Goal: Task Accomplishment & Management: Manage account settings

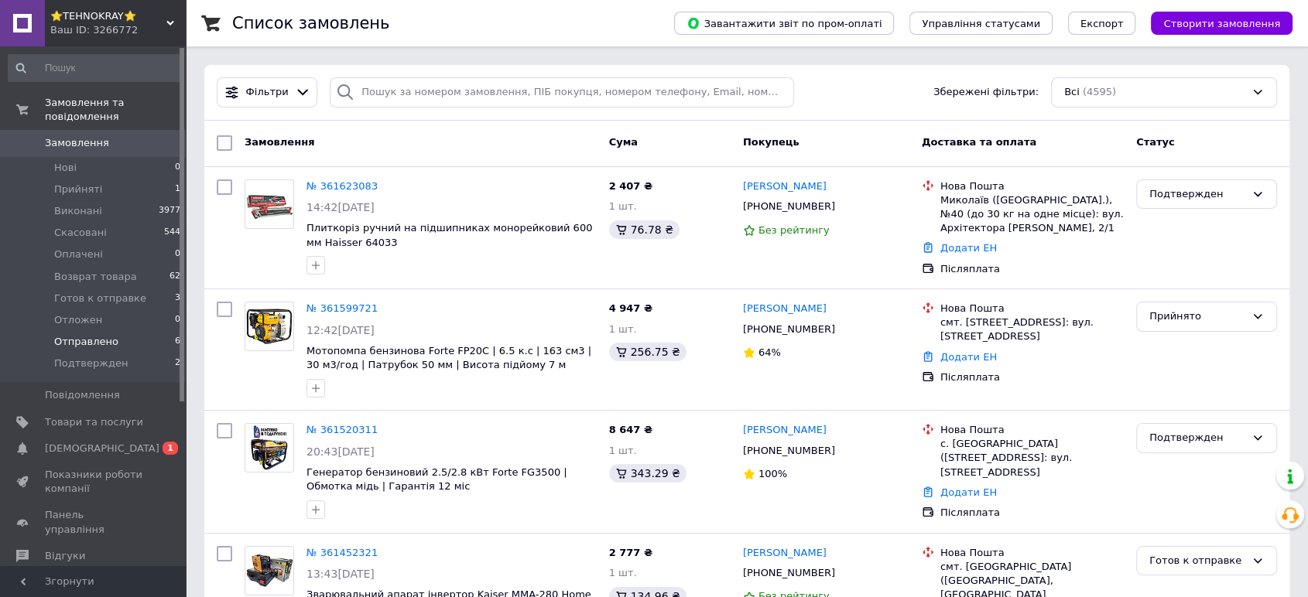
click at [67, 335] on span "Отправлено" at bounding box center [86, 342] width 64 height 14
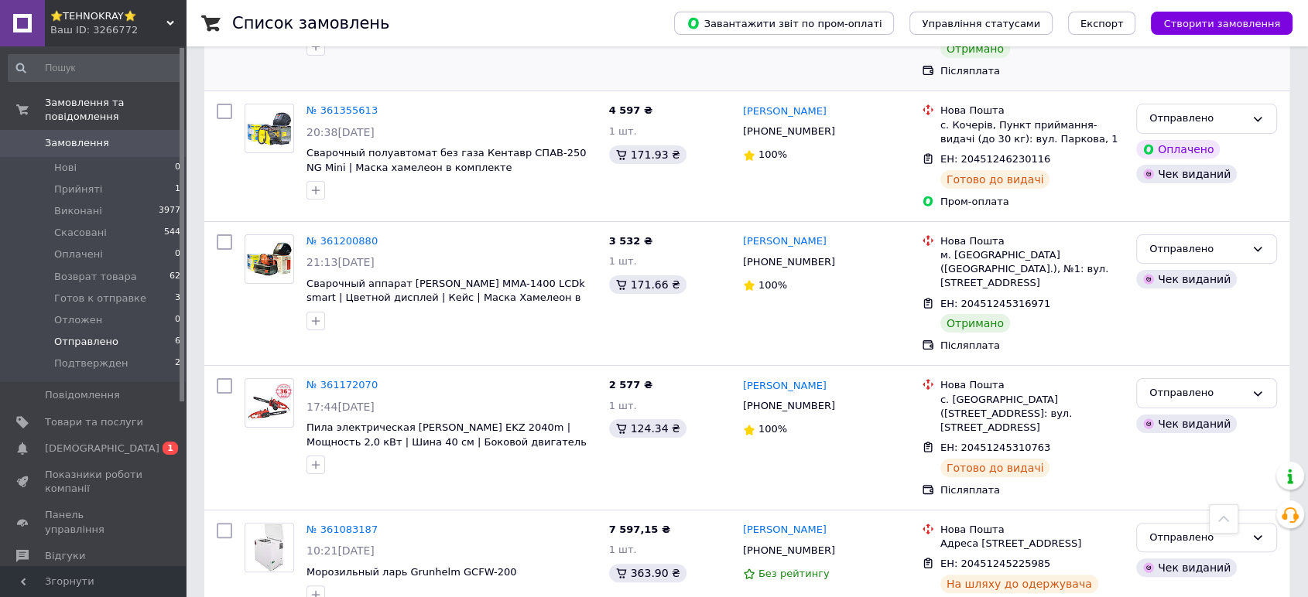
scroll to position [255, 0]
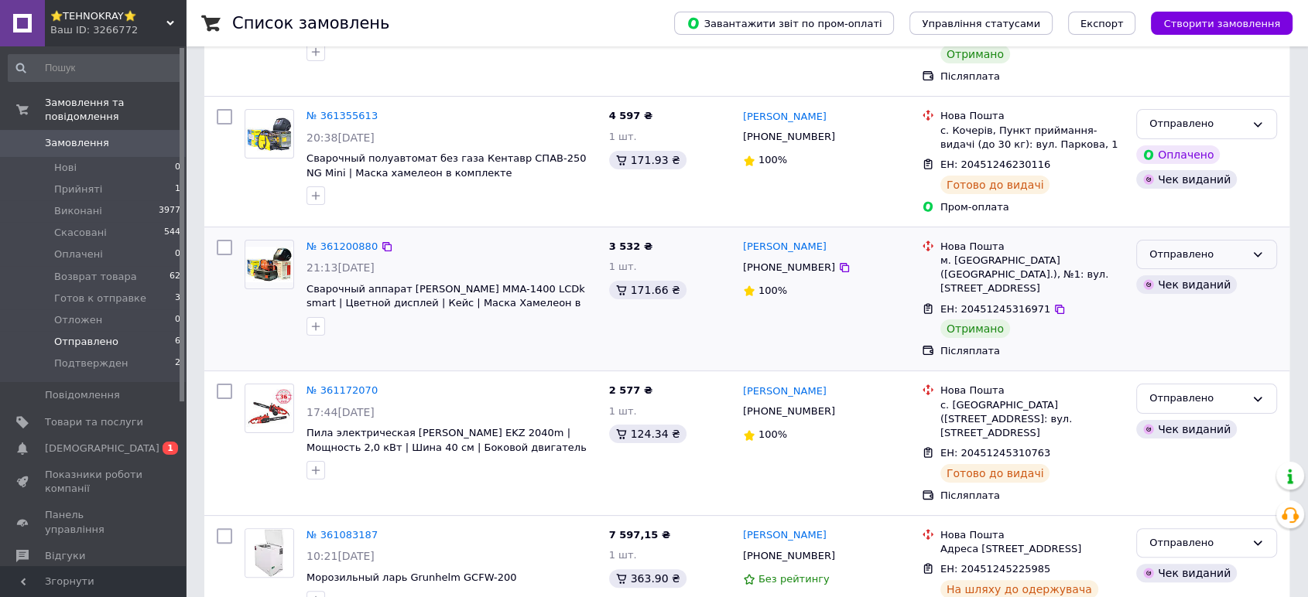
click at [1155, 255] on div "Отправлено" at bounding box center [1197, 255] width 96 height 16
click at [1153, 309] on li "Виконано" at bounding box center [1206, 315] width 139 height 29
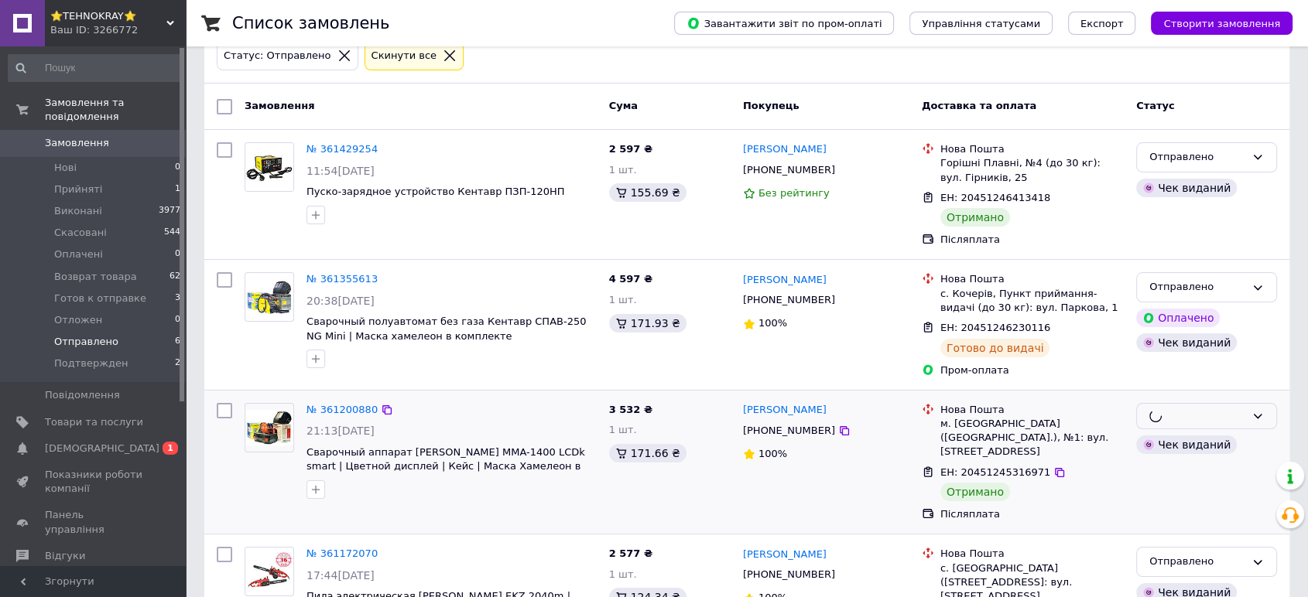
scroll to position [84, 0]
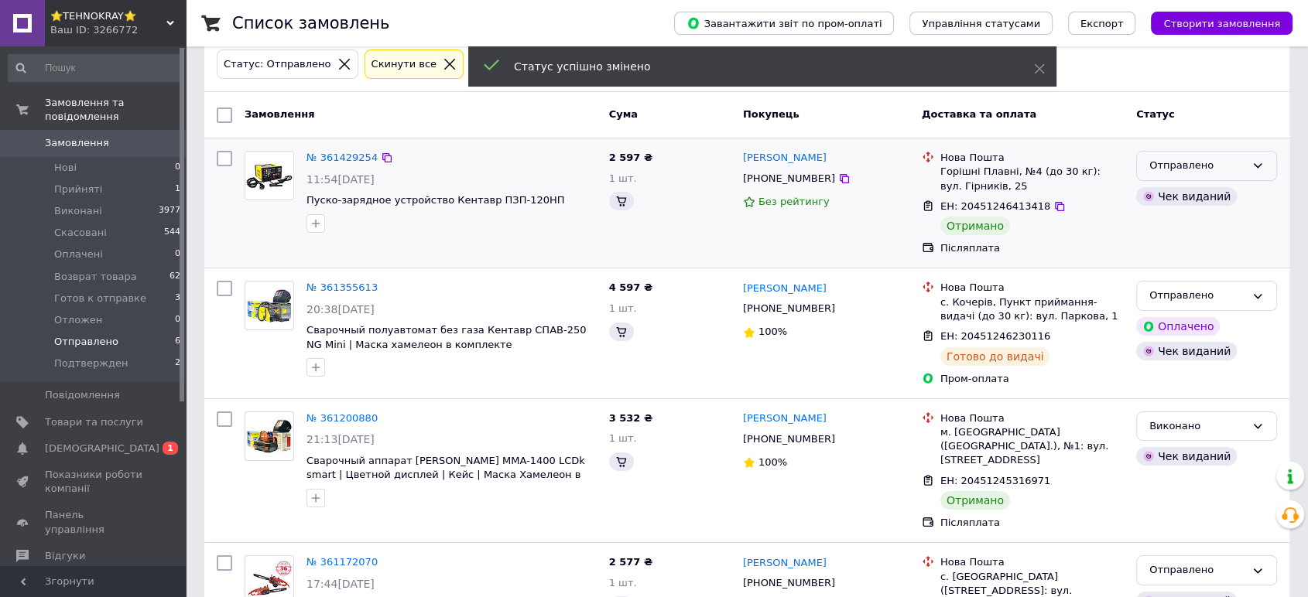
click at [1175, 164] on div "Отправлено" at bounding box center [1197, 166] width 96 height 16
click at [1166, 222] on li "Виконано" at bounding box center [1206, 226] width 139 height 29
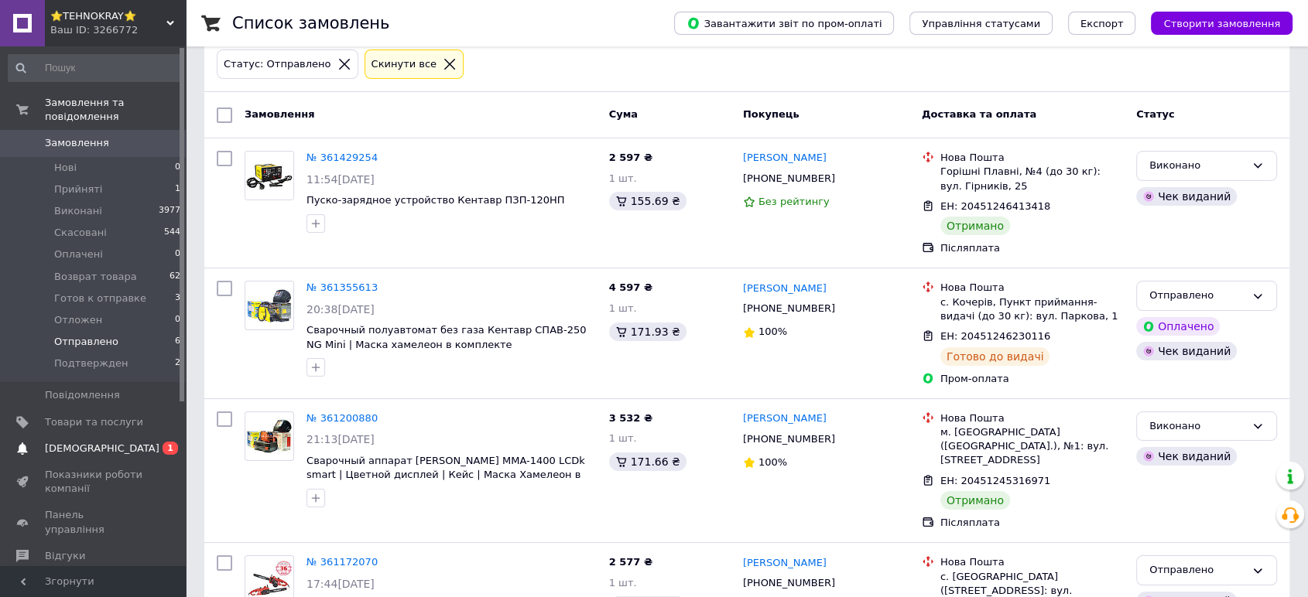
click at [60, 442] on span "[DEMOGRAPHIC_DATA]" at bounding box center [102, 449] width 115 height 14
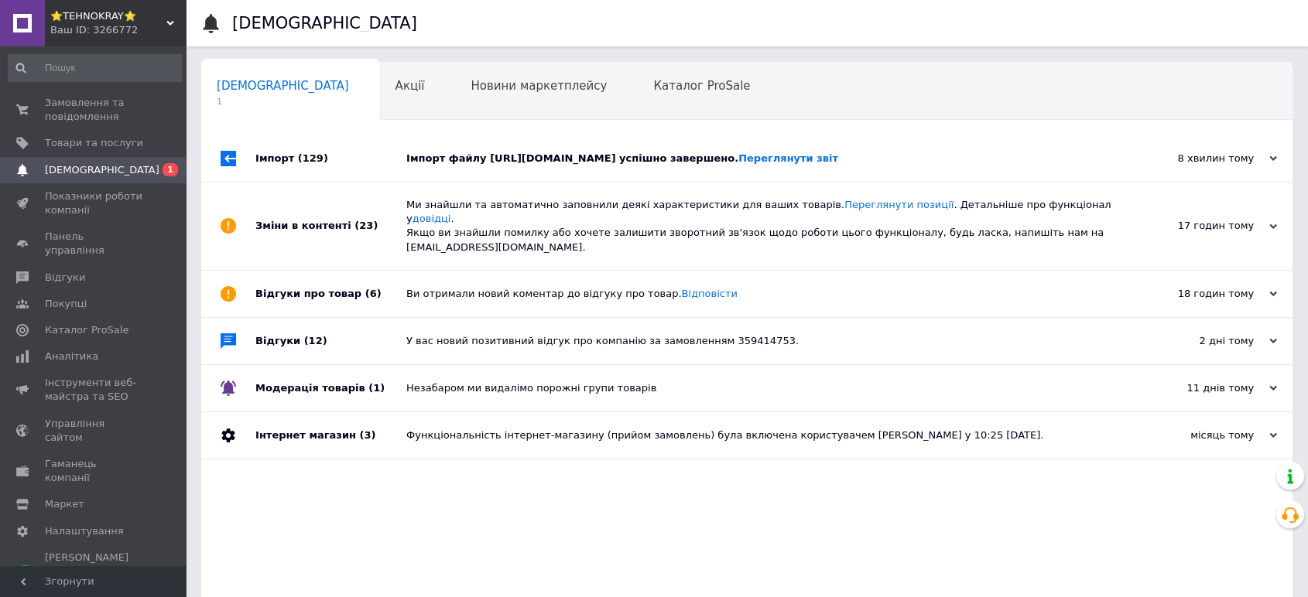
click at [372, 182] on div "Імпорт (129)" at bounding box center [330, 158] width 151 height 46
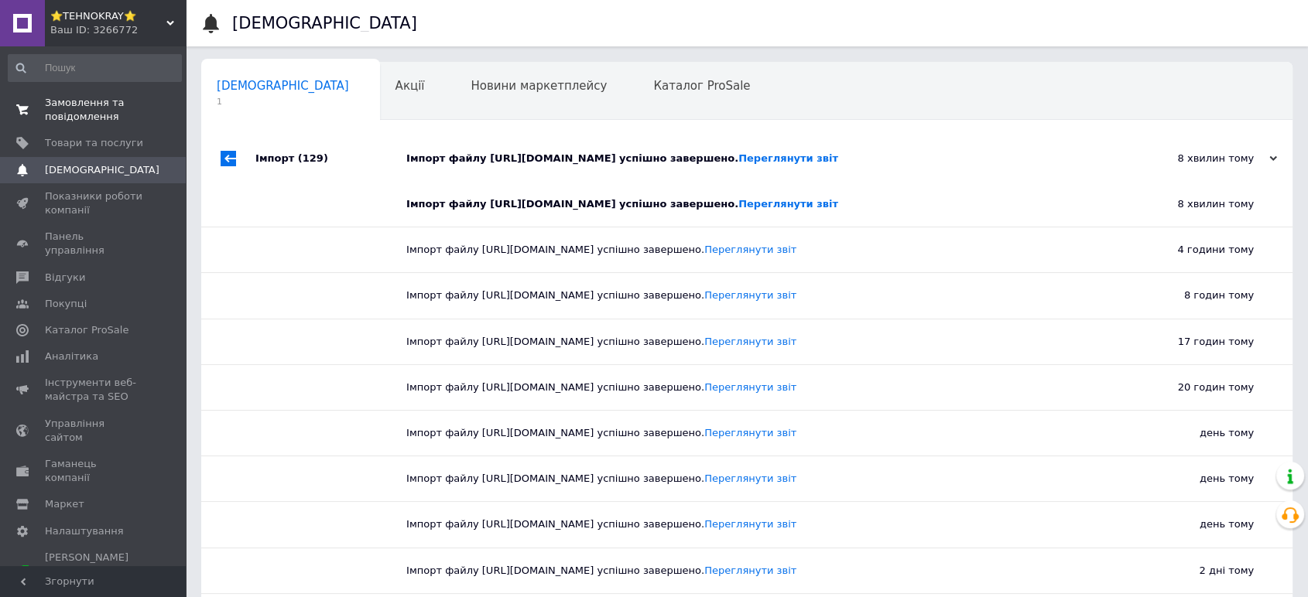
click at [53, 108] on span "Замовлення та повідомлення" at bounding box center [94, 110] width 98 height 28
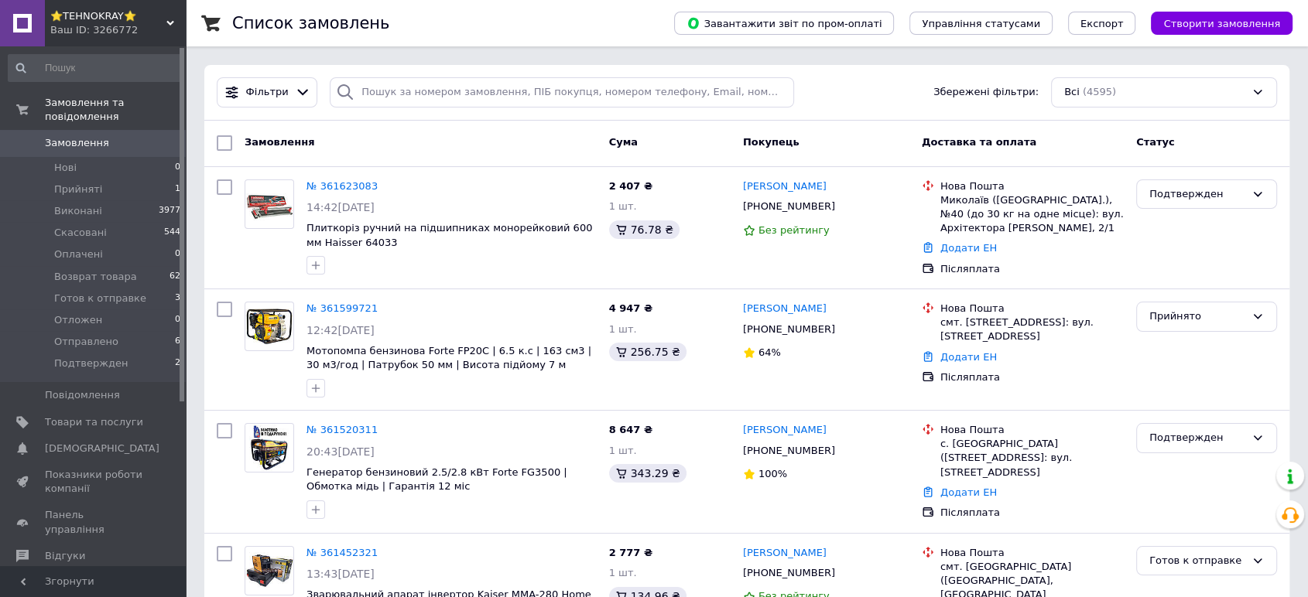
click at [68, 19] on span "⭐TEHNOKRAY⭐" at bounding box center [108, 16] width 116 height 14
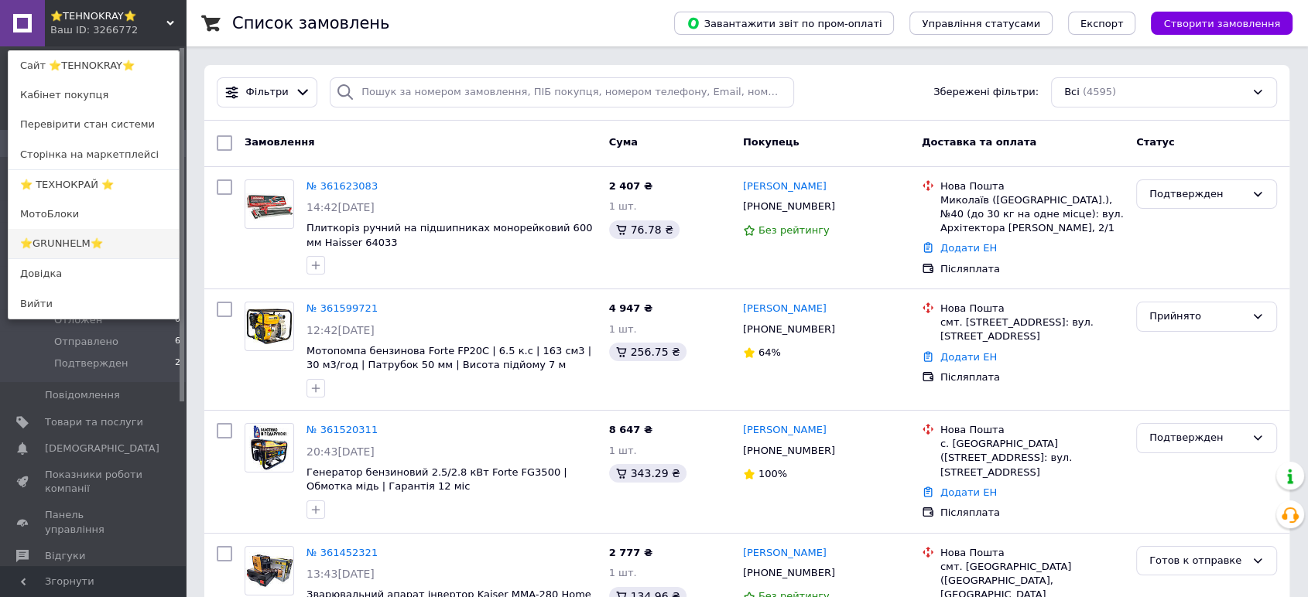
click at [45, 245] on link "⭐GRUNHELM⭐" at bounding box center [94, 243] width 170 height 29
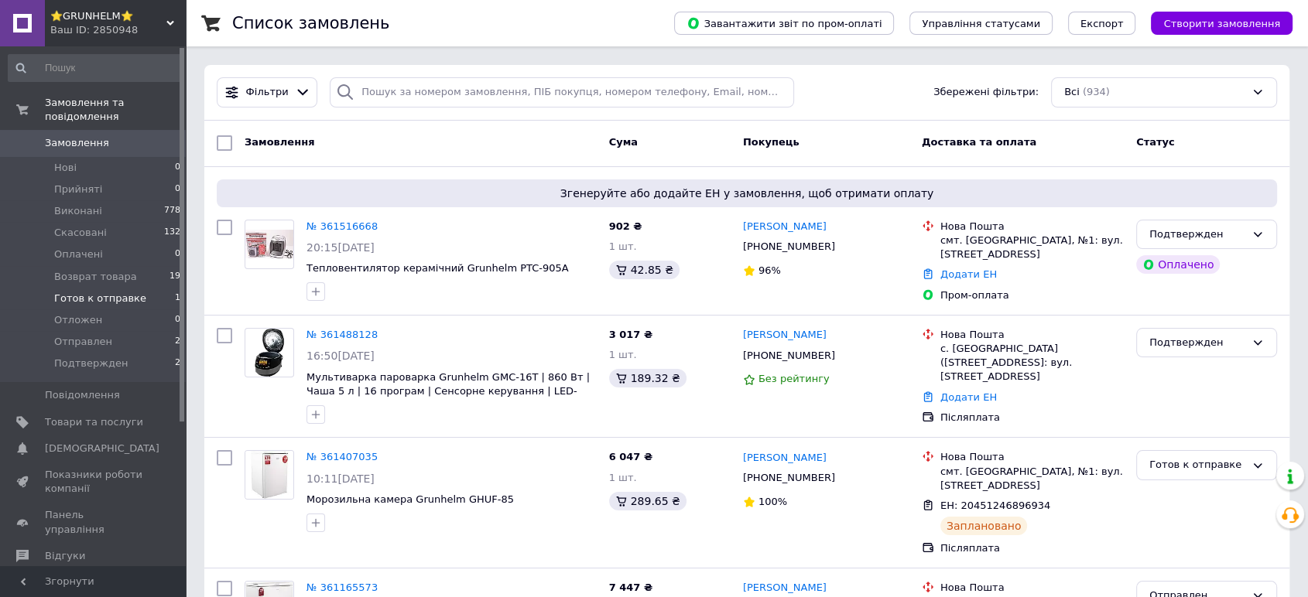
click at [113, 292] on span "Готов к отправке" at bounding box center [100, 299] width 92 height 14
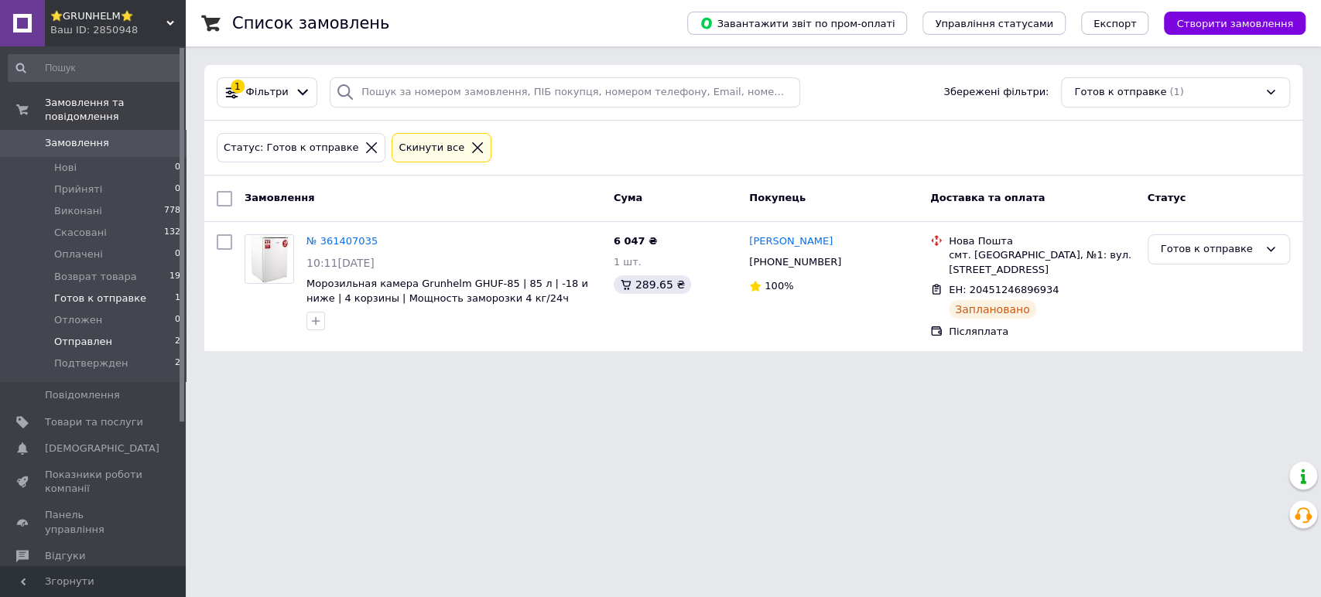
click at [69, 335] on span "Отправлен" at bounding box center [83, 342] width 58 height 14
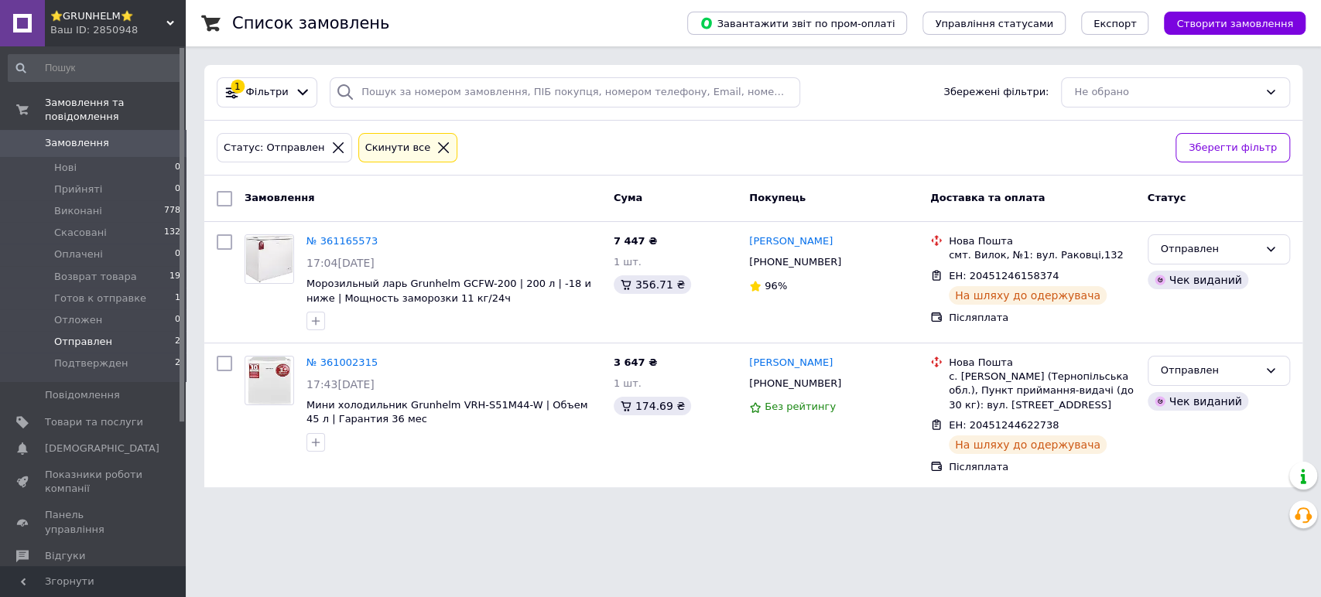
click at [94, 21] on span "⭐GRUNHELM⭐" at bounding box center [108, 16] width 116 height 14
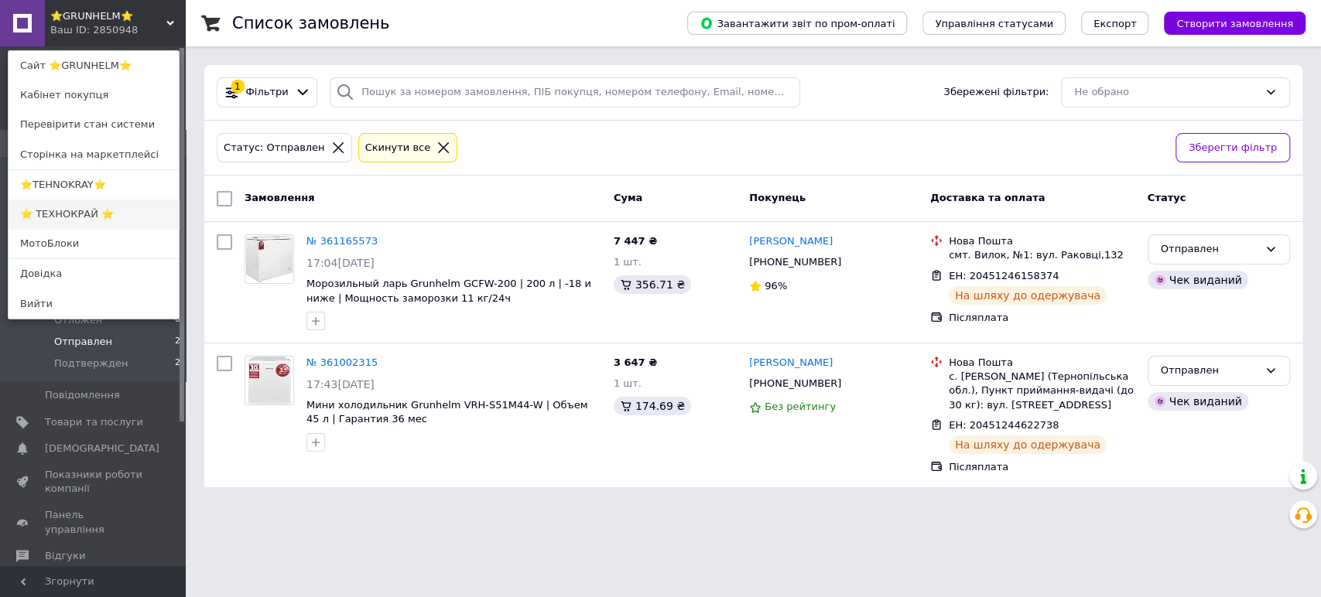
click at [37, 214] on link "⭐ ТЕХНОКРАЙ ⭐" at bounding box center [94, 214] width 170 height 29
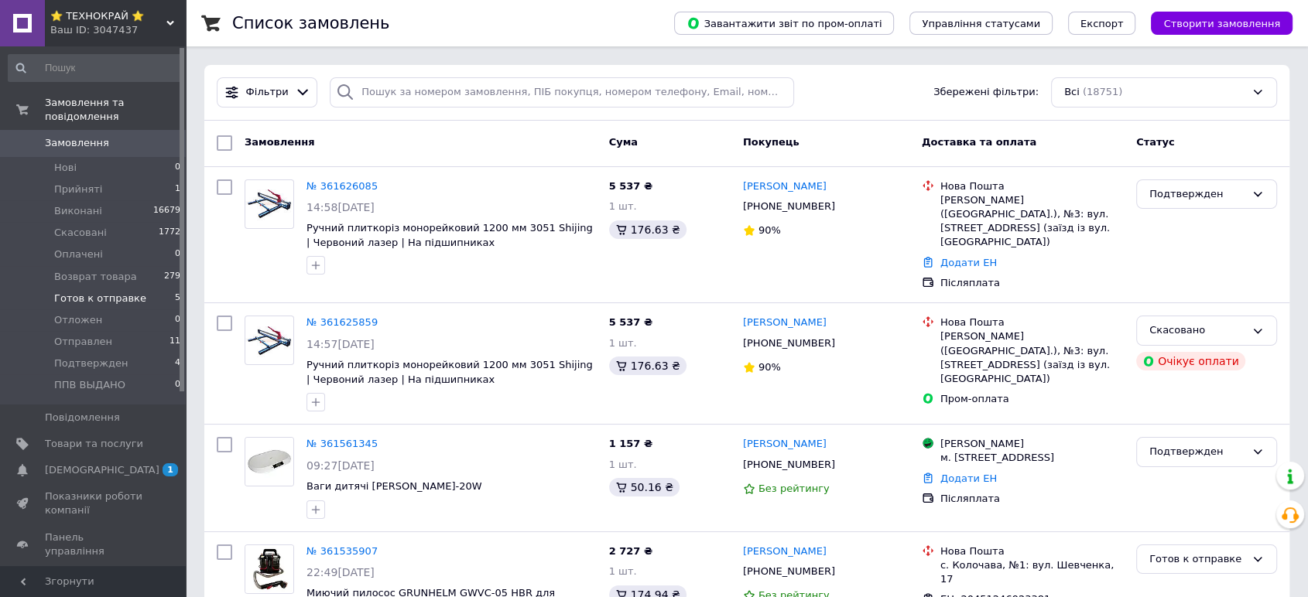
click at [108, 292] on span "Готов к отправке" at bounding box center [100, 299] width 92 height 14
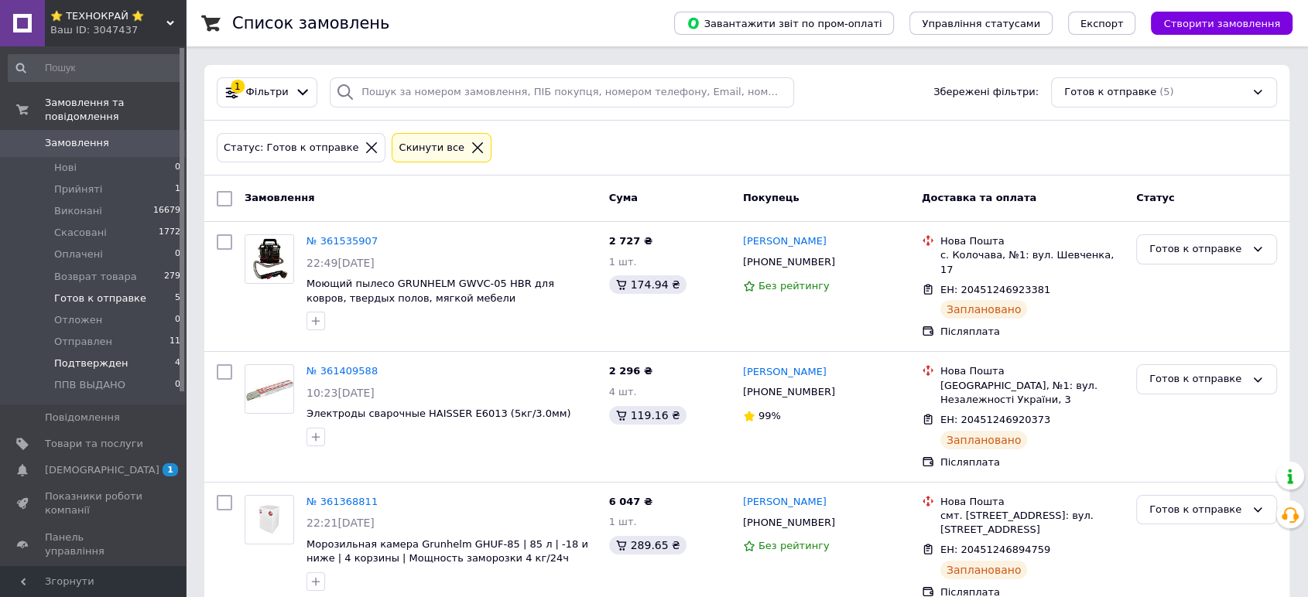
click at [70, 357] on span "Подтвержден" at bounding box center [91, 364] width 74 height 14
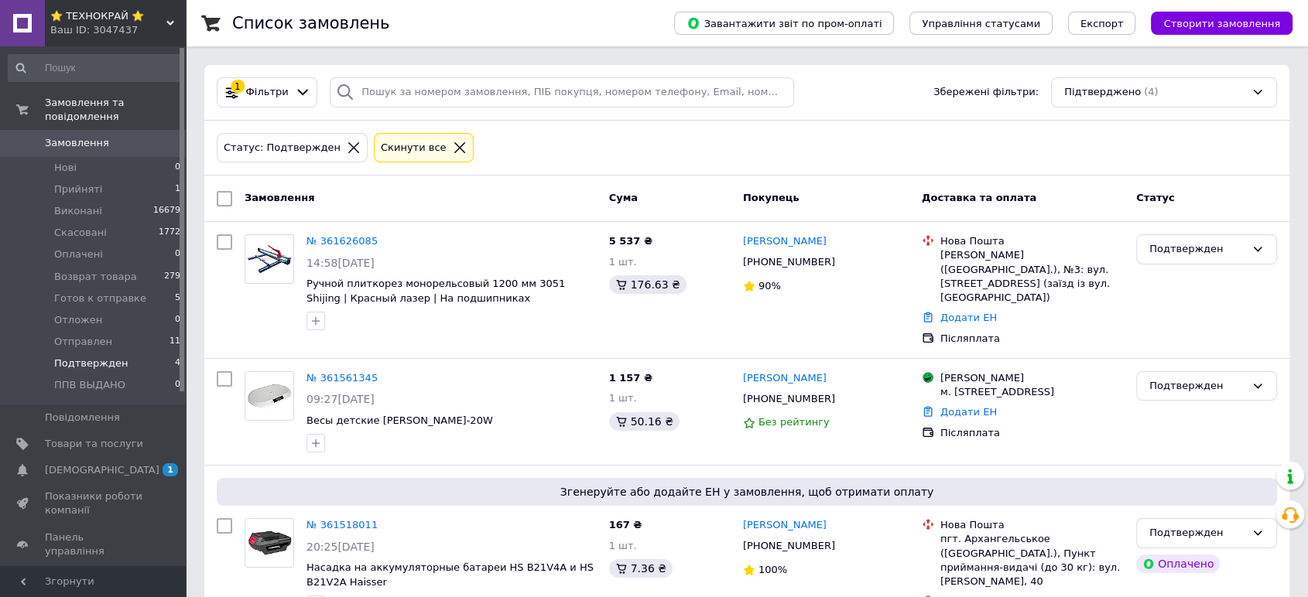
click at [105, 17] on span "⭐ ТЕХНОКРАЙ ⭐" at bounding box center [108, 16] width 116 height 14
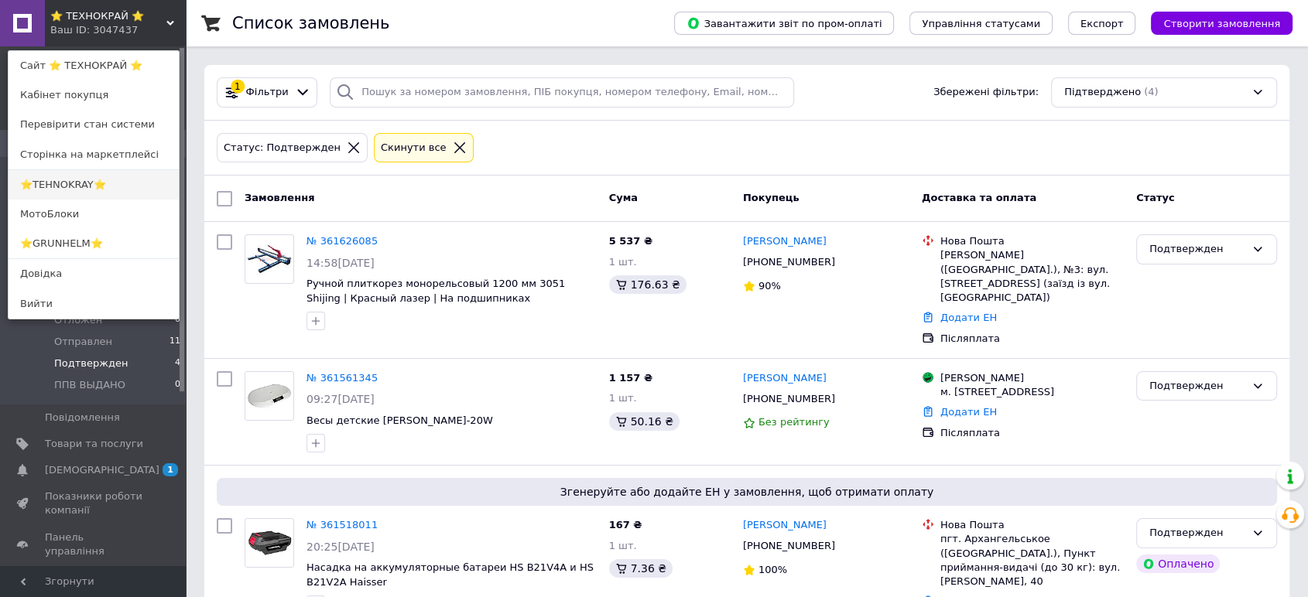
click at [61, 172] on link "⭐TEHNOKRAY⭐" at bounding box center [94, 184] width 170 height 29
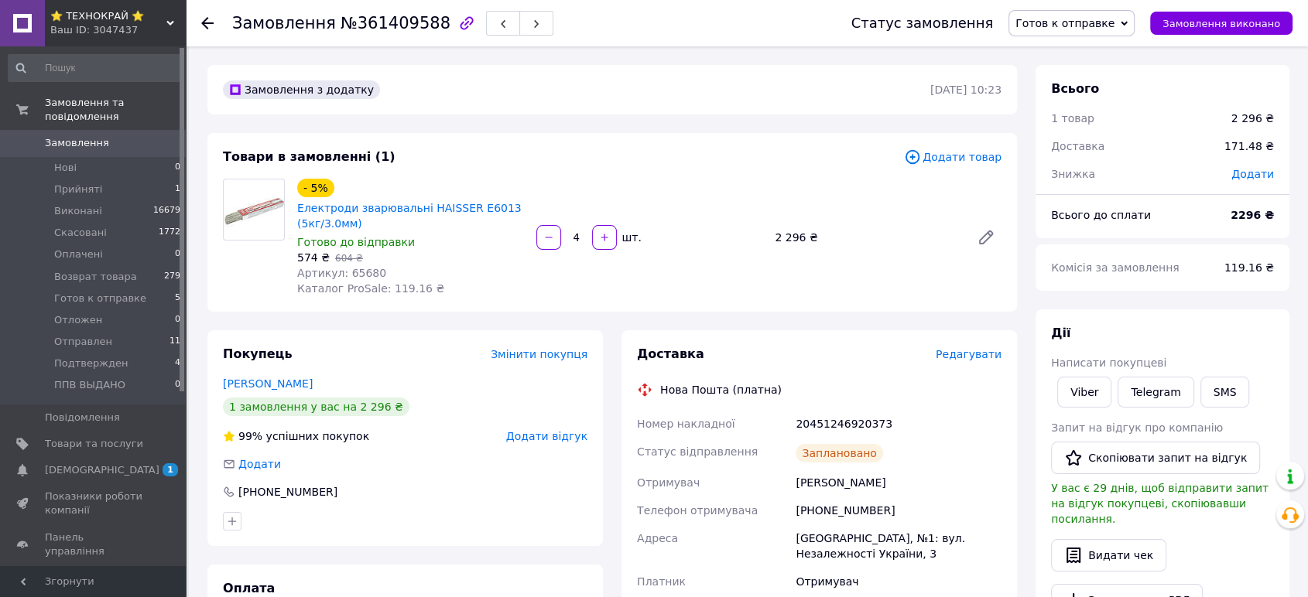
click at [359, 271] on span "Артикул: 65680" at bounding box center [341, 273] width 89 height 12
copy span "65680"
drag, startPoint x: 360, startPoint y: 222, endPoint x: 297, endPoint y: 223, distance: 62.7
click at [297, 223] on span "Електроди зварювальні HAISSER E6013 (5кг/3.0мм)" at bounding box center [410, 215] width 227 height 31
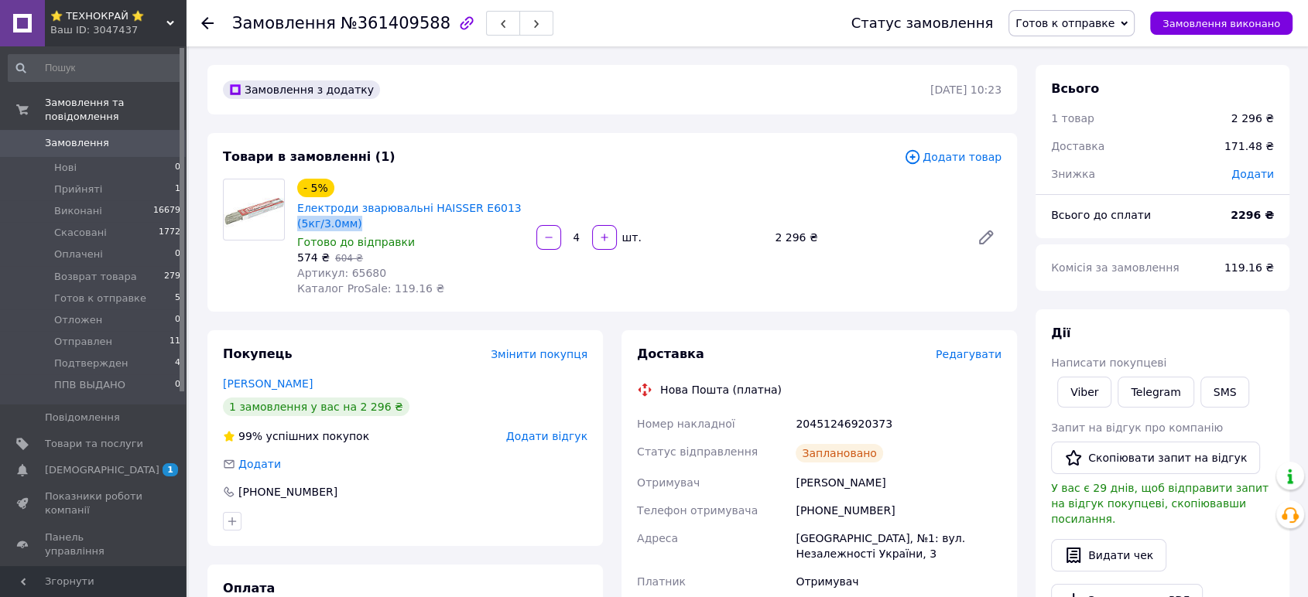
copy link "(5кг/3.0мм)"
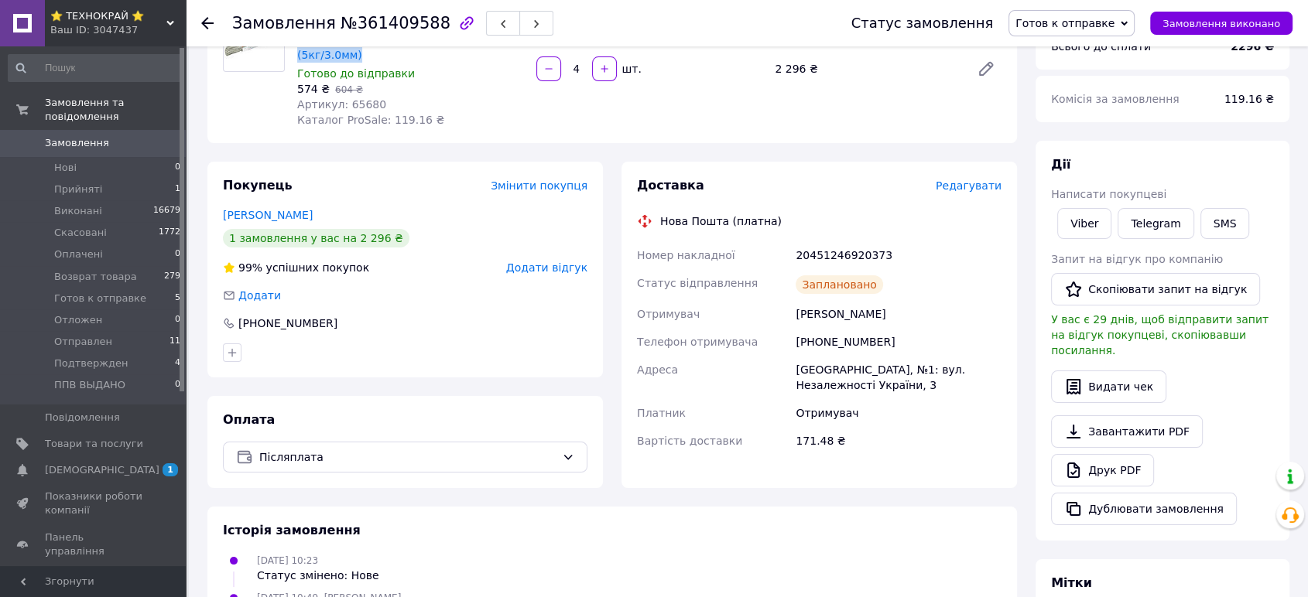
scroll to position [172, 0]
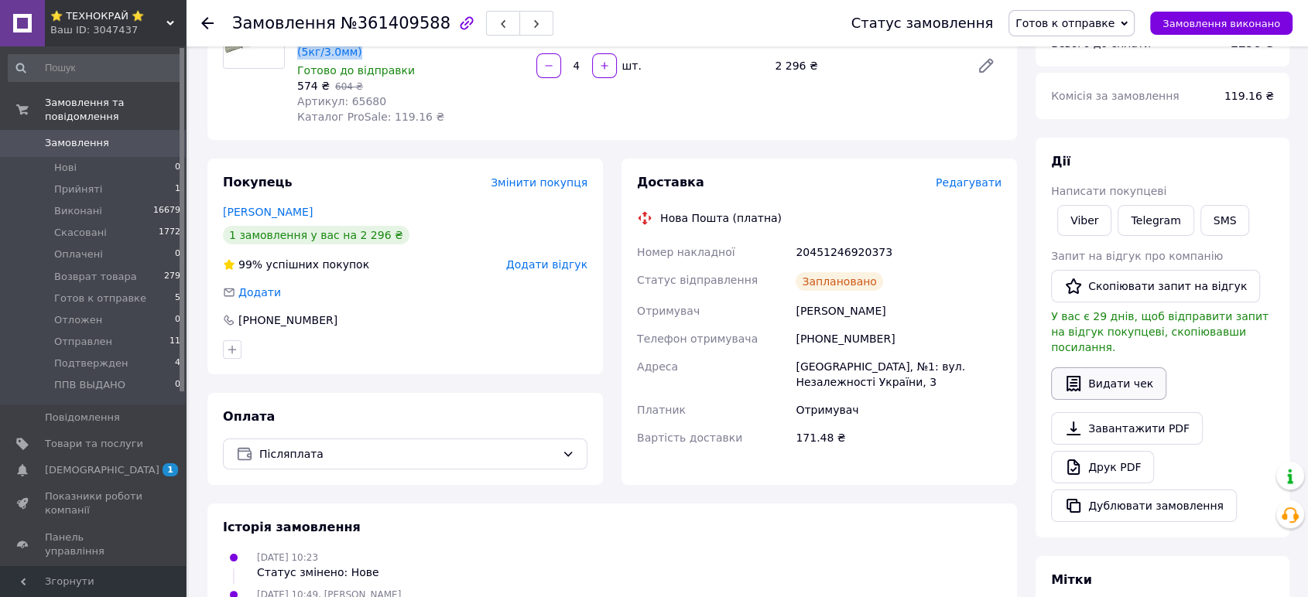
click at [1121, 368] on button "Видати чек" at bounding box center [1108, 384] width 115 height 33
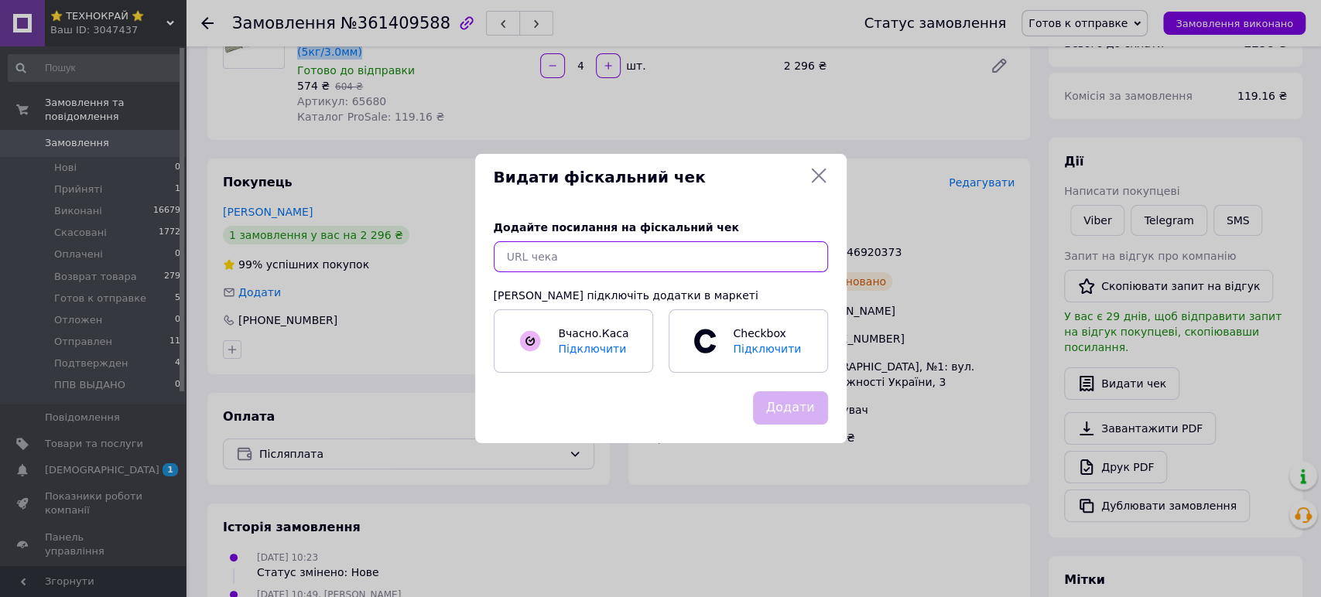
click at [623, 245] on input "text" at bounding box center [661, 256] width 334 height 31
paste input "https://kasa.vchasno.ua/check-viewer/oQvQAxiKA_s"
type input "https://kasa.vchasno.ua/check-viewer/oQvQAxiKA_s"
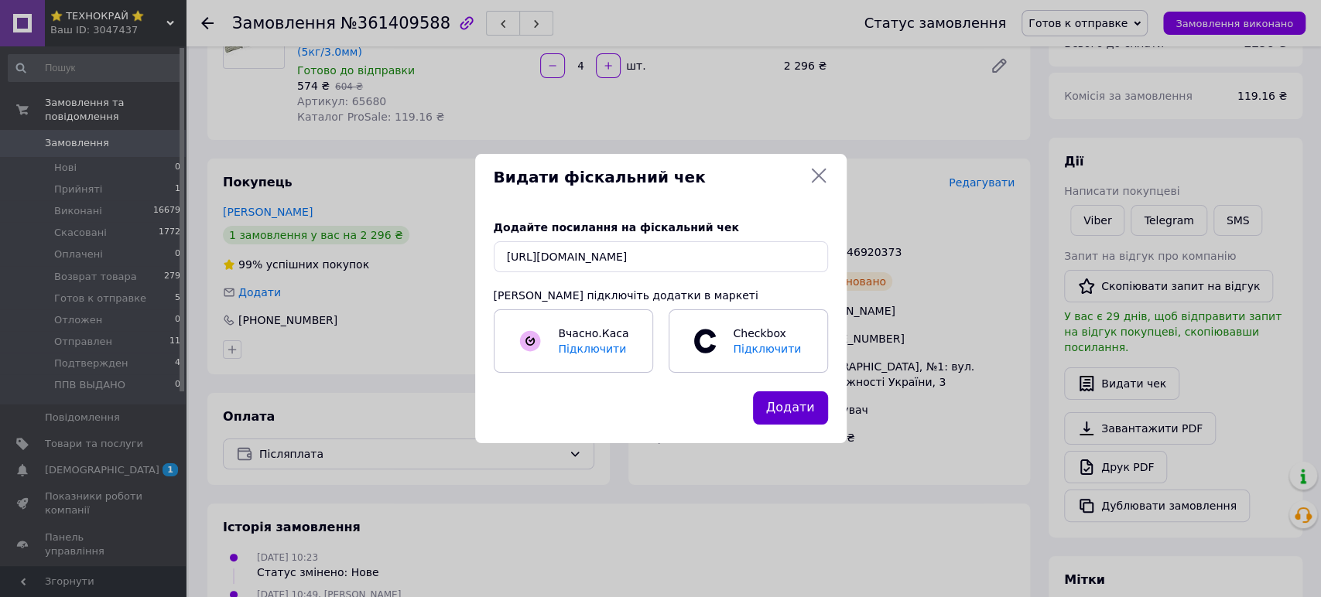
click at [778, 412] on button "Додати" at bounding box center [790, 408] width 75 height 33
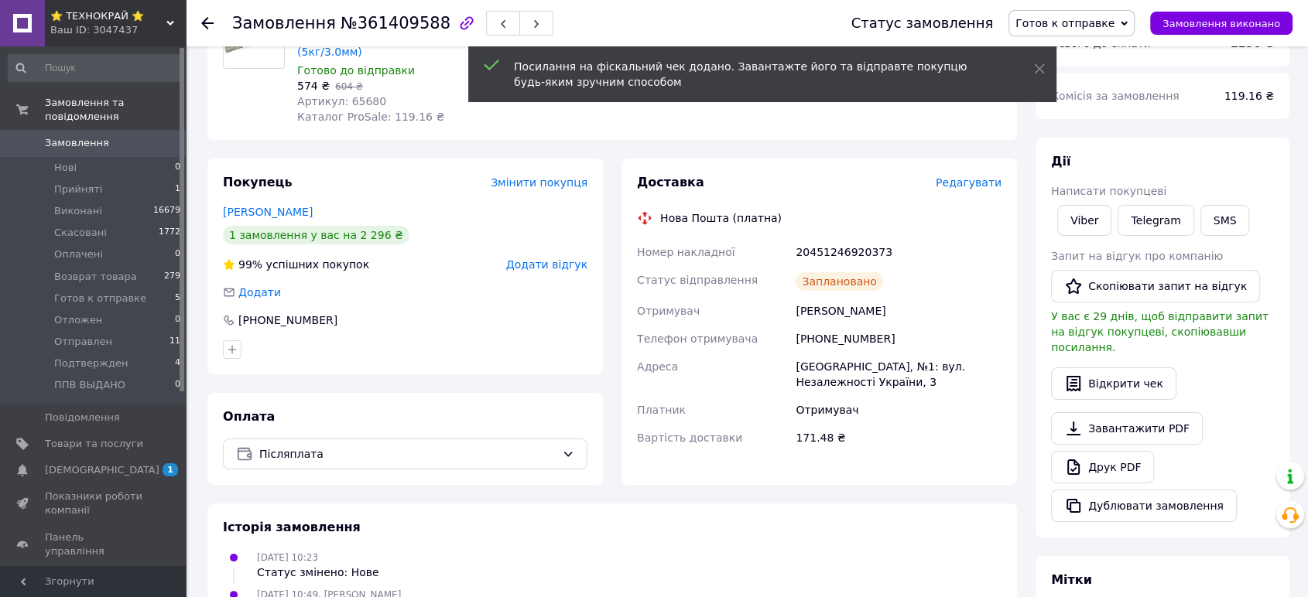
click at [1085, 27] on span "Готов к отправке" at bounding box center [1064, 23] width 99 height 12
click at [1070, 132] on li "Отправлен" at bounding box center [1071, 130] width 125 height 23
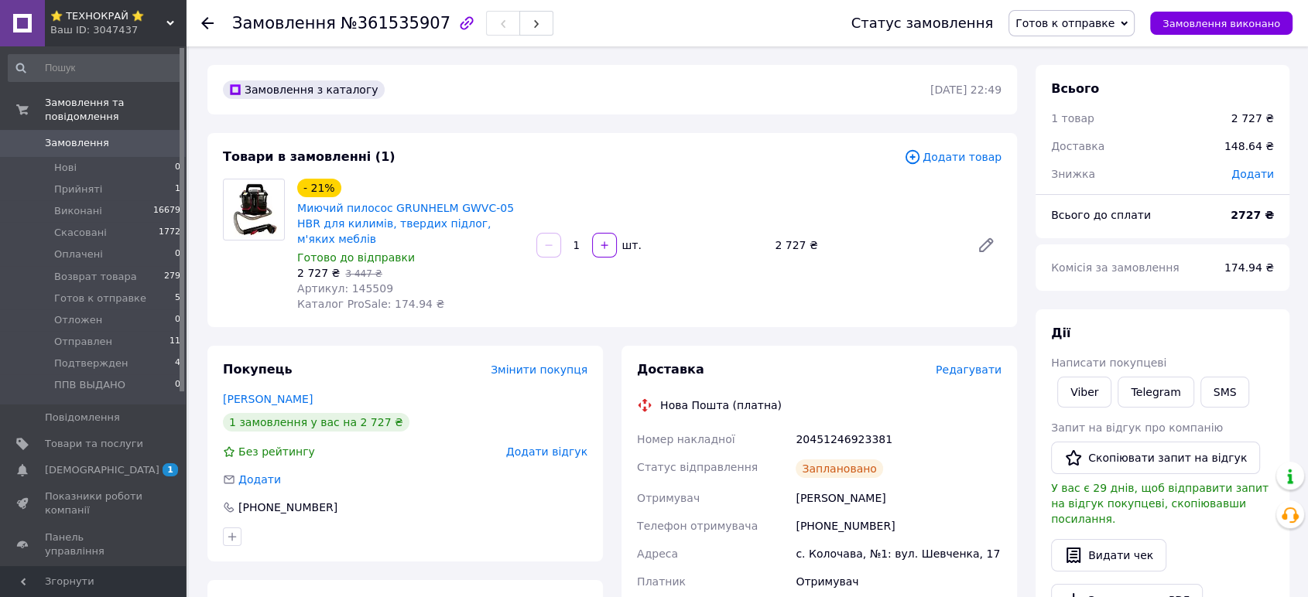
click at [354, 282] on span "Артикул: 145509" at bounding box center [345, 288] width 96 height 12
copy span "145509"
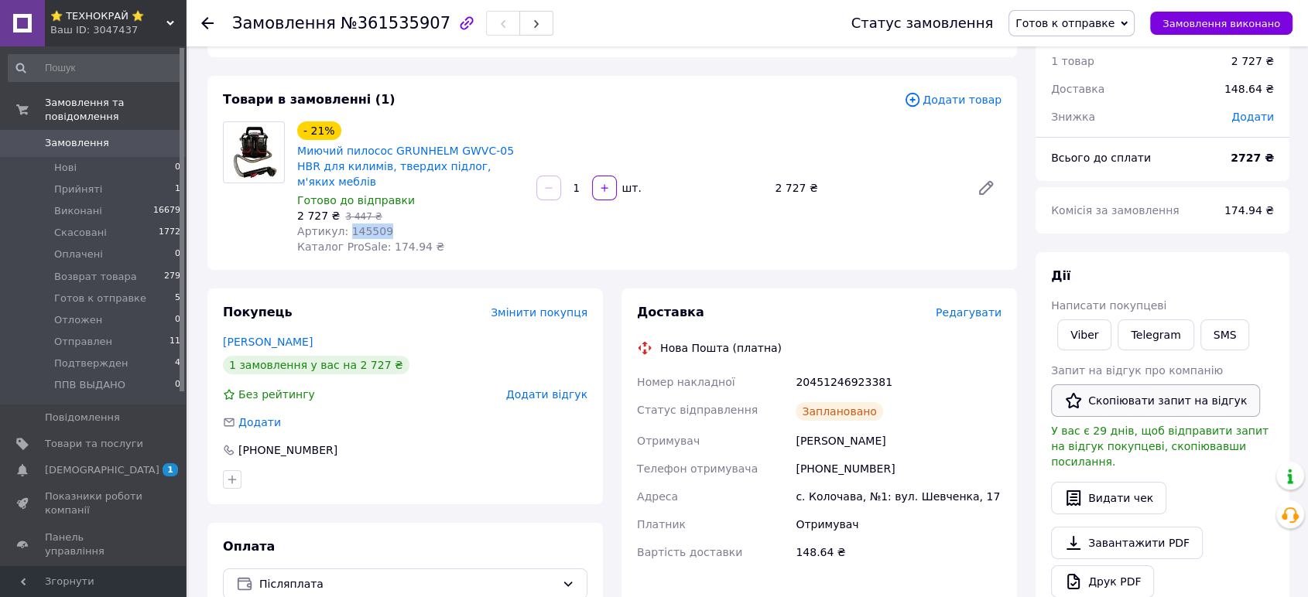
scroll to position [86, 0]
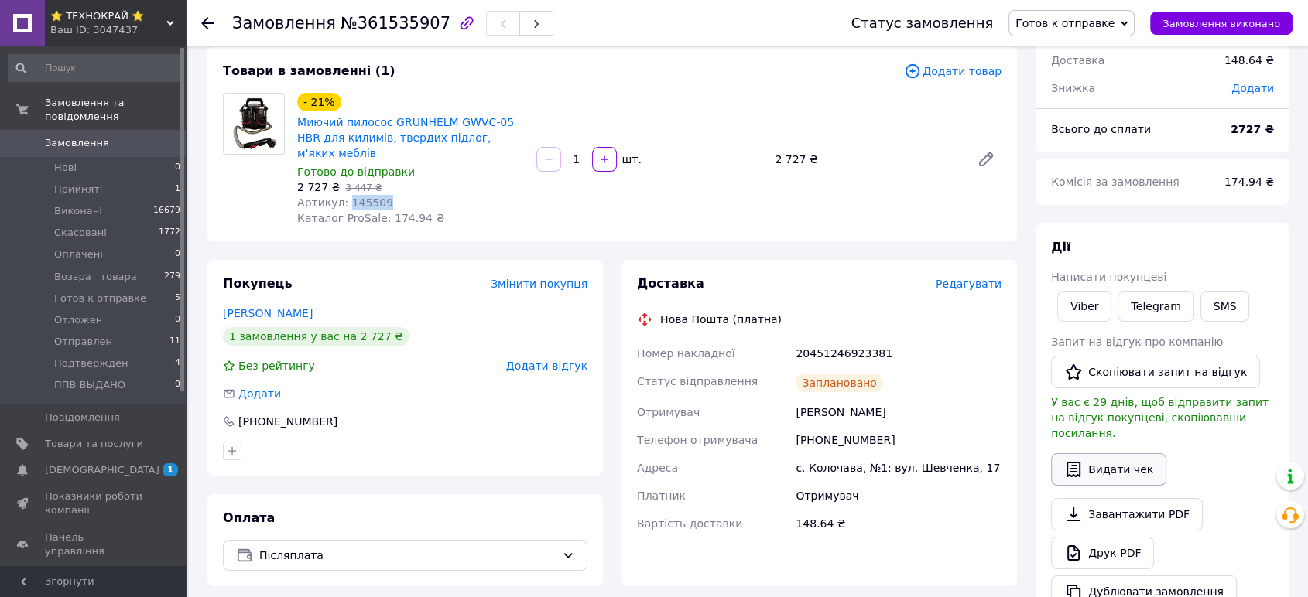
click at [1114, 453] on button "Видати чек" at bounding box center [1108, 469] width 115 height 33
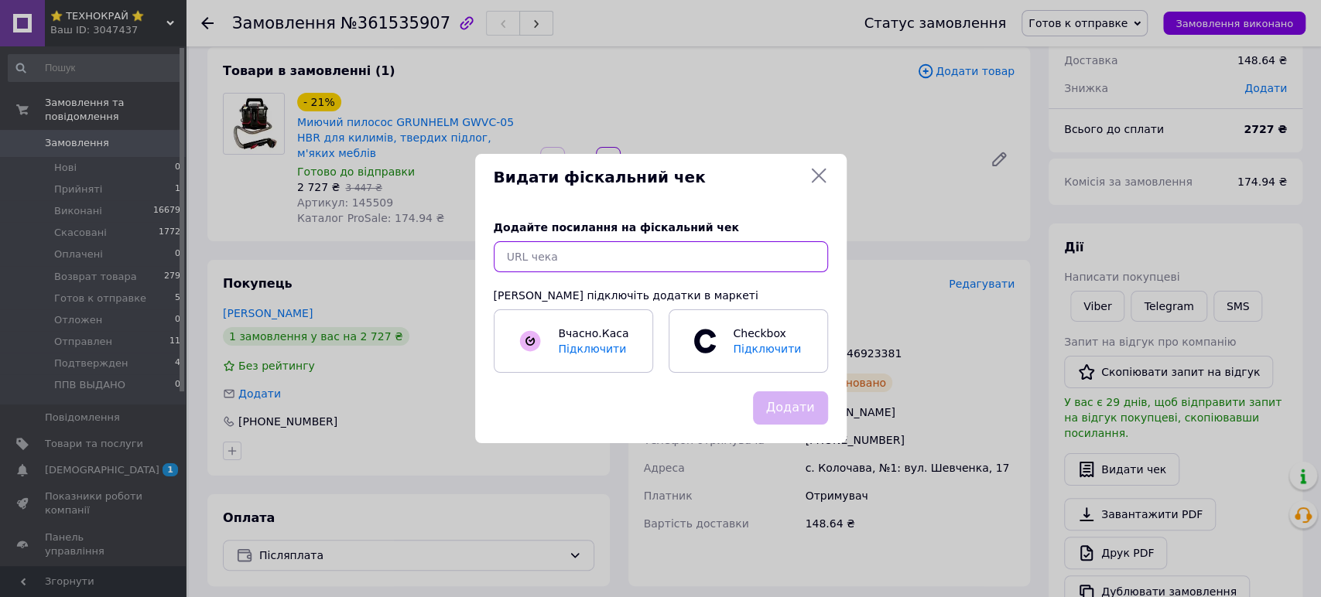
click at [583, 252] on input "text" at bounding box center [661, 256] width 334 height 31
paste input "https://kasa.vchasno.ua/check-viewer/xplbLJSJS68"
type input "https://kasa.vchasno.ua/check-viewer/xplbLJSJS68"
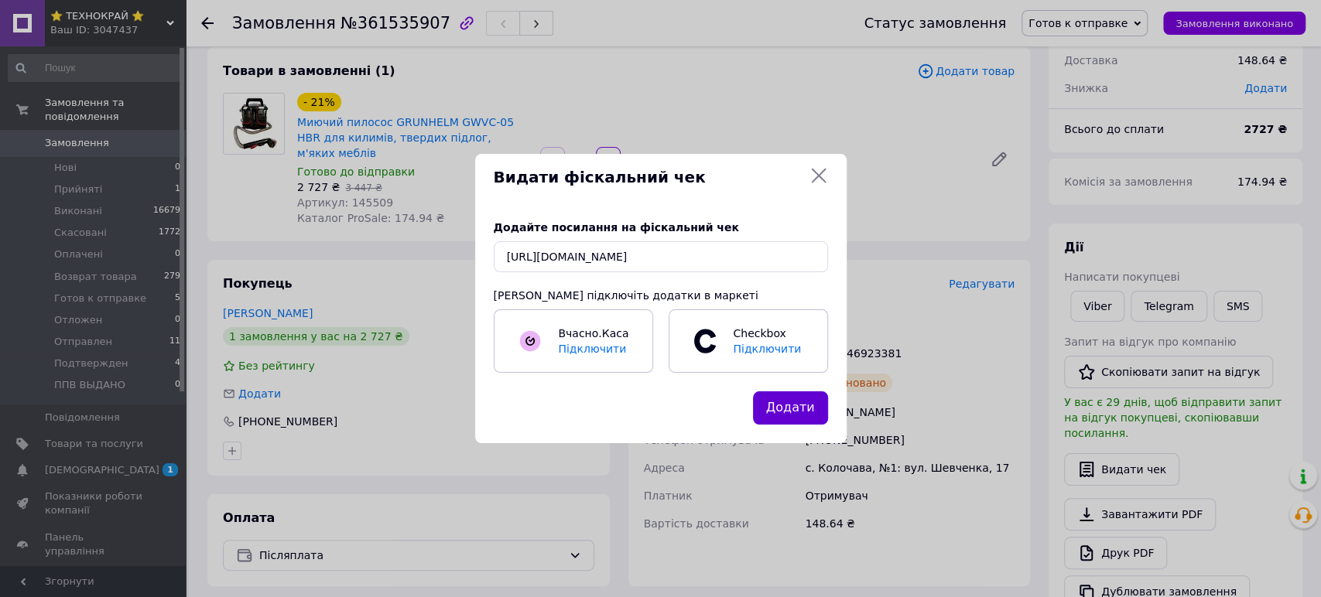
click at [803, 415] on button "Додати" at bounding box center [790, 408] width 75 height 33
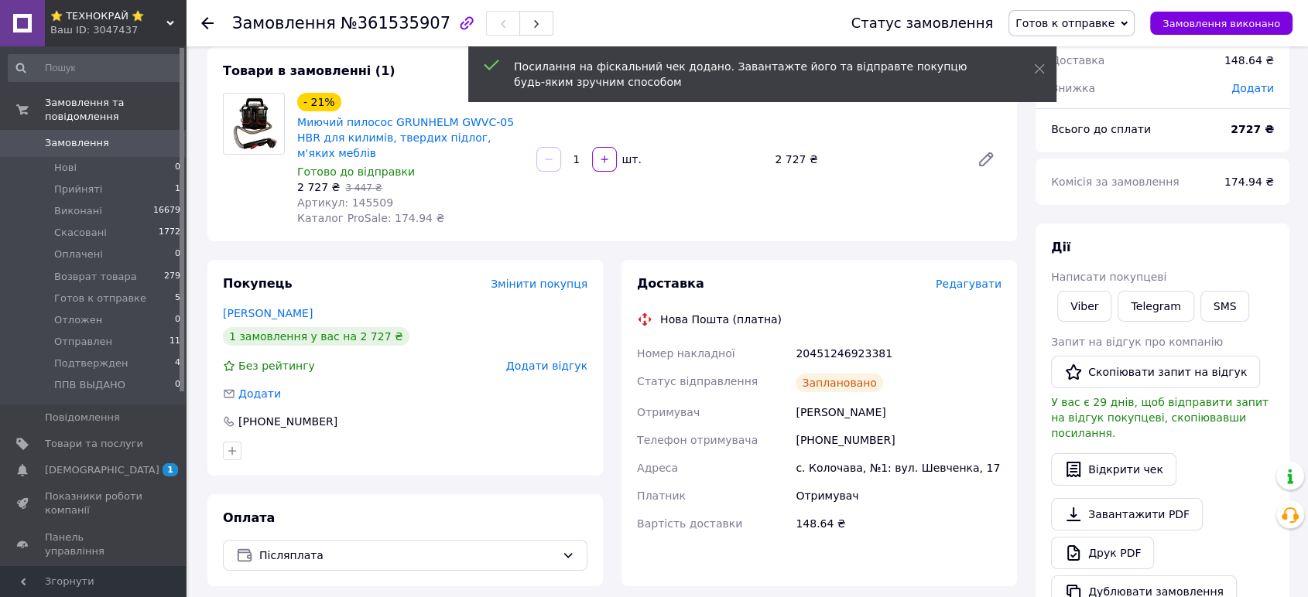
click at [1080, 23] on span "Готов к отправке" at bounding box center [1064, 23] width 99 height 12
click at [1072, 128] on li "Отправлен" at bounding box center [1071, 130] width 125 height 23
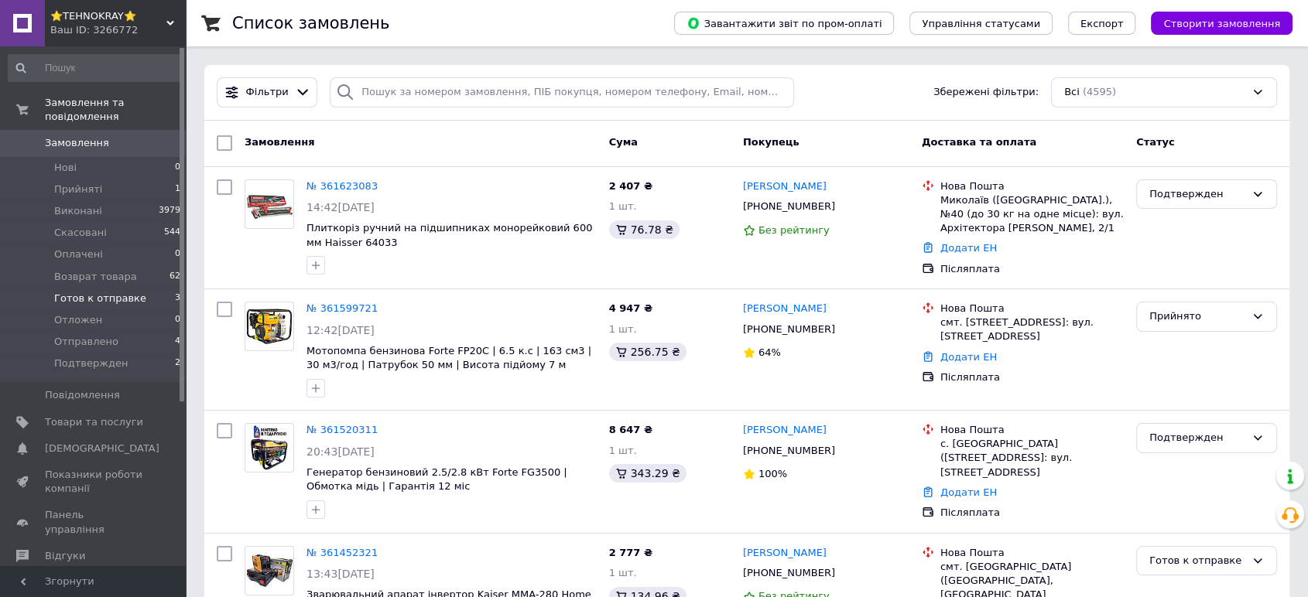
click at [79, 292] on span "Готов к отправке" at bounding box center [100, 299] width 92 height 14
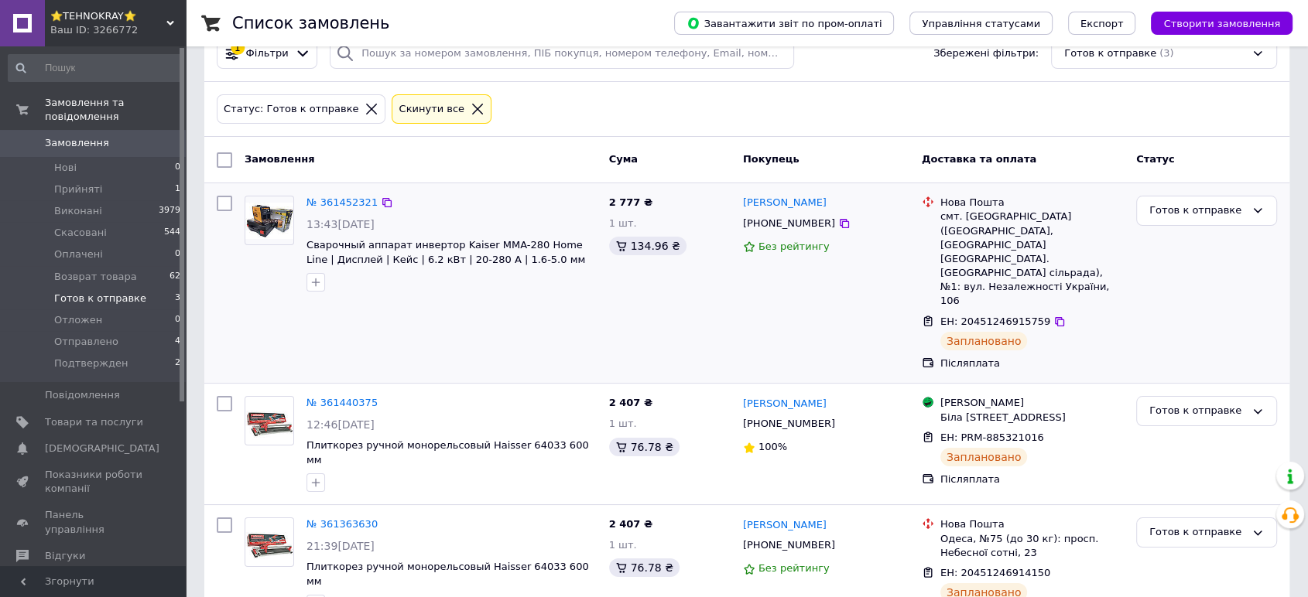
scroll to position [60, 0]
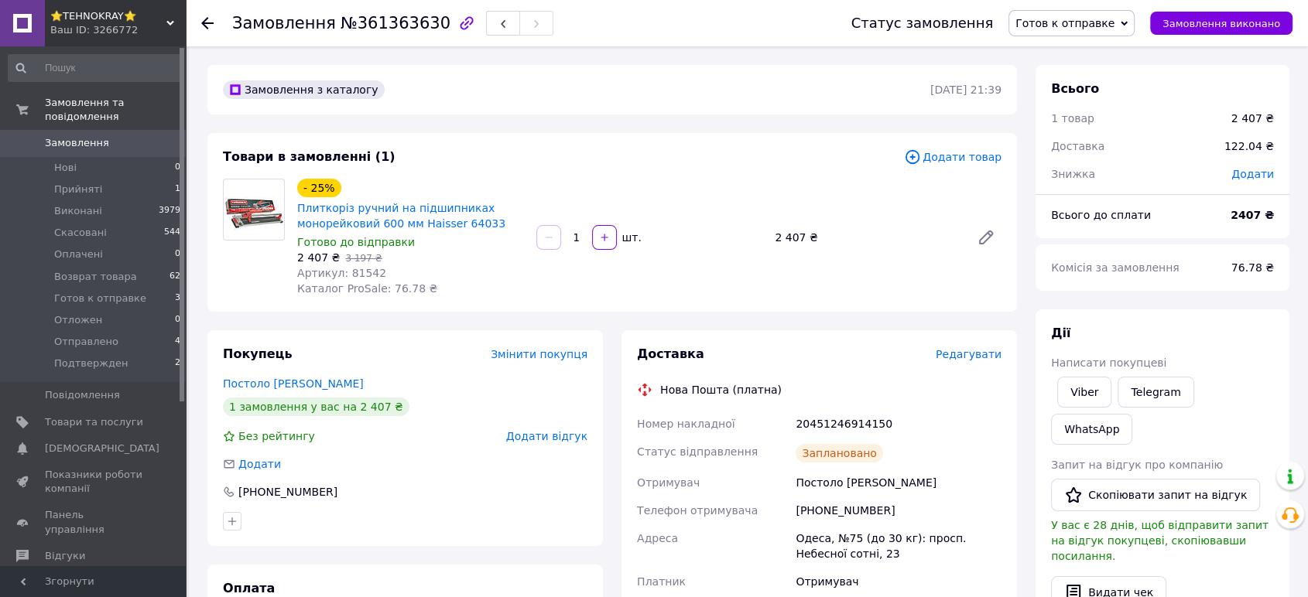
click at [355, 272] on span "Артикул: 81542" at bounding box center [341, 273] width 89 height 12
copy span "81542"
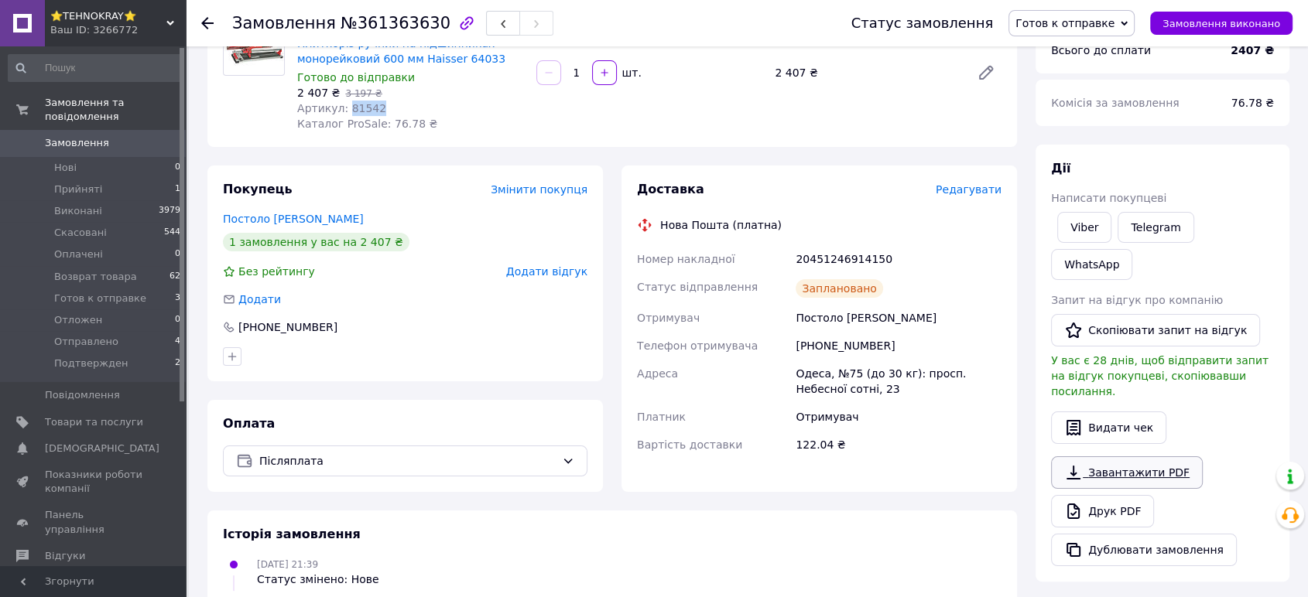
scroll to position [172, 0]
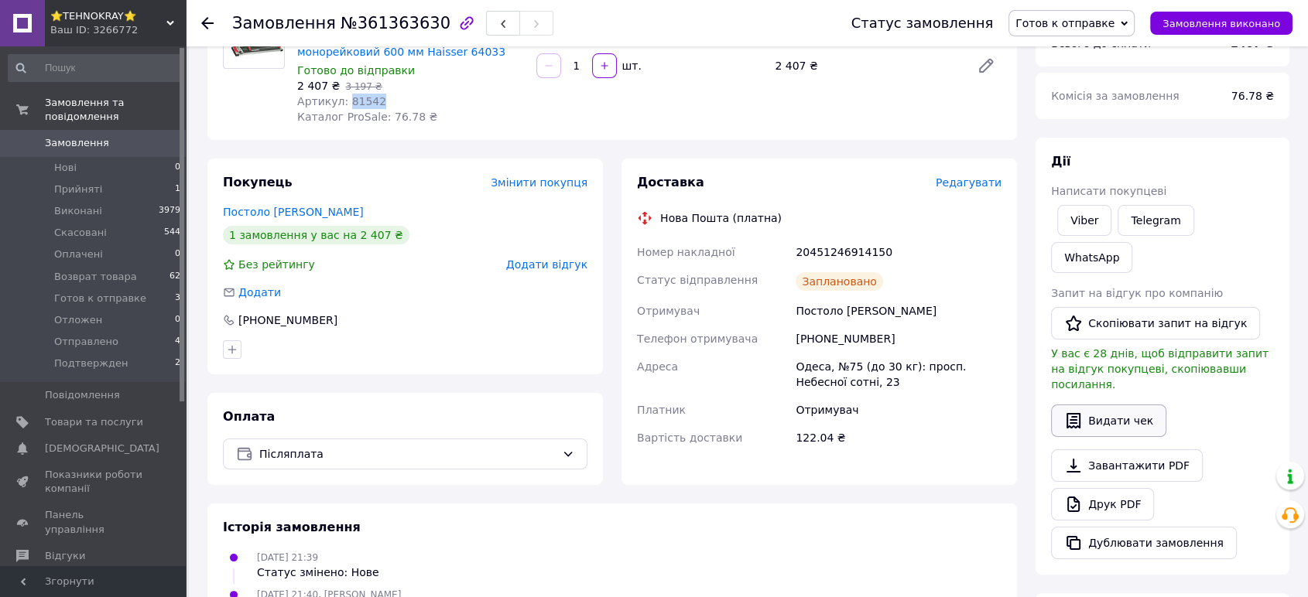
click at [1119, 405] on button "Видати чек" at bounding box center [1108, 421] width 115 height 33
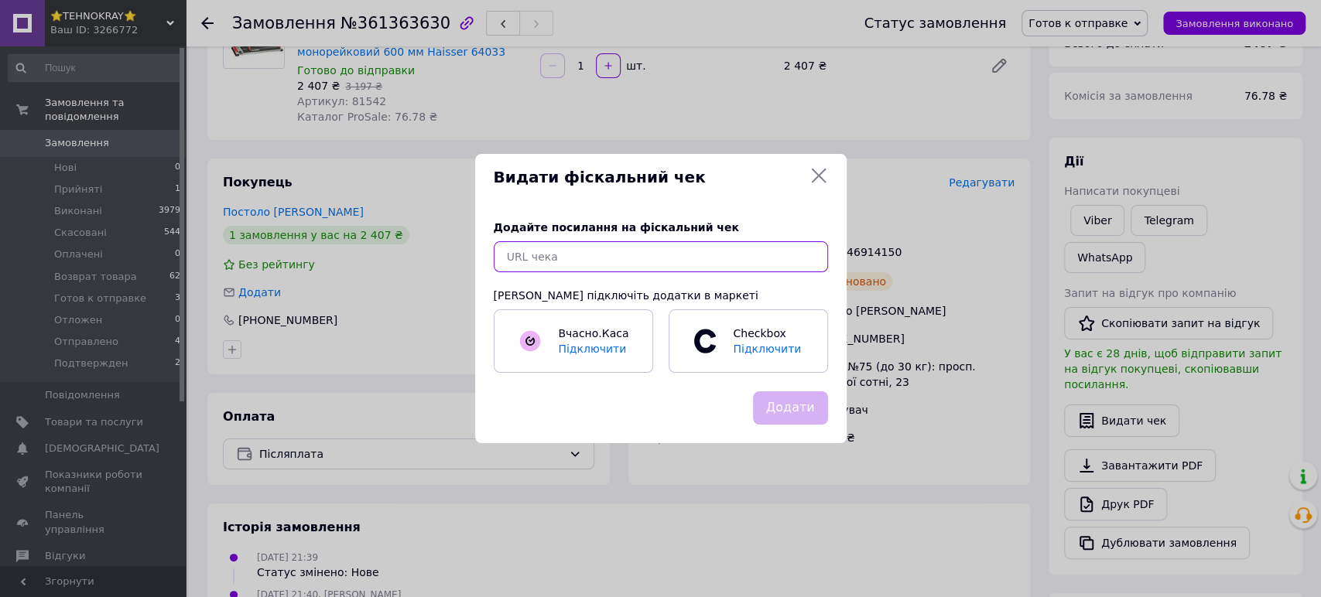
click at [611, 250] on input "text" at bounding box center [661, 256] width 334 height 31
paste input "https://kasa.vchasno.ua/check-viewer/OorKhaFp1As"
type input "https://kasa.vchasno.ua/check-viewer/OorKhaFp1As"
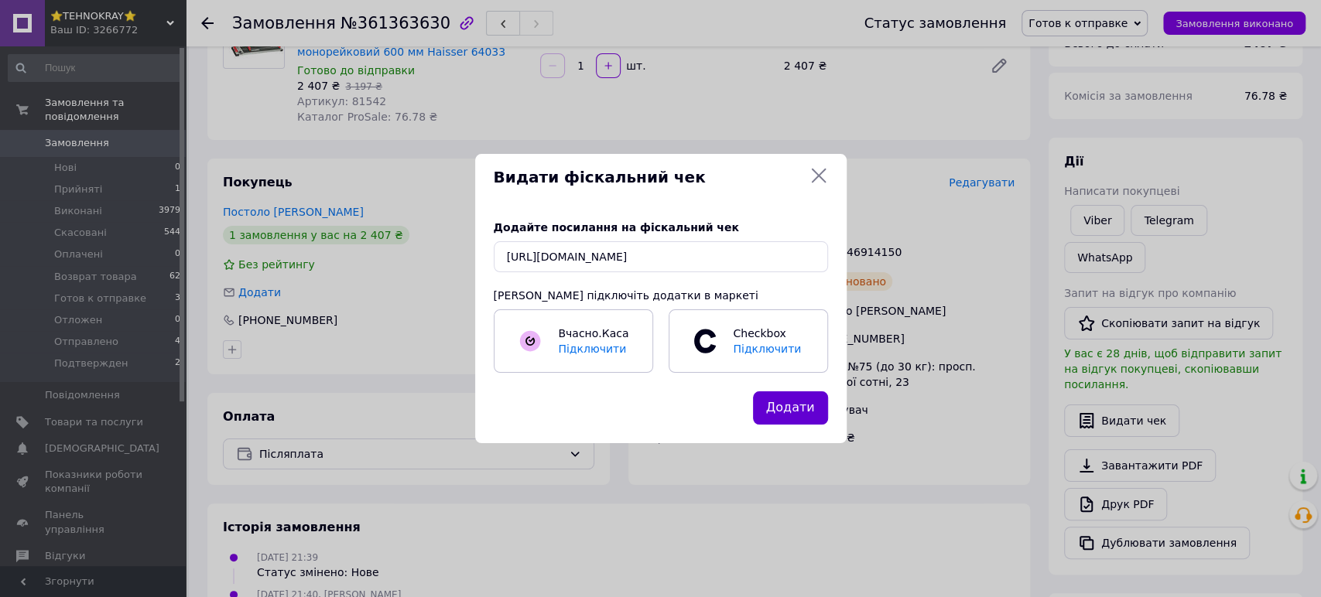
click at [795, 401] on button "Додати" at bounding box center [790, 408] width 75 height 33
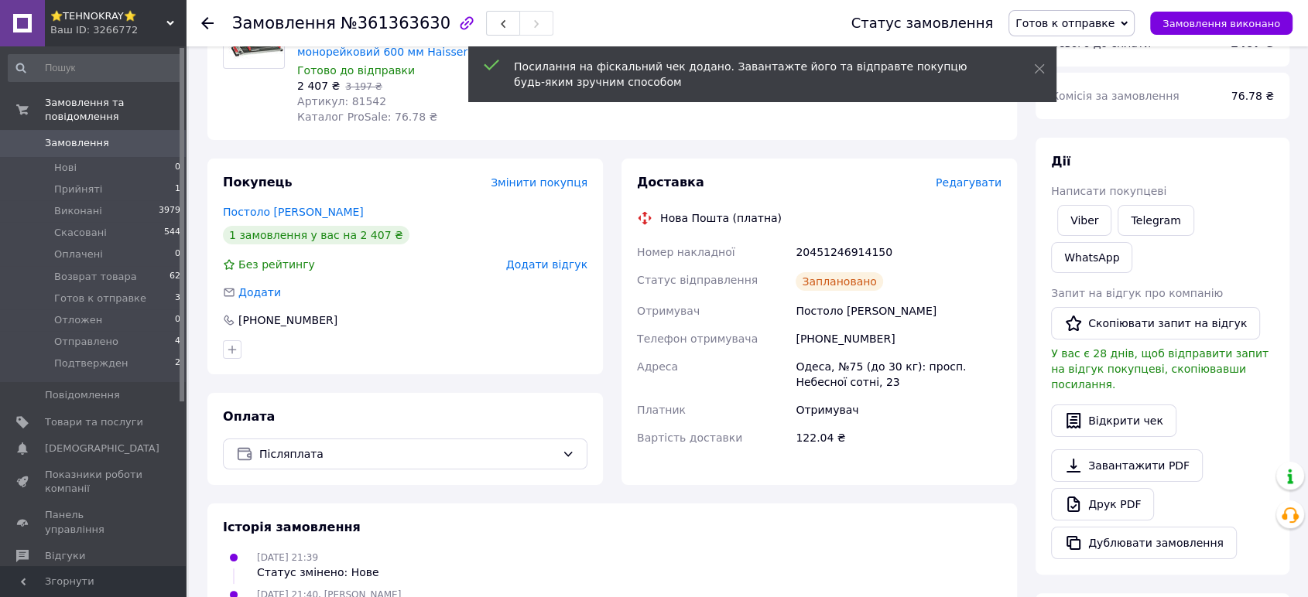
click at [1096, 27] on span "Готов к отправке" at bounding box center [1064, 23] width 99 height 12
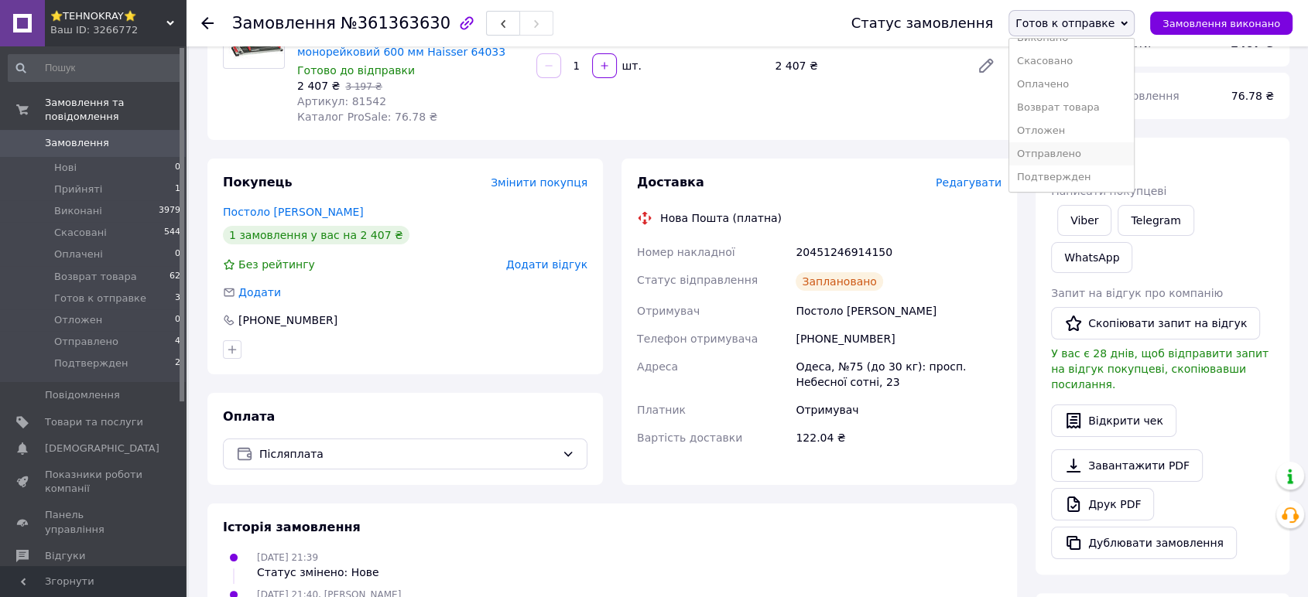
click at [1063, 146] on li "Отправлено" at bounding box center [1071, 153] width 125 height 23
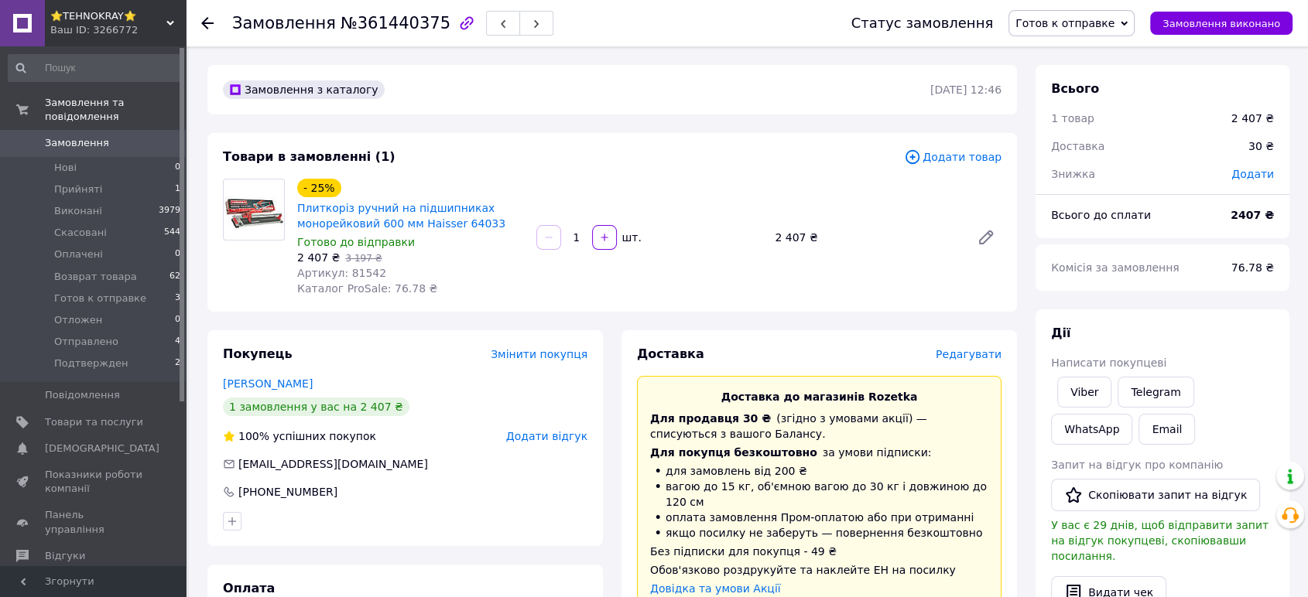
click at [361, 272] on span "Артикул: 81542" at bounding box center [341, 273] width 89 height 12
copy span "81542"
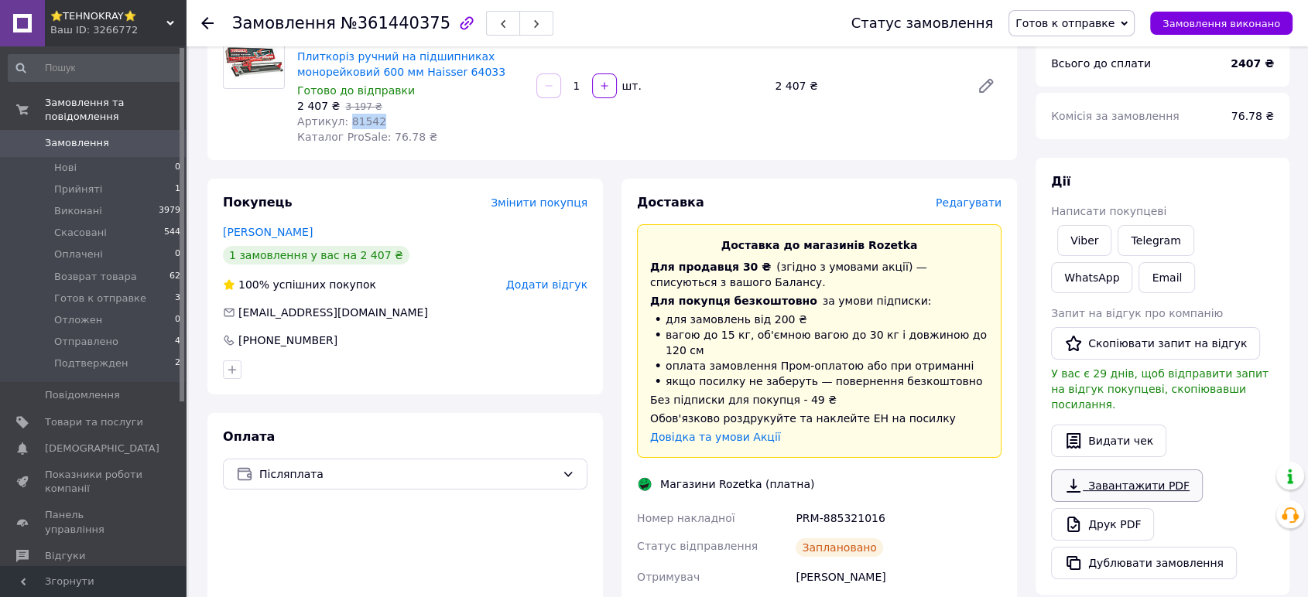
scroll to position [172, 0]
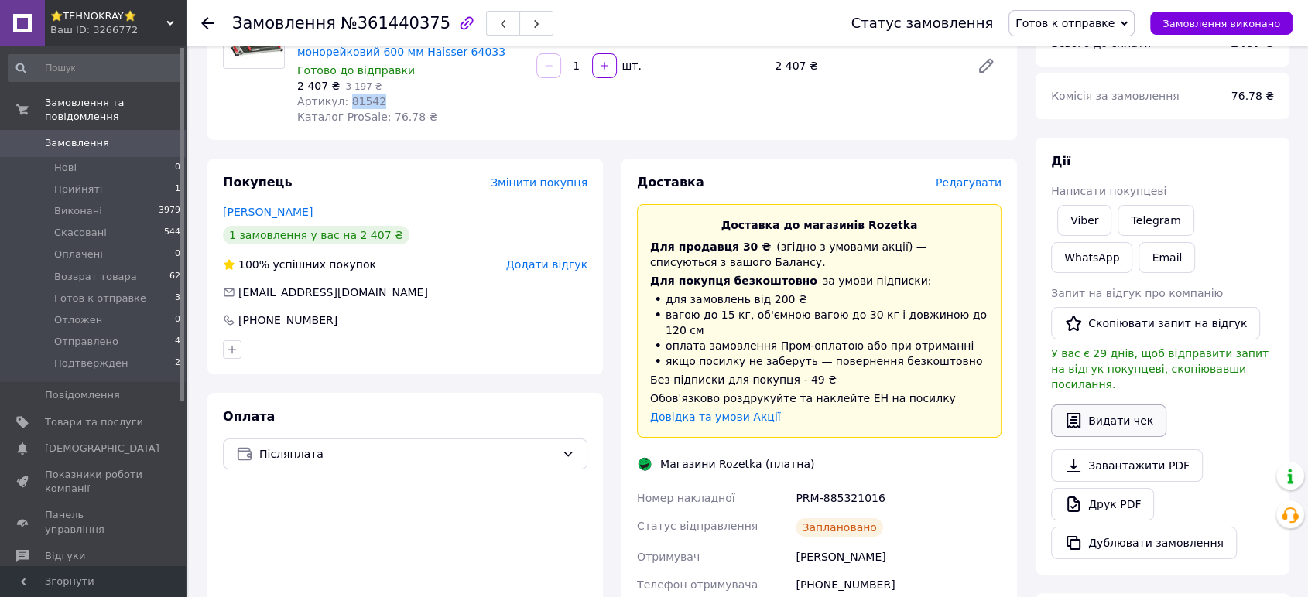
click at [1114, 407] on button "Видати чек" at bounding box center [1108, 421] width 115 height 33
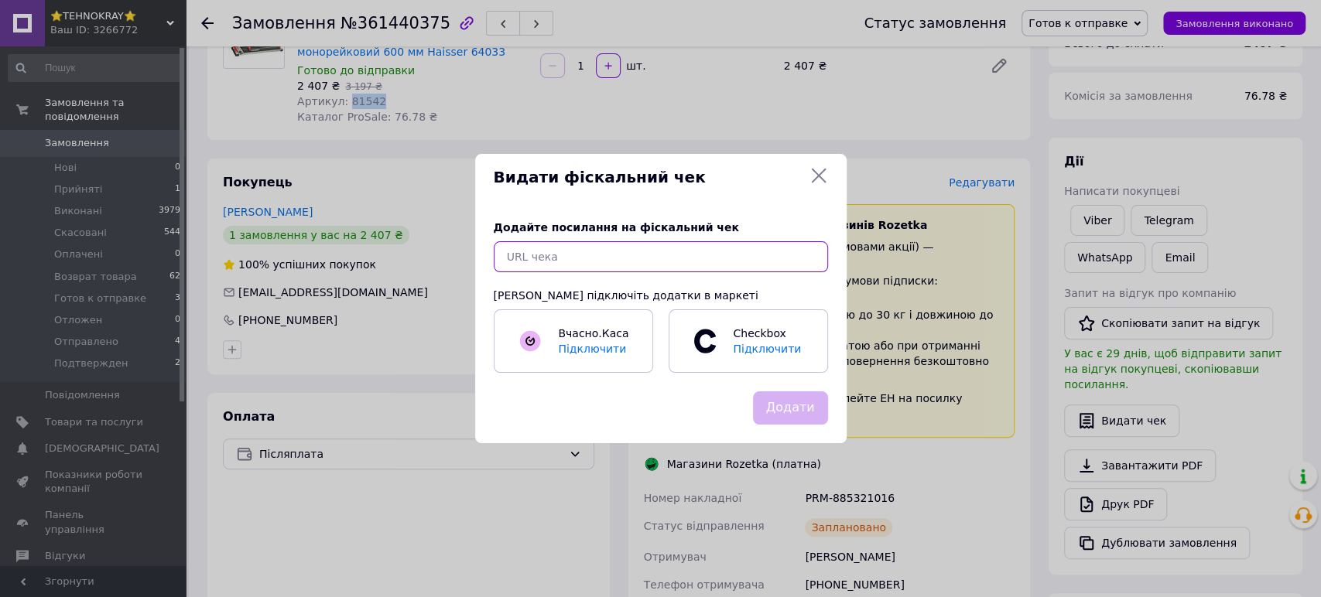
click at [566, 257] on input "text" at bounding box center [661, 256] width 334 height 31
paste input "https://kasa.vchasno.ua/check-viewer/PU3SN8Ui87g"
type input "https://kasa.vchasno.ua/check-viewer/PU3SN8Ui87g"
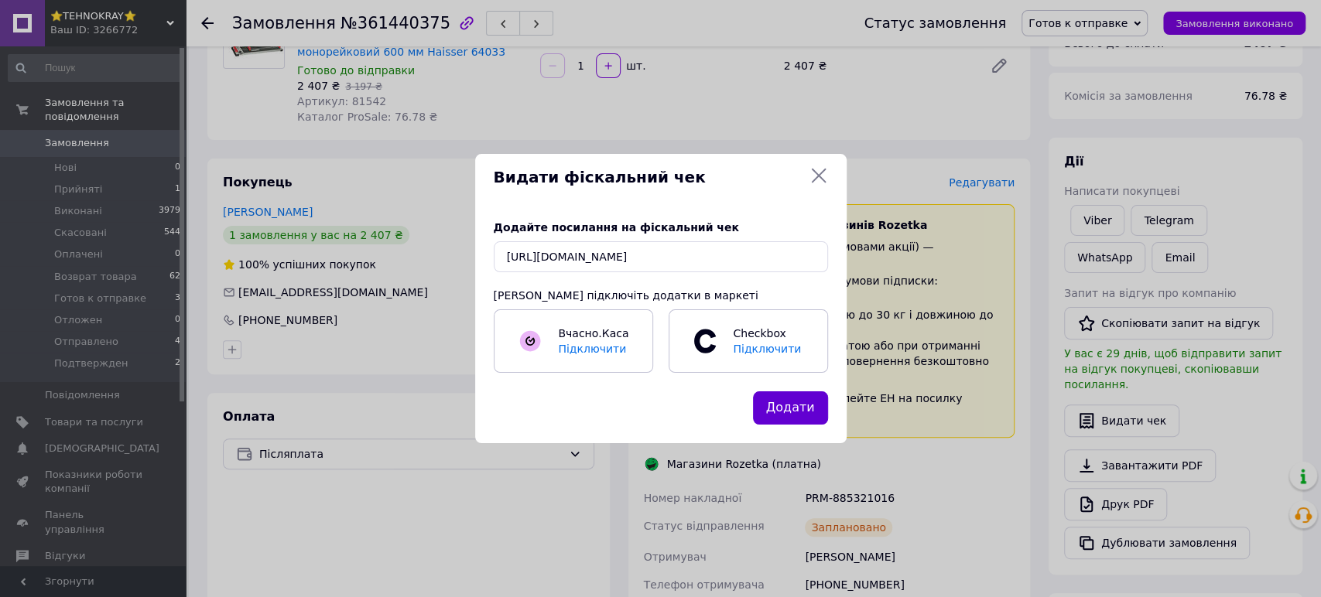
click at [786, 410] on button "Додати" at bounding box center [790, 408] width 75 height 33
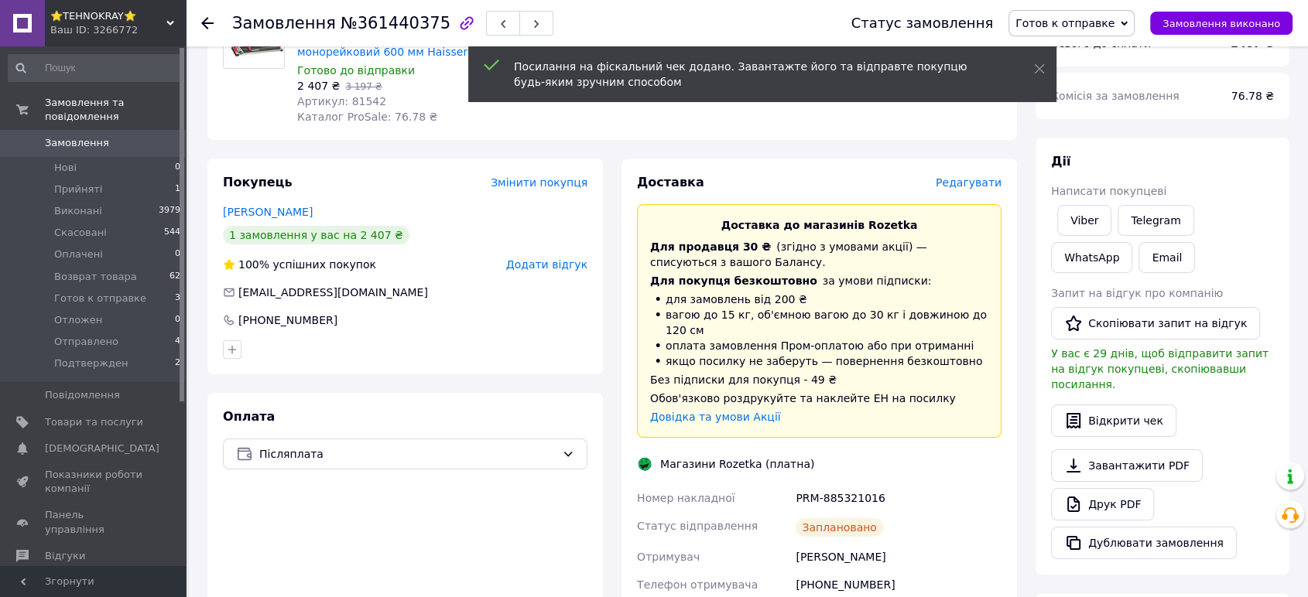
click at [1097, 22] on span "Готов к отправке" at bounding box center [1064, 23] width 99 height 12
click at [1070, 146] on li "Отправлено" at bounding box center [1071, 153] width 125 height 23
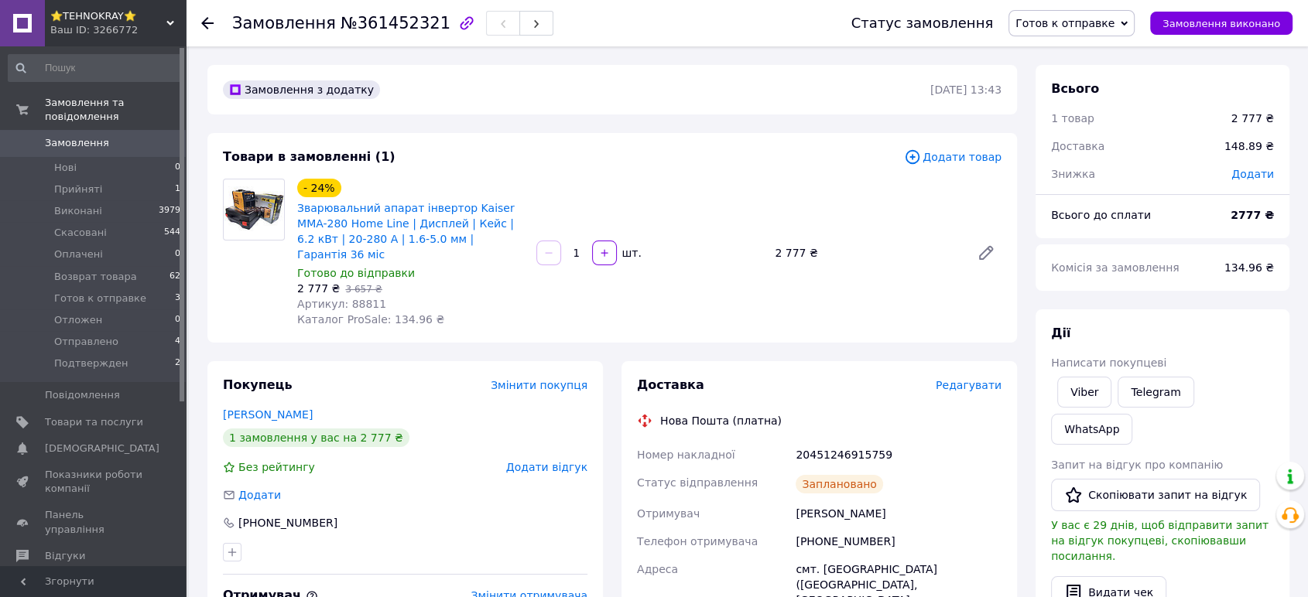
scroll to position [86, 0]
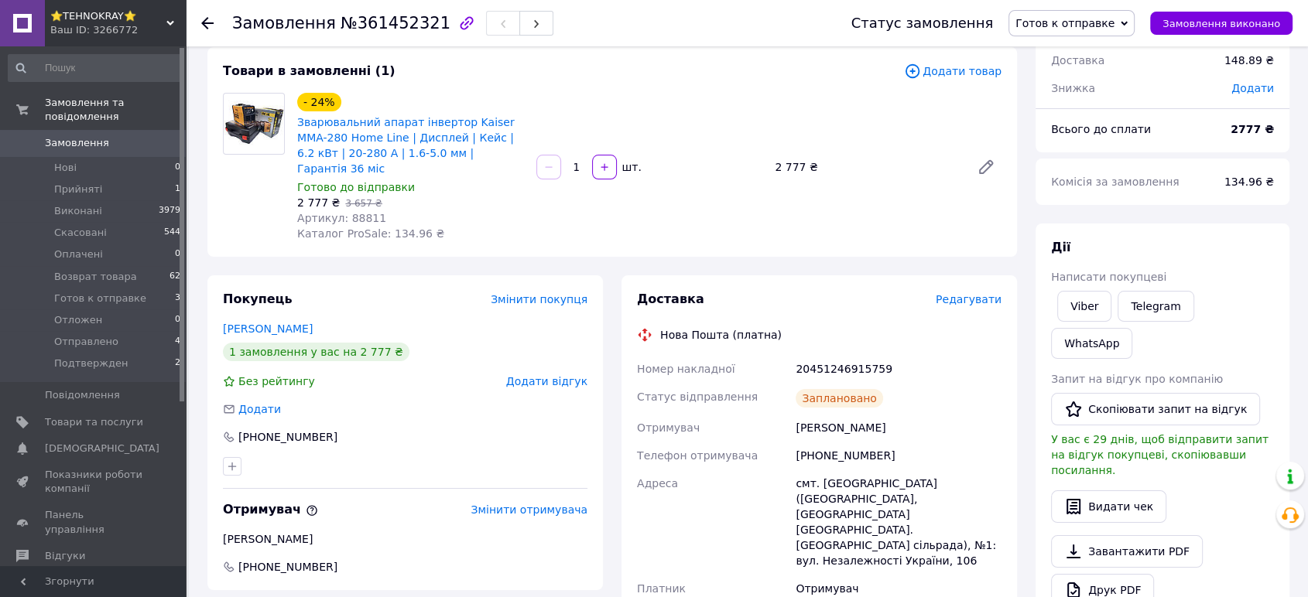
click at [357, 212] on span "Артикул: 88811" at bounding box center [341, 218] width 89 height 12
copy span "88811"
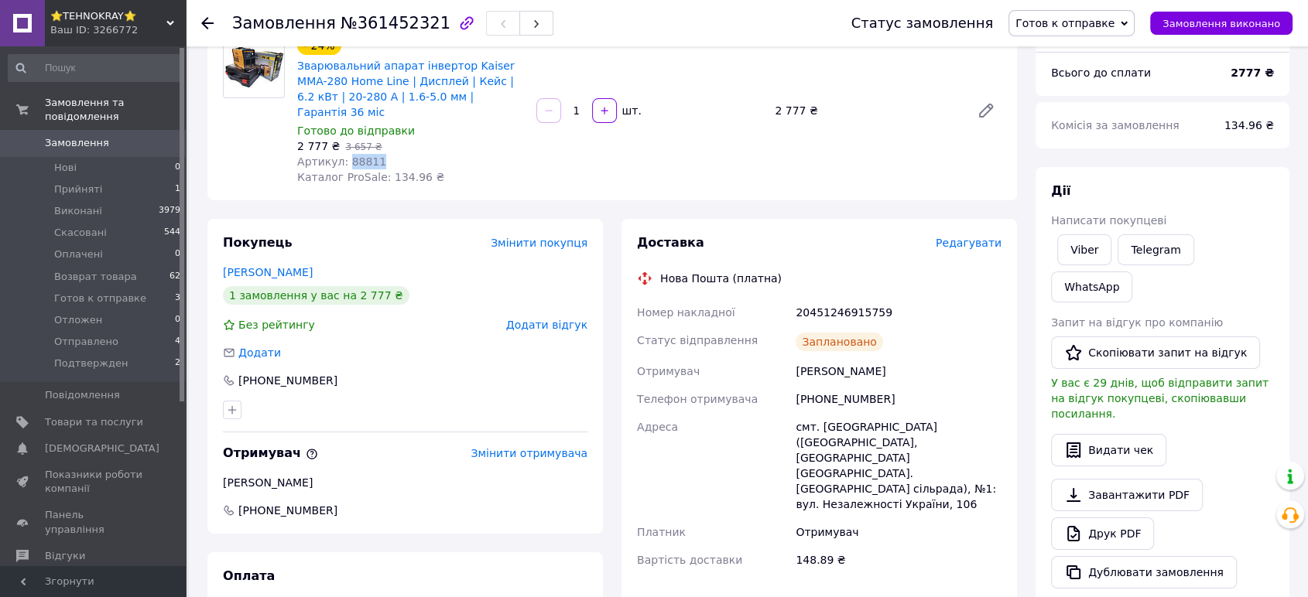
scroll to position [172, 0]
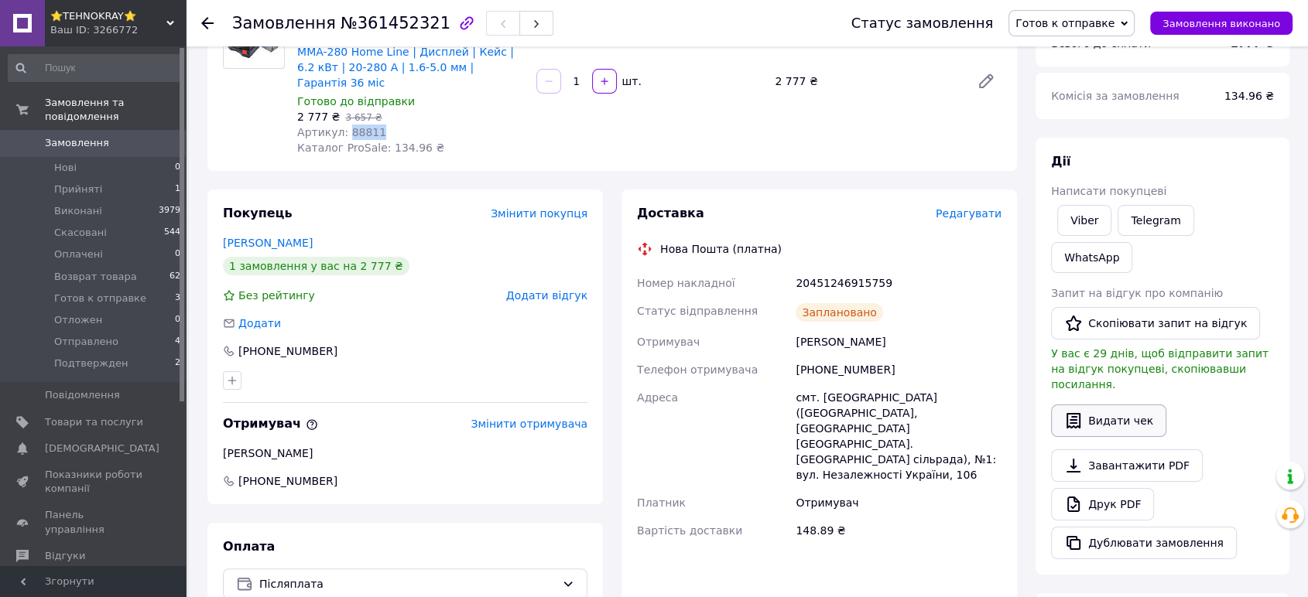
click at [1114, 405] on button "Видати чек" at bounding box center [1108, 421] width 115 height 33
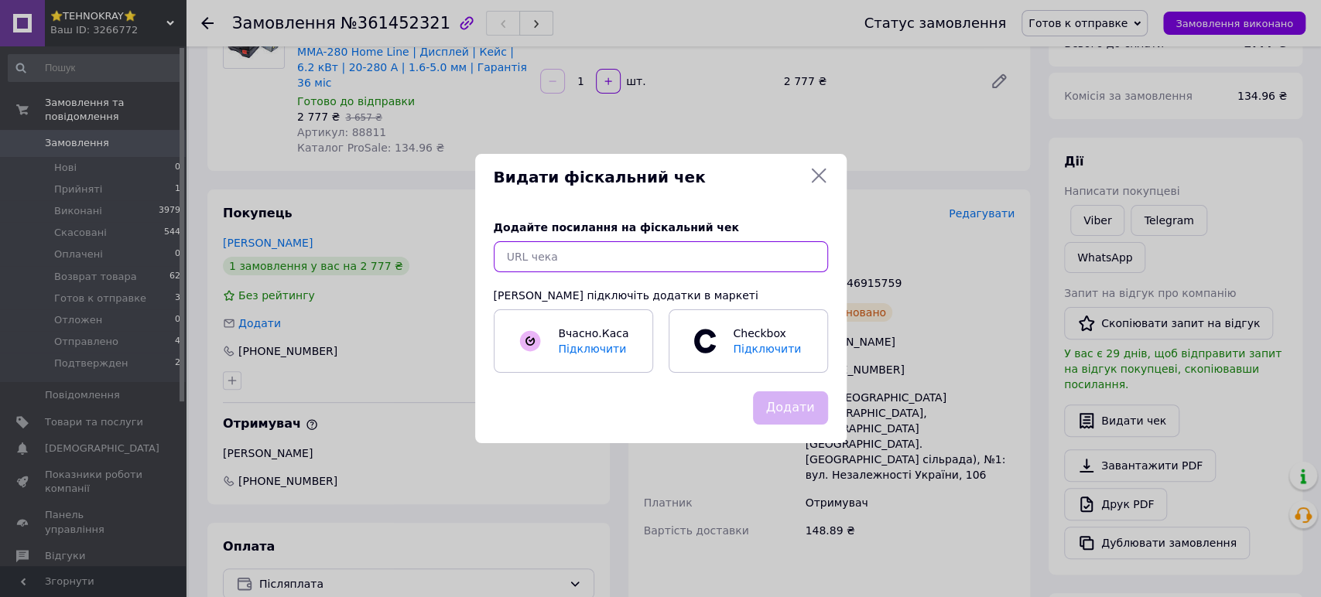
click at [527, 251] on input "text" at bounding box center [661, 256] width 334 height 31
paste input "https://kasa.vchasno.ua/check-viewer/USqcOmAdobo"
type input "https://kasa.vchasno.ua/check-viewer/USqcOmAdobo"
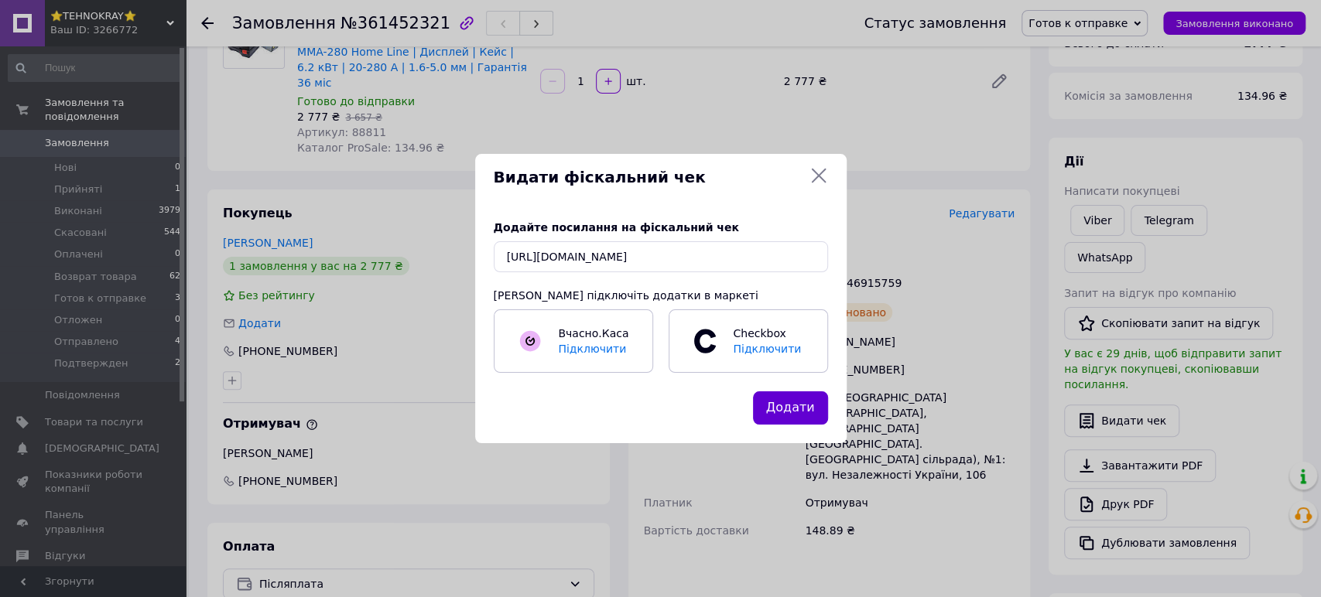
click at [799, 409] on button "Додати" at bounding box center [790, 408] width 75 height 33
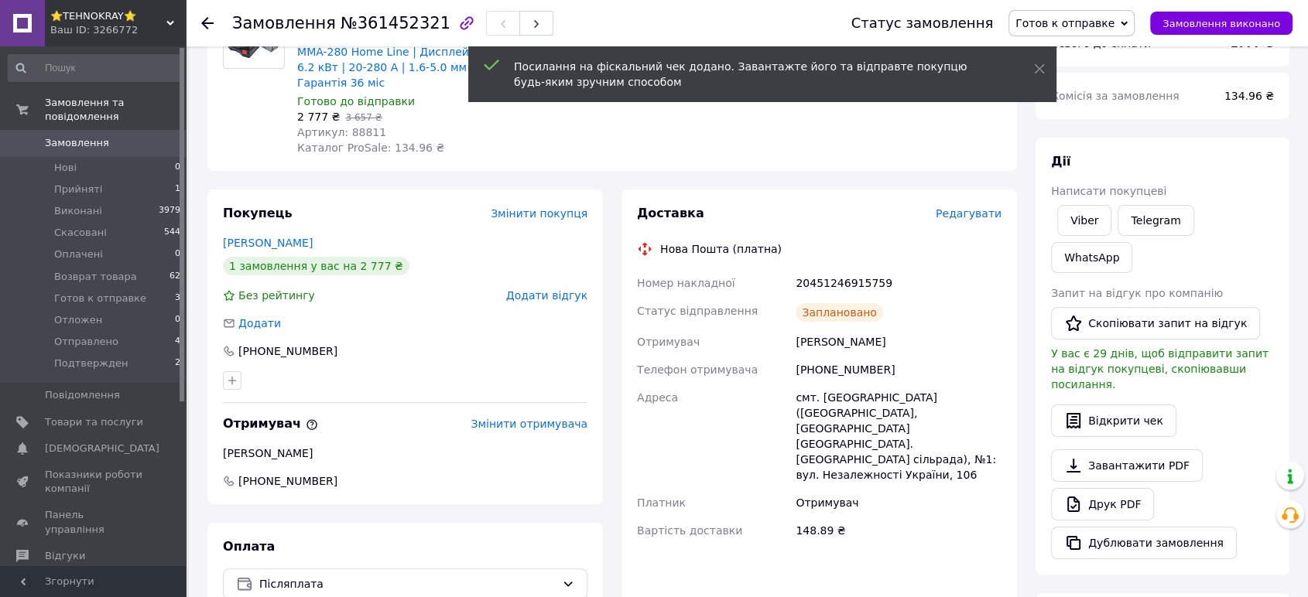
click at [1102, 28] on span "Готов к отправке" at bounding box center [1064, 23] width 99 height 12
click at [1077, 147] on li "Отправлено" at bounding box center [1071, 153] width 125 height 23
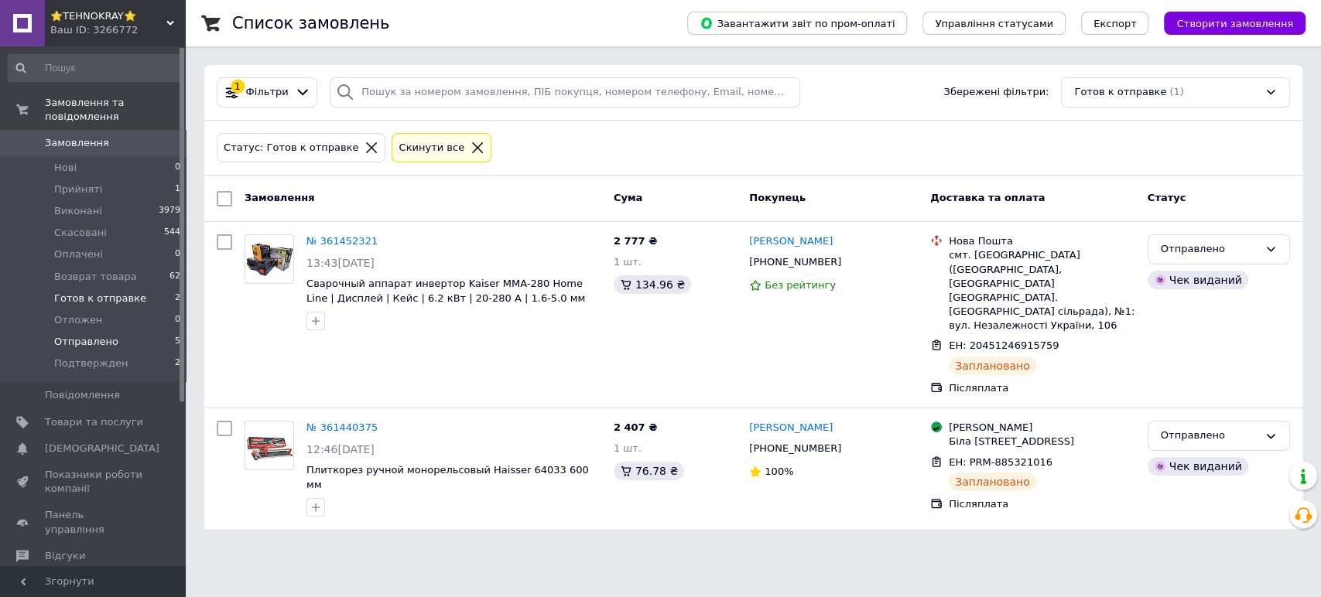
click at [68, 335] on span "Отправлено" at bounding box center [86, 342] width 64 height 14
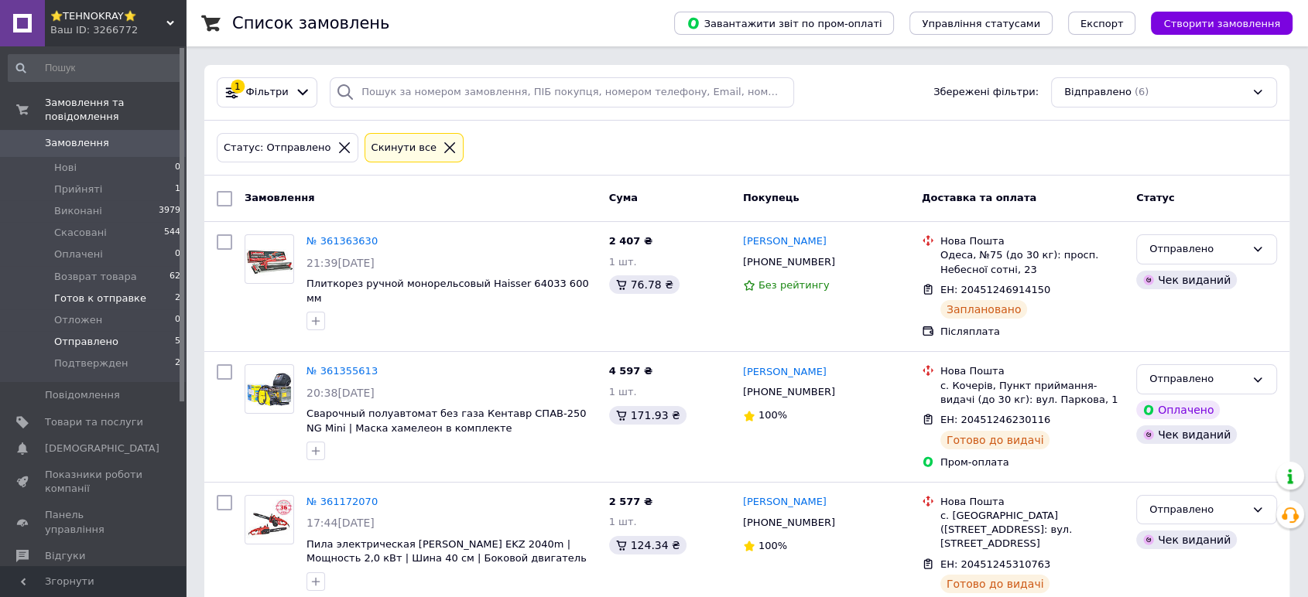
click at [90, 292] on span "Готов к отправке" at bounding box center [100, 299] width 92 height 14
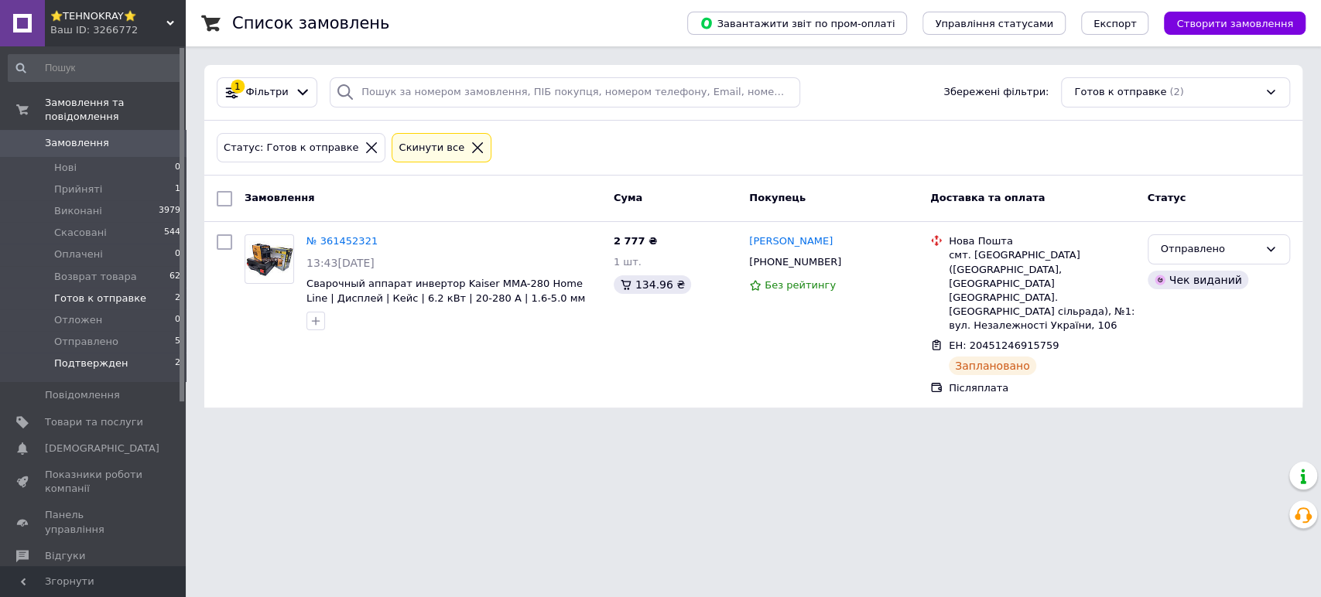
click at [93, 357] on span "Подтвержден" at bounding box center [91, 364] width 74 height 14
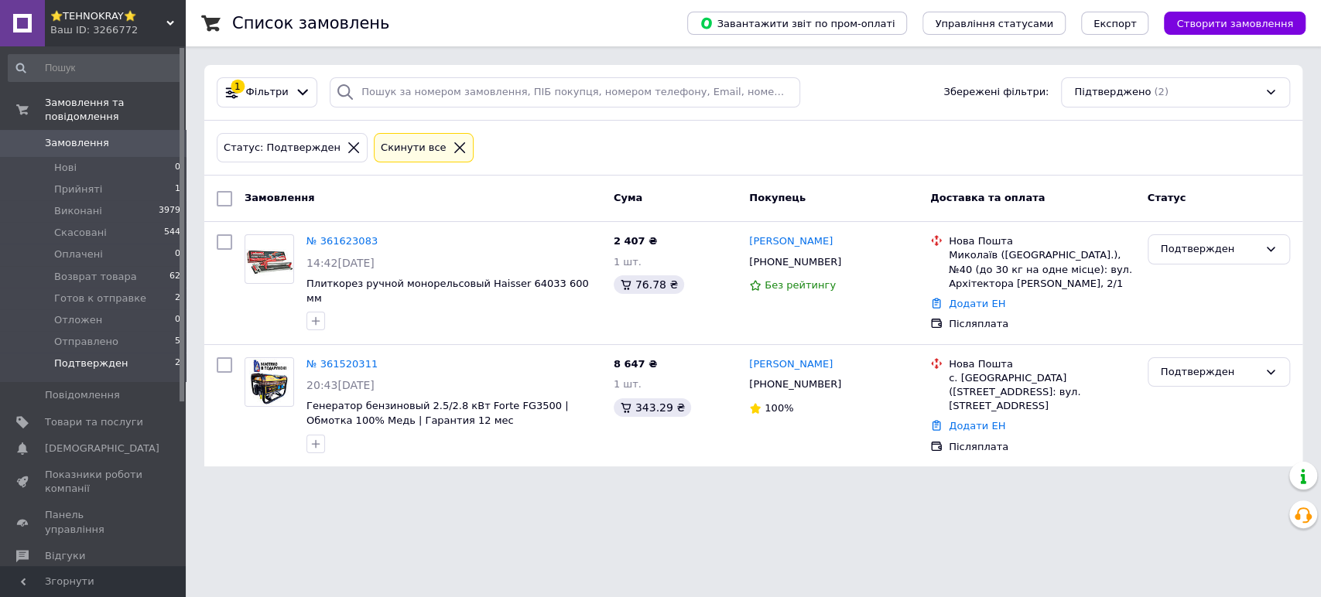
click at [73, 17] on span "⭐TEHNOKRAY⭐" at bounding box center [108, 16] width 116 height 14
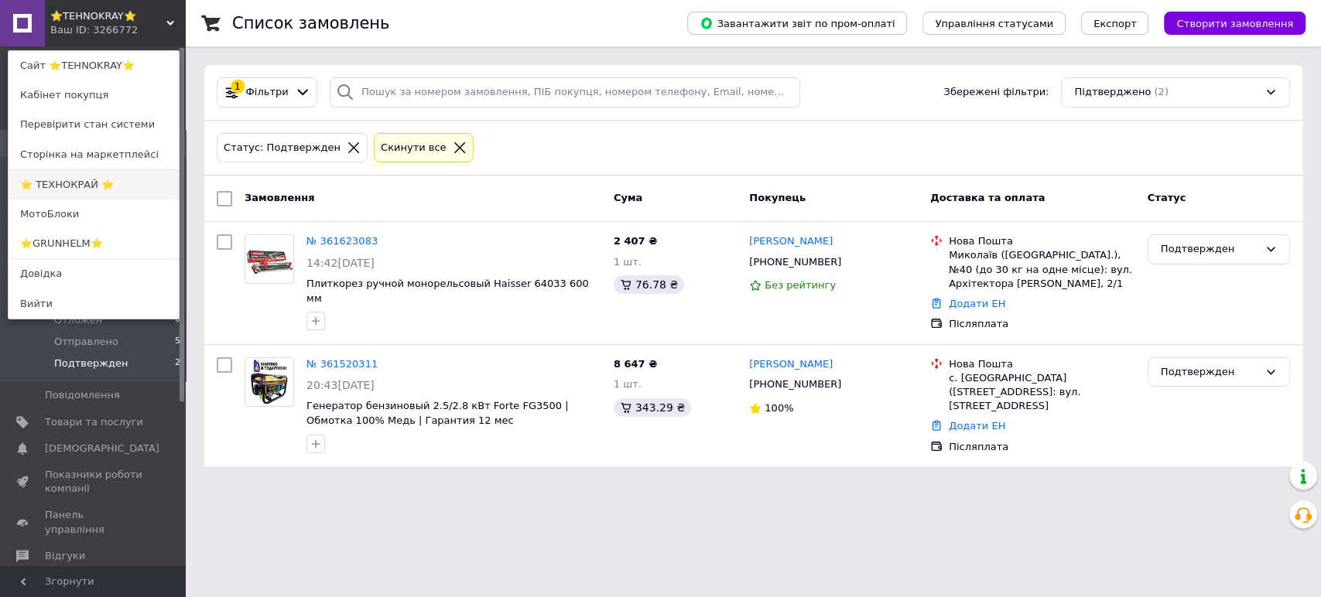
click at [43, 183] on link "⭐ ТЕХНОКРАЙ ⭐" at bounding box center [94, 184] width 170 height 29
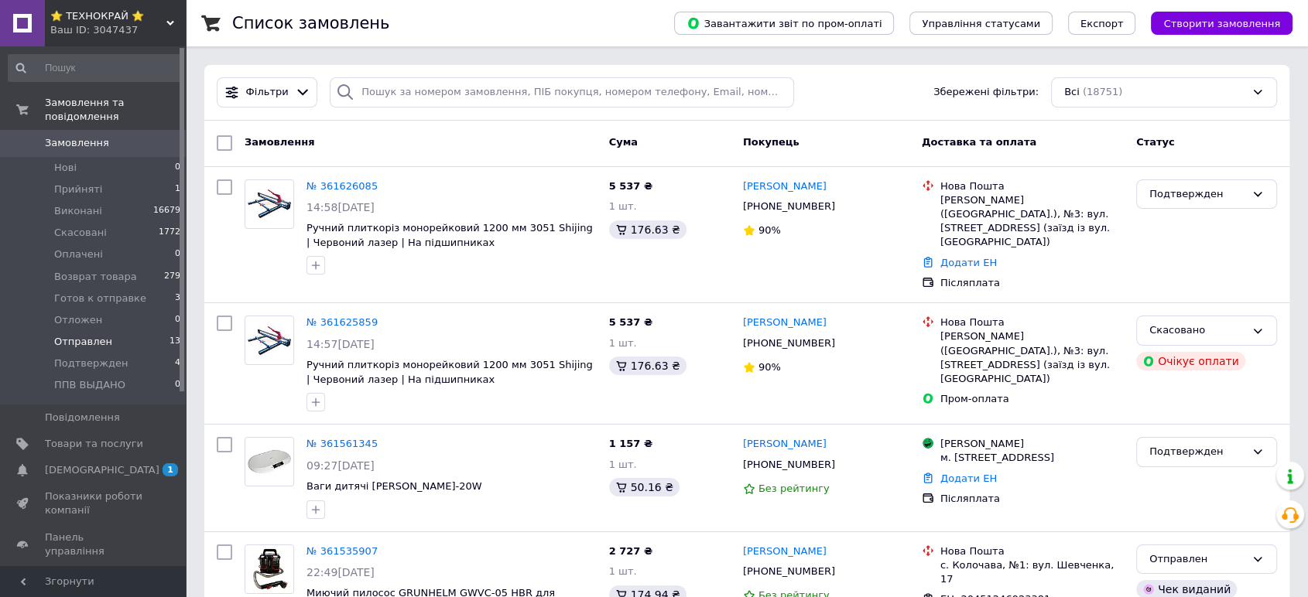
click at [77, 335] on span "Отправлен" at bounding box center [83, 342] width 58 height 14
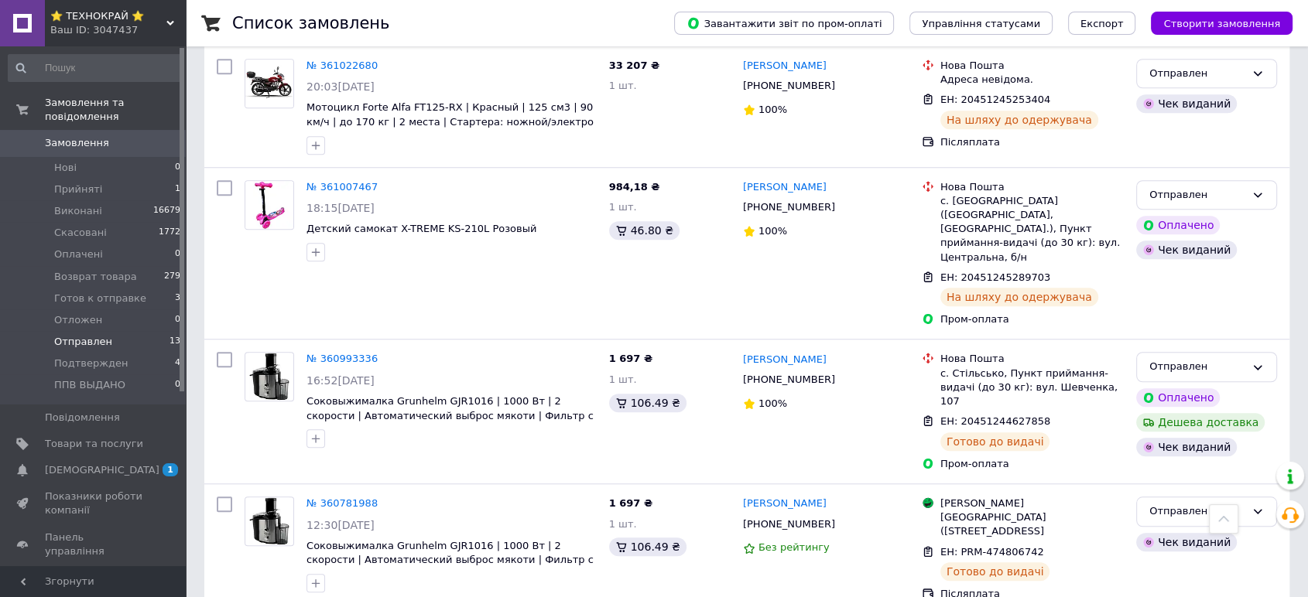
scroll to position [1340, 0]
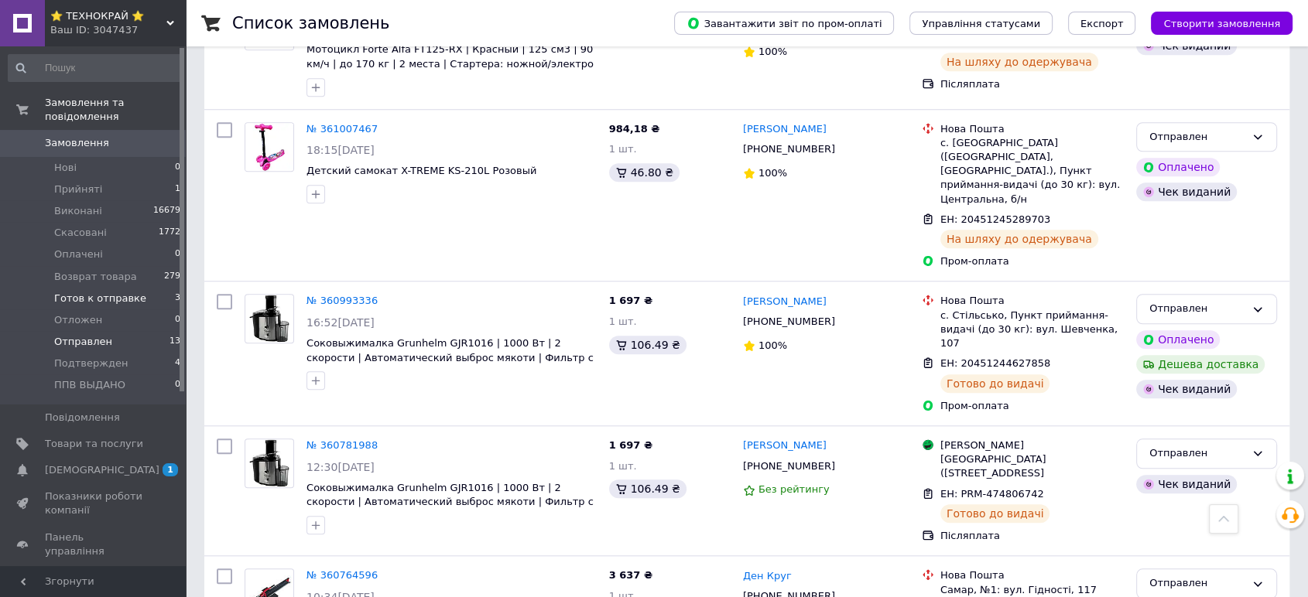
click at [75, 292] on span "Готов к отправке" at bounding box center [100, 299] width 92 height 14
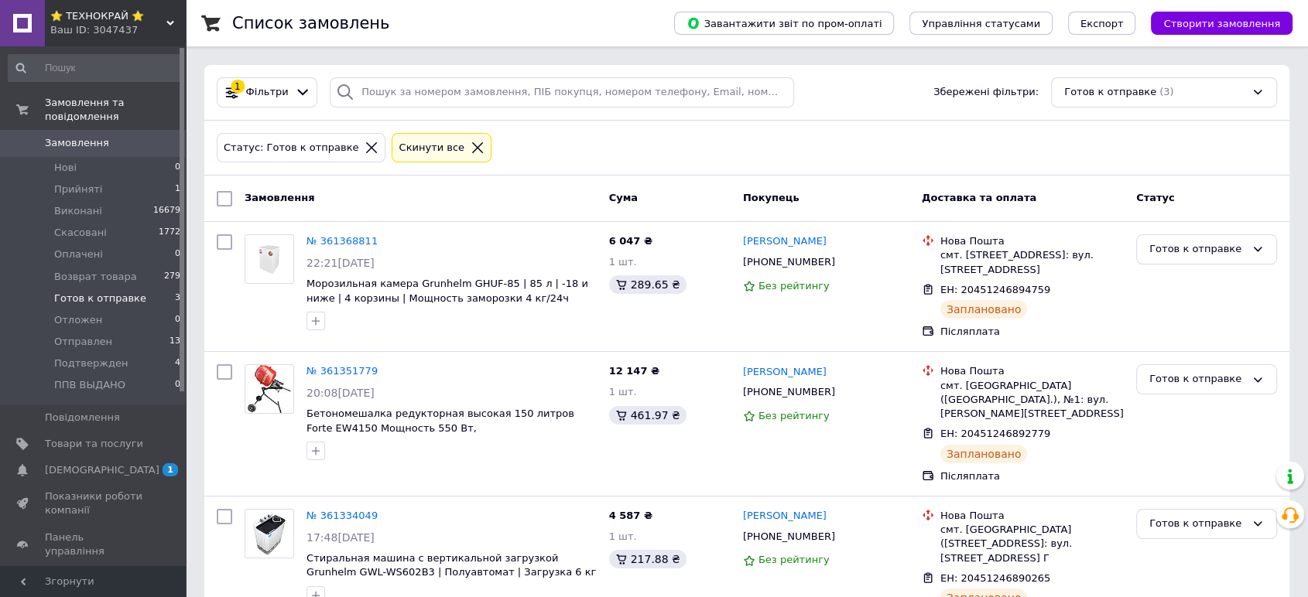
click at [88, 15] on span "⭐ ТЕХНОКРАЙ ⭐" at bounding box center [108, 16] width 116 height 14
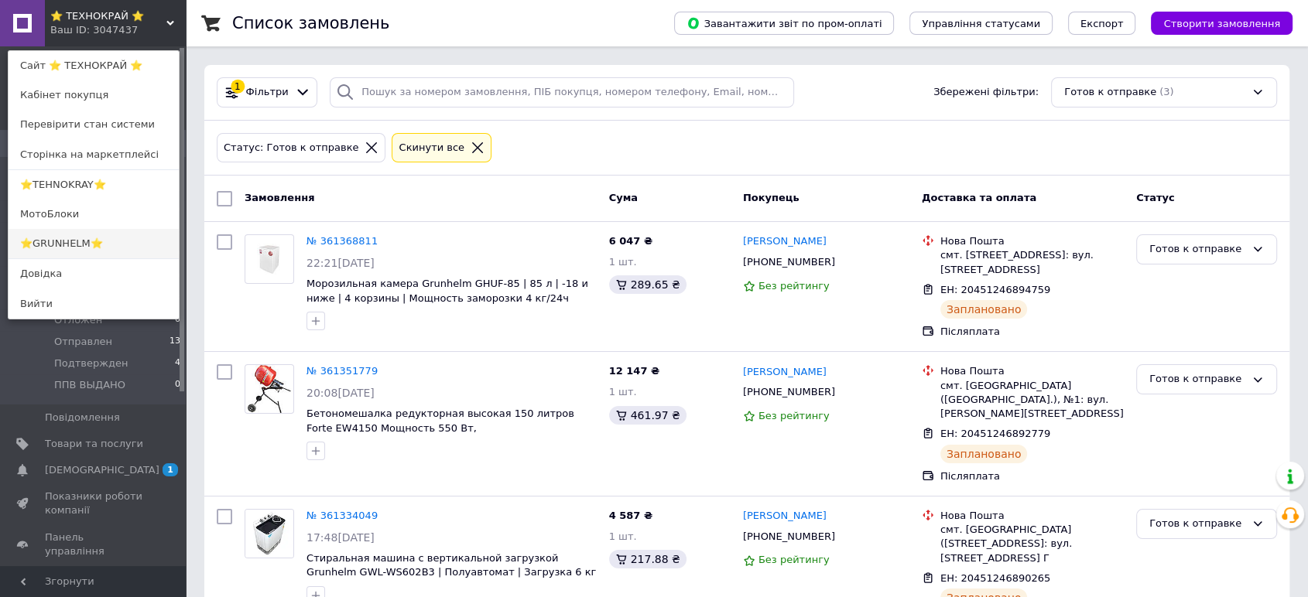
click at [69, 239] on link "⭐GRUNHELM⭐" at bounding box center [94, 243] width 170 height 29
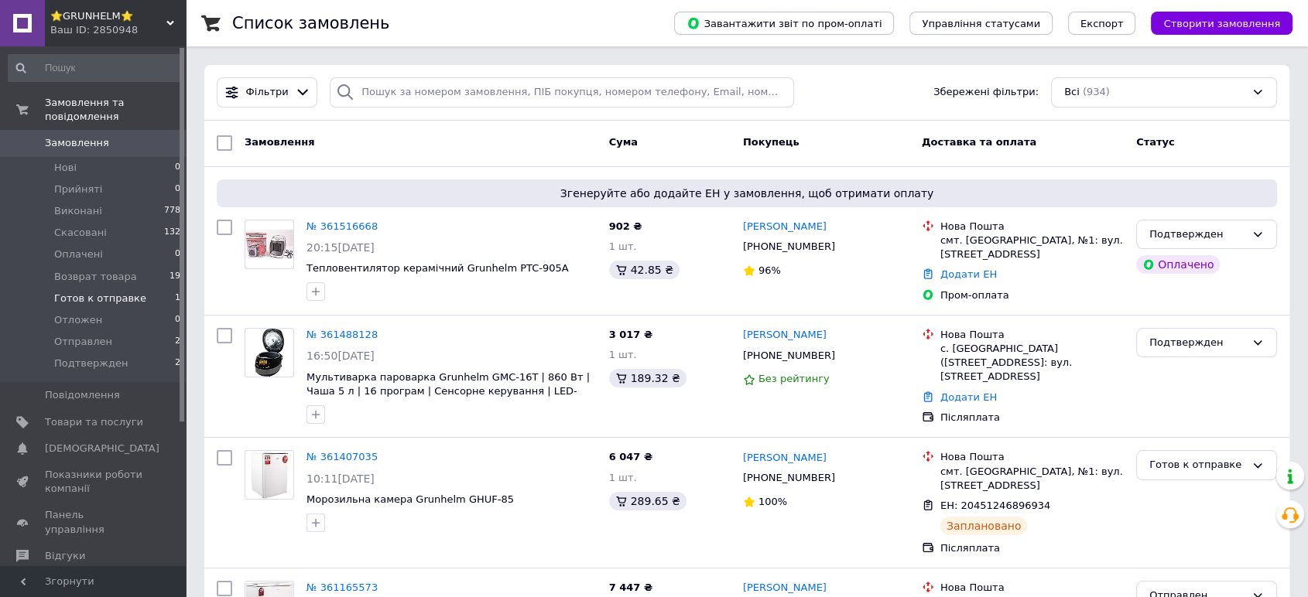
click at [93, 292] on span "Готов к отправке" at bounding box center [100, 299] width 92 height 14
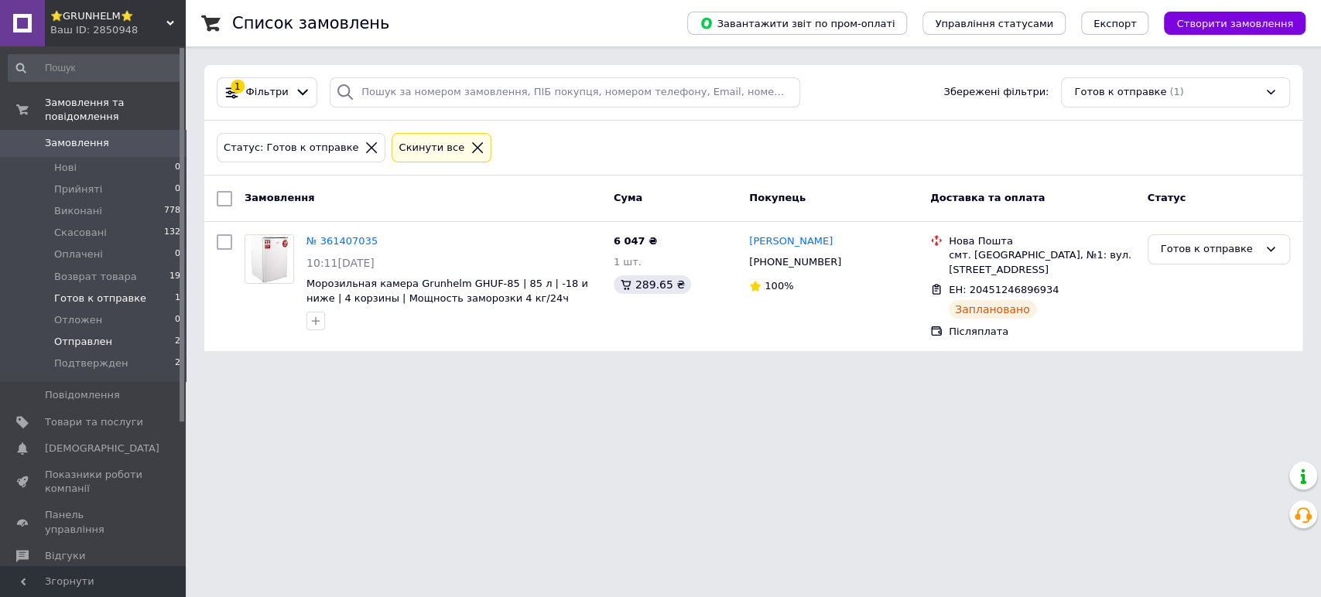
click at [68, 335] on span "Отправлен" at bounding box center [83, 342] width 58 height 14
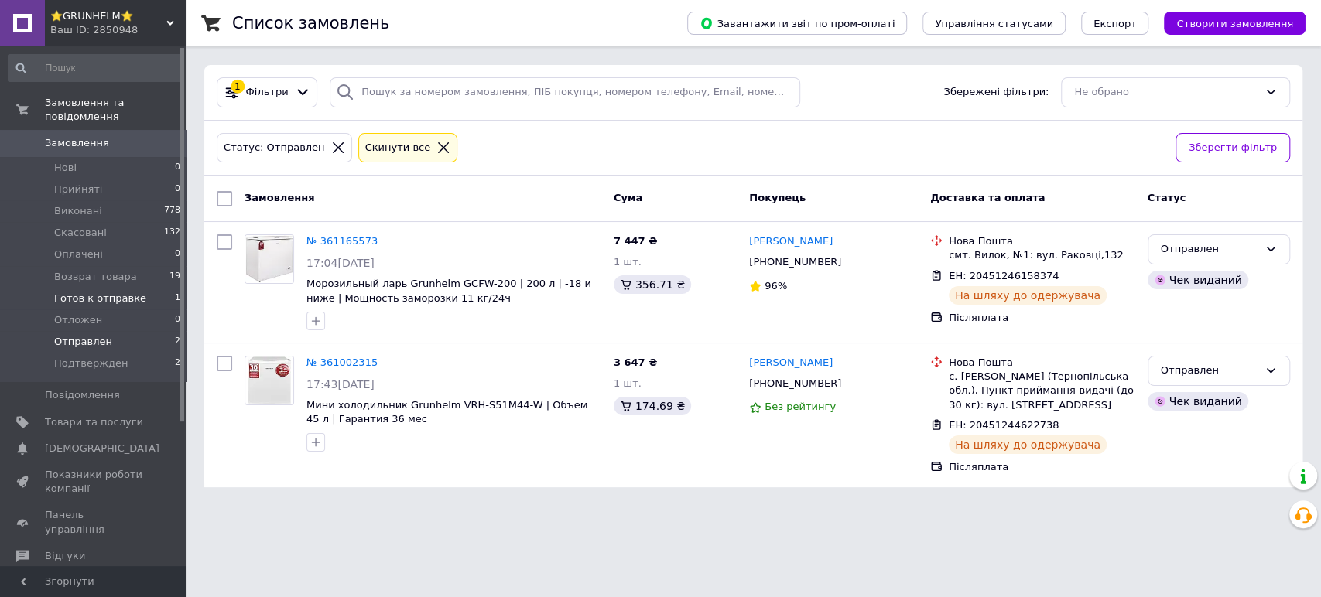
click at [85, 292] on span "Готов к отправке" at bounding box center [100, 299] width 92 height 14
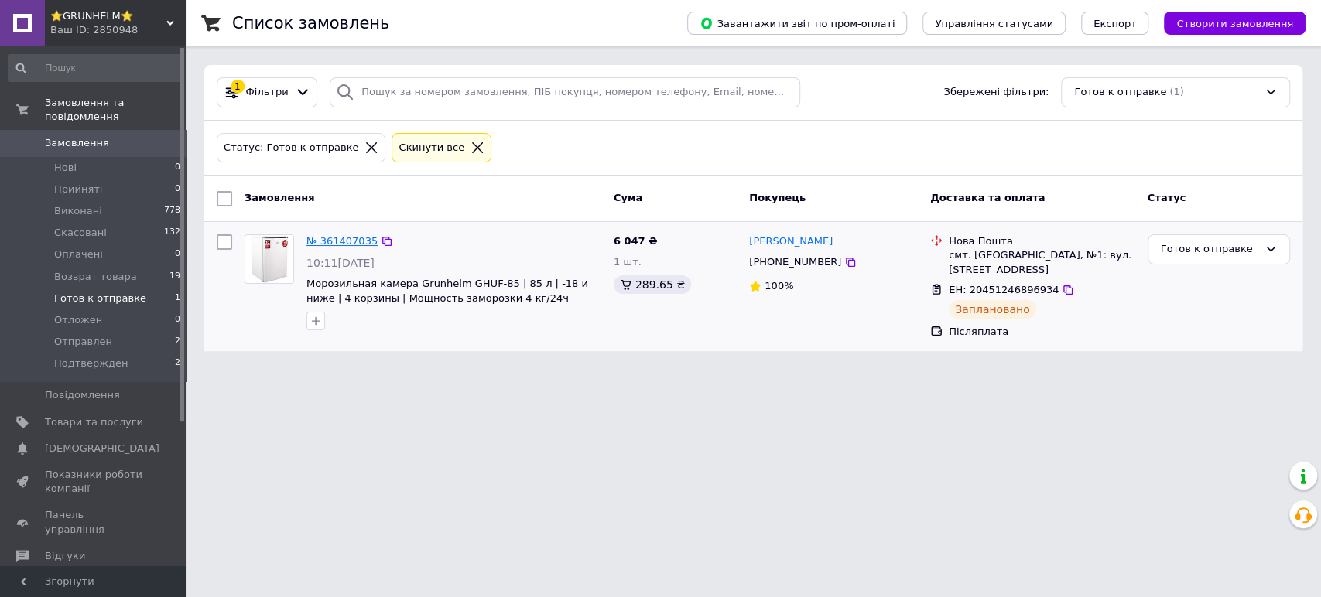
click at [335, 241] on link "№ 361407035" at bounding box center [341, 241] width 71 height 12
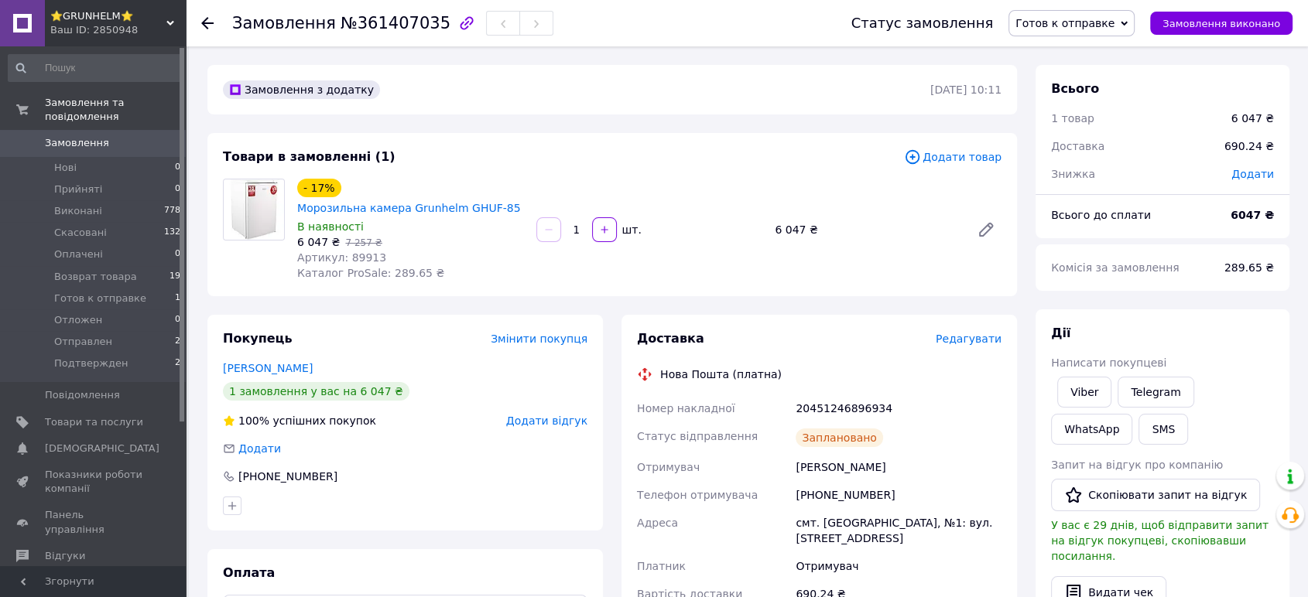
click at [355, 255] on span "Артикул: 89913" at bounding box center [341, 258] width 89 height 12
copy span "89913"
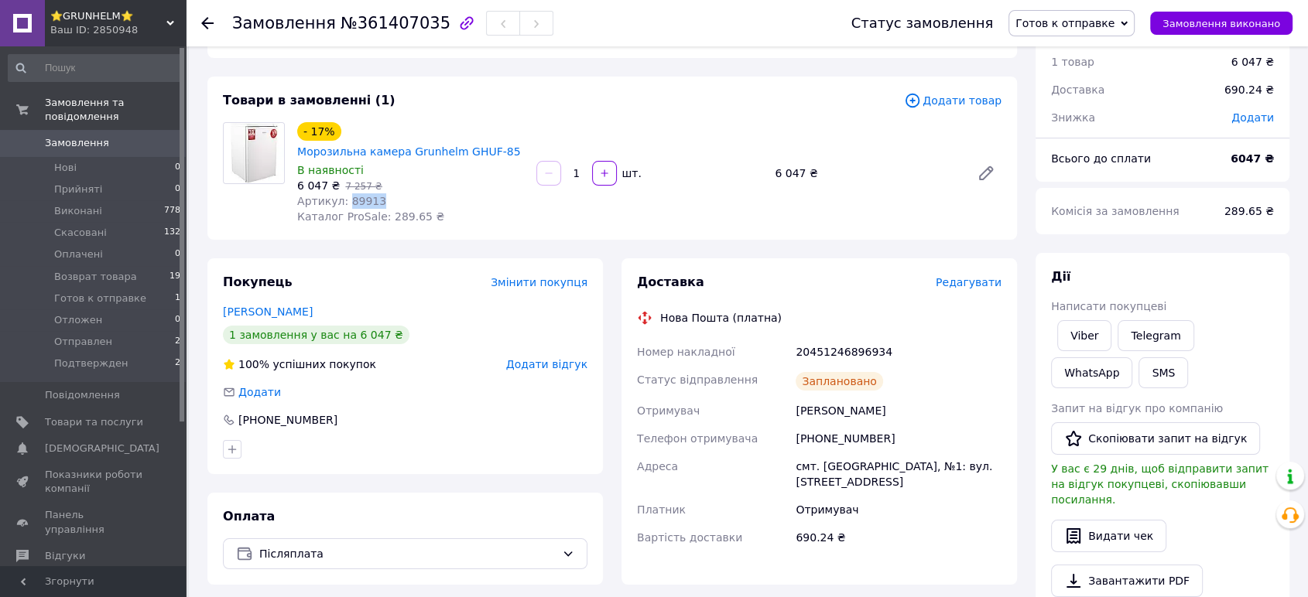
scroll to position [86, 0]
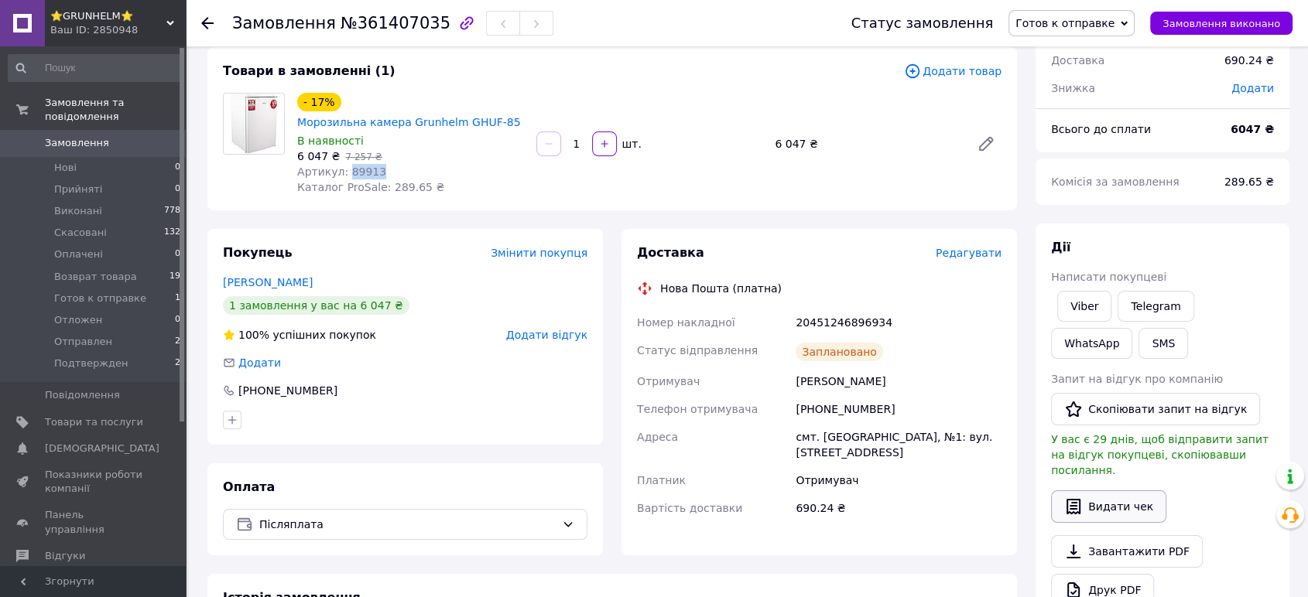
click at [1116, 493] on button "Видати чек" at bounding box center [1108, 507] width 115 height 33
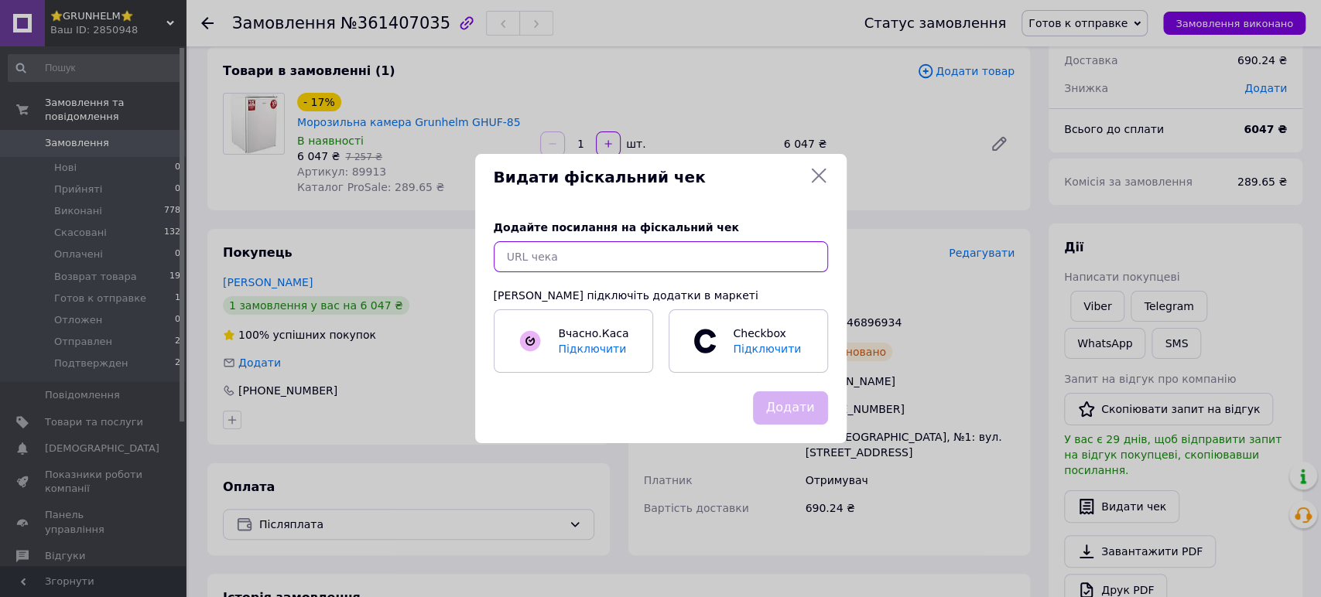
click at [607, 255] on input "text" at bounding box center [661, 256] width 334 height 31
paste input "https://kasa.vchasno.ua/check-viewer/gm3m4-KA5AM"
type input "https://kasa.vchasno.ua/check-viewer/gm3m4-KA5AM"
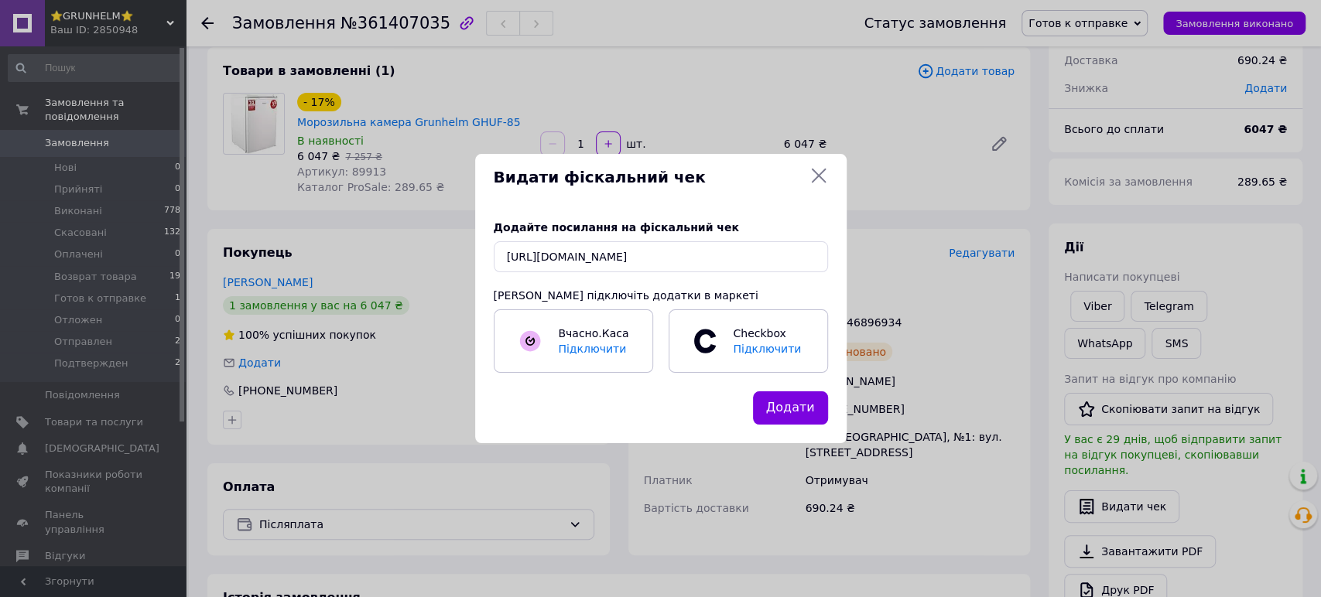
click at [774, 407] on button "Додати" at bounding box center [790, 408] width 75 height 33
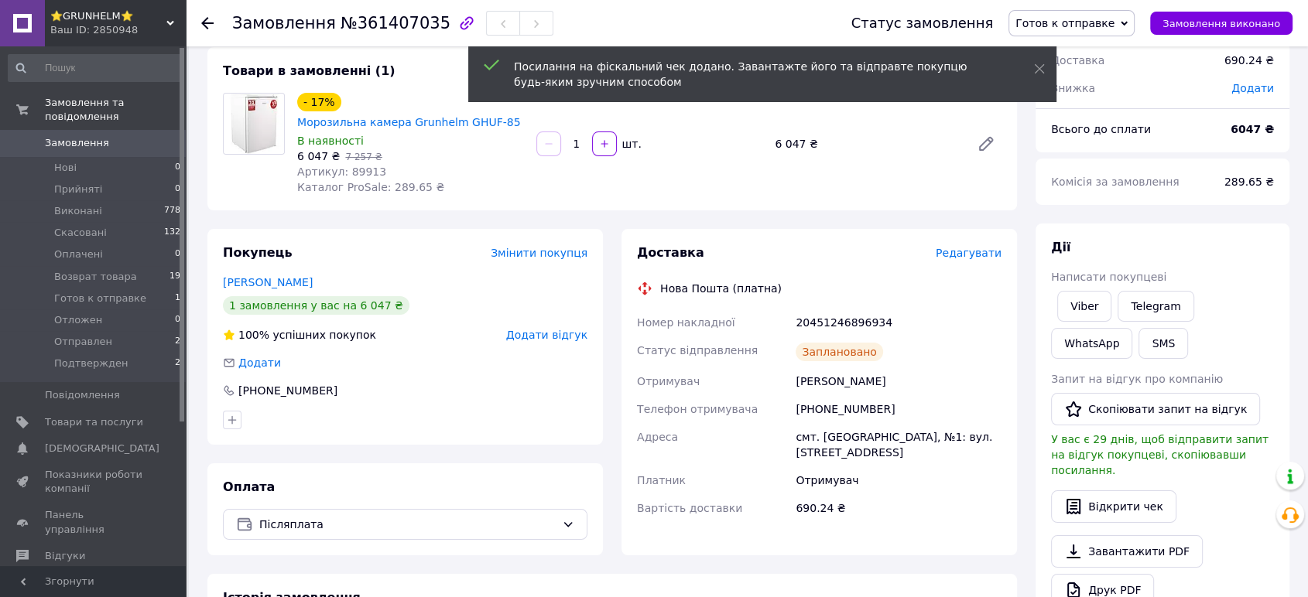
click at [1102, 21] on span "Готов к отправке" at bounding box center [1064, 23] width 99 height 12
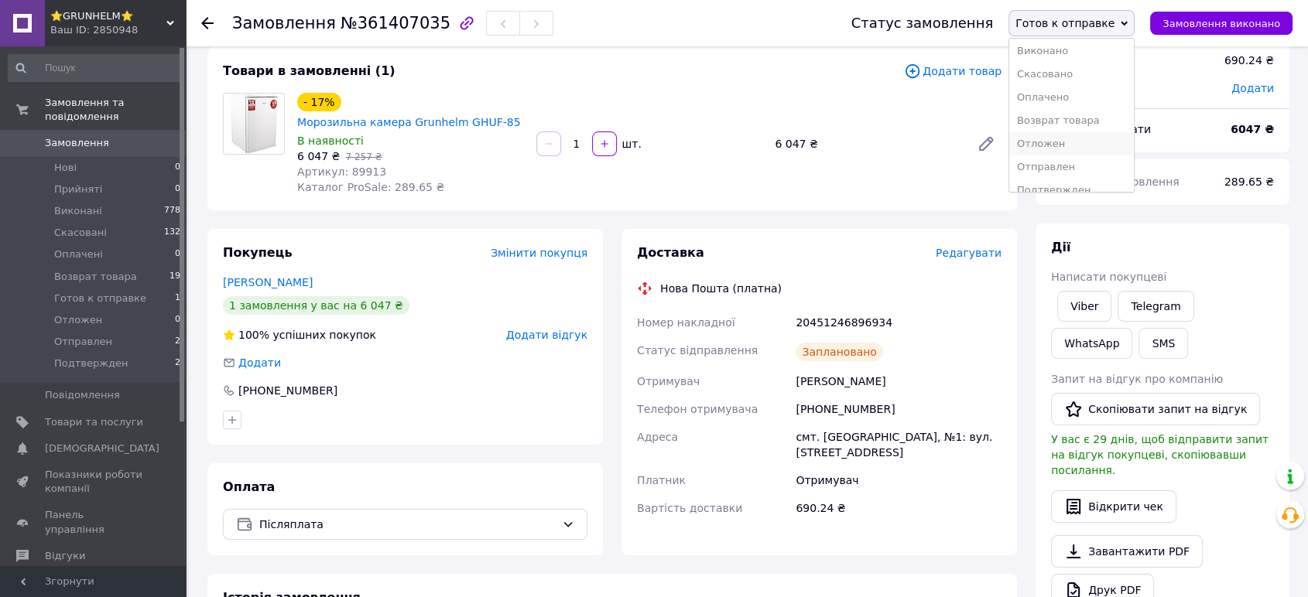
scroll to position [39, 0]
click at [1065, 149] on li "Отправлен" at bounding box center [1071, 153] width 125 height 23
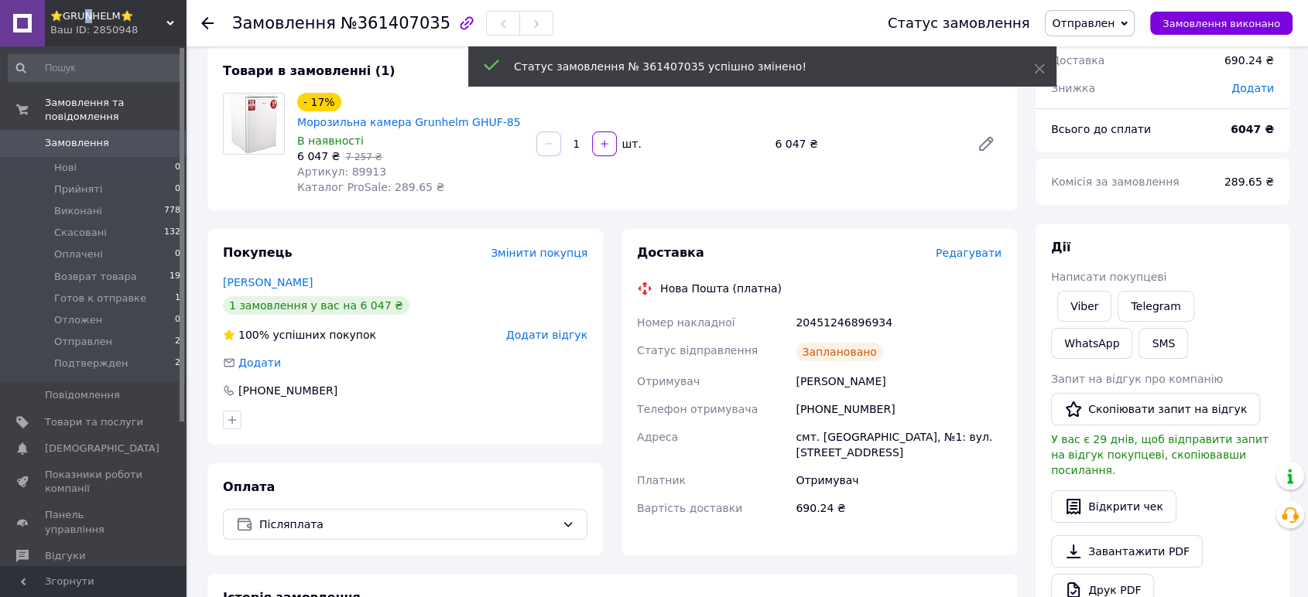
click at [87, 19] on span "⭐GRUNHELM⭐" at bounding box center [108, 16] width 116 height 14
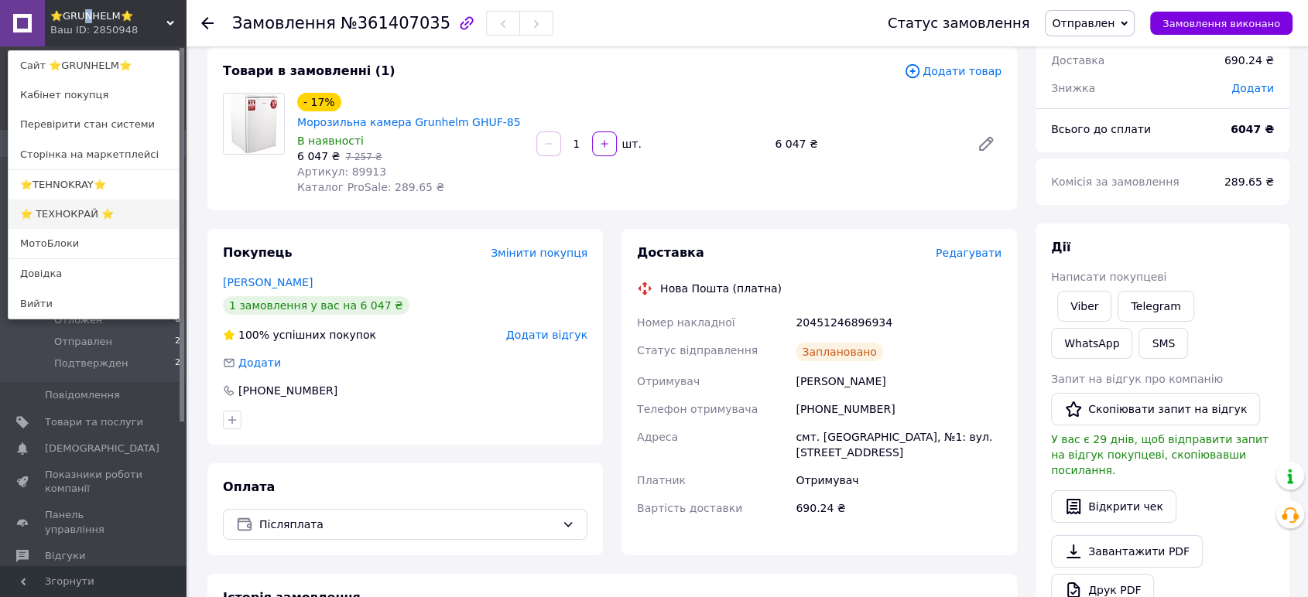
click at [56, 210] on link "⭐ ТЕХНОКРАЙ ⭐" at bounding box center [94, 214] width 170 height 29
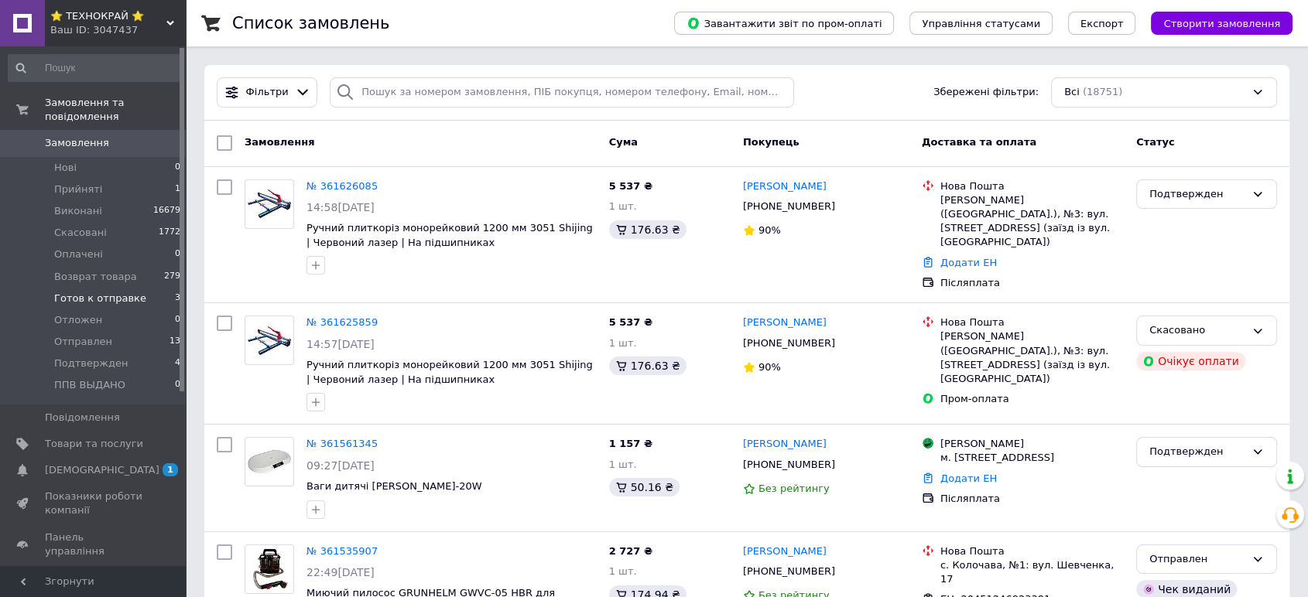
click at [79, 292] on span "Готов к отправке" at bounding box center [100, 299] width 92 height 14
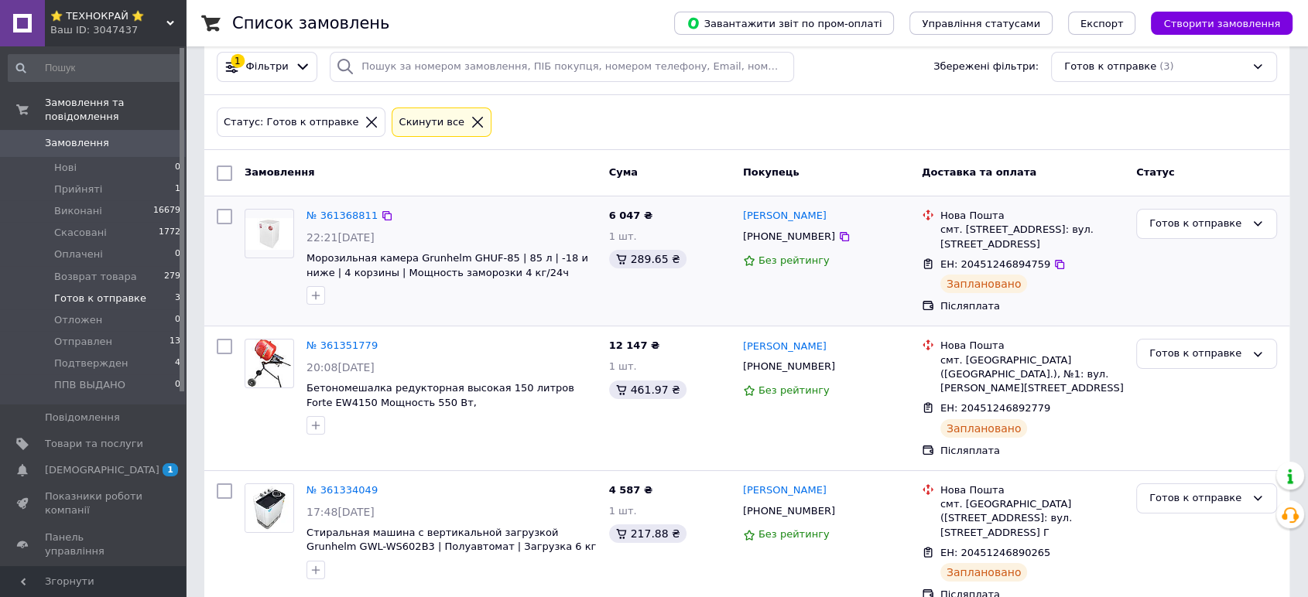
scroll to position [37, 0]
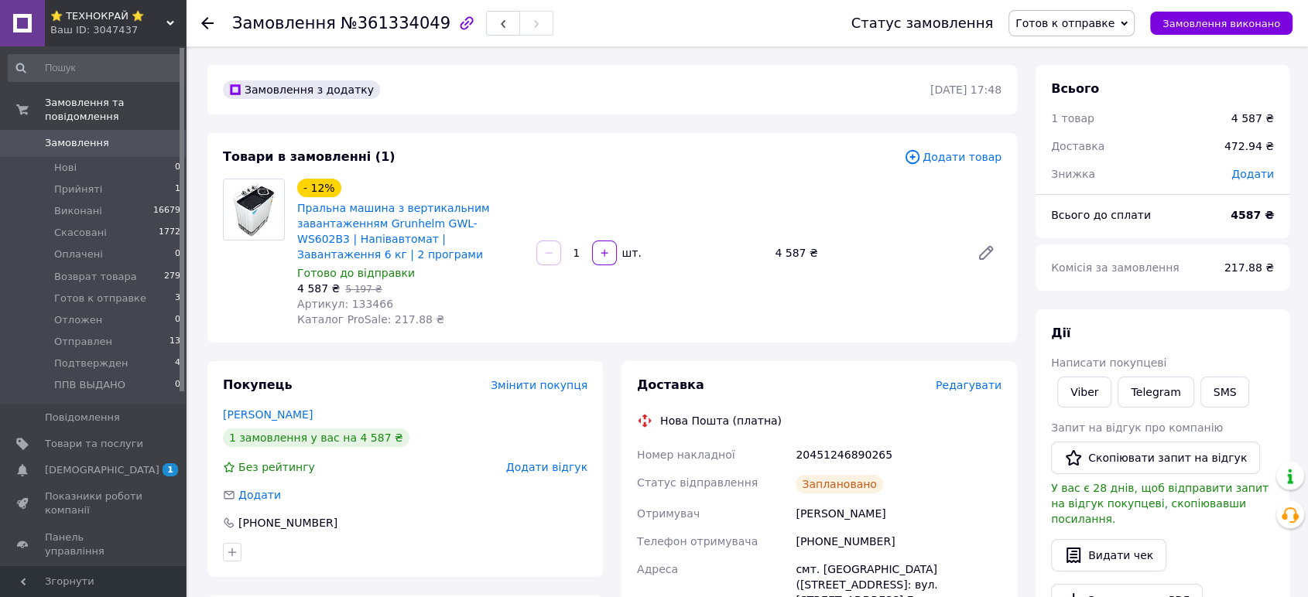
click at [361, 303] on span "Артикул: 133466" at bounding box center [345, 304] width 96 height 12
copy span "133466"
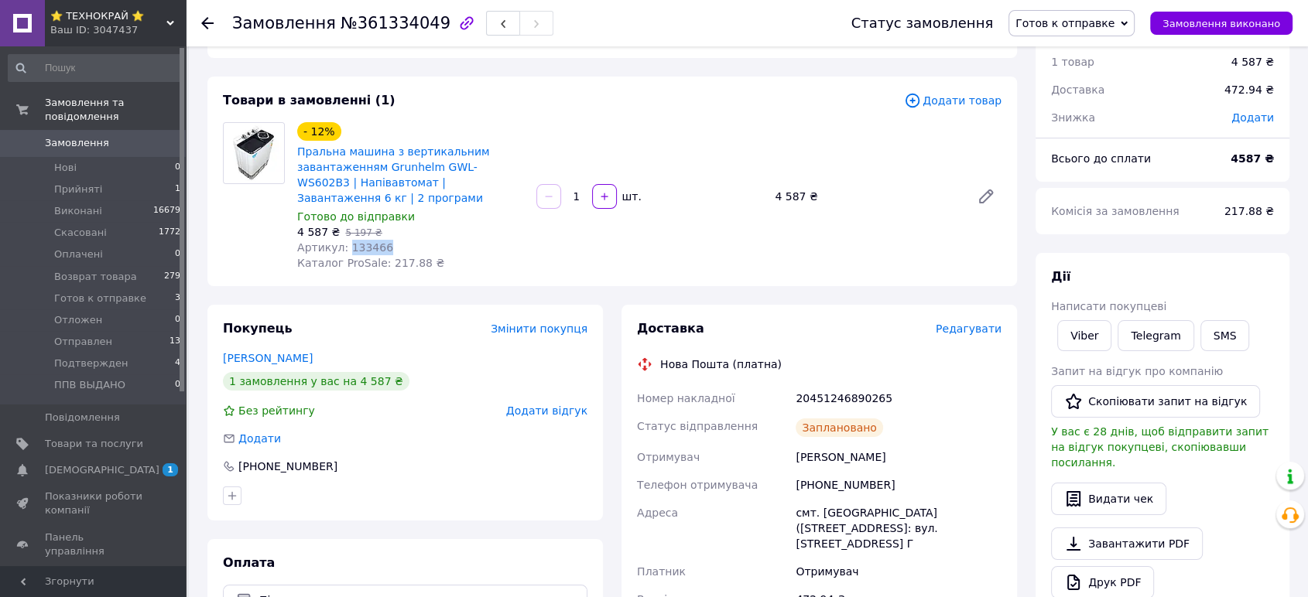
scroll to position [172, 0]
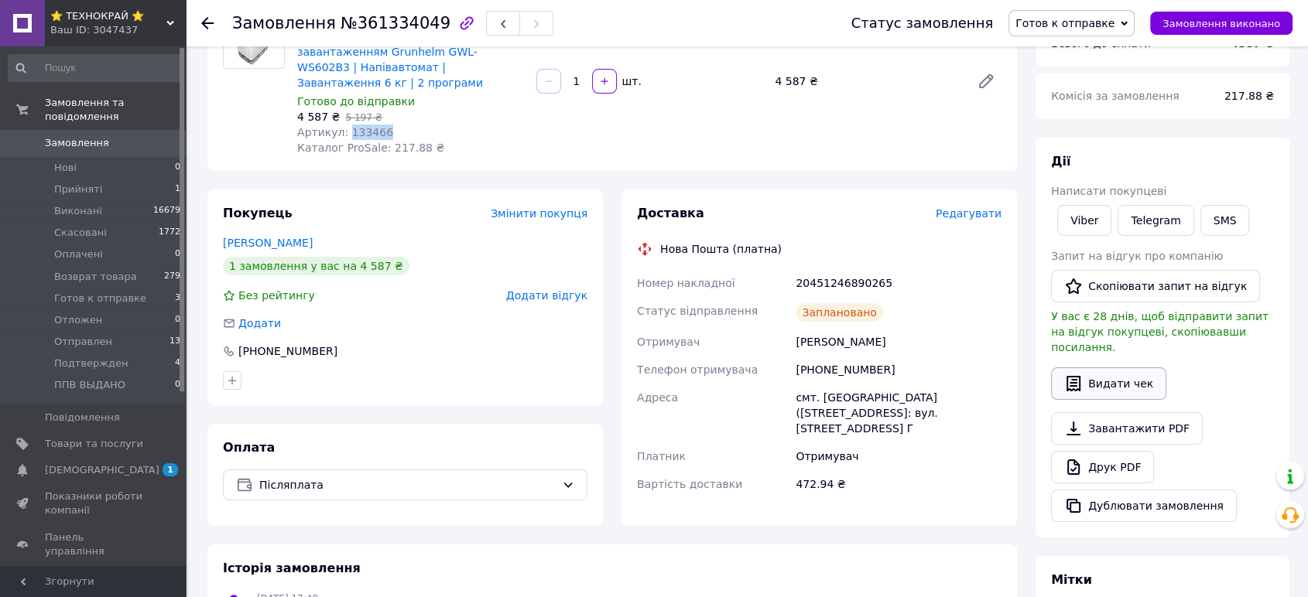
click at [1110, 368] on button "Видати чек" at bounding box center [1108, 384] width 115 height 33
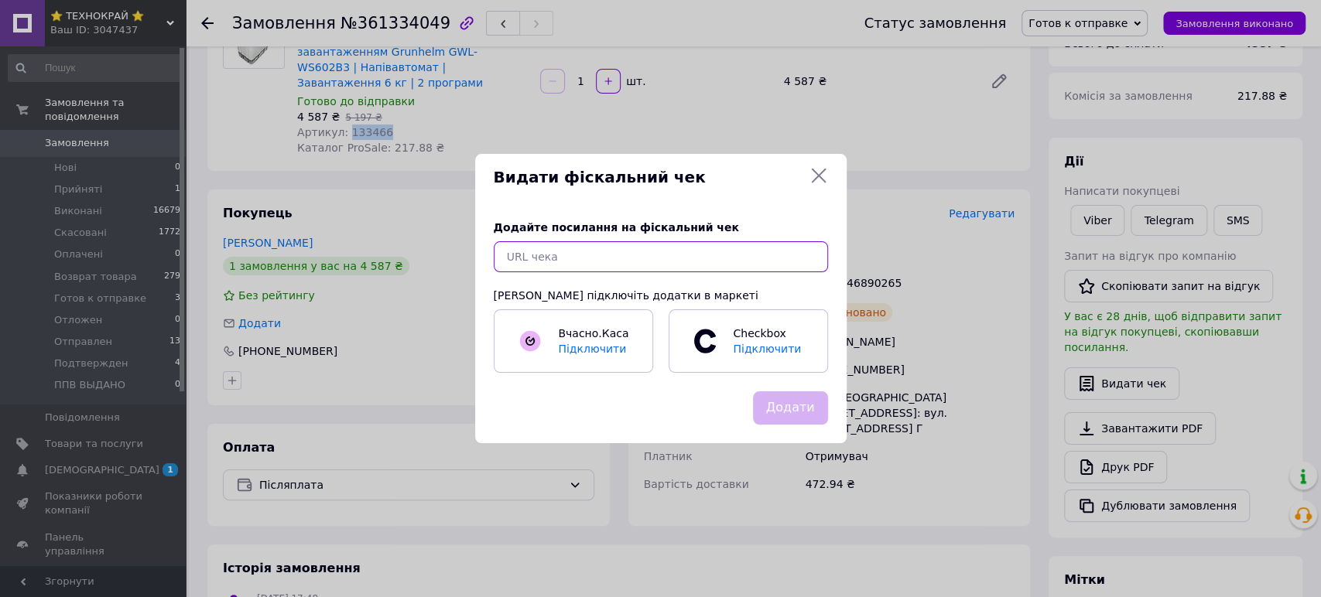
click at [597, 253] on input "text" at bounding box center [661, 256] width 334 height 31
paste input "https://kasa.vchasno.ua/check-viewer/b4sQf9go7dk"
type input "https://kasa.vchasno.ua/check-viewer/b4sQf9go7dk"
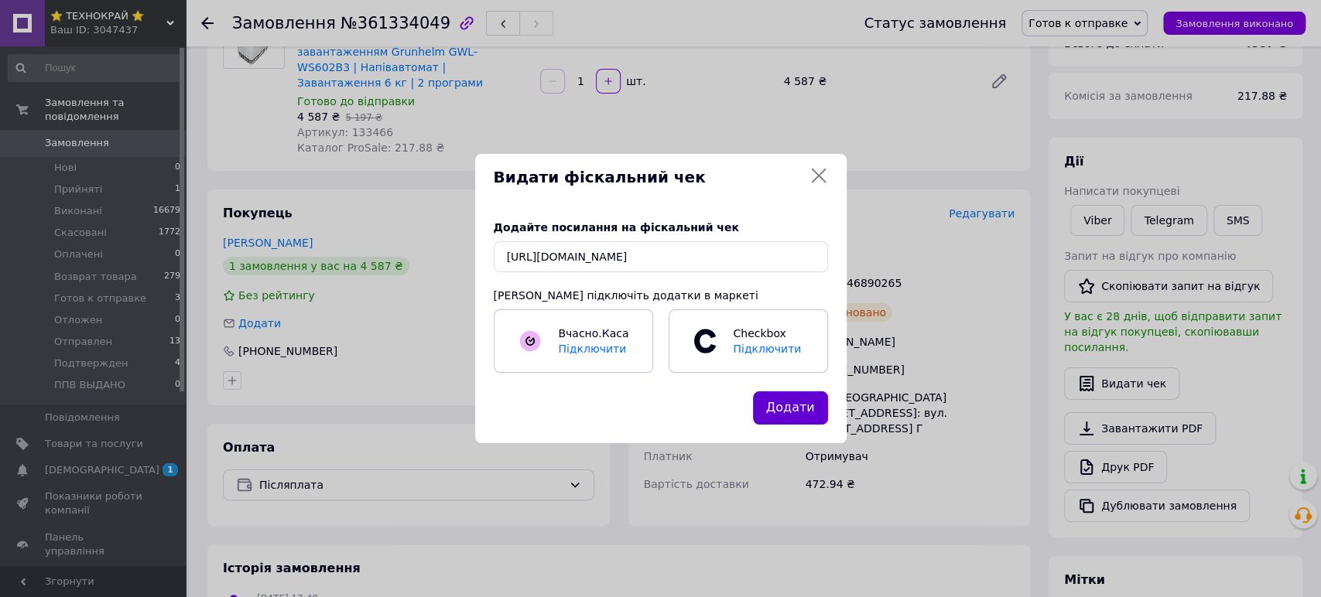
click at [768, 404] on button "Додати" at bounding box center [790, 408] width 75 height 33
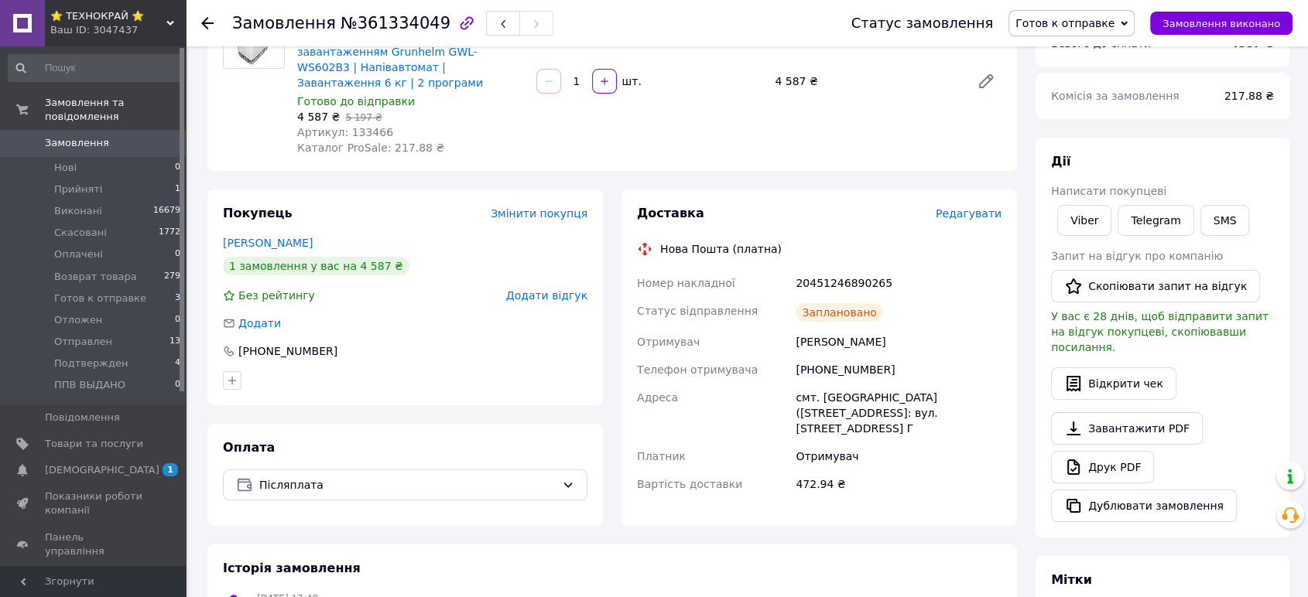
click at [1098, 25] on span "Готов к отправке" at bounding box center [1064, 23] width 99 height 12
click at [1077, 128] on li "Отправлен" at bounding box center [1071, 130] width 125 height 23
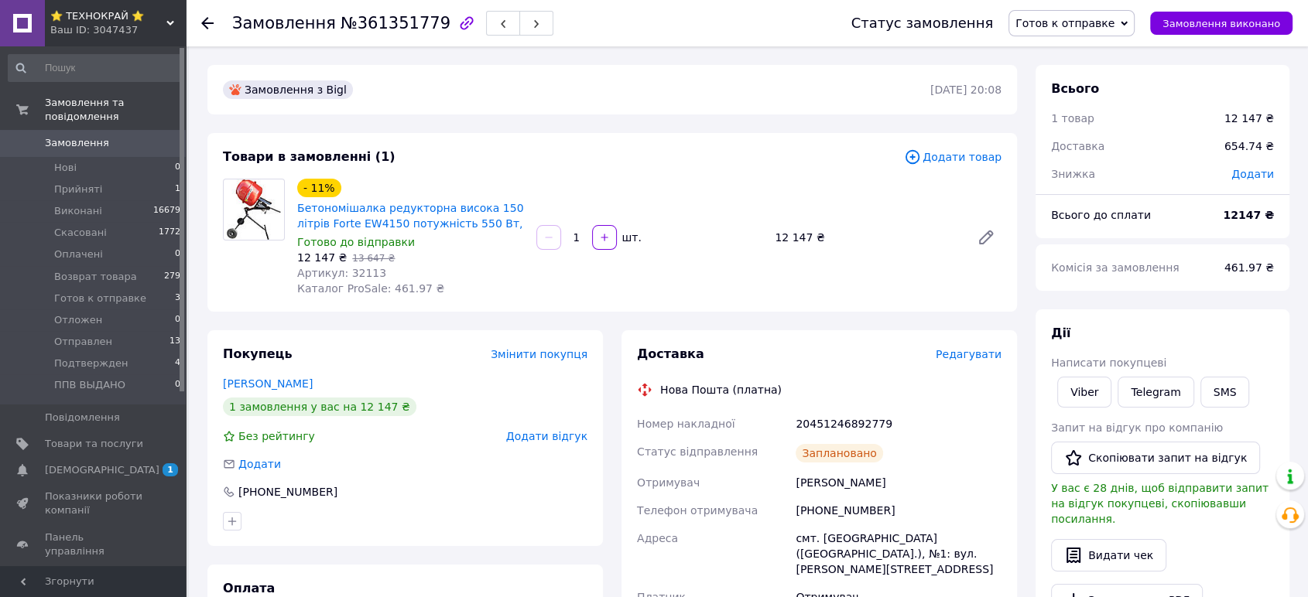
click at [352, 272] on span "Артикул: 32113" at bounding box center [341, 273] width 89 height 12
copy span "32113"
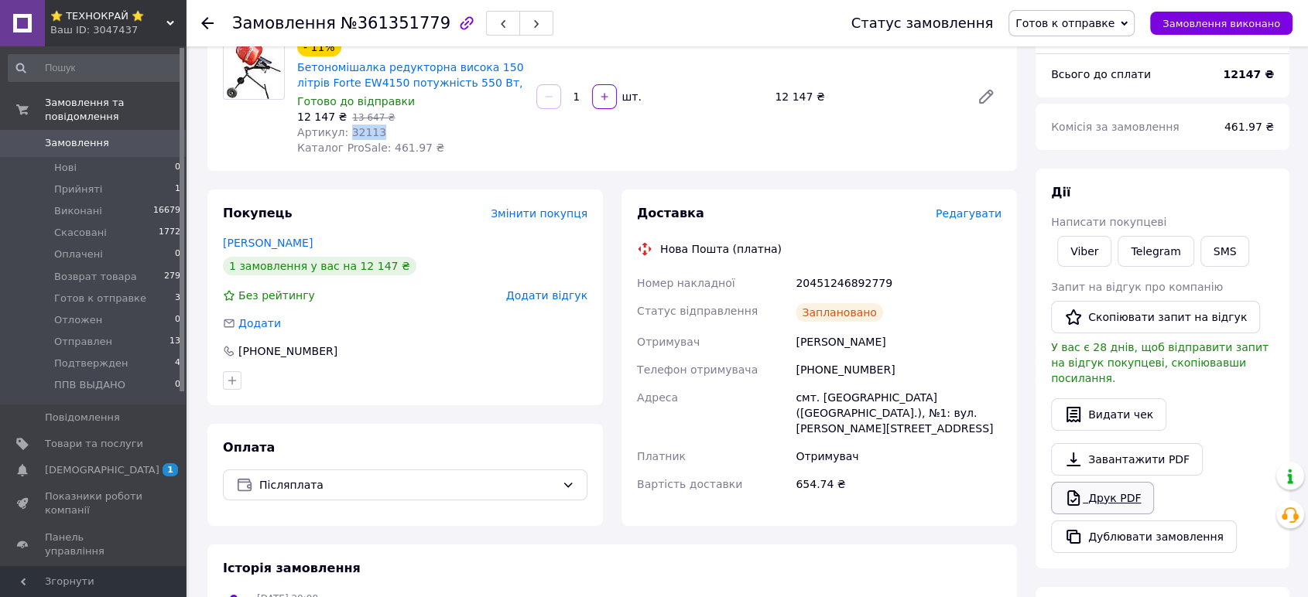
scroll to position [172, 0]
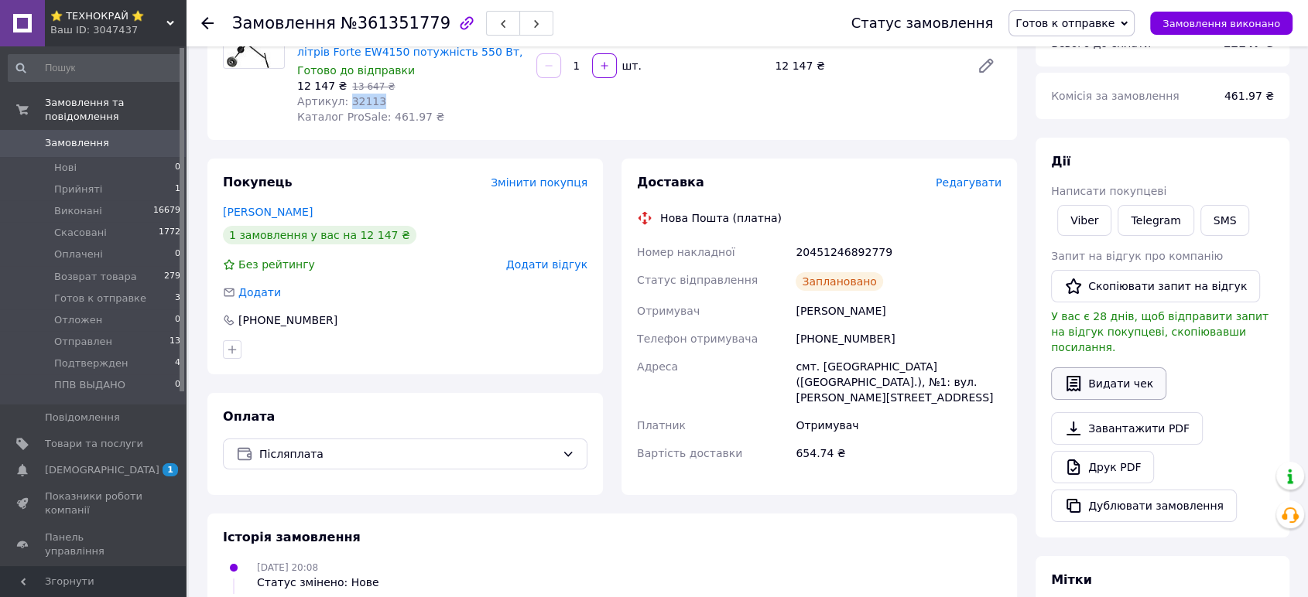
click at [1114, 368] on button "Видати чек" at bounding box center [1108, 384] width 115 height 33
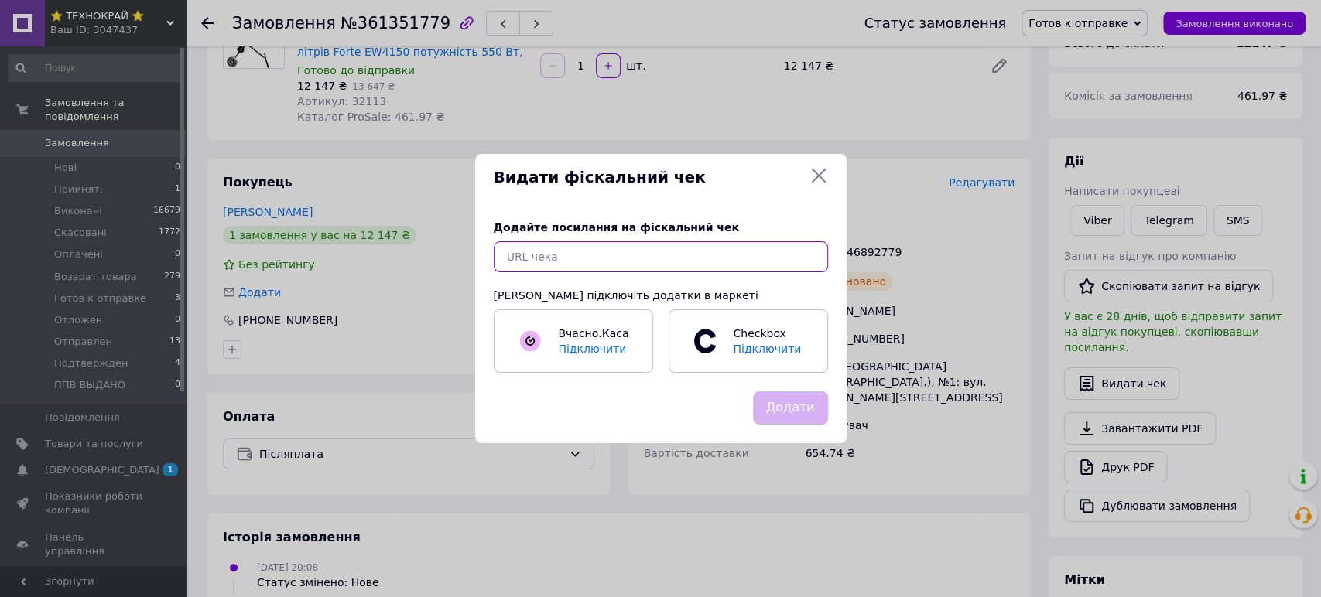
click at [570, 255] on input "text" at bounding box center [661, 256] width 334 height 31
paste input "[URL][DOMAIN_NAME]"
type input "[URL][DOMAIN_NAME]"
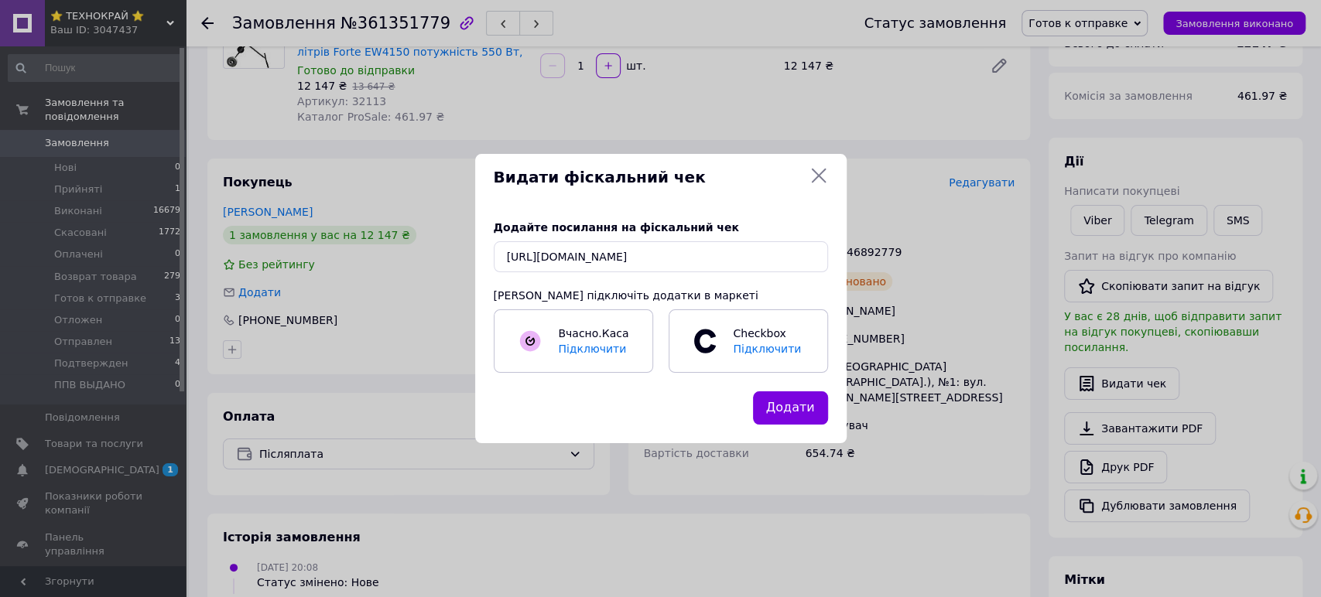
click at [790, 398] on button "Додати" at bounding box center [790, 408] width 75 height 33
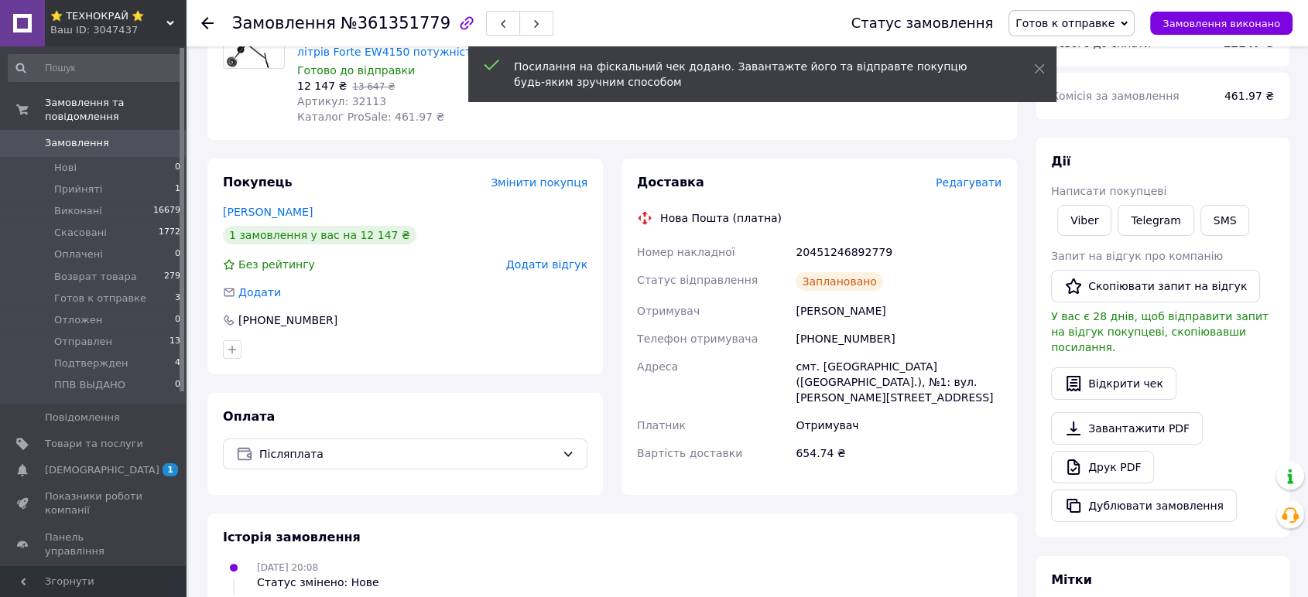
click at [1109, 21] on span "Готов к отправке" at bounding box center [1064, 23] width 99 height 12
click at [1069, 130] on li "Отправлен" at bounding box center [1071, 130] width 125 height 23
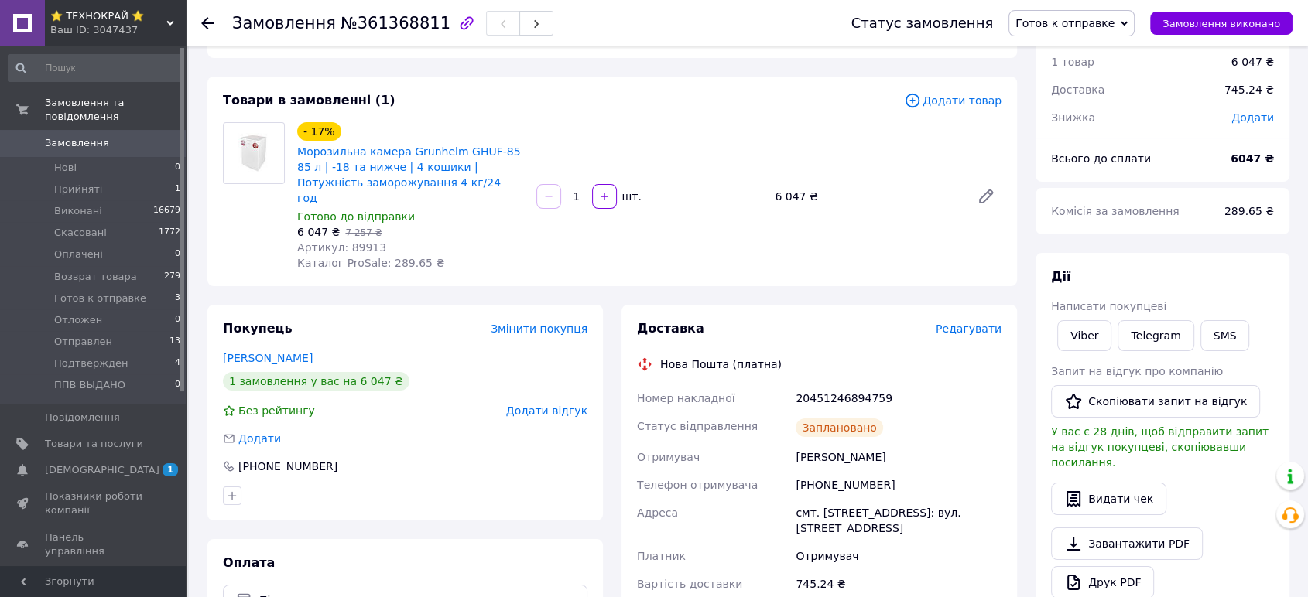
scroll to position [86, 0]
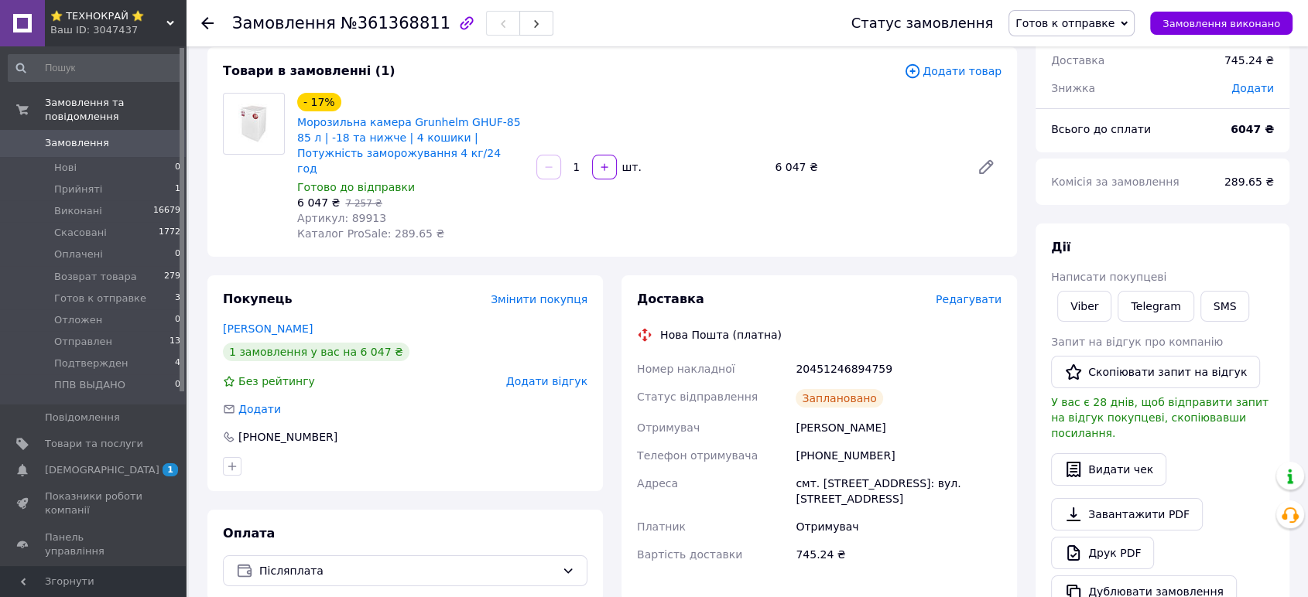
click at [361, 212] on span "Артикул: 89913" at bounding box center [341, 218] width 89 height 12
copy span "89913"
click at [1124, 453] on button "Видати чек" at bounding box center [1108, 469] width 115 height 33
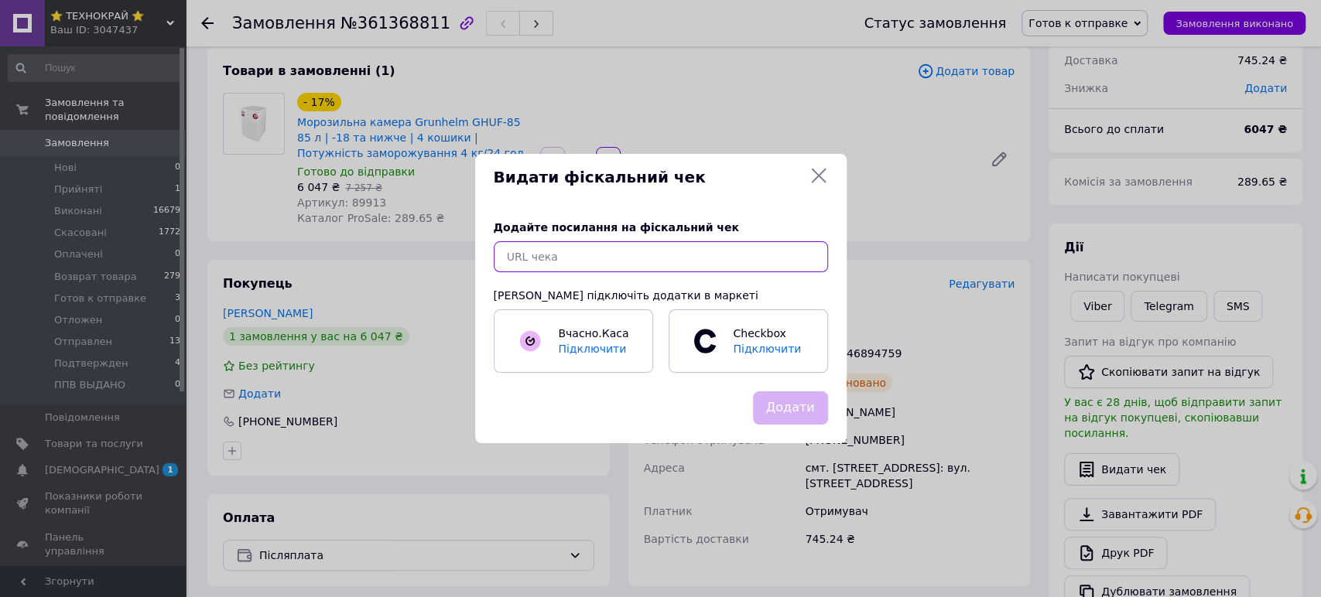
click at [638, 245] on input "text" at bounding box center [661, 256] width 334 height 31
paste input "https://kasa.vchasno.ua/check-viewer/Br5xfFaQ614"
type input "https://kasa.vchasno.ua/check-viewer/Br5xfFaQ614"
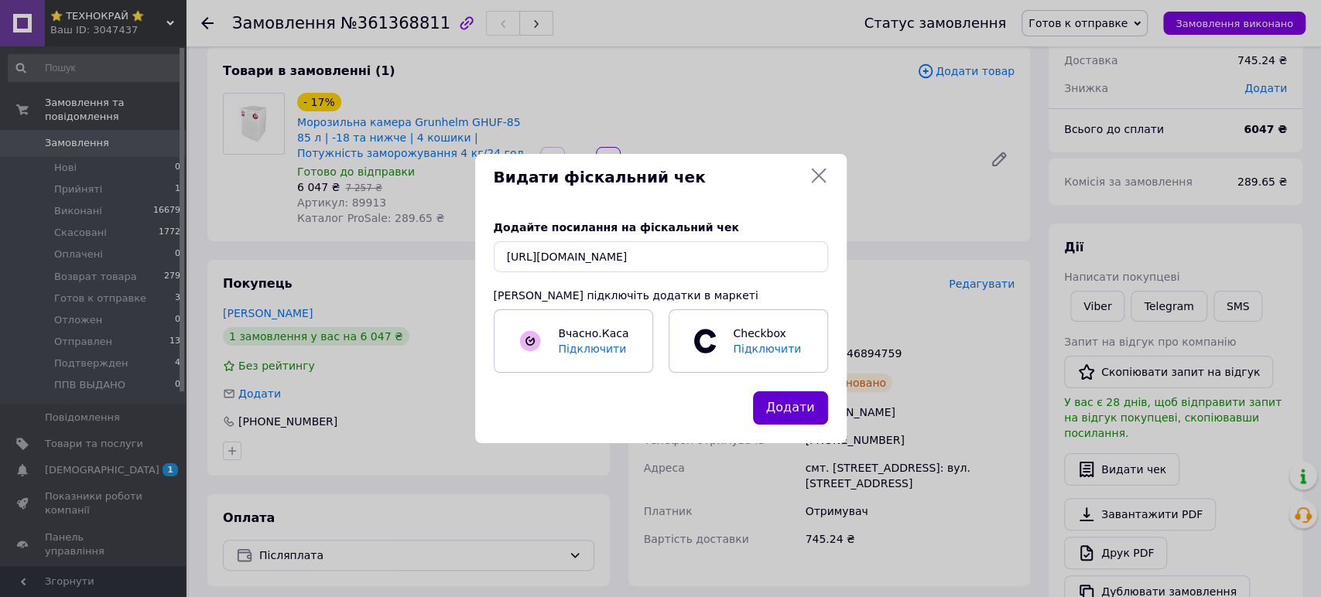
click at [773, 407] on button "Додати" at bounding box center [790, 408] width 75 height 33
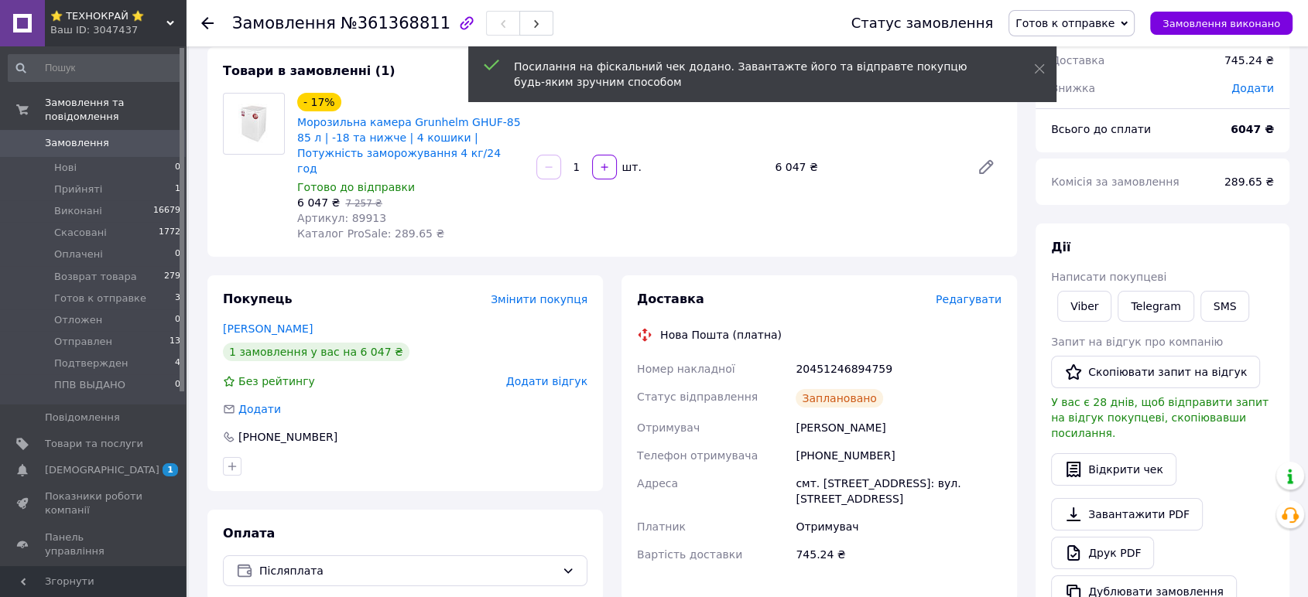
click at [1097, 26] on span "Готов к отправке" at bounding box center [1064, 23] width 99 height 12
click at [1066, 132] on li "Отправлен" at bounding box center [1071, 130] width 125 height 23
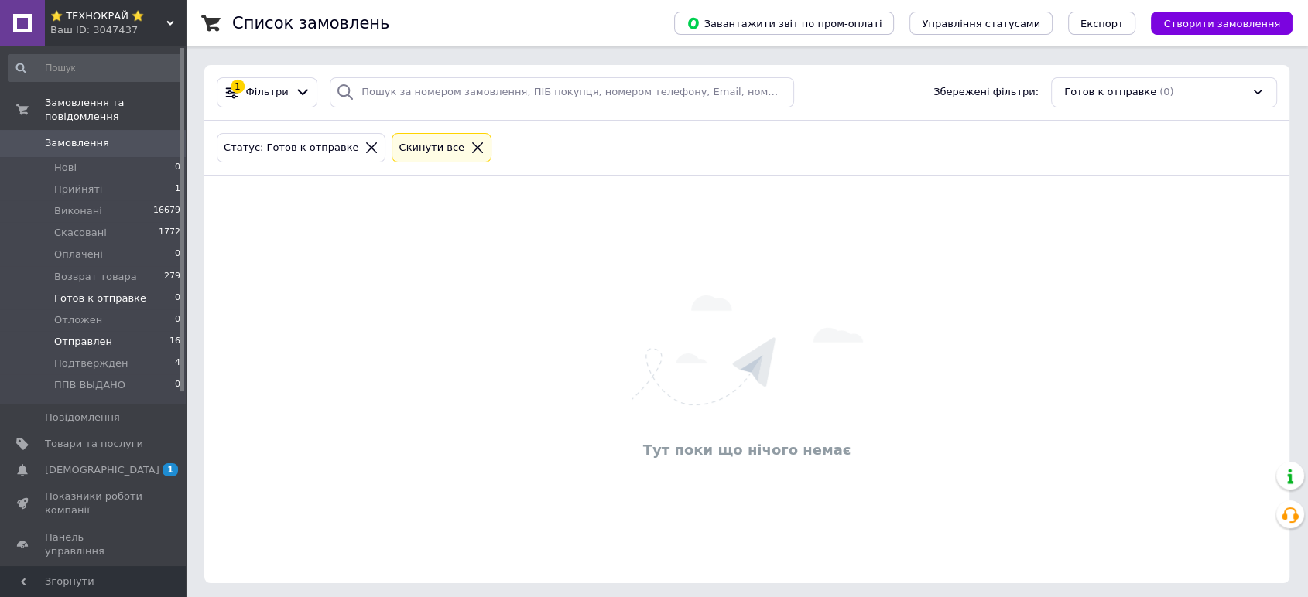
click at [78, 335] on span "Отправлен" at bounding box center [83, 342] width 58 height 14
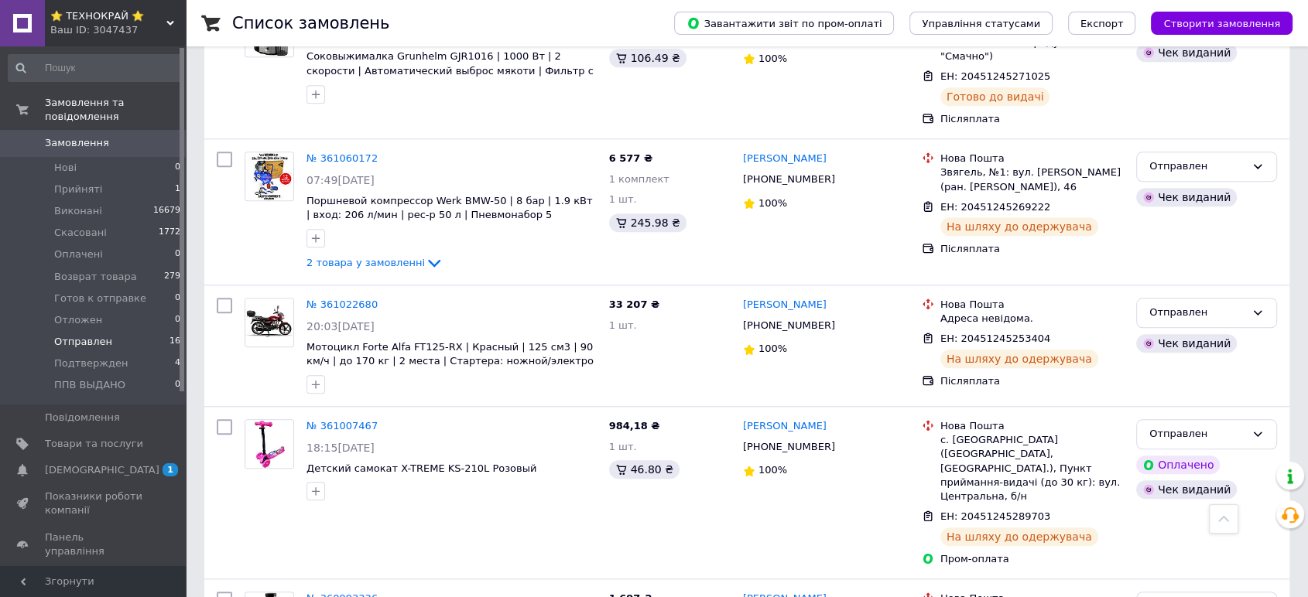
scroll to position [1736, 0]
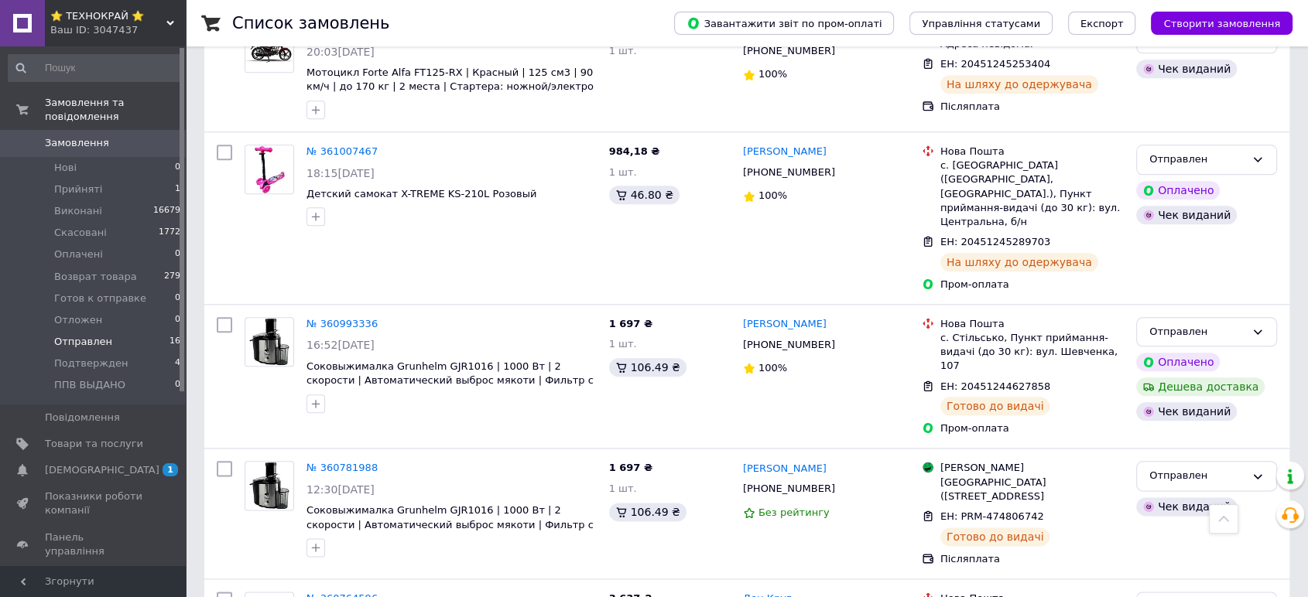
click at [85, 19] on span "⭐ ТЕХНОКРАЙ ⭐" at bounding box center [108, 16] width 116 height 14
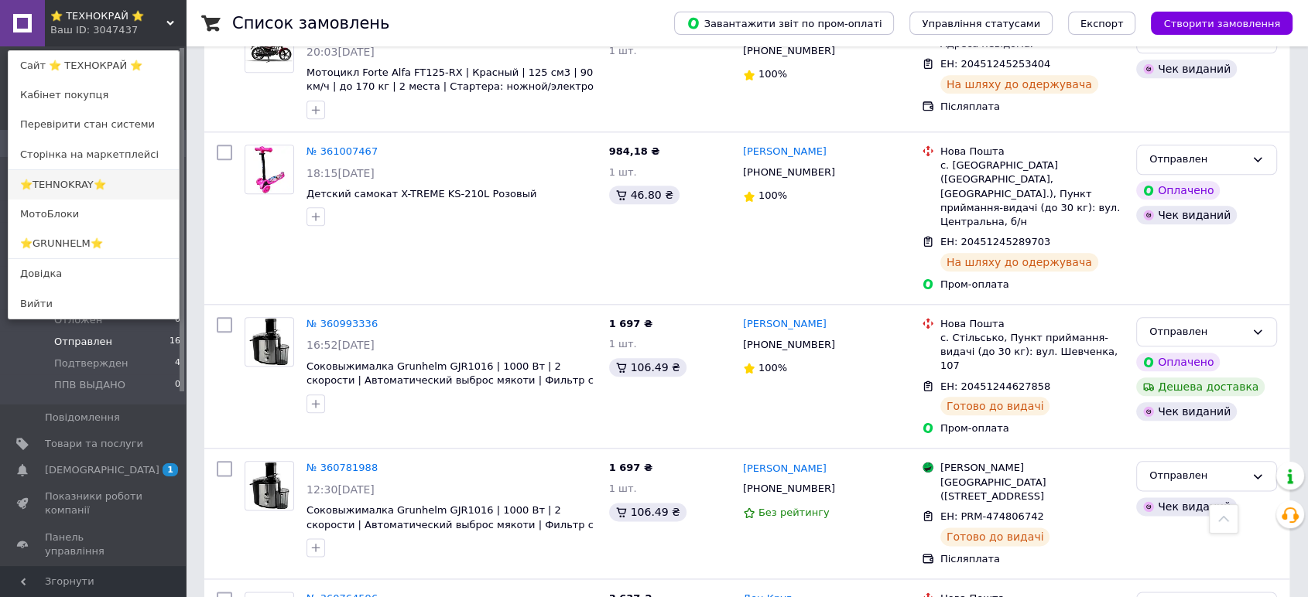
click at [55, 180] on link "⭐TEHNOKRAY⭐" at bounding box center [94, 184] width 170 height 29
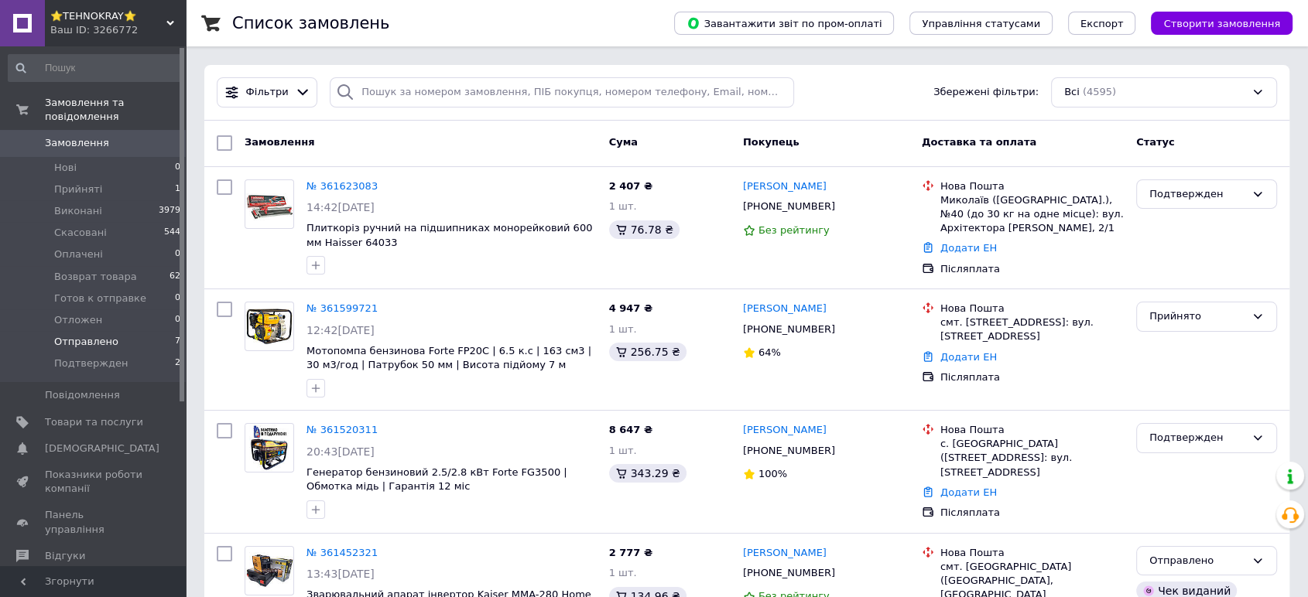
click at [70, 335] on span "Отправлено" at bounding box center [86, 342] width 64 height 14
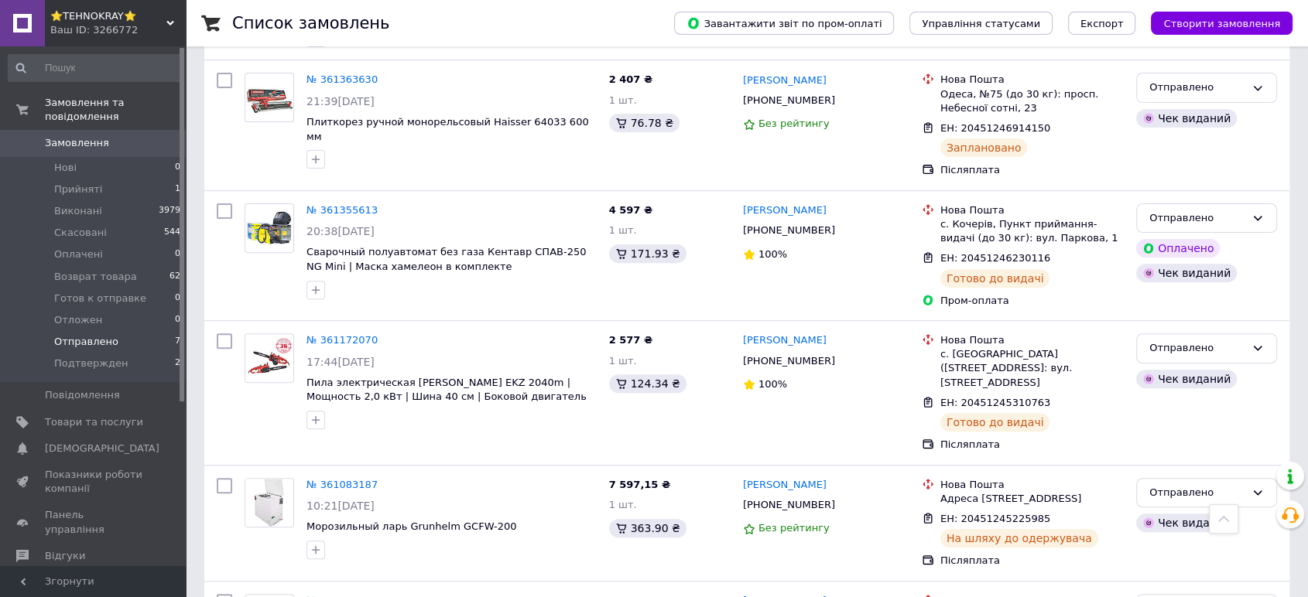
scroll to position [587, 0]
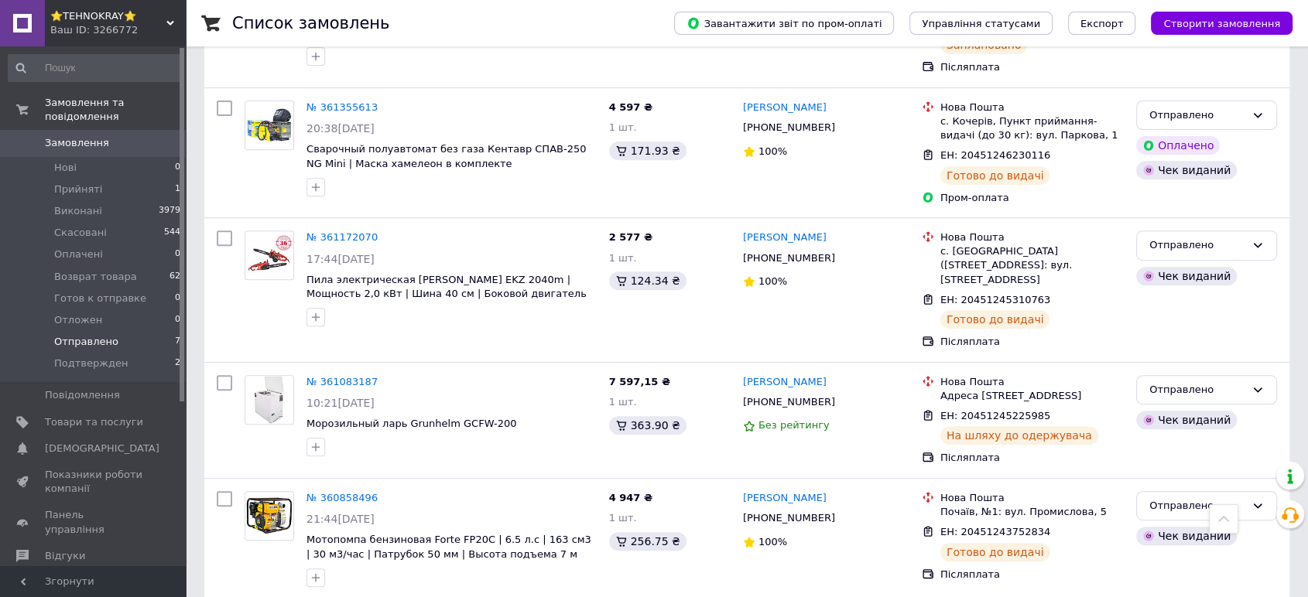
click at [92, 18] on span "⭐TEHNOKRAY⭐" at bounding box center [108, 16] width 116 height 14
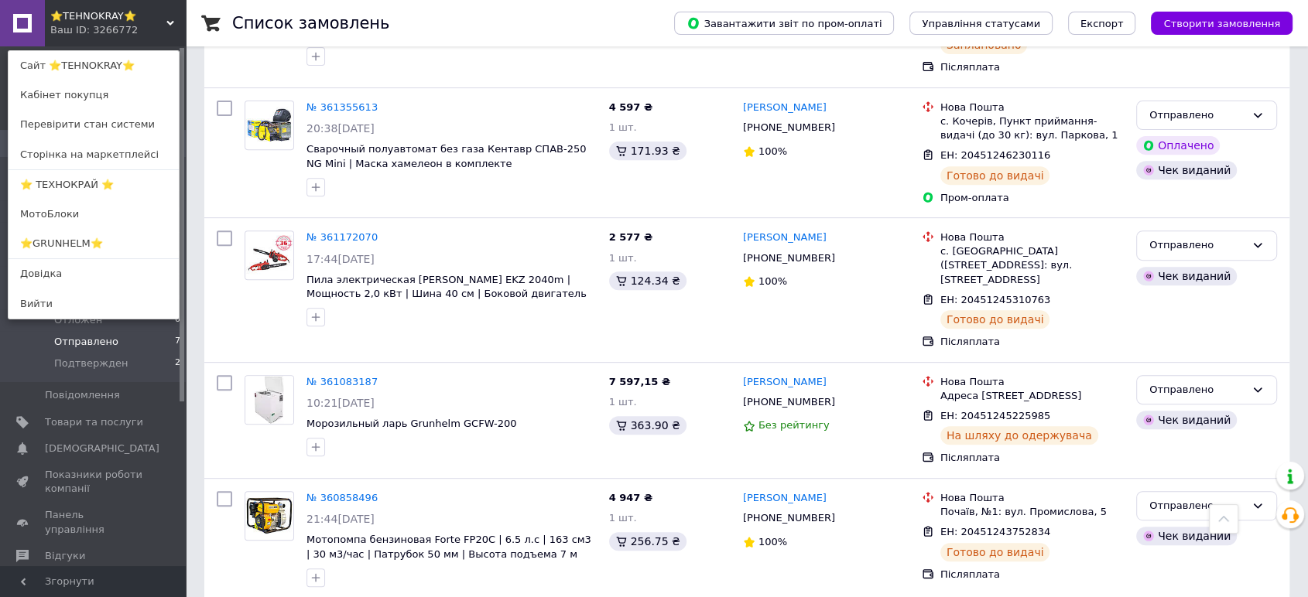
click at [62, 241] on link "⭐GRUNHELM⭐" at bounding box center [94, 243] width 170 height 29
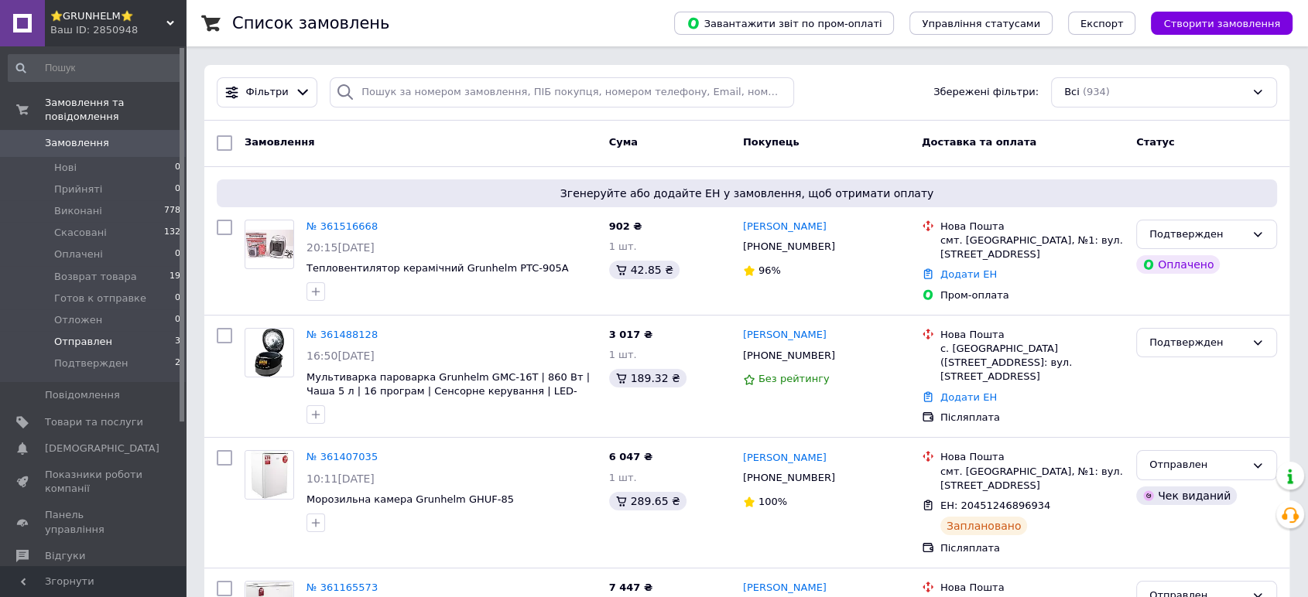
click at [81, 335] on span "Отправлен" at bounding box center [83, 342] width 58 height 14
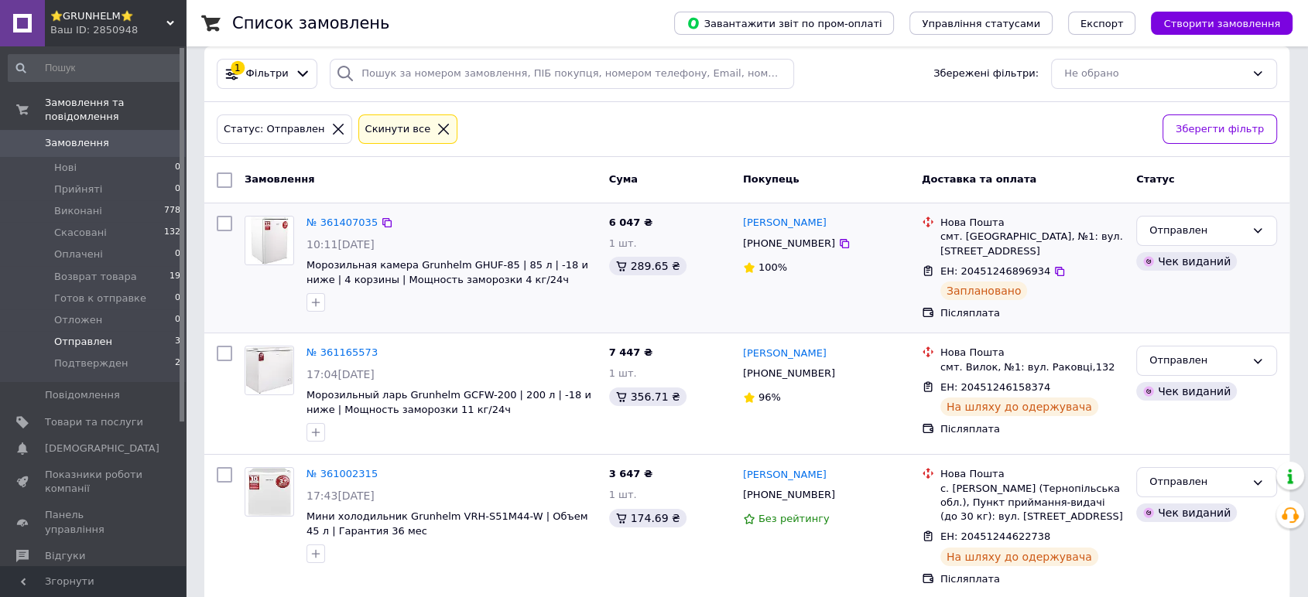
scroll to position [28, 0]
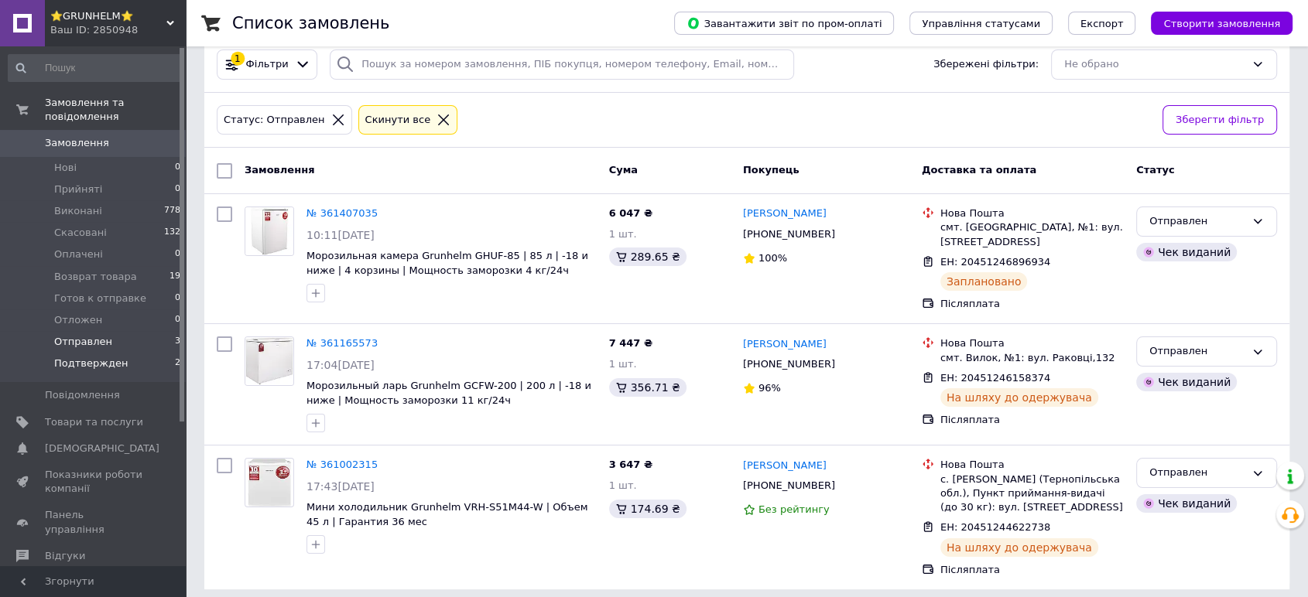
click at [68, 357] on span "Подтвержден" at bounding box center [91, 364] width 74 height 14
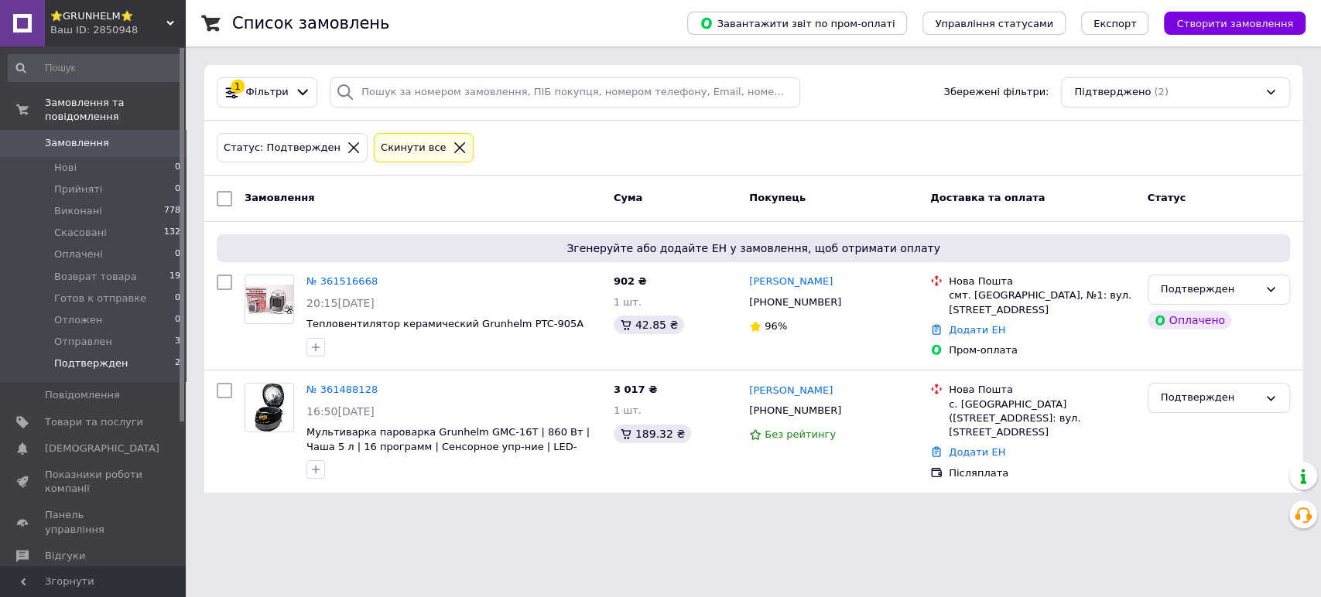
click at [80, 22] on span "⭐GRUNHELM⭐" at bounding box center [108, 16] width 116 height 14
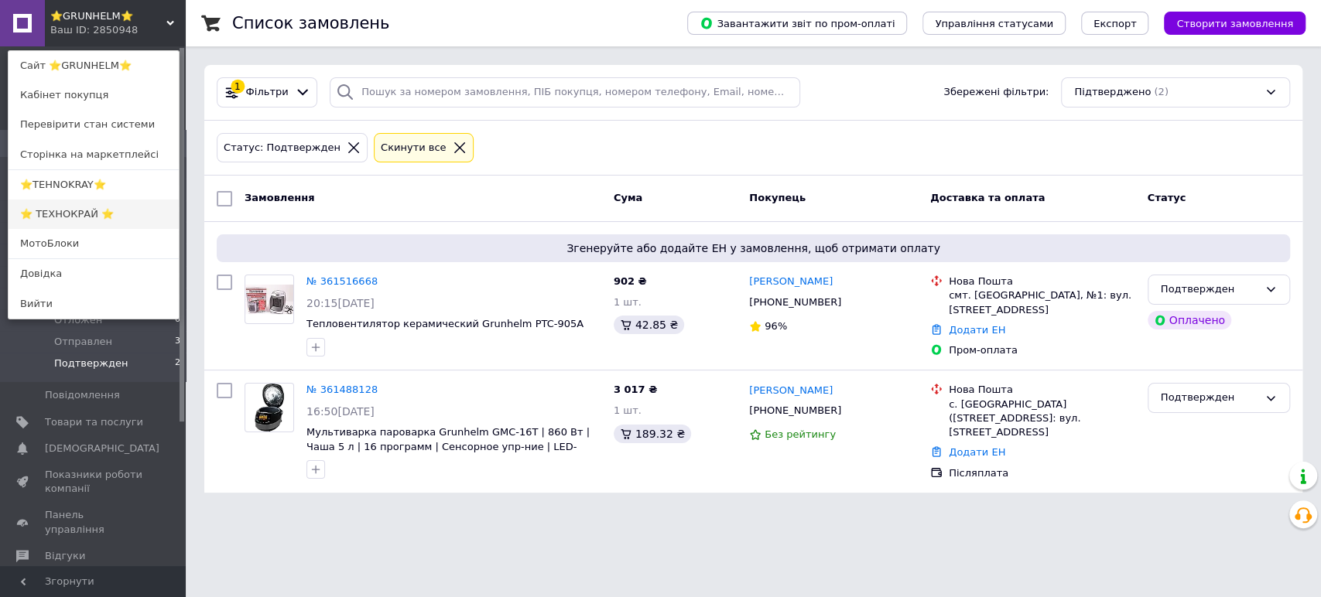
click at [43, 214] on link "⭐ ТЕХНОКРАЙ ⭐" at bounding box center [94, 214] width 170 height 29
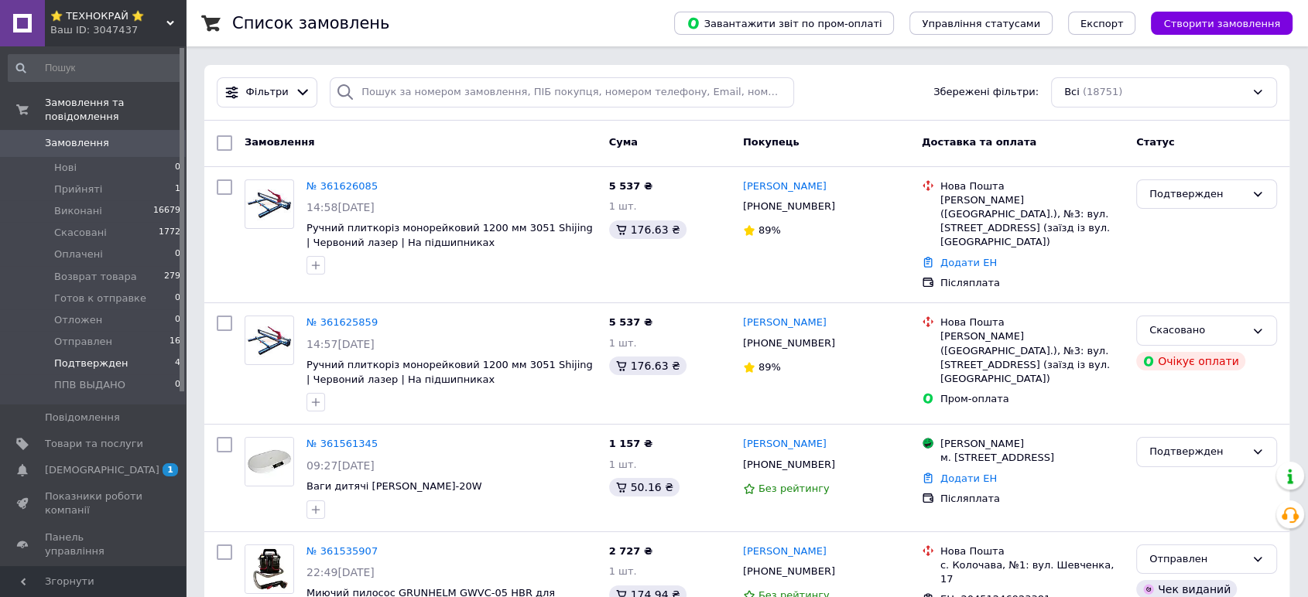
click at [61, 357] on span "Подтвержден" at bounding box center [91, 364] width 74 height 14
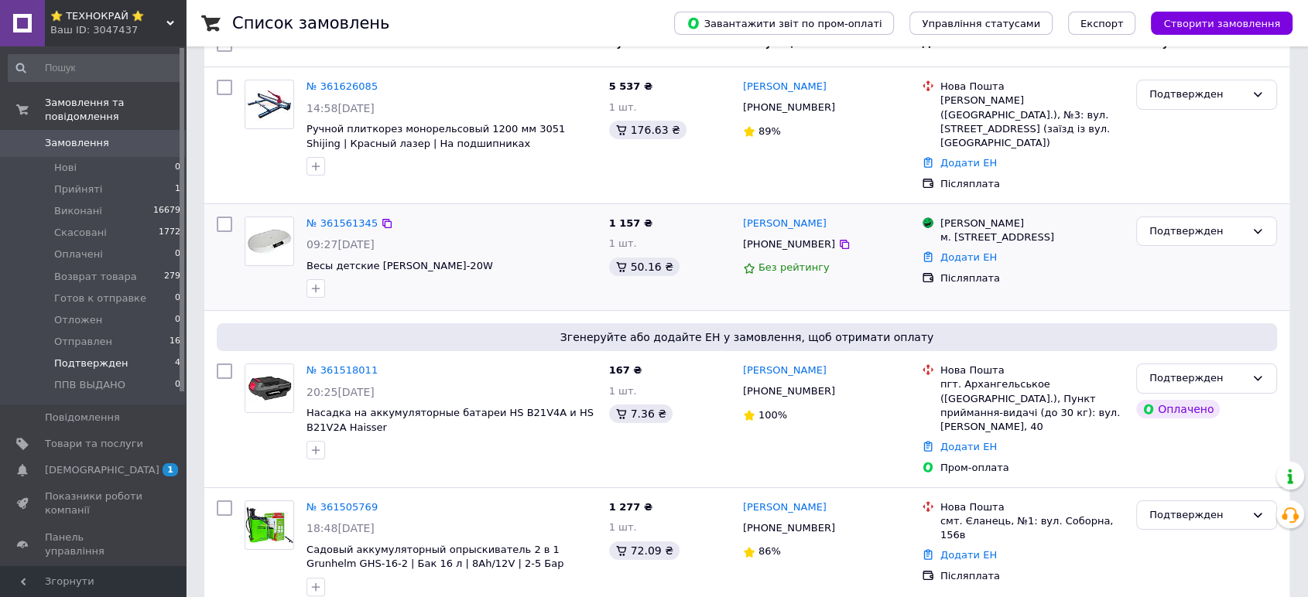
scroll to position [69, 0]
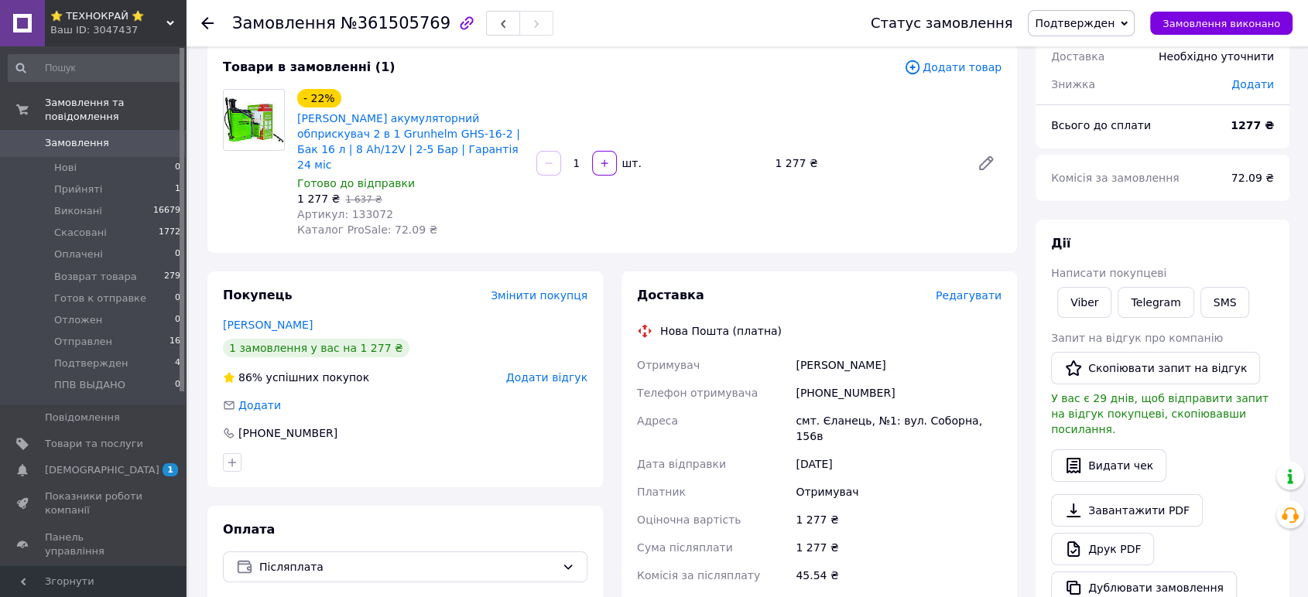
scroll to position [172, 0]
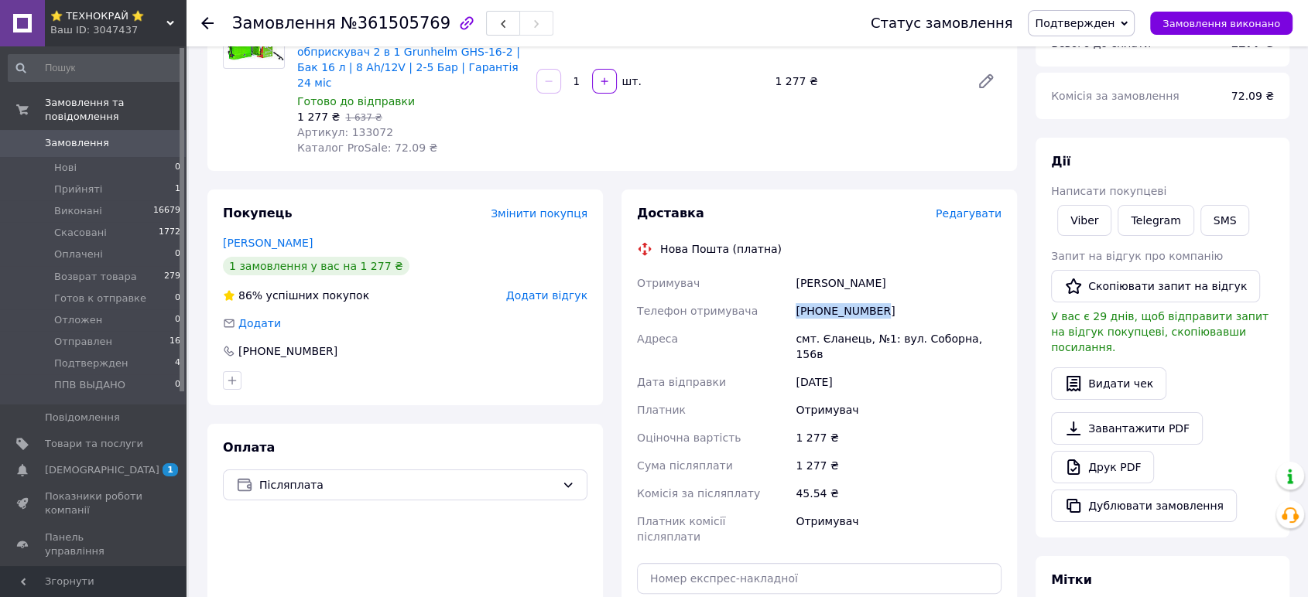
drag, startPoint x: 881, startPoint y: 296, endPoint x: 778, endPoint y: 298, distance: 103.0
click at [778, 298] on div "Отримувач Мельниченко Ігор Телефон отримувача +380681046346 Адреса смт. Єланець…" at bounding box center [819, 410] width 371 height 282
copy div "Телефон отримувача +380681046346"
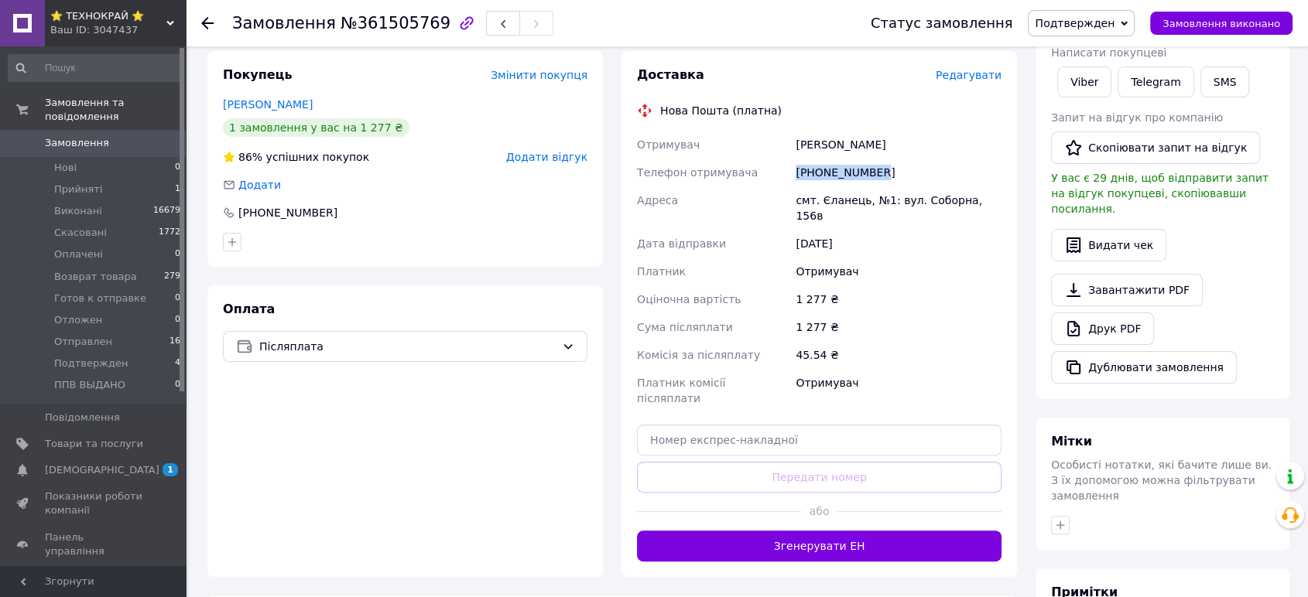
scroll to position [344, 0]
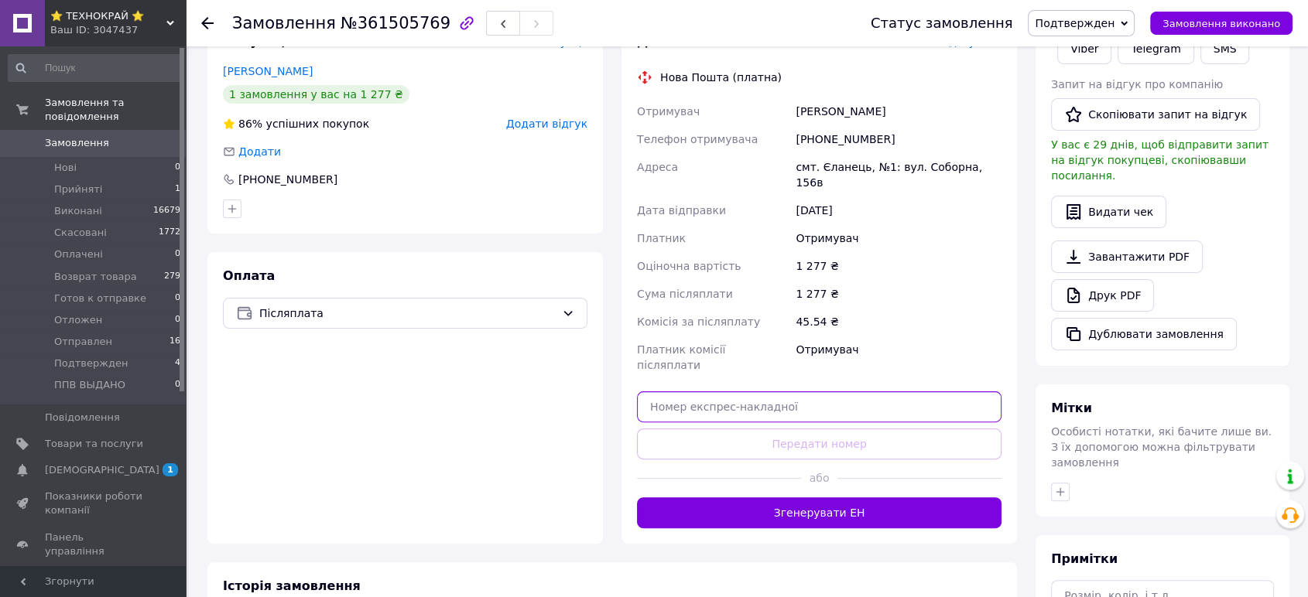
paste input "20451247290271"
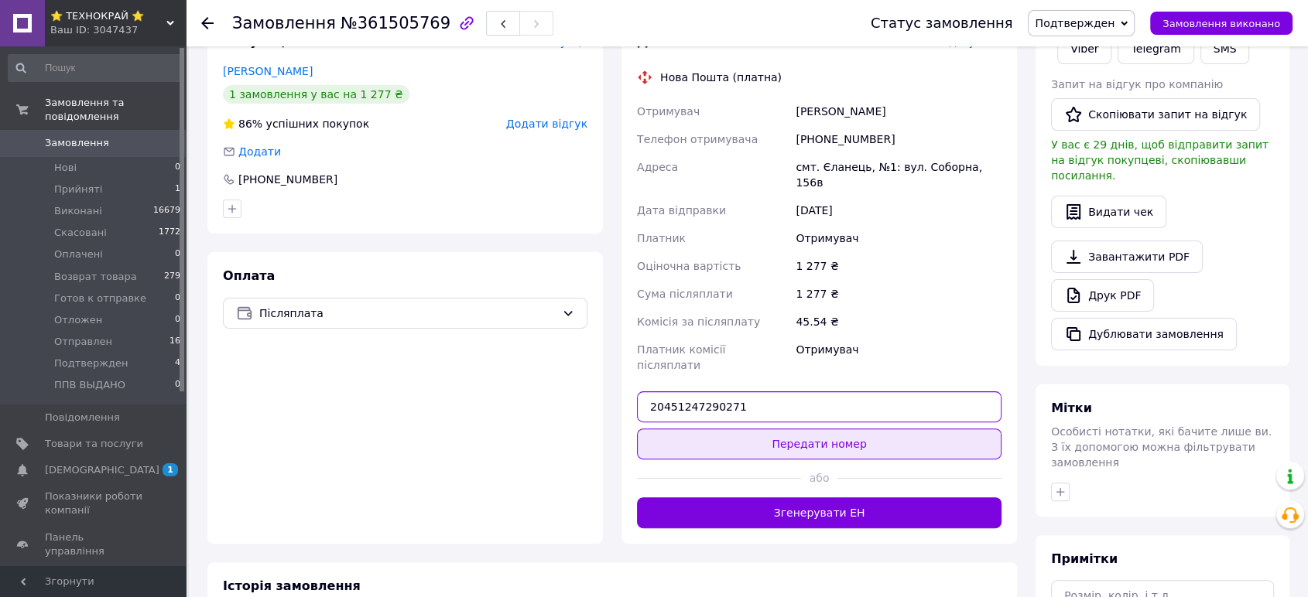
type input "20451247290271"
click at [777, 429] on button "Передати номер" at bounding box center [819, 444] width 364 height 31
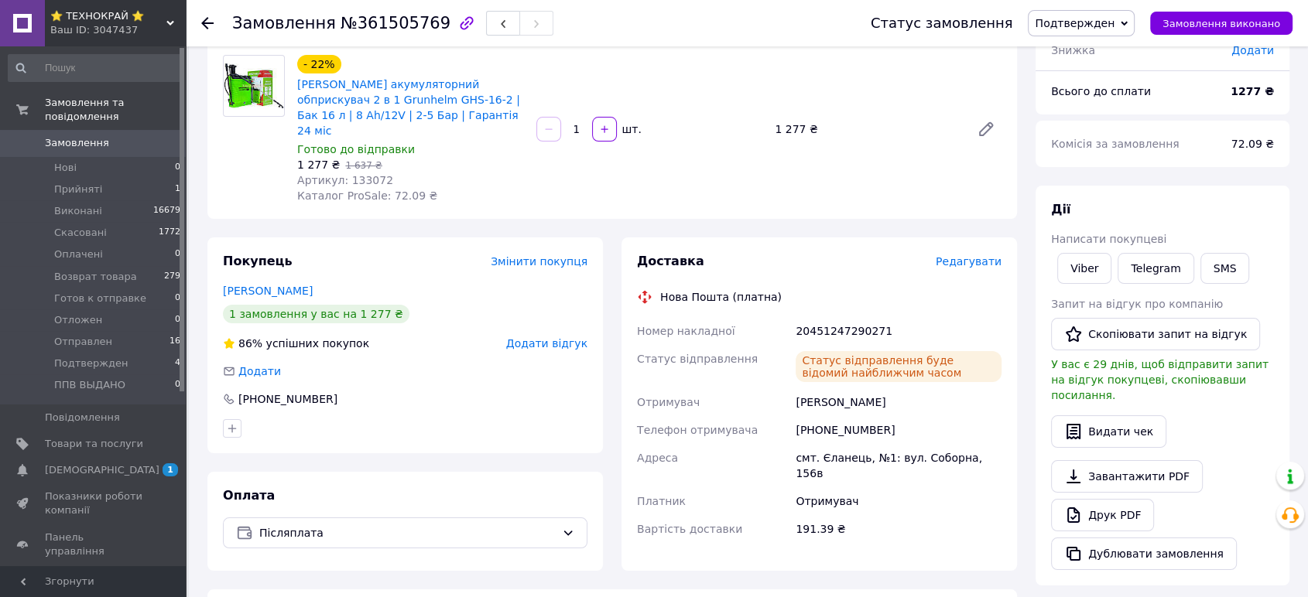
scroll to position [86, 0]
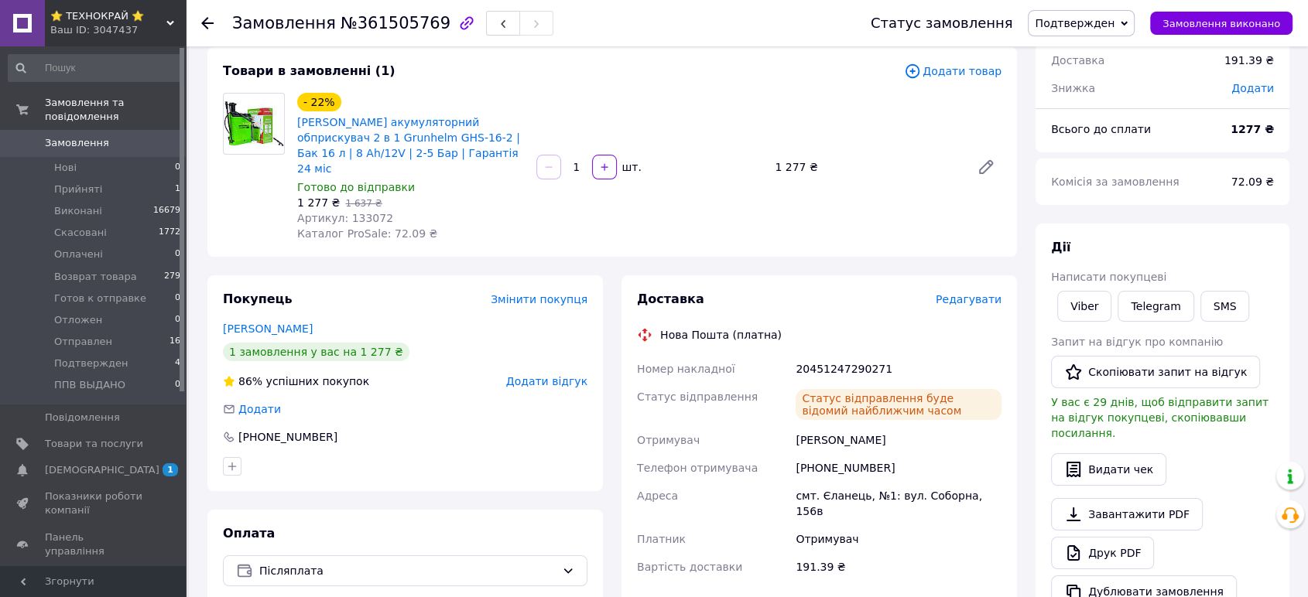
click at [1111, 17] on span "Подтвержден" at bounding box center [1075, 23] width 80 height 12
click at [1098, 169] on li "Готов к отправке" at bounding box center [1082, 170] width 108 height 23
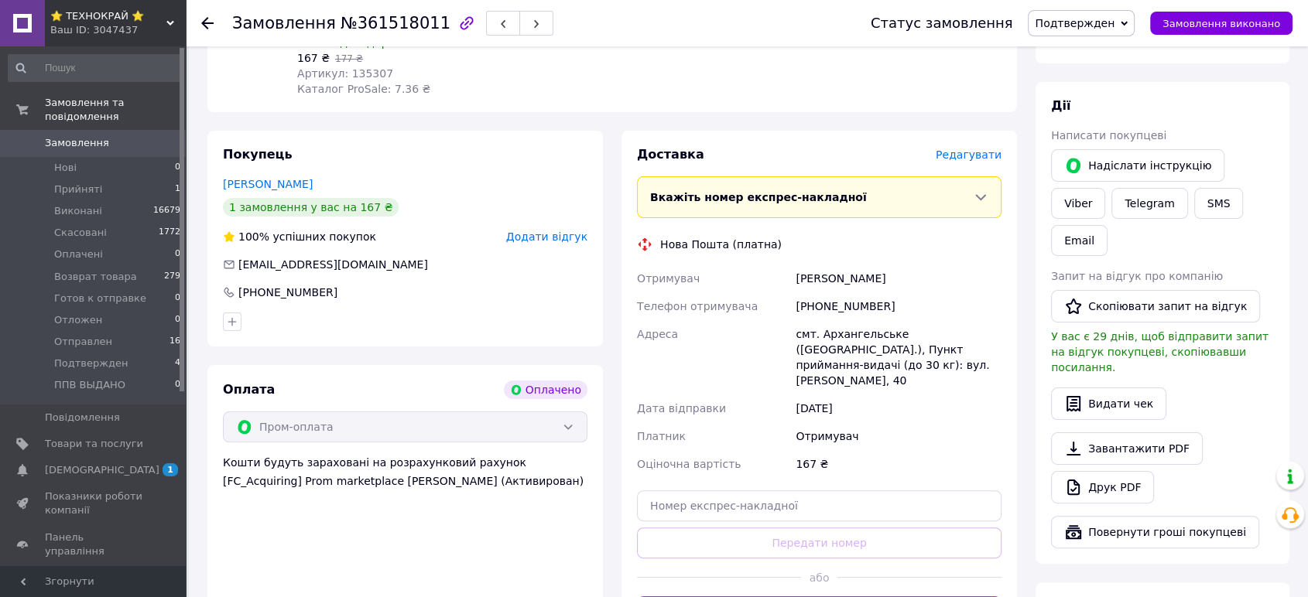
scroll to position [258, 0]
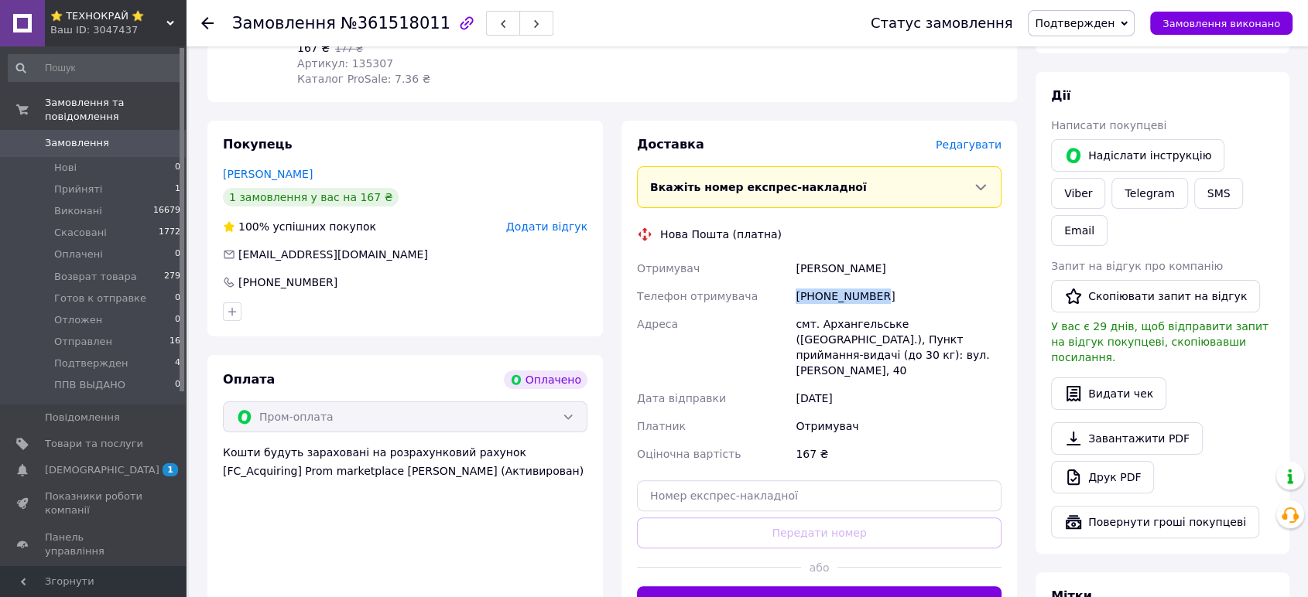
drag, startPoint x: 877, startPoint y: 296, endPoint x: 765, endPoint y: 298, distance: 111.5
click at [765, 298] on div "Отримувач Шаповал Сергей Телефон отримувача +380972278855 Адреса смт. Архангель…" at bounding box center [819, 362] width 371 height 214
copy div "Телефон отримувача +380972278855"
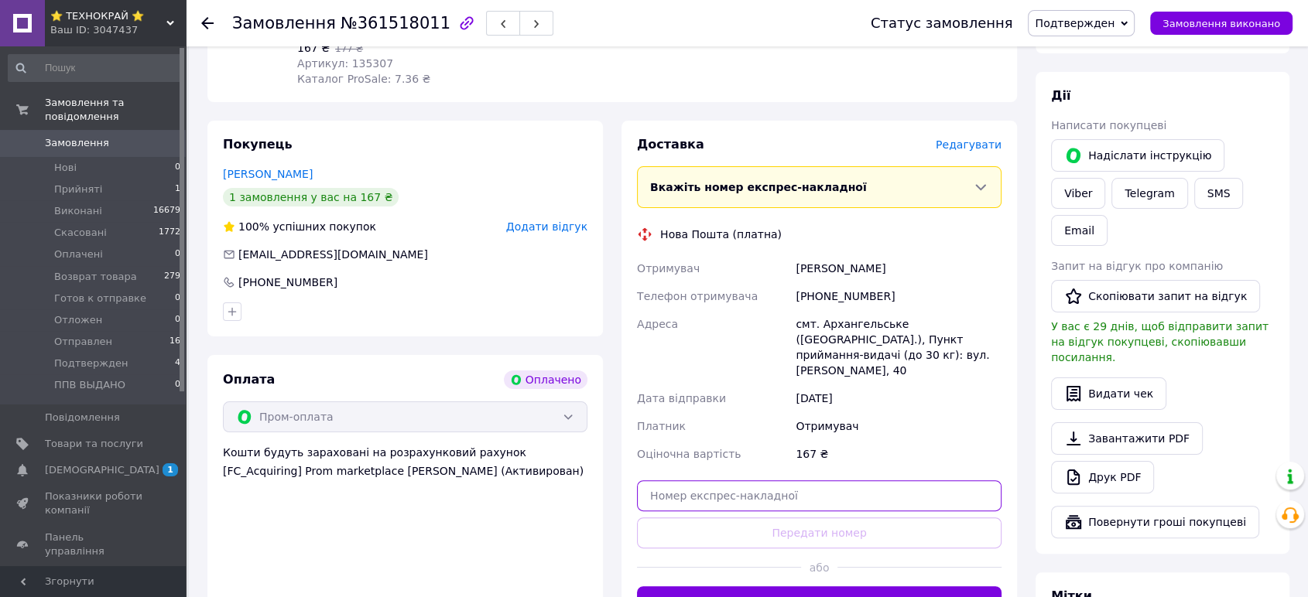
paste input "20451247291714"
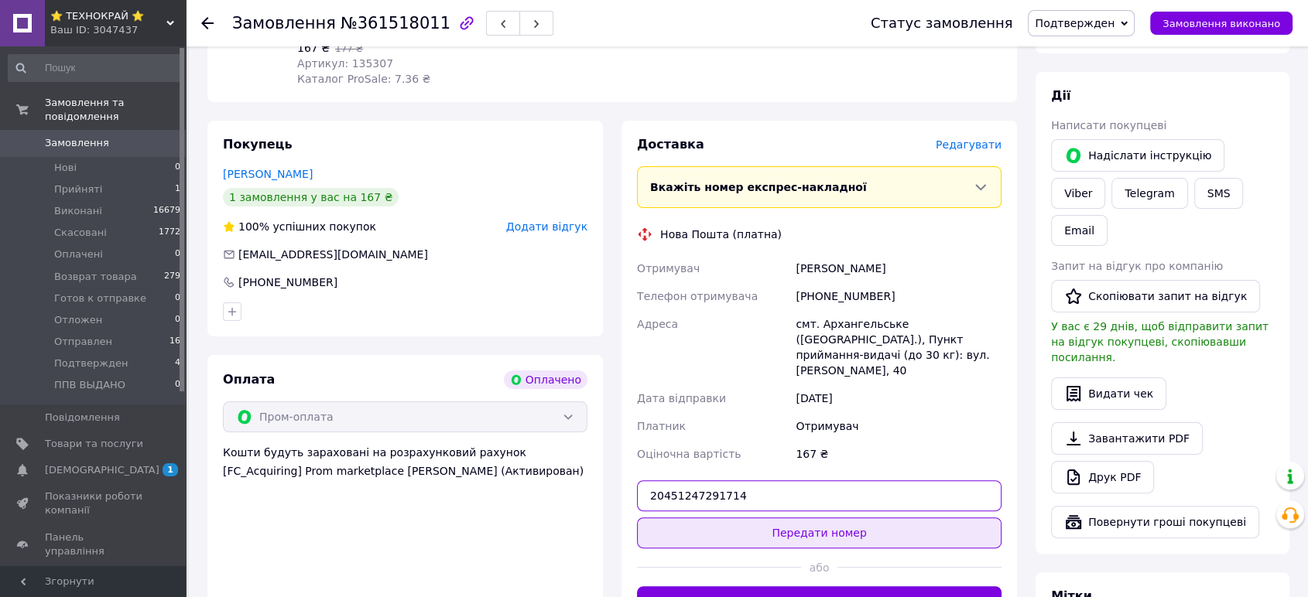
type input "20451247291714"
click at [770, 521] on button "Передати номер" at bounding box center [819, 533] width 364 height 31
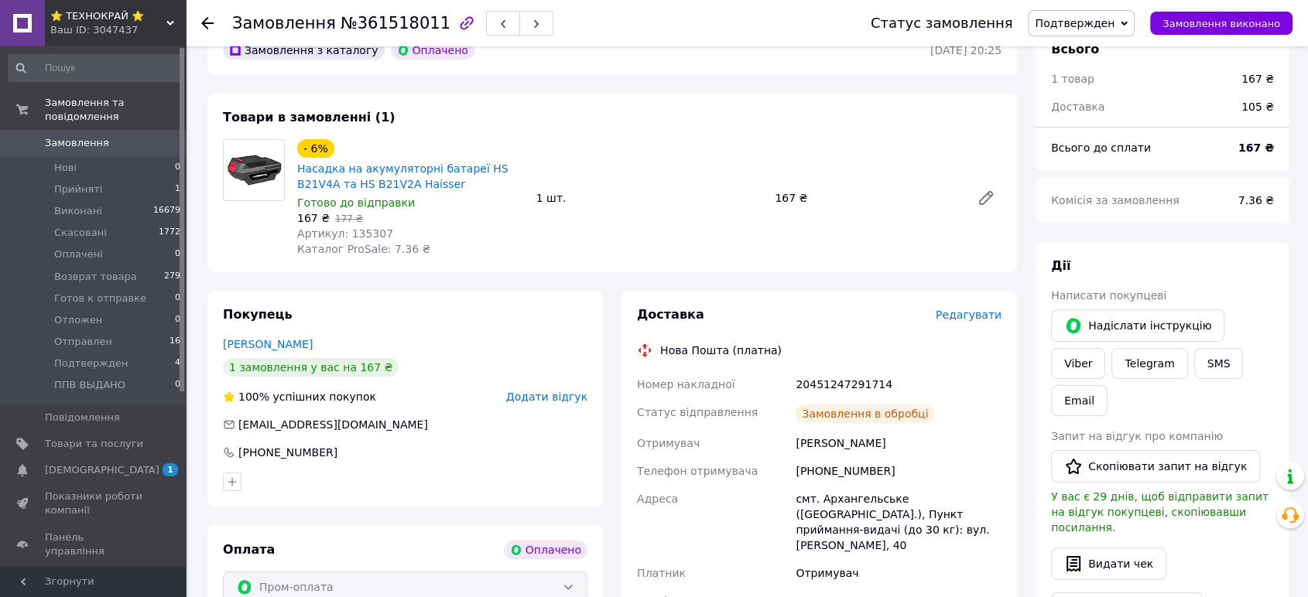
scroll to position [86, 0]
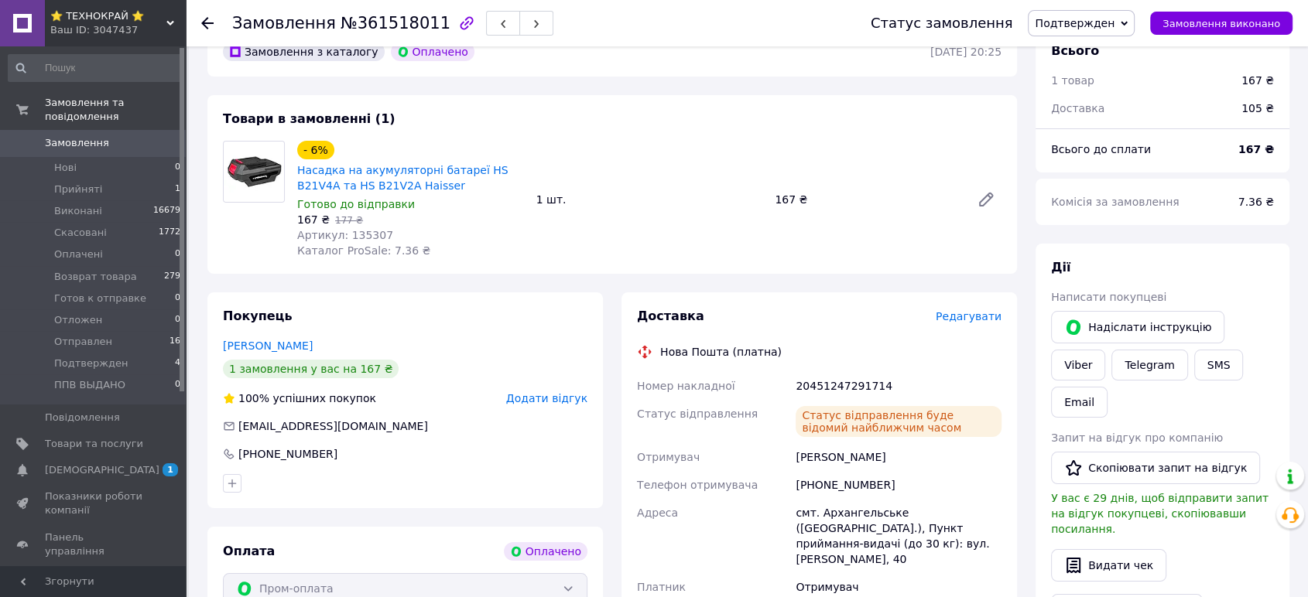
click at [1112, 26] on span "Подтвержден" at bounding box center [1075, 23] width 80 height 12
click at [1098, 166] on li "Готов к отправке" at bounding box center [1082, 170] width 108 height 23
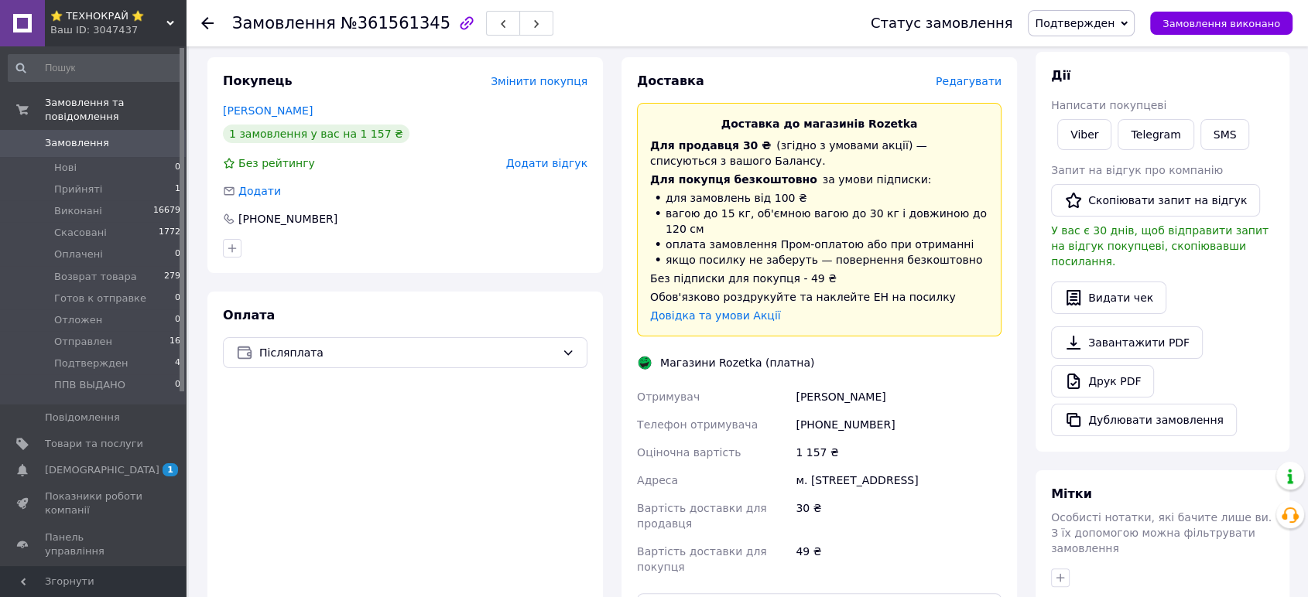
scroll to position [344, 0]
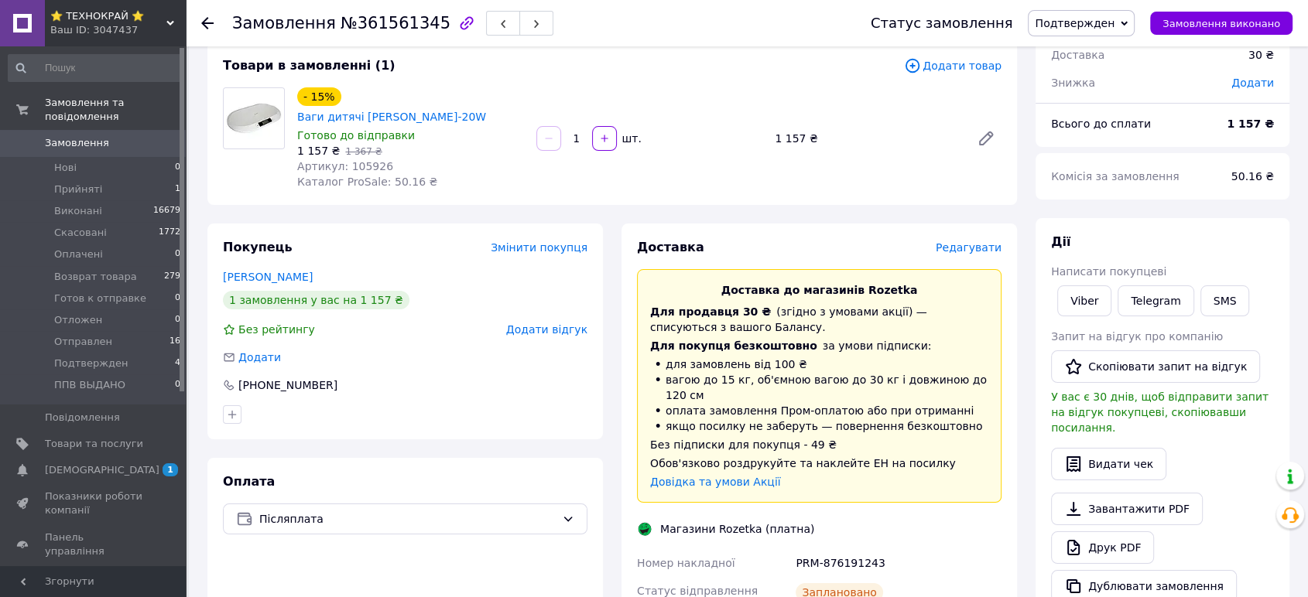
scroll to position [86, 0]
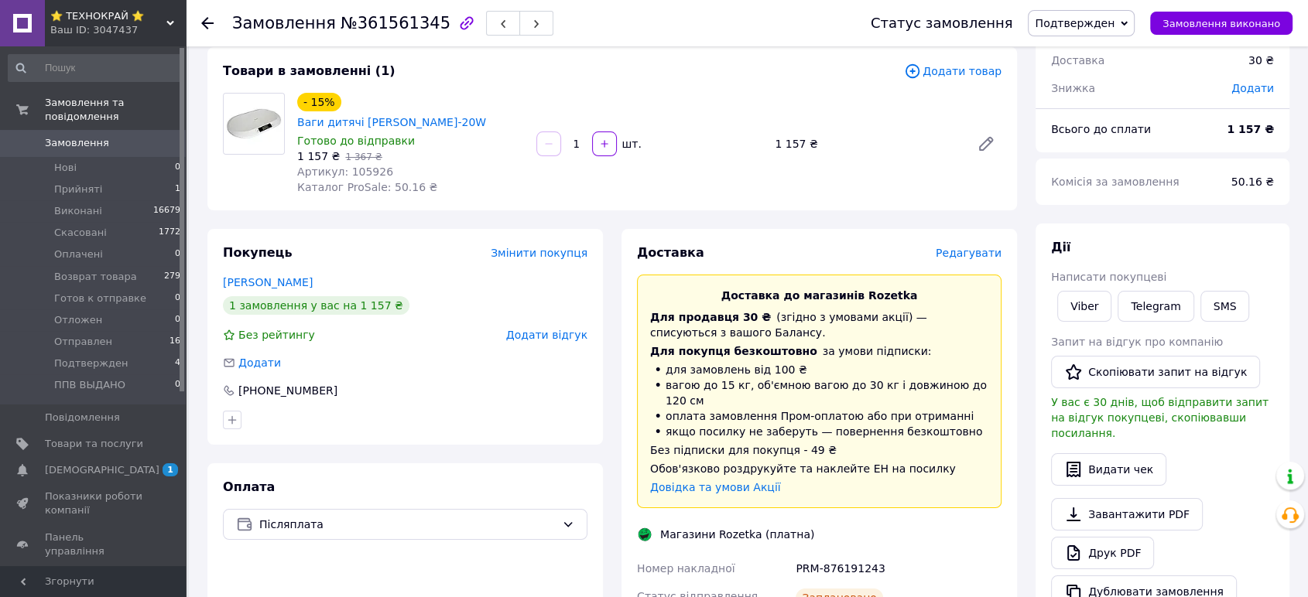
click at [1110, 22] on span "Подтвержден" at bounding box center [1075, 23] width 80 height 12
click at [1096, 172] on li "Готов к отправке" at bounding box center [1082, 170] width 108 height 23
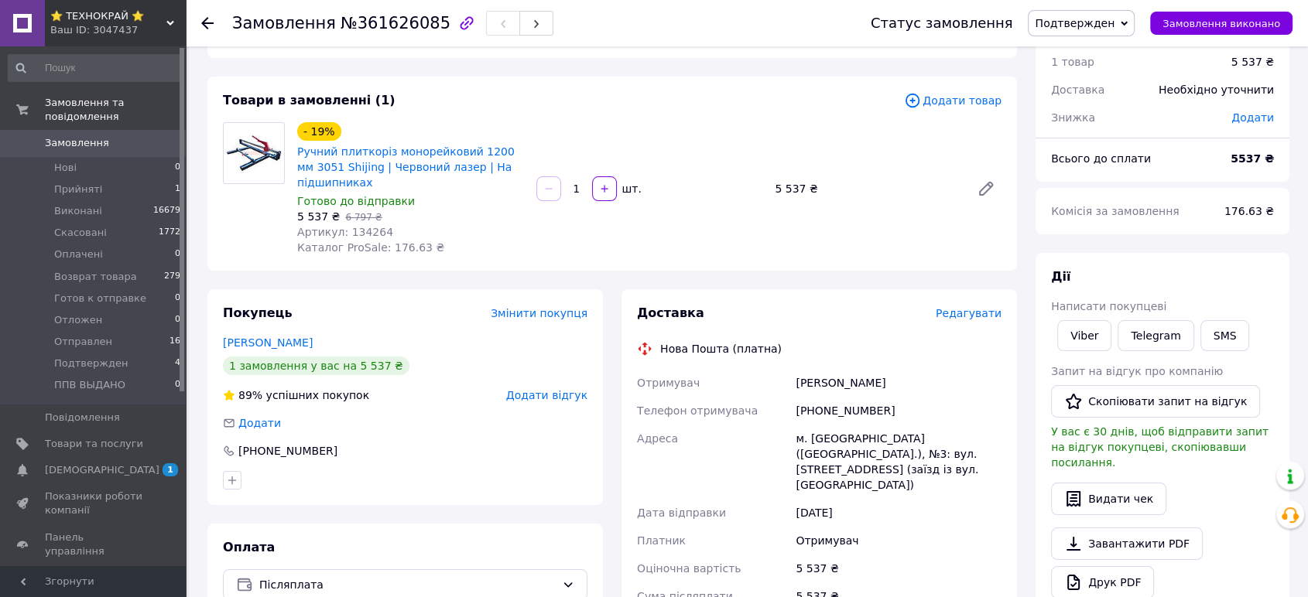
scroll to position [86, 0]
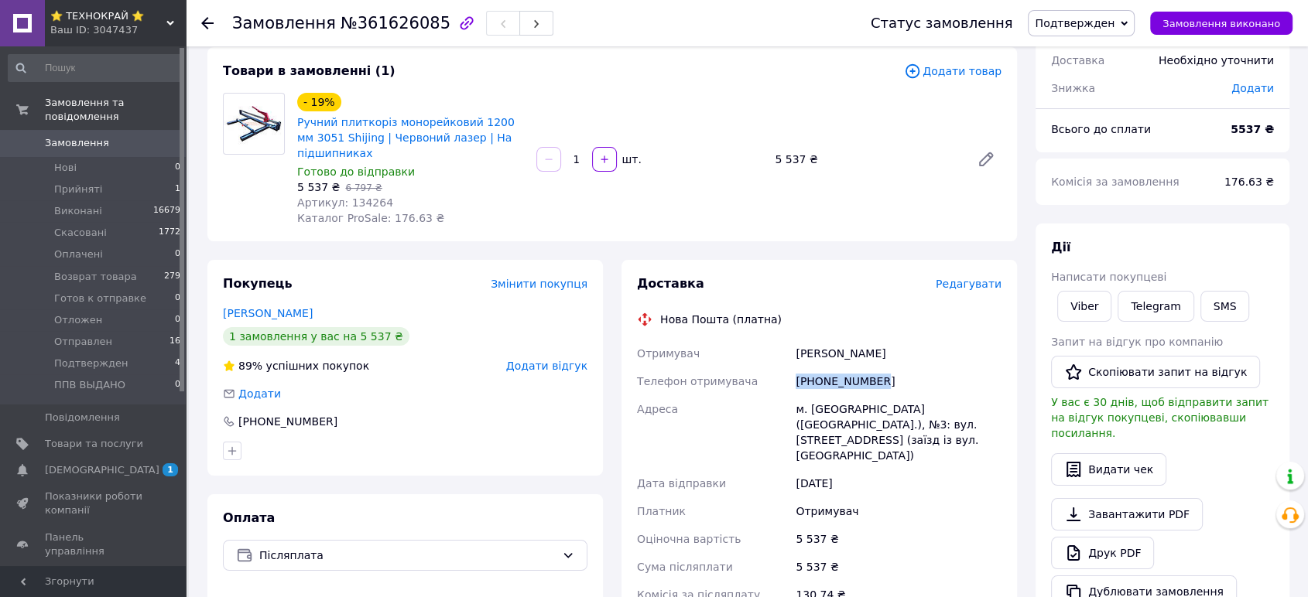
drag, startPoint x: 874, startPoint y: 382, endPoint x: 789, endPoint y: 387, distance: 86.0
click at [789, 387] on div "Отримувач [PERSON_NAME] Телефон отримувача [PHONE_NUMBER] [PERSON_NAME] [GEOGRA…" at bounding box center [819, 496] width 371 height 313
copy div "Телефон отримувача [PHONE_NUMBER]"
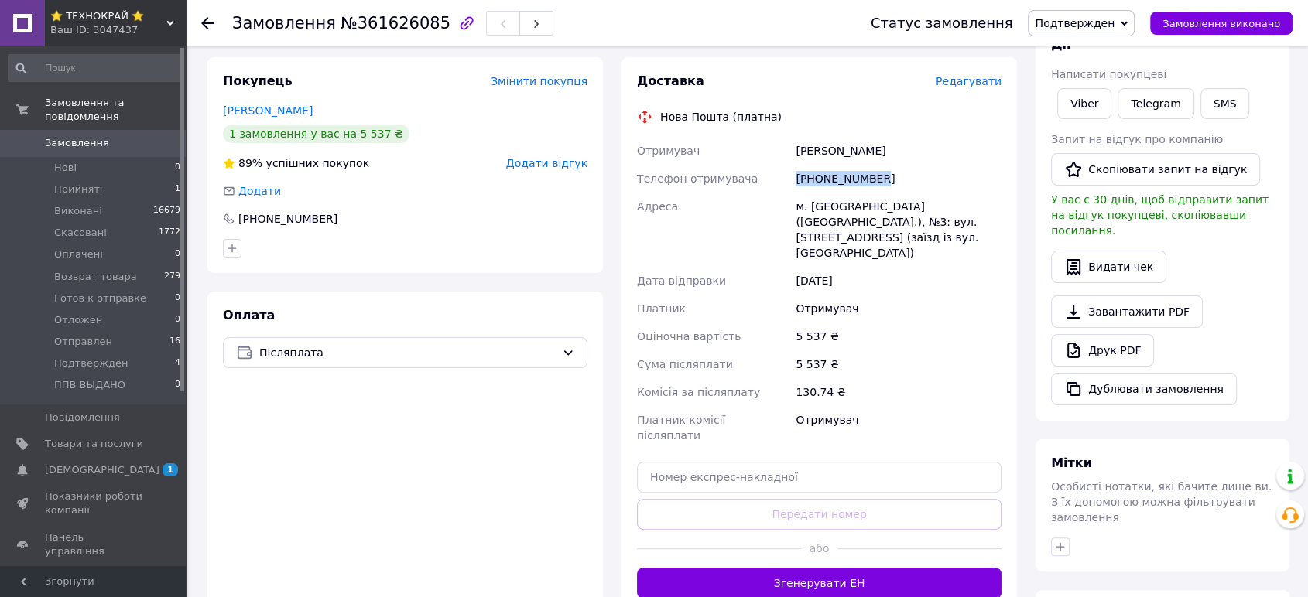
scroll to position [344, 0]
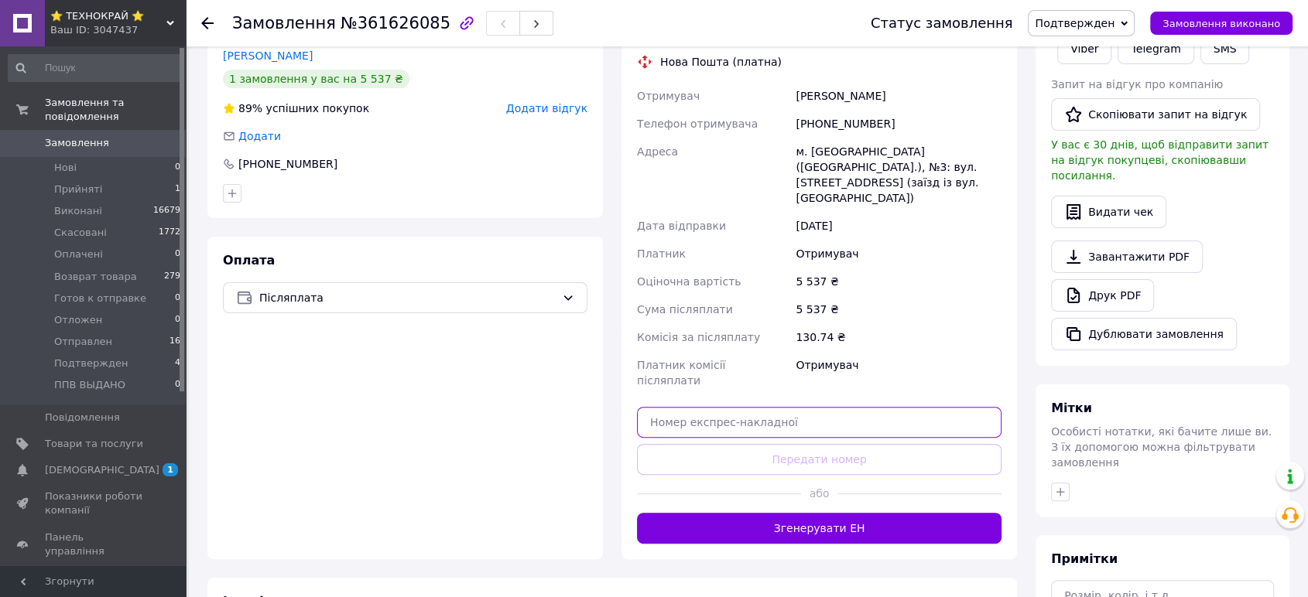
paste input "20451247293543"
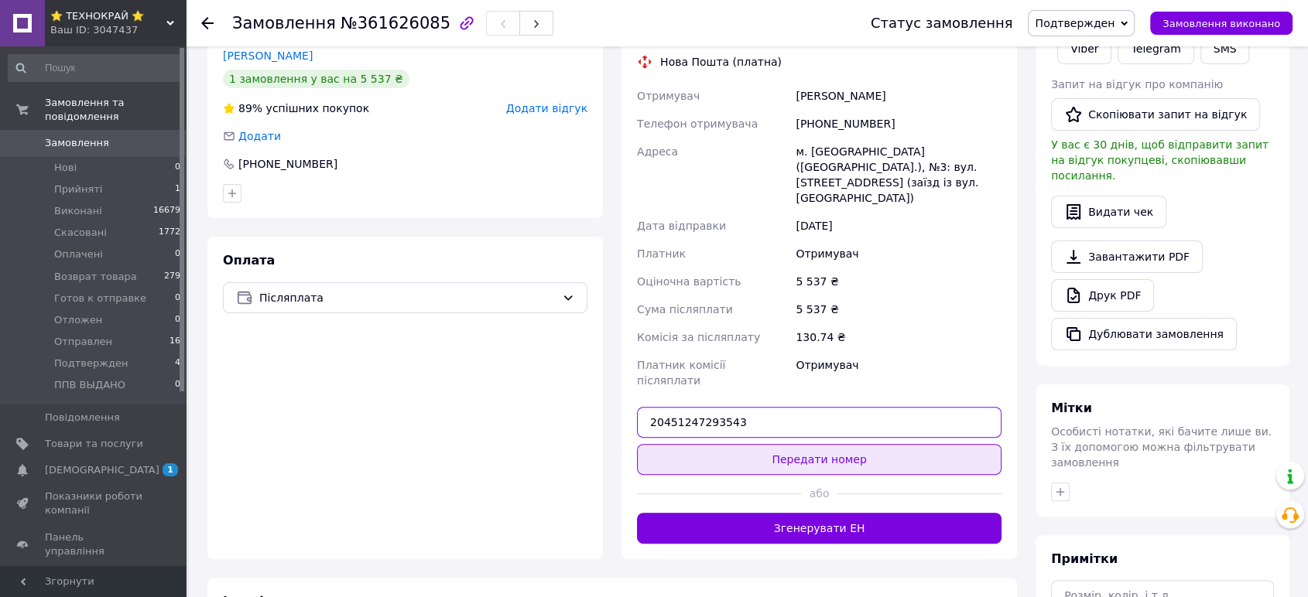
type input "20451247293543"
click at [779, 444] on button "Передати номер" at bounding box center [819, 459] width 364 height 31
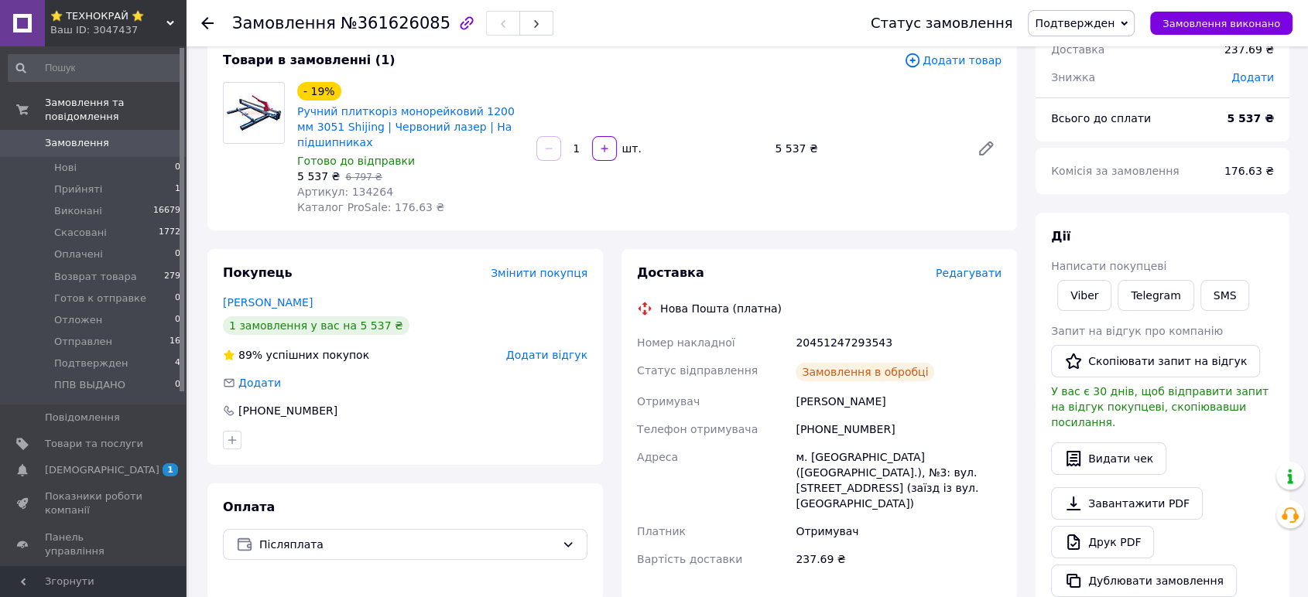
scroll to position [86, 0]
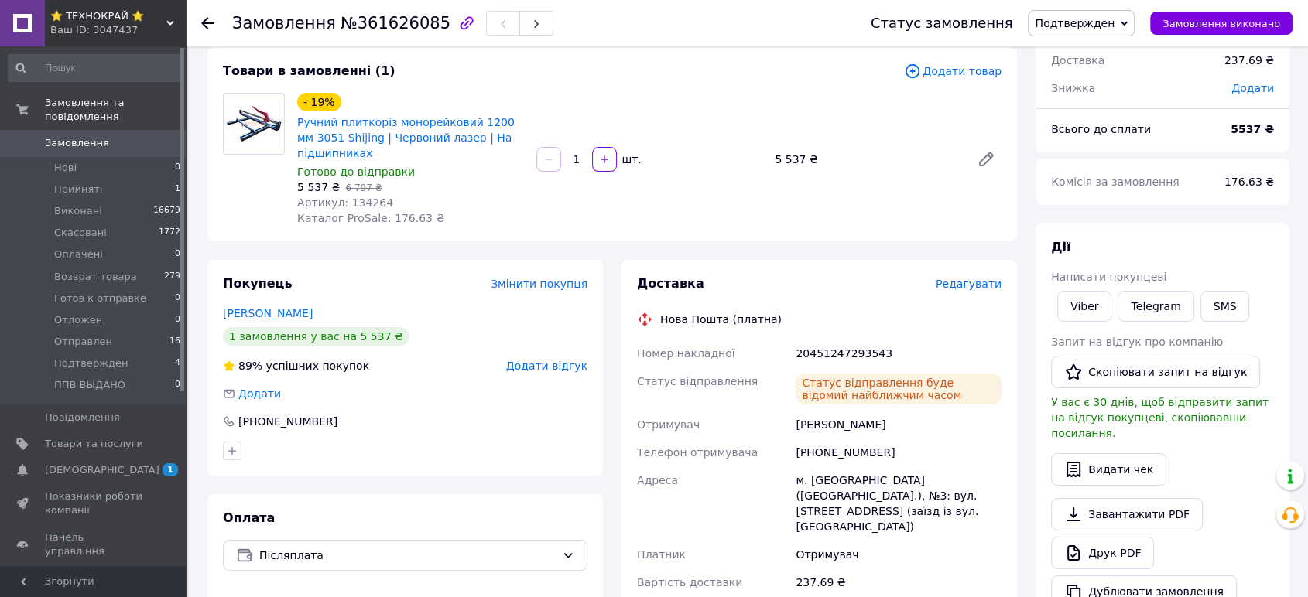
click at [1113, 24] on span "Подтвержден" at bounding box center [1075, 23] width 80 height 12
click at [1099, 166] on li "Готов к отправке" at bounding box center [1082, 170] width 108 height 23
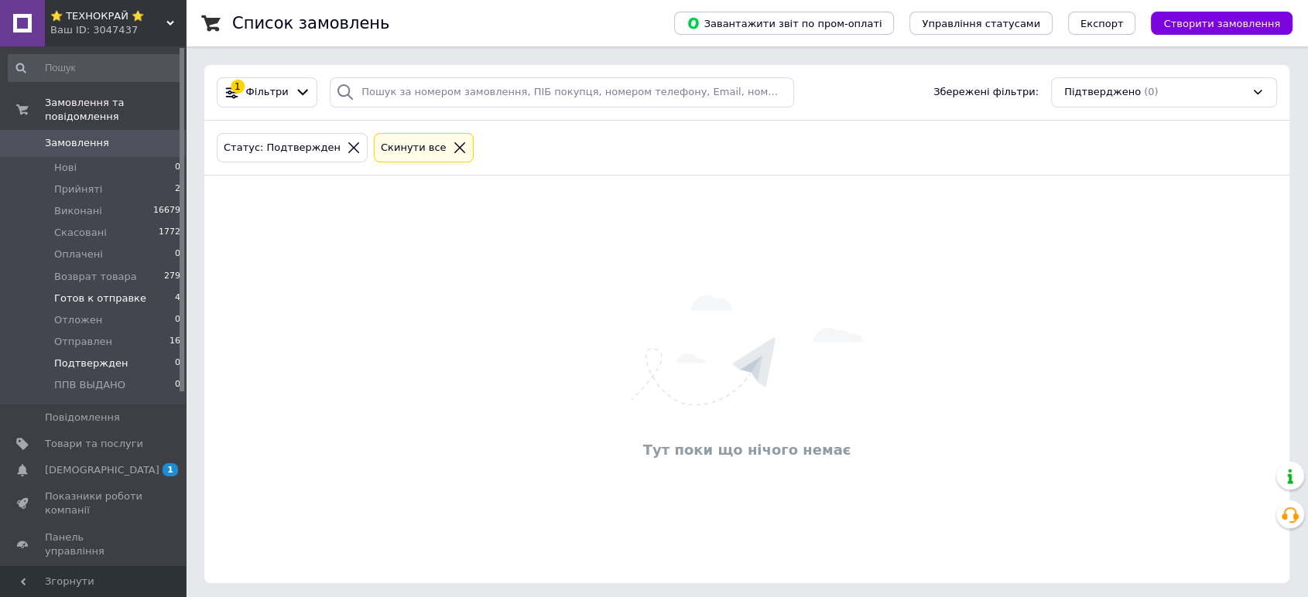
click at [105, 292] on span "Готов к отправке" at bounding box center [100, 299] width 92 height 14
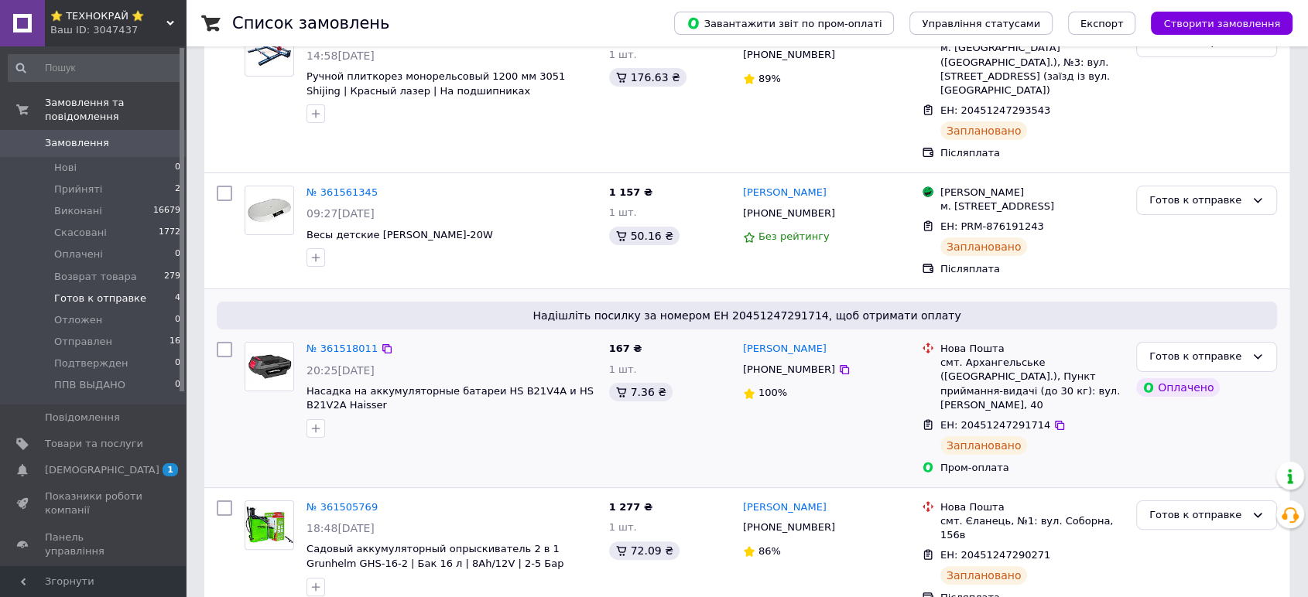
scroll to position [121, 0]
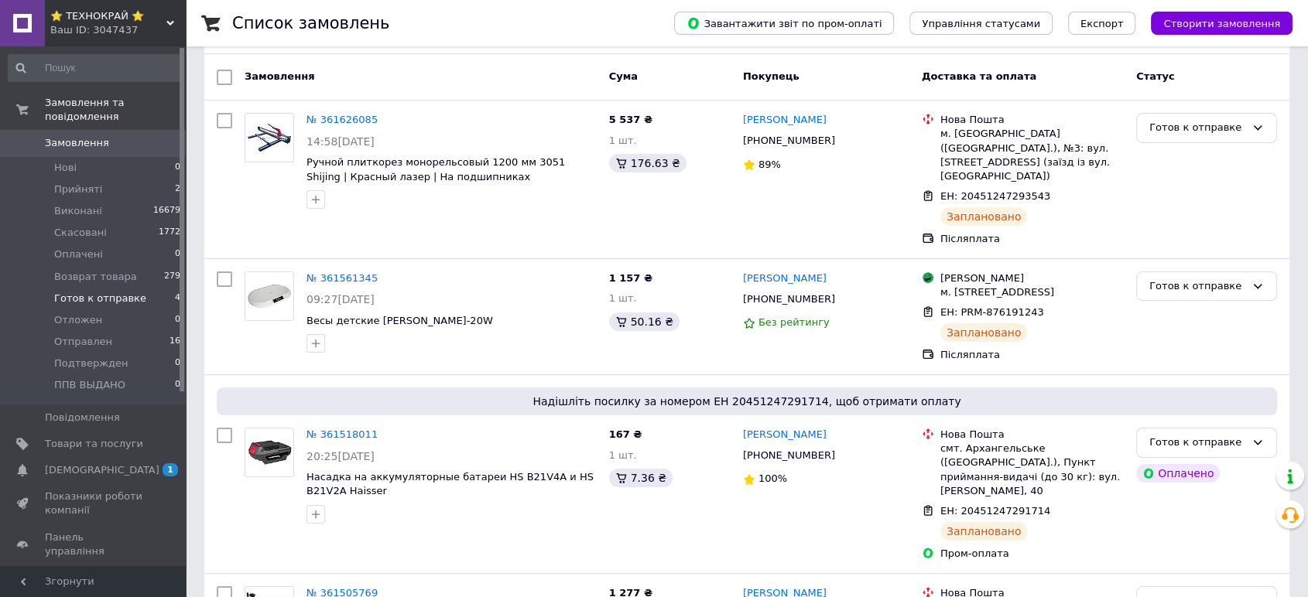
click at [90, 21] on span "⭐ ТЕХНОКРАЙ ⭐" at bounding box center [108, 16] width 116 height 14
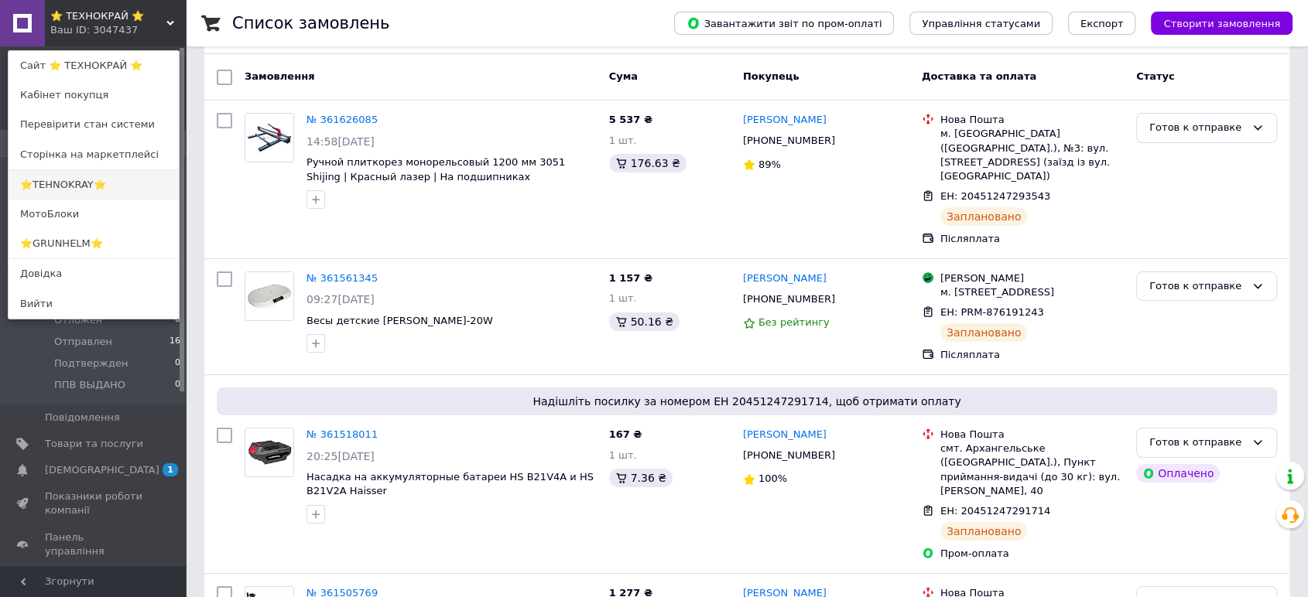
click at [56, 182] on link "⭐TEHNOKRAY⭐" at bounding box center [94, 184] width 170 height 29
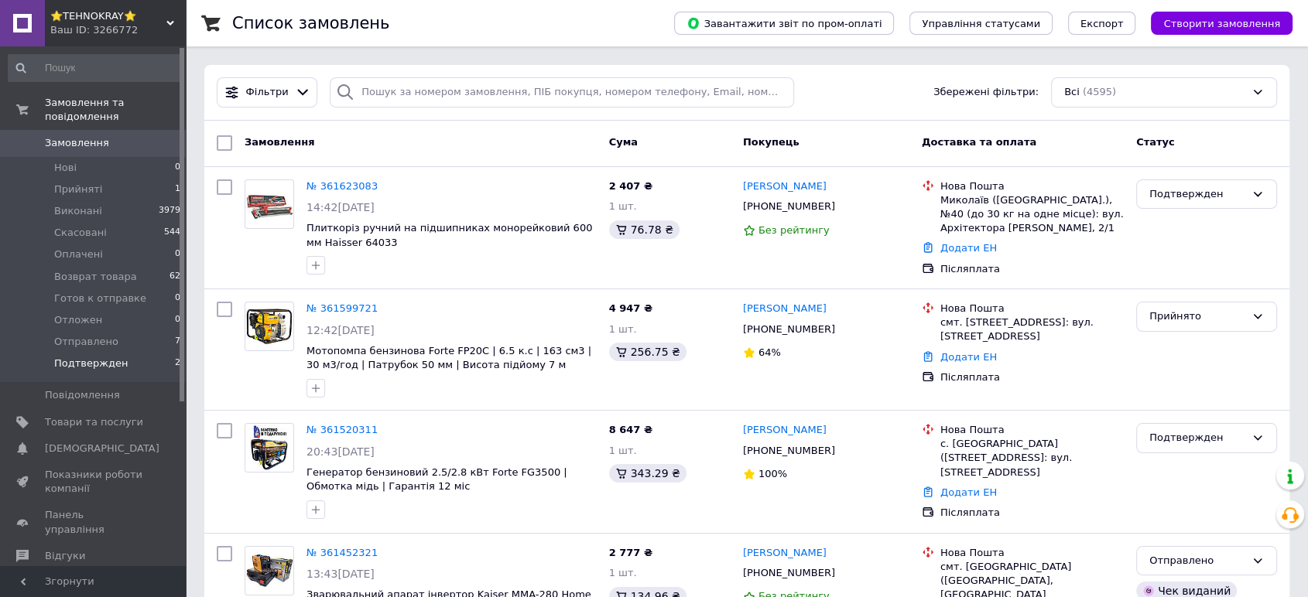
click at [61, 357] on span "Подтвержден" at bounding box center [91, 364] width 74 height 14
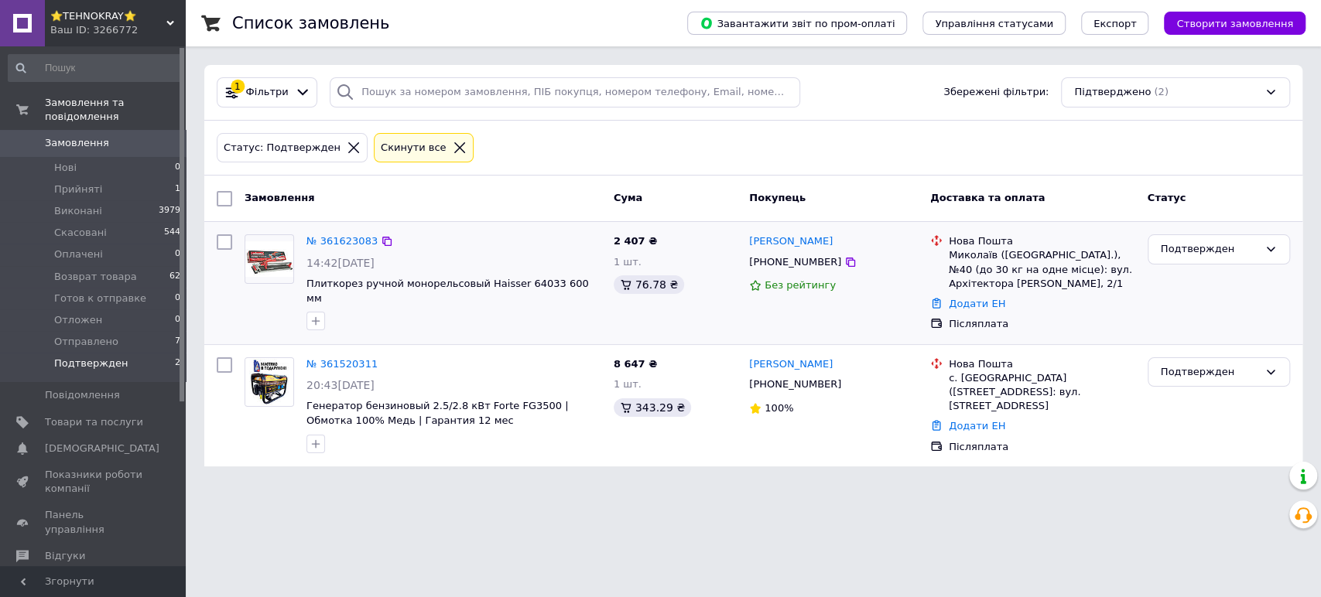
click at [615, 313] on div "2 407 ₴ 1 шт. 76.78 ₴" at bounding box center [674, 283] width 135 height 110
drag, startPoint x: 95, startPoint y: 13, endPoint x: 95, endPoint y: 23, distance: 10.1
click at [95, 12] on span "⭐TEHNOKRAY⭐" at bounding box center [108, 16] width 116 height 14
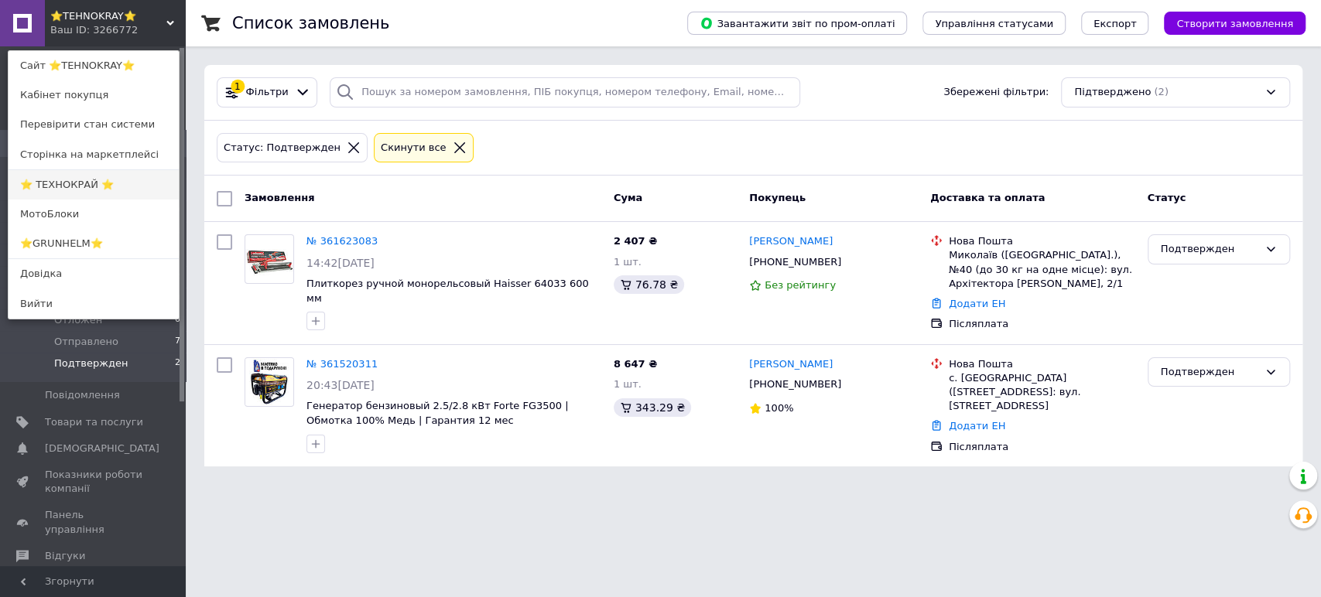
click at [51, 180] on link "⭐ ТЕХНОКРАЙ ⭐" at bounding box center [94, 184] width 170 height 29
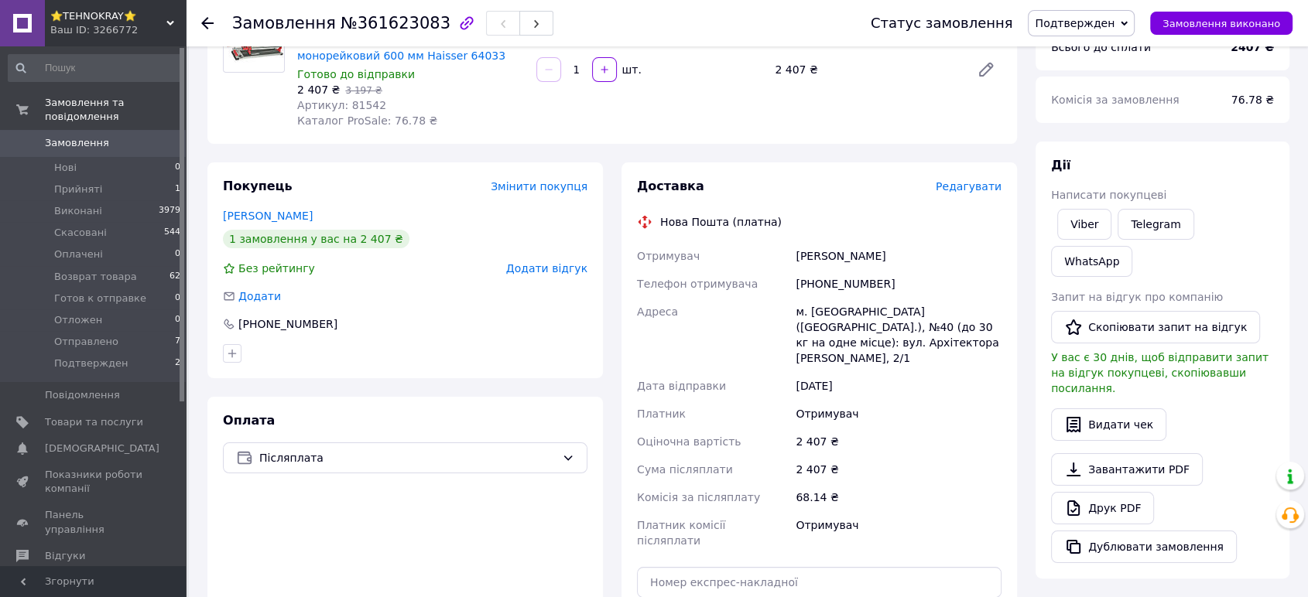
scroll to position [172, 0]
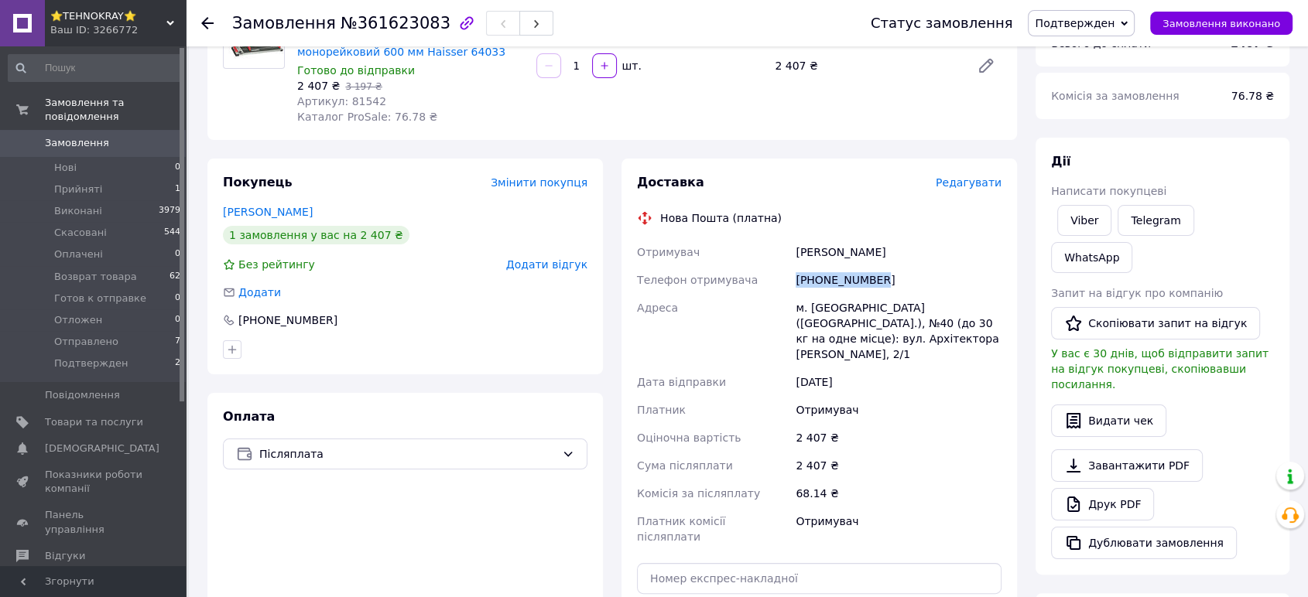
drag, startPoint x: 876, startPoint y: 283, endPoint x: 774, endPoint y: 284, distance: 102.2
click at [774, 284] on div "Отримувач [PERSON_NAME] Телефон отримувача [PHONE_NUMBER] Адреса м. [GEOGRAPHIC…" at bounding box center [819, 394] width 371 height 313
copy div "Телефон отримувача [PHONE_NUMBER]"
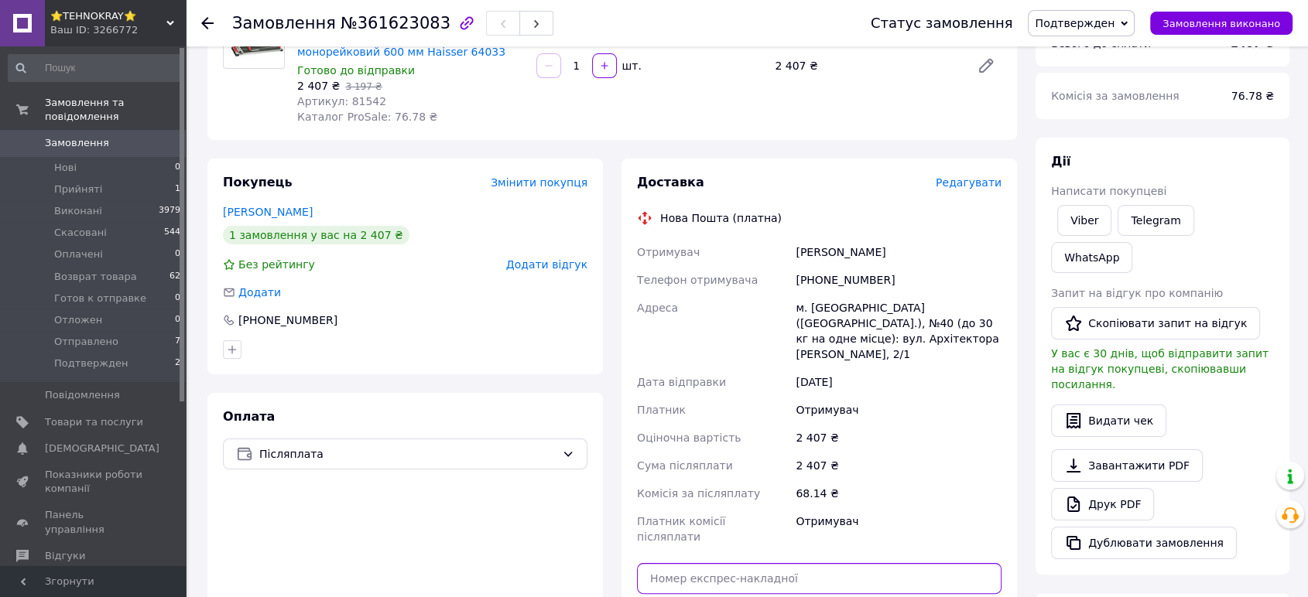
paste input "20451247311598"
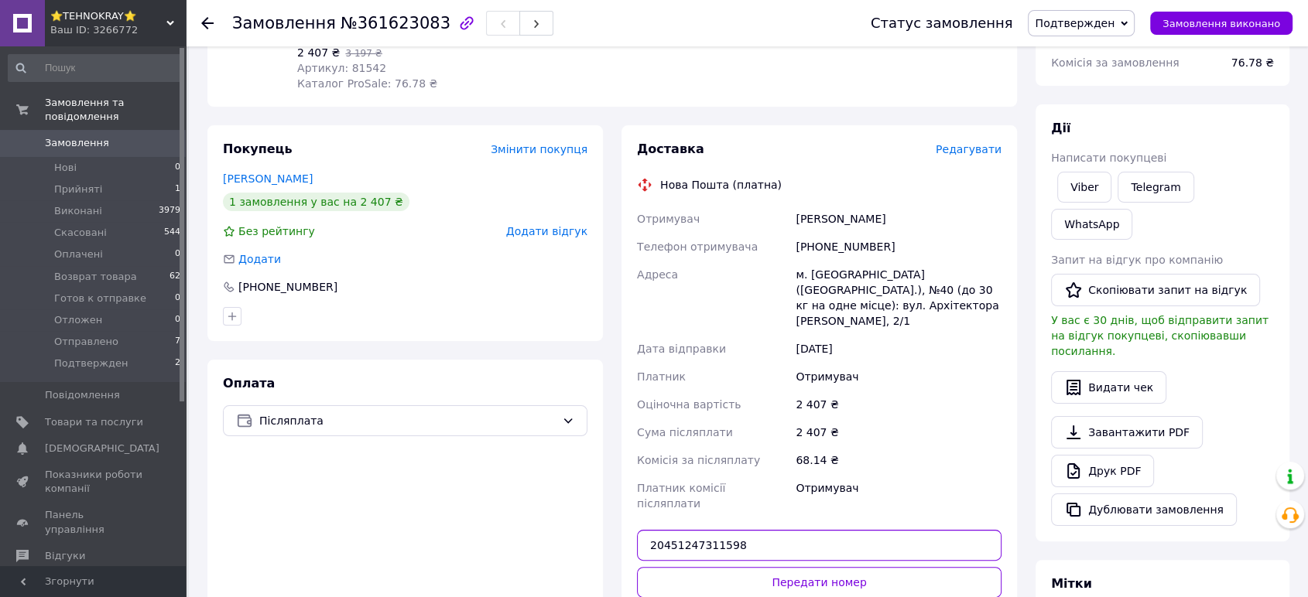
scroll to position [258, 0]
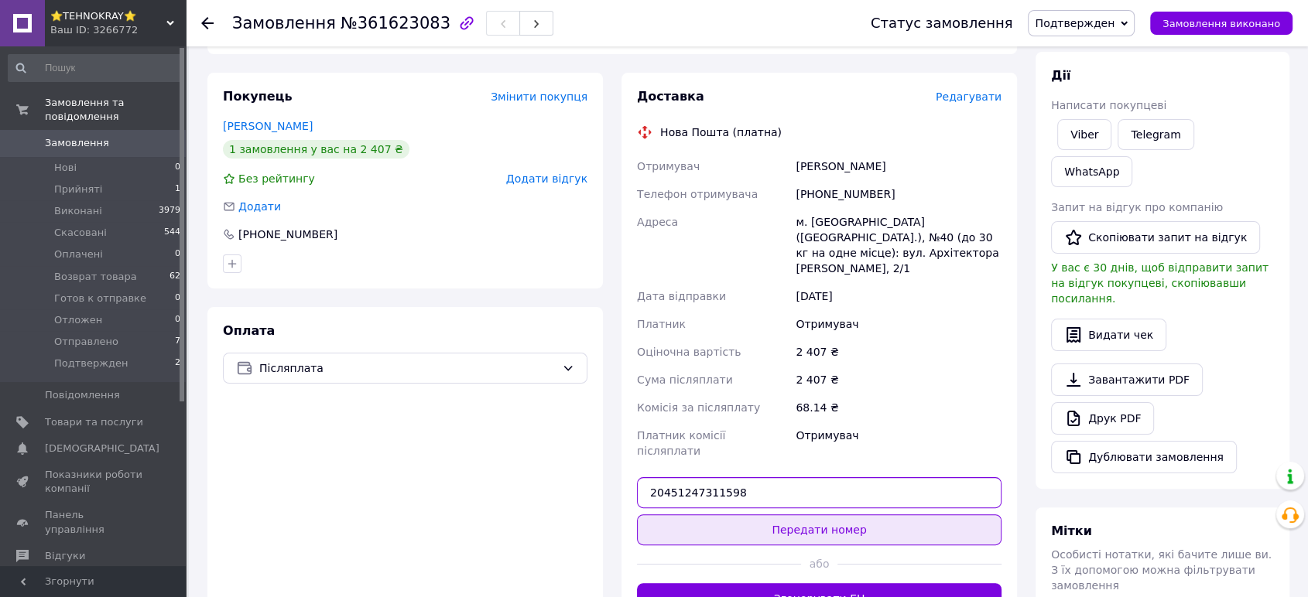
type input "20451247311598"
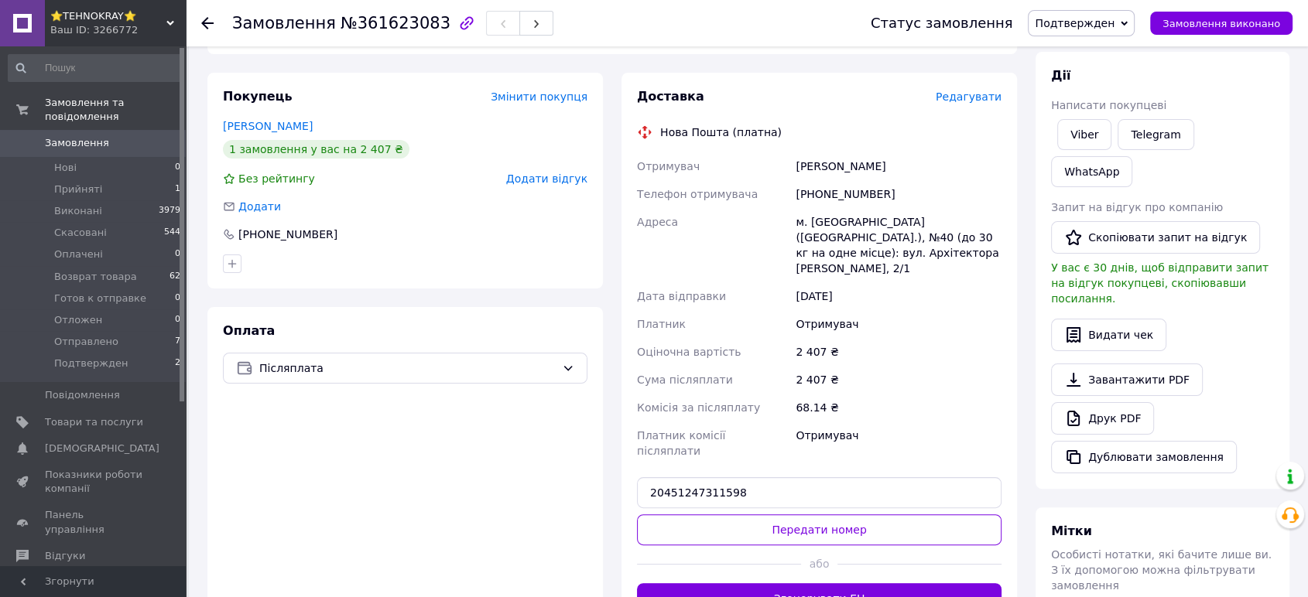
click at [804, 515] on button "Передати номер" at bounding box center [819, 530] width 364 height 31
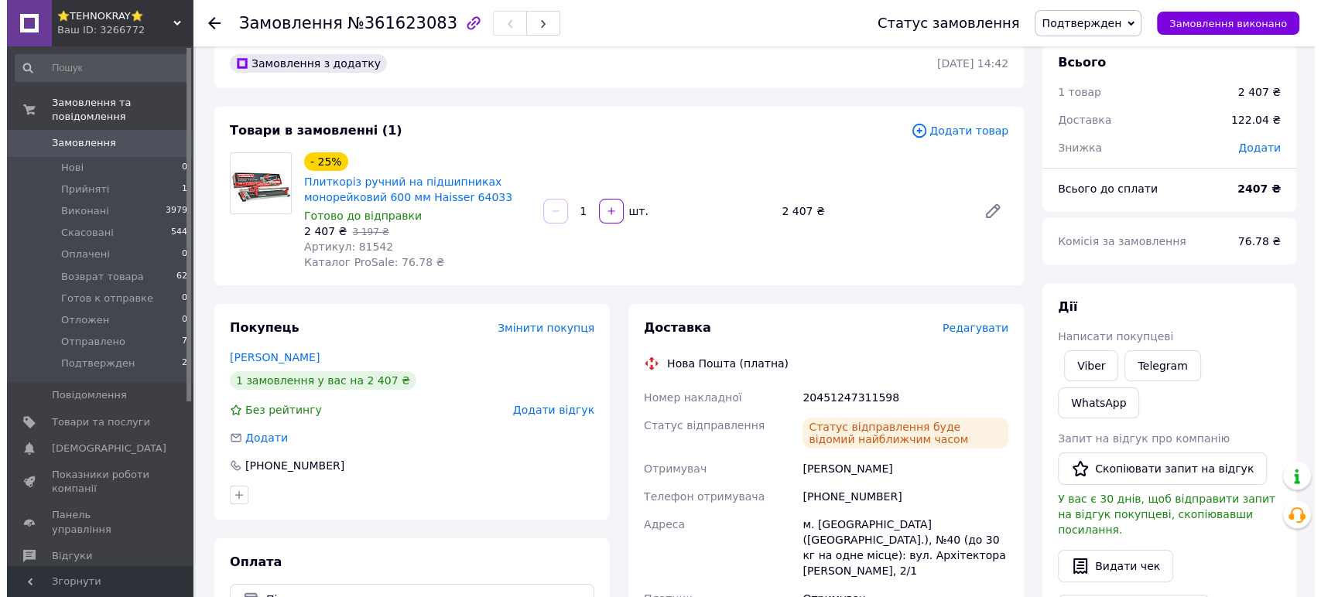
scroll to position [0, 0]
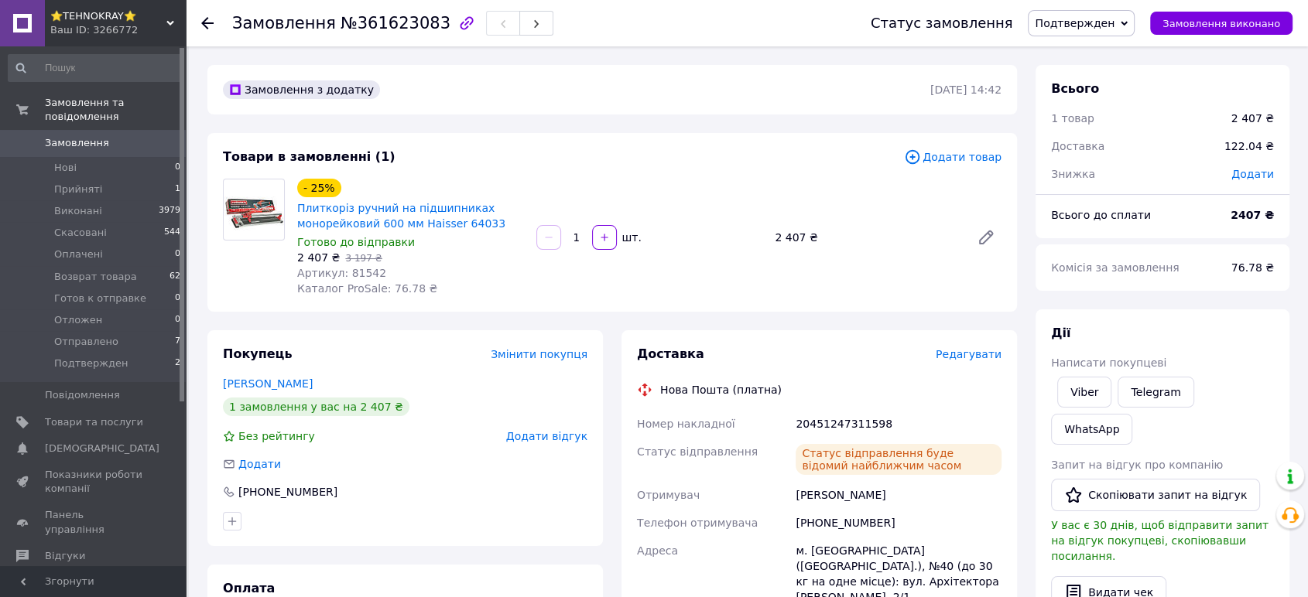
click at [1100, 23] on span "Подтвержден" at bounding box center [1075, 23] width 80 height 12
click at [1092, 170] on li "Готов к отправке" at bounding box center [1082, 170] width 108 height 23
click at [645, 289] on div "- 25% Плиткоріз ручний на підшипниках монорейковий 600 мм Haisser 64033 Готово …" at bounding box center [649, 238] width 717 height 124
click at [975, 354] on span "Редагувати" at bounding box center [969, 354] width 66 height 12
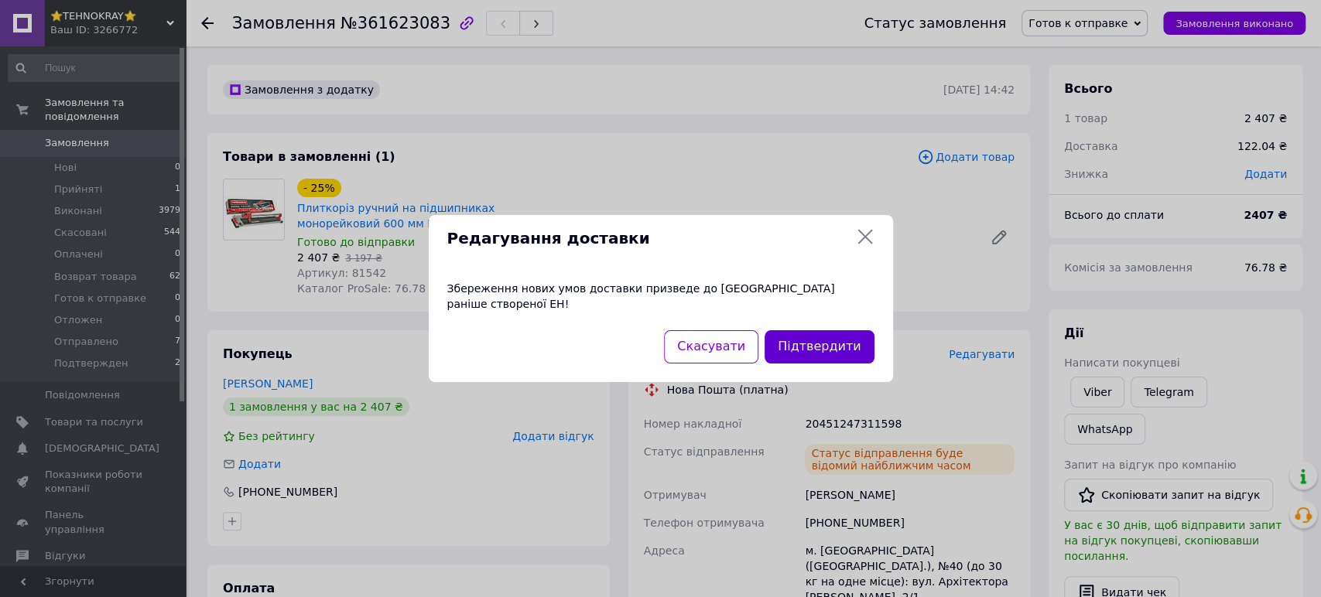
click at [794, 341] on button "Підтвердити" at bounding box center [819, 346] width 109 height 33
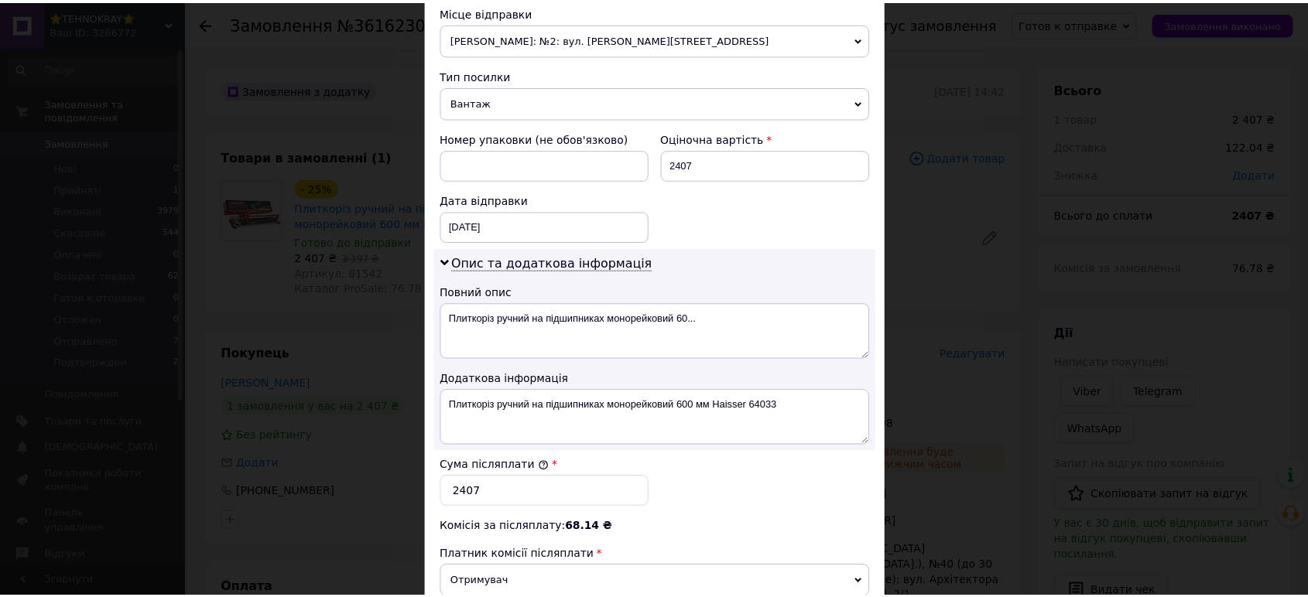
scroll to position [753, 0]
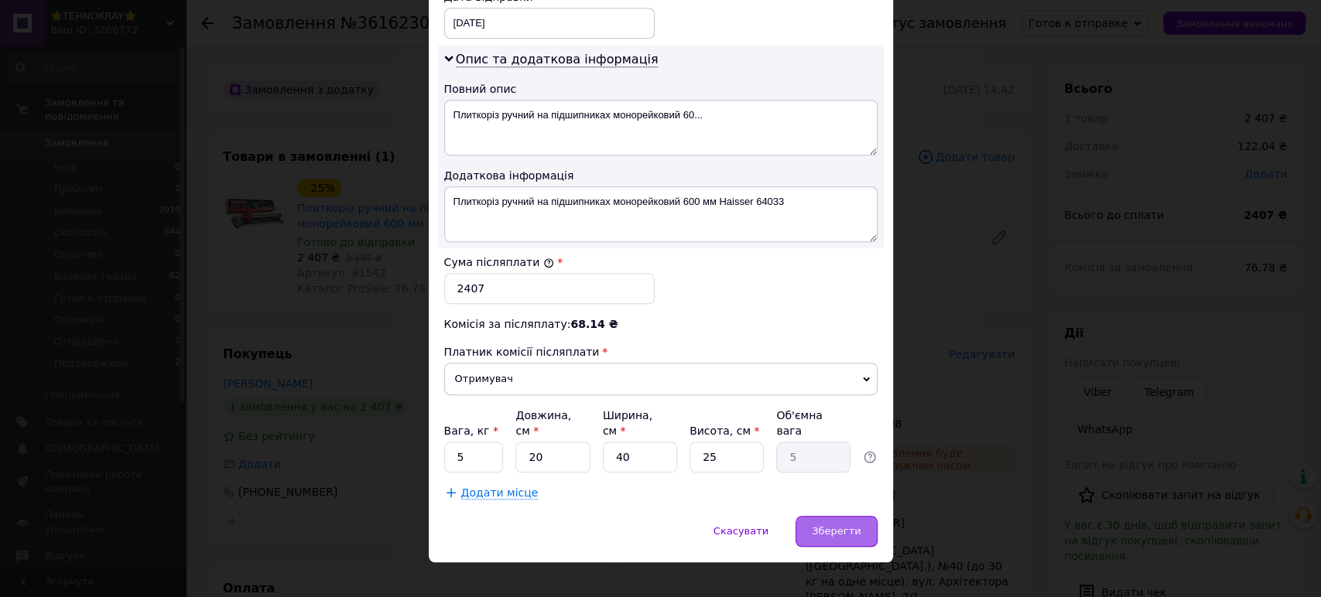
click at [836, 525] on span "Зберегти" at bounding box center [836, 531] width 49 height 12
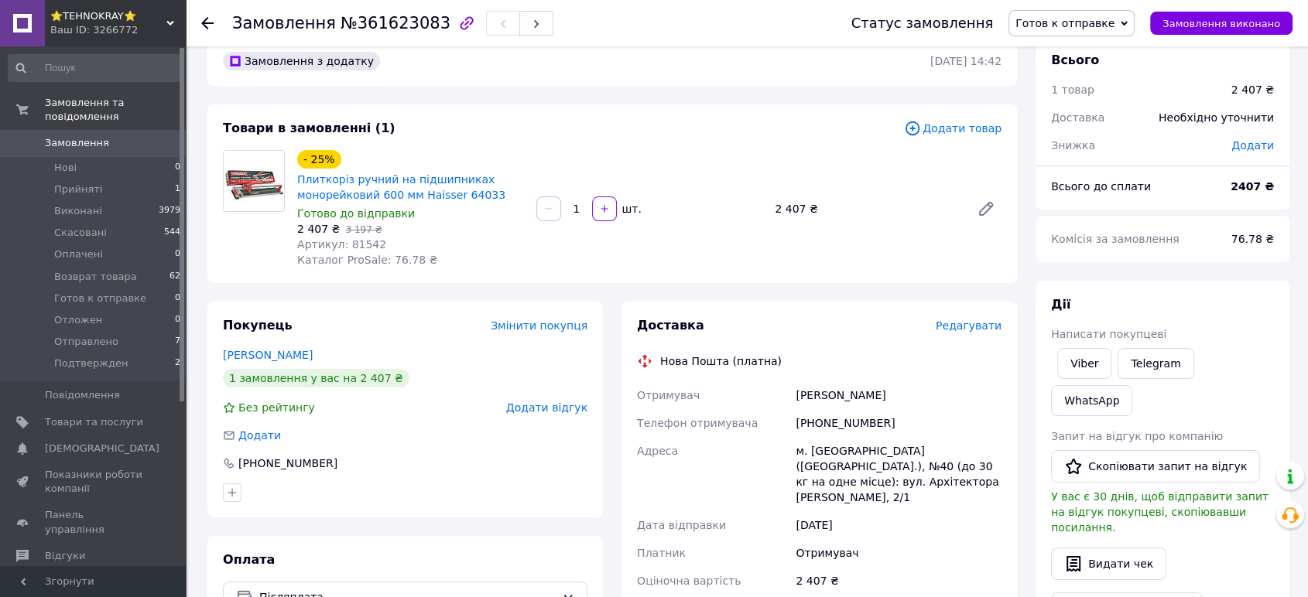
scroll to position [0, 0]
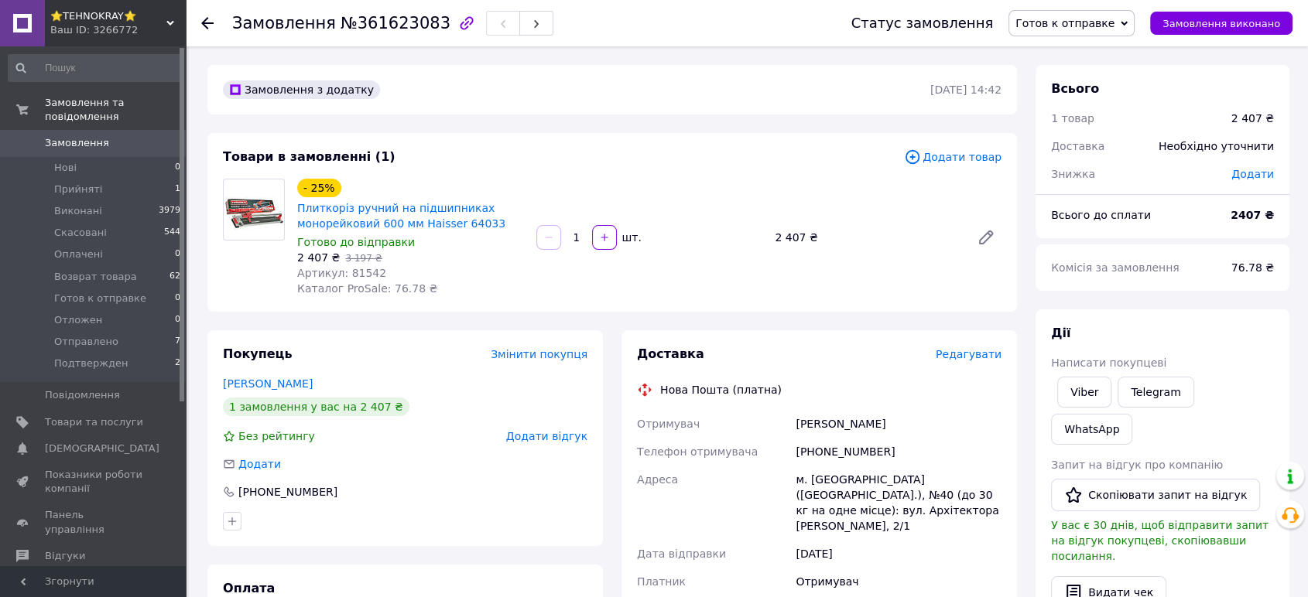
click at [1114, 22] on span "Готов к отправке" at bounding box center [1064, 23] width 99 height 12
click at [1084, 173] on li "Подтвержден" at bounding box center [1071, 177] width 125 height 23
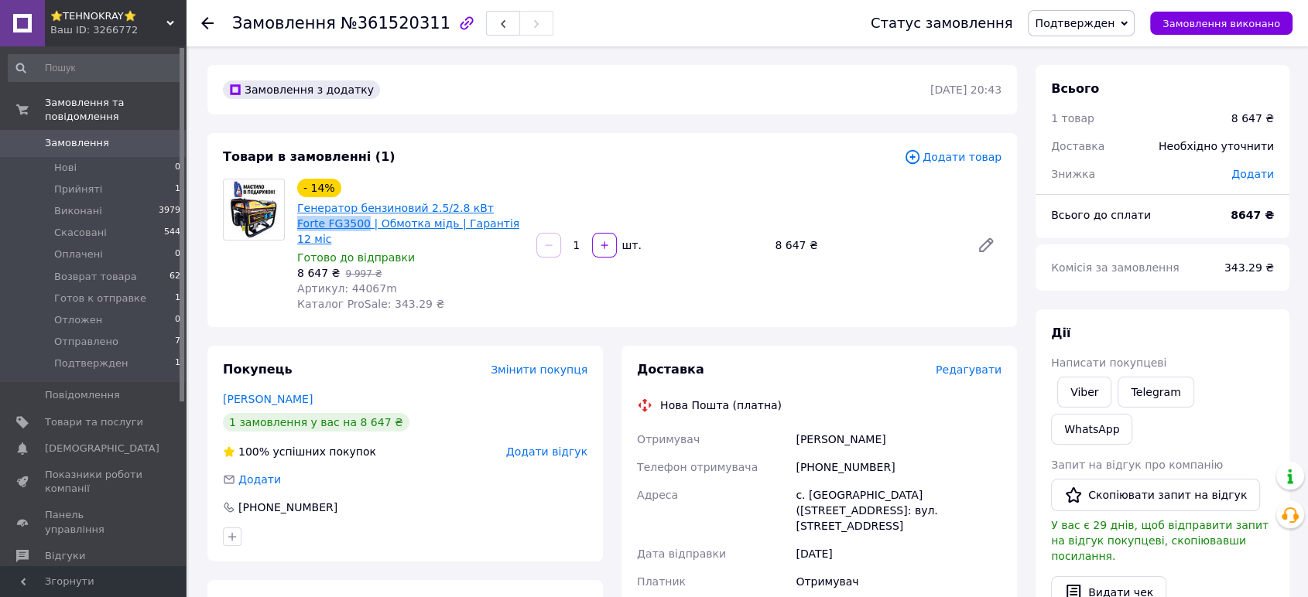
drag, startPoint x: 470, startPoint y: 197, endPoint x: 334, endPoint y: 224, distance: 138.1
click at [334, 224] on div "- 14% Генератор бензиновий 2.5/2.8 кВт Forte FG3500 | Обмотка мідь | Гарантія 1…" at bounding box center [411, 212] width 230 height 71
copy link "Forte FG3500"
click at [374, 222] on link "Генератор бензиновий 2.5/2.8 кВт Forte FG3500 | Обмотка мідь | Гарантія 12 міс" at bounding box center [408, 223] width 222 height 43
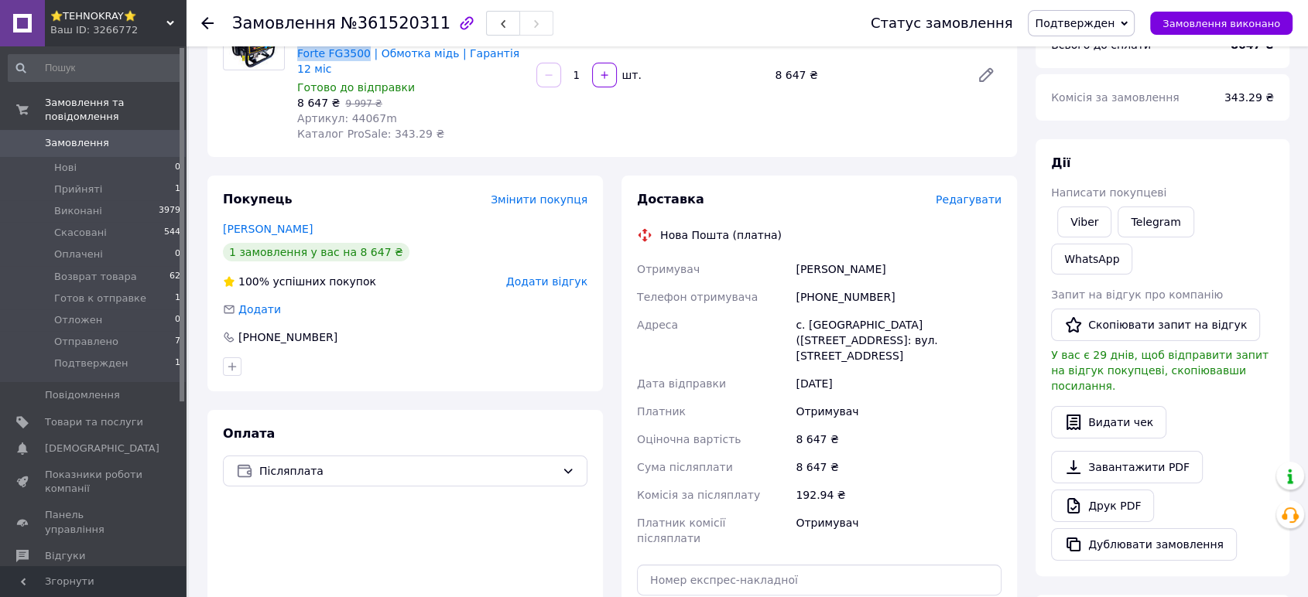
scroll to position [172, 0]
drag, startPoint x: 874, startPoint y: 283, endPoint x: 780, endPoint y: 284, distance: 93.6
click at [780, 284] on div "Отримувач [PERSON_NAME] Телефон отримувача [PHONE_NUMBER] Адреса с. [GEOGRAPHIC…" at bounding box center [819, 402] width 371 height 297
copy div "Телефон отримувача [PHONE_NUMBER]"
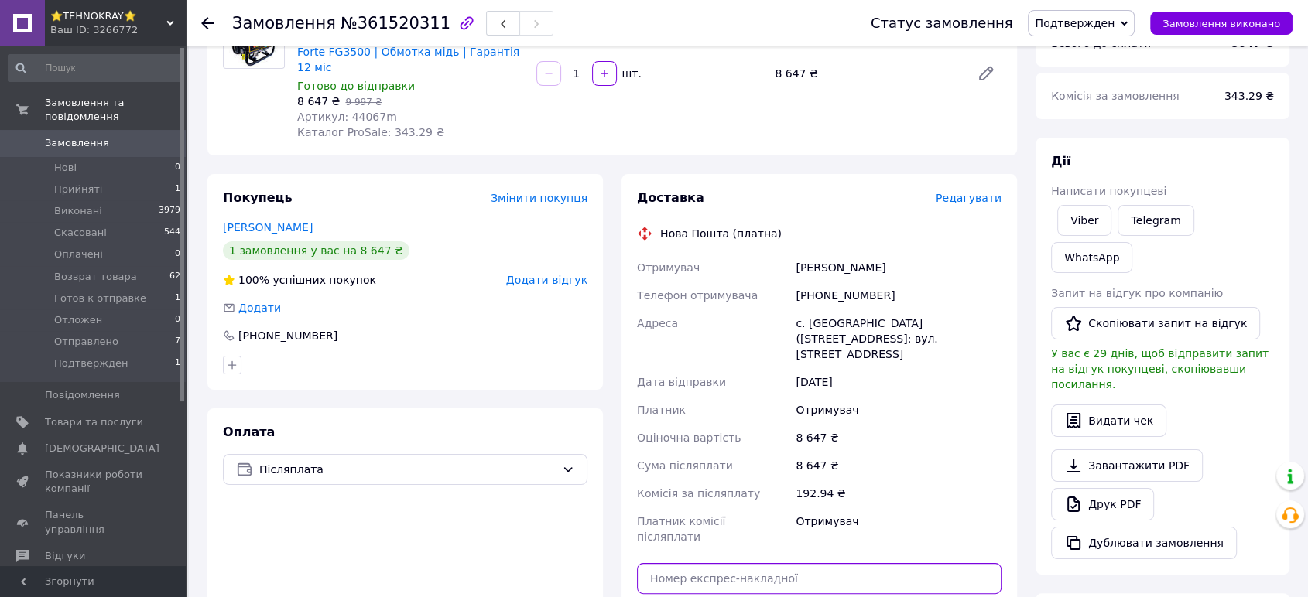
paste input "20451247318560"
type input "20451247318560"
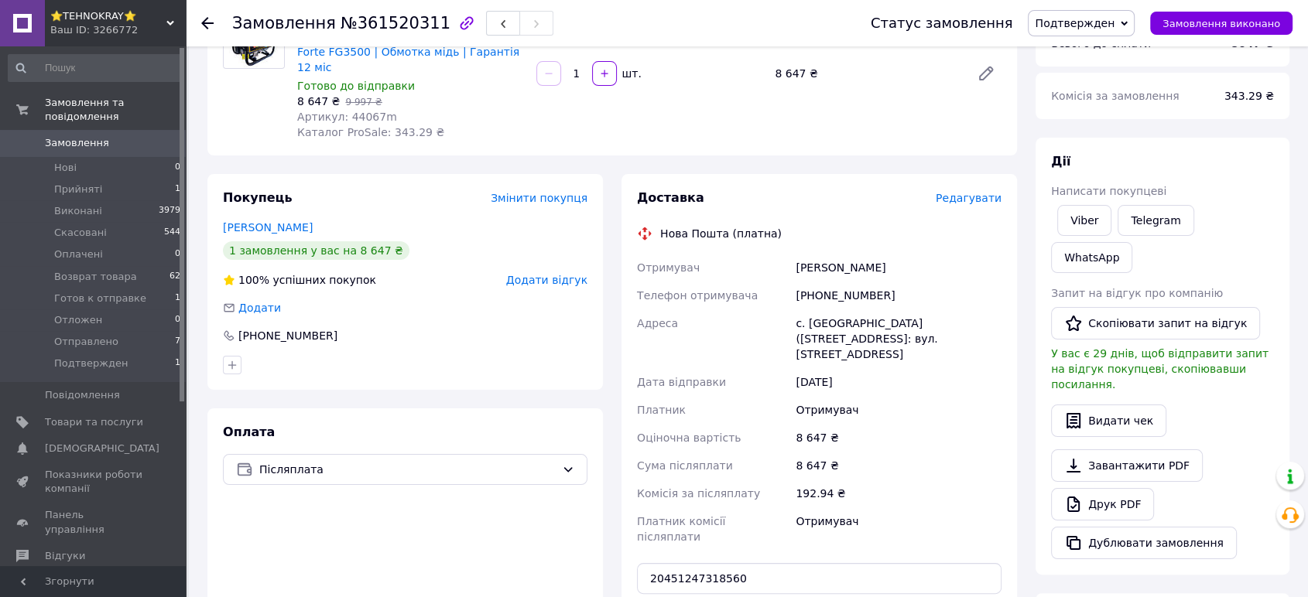
drag, startPoint x: 782, startPoint y: 560, endPoint x: 786, endPoint y: 553, distance: 8.4
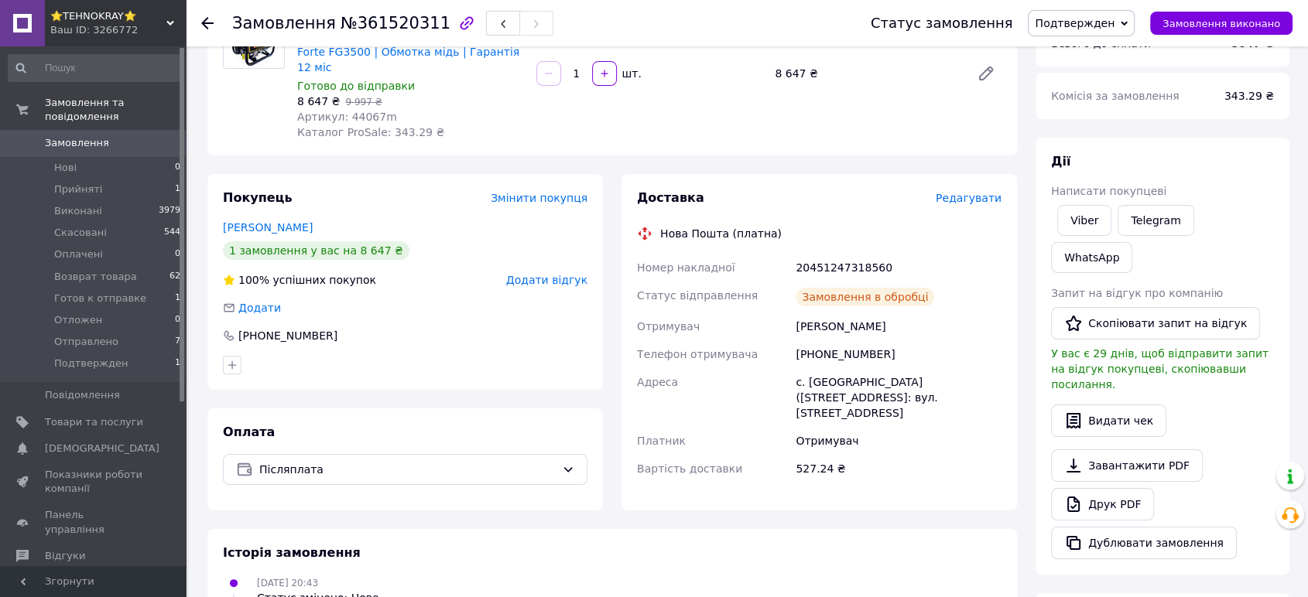
click at [1084, 22] on span "Подтвержден" at bounding box center [1075, 23] width 80 height 12
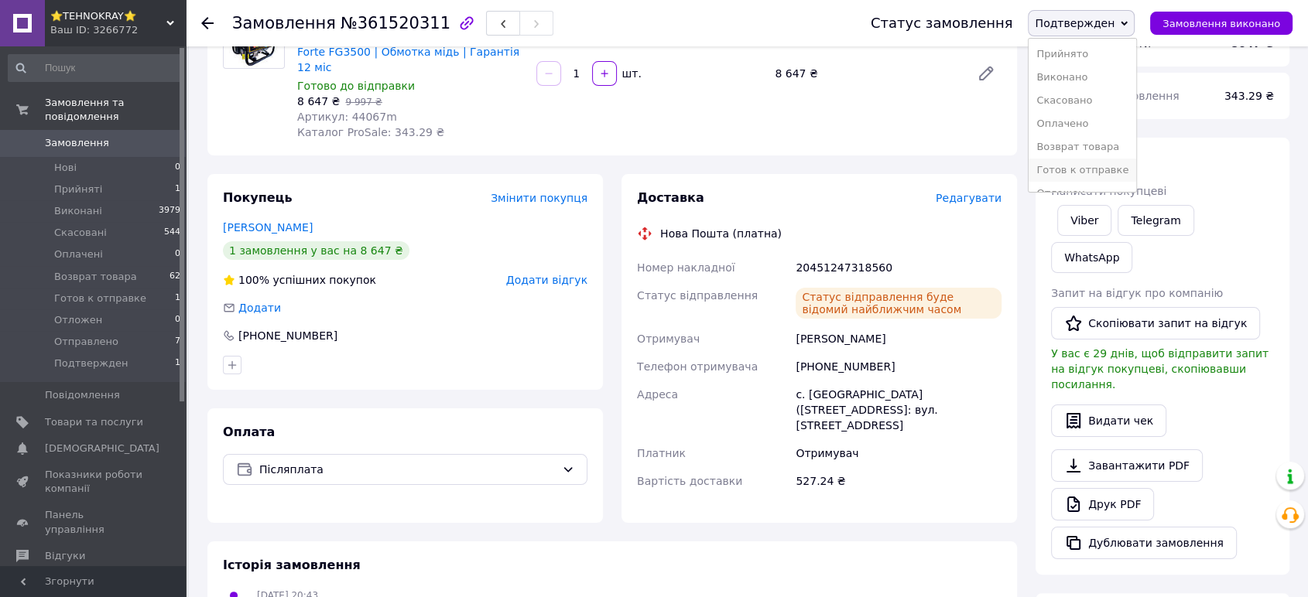
click at [1091, 169] on li "Готов к отправке" at bounding box center [1082, 170] width 108 height 23
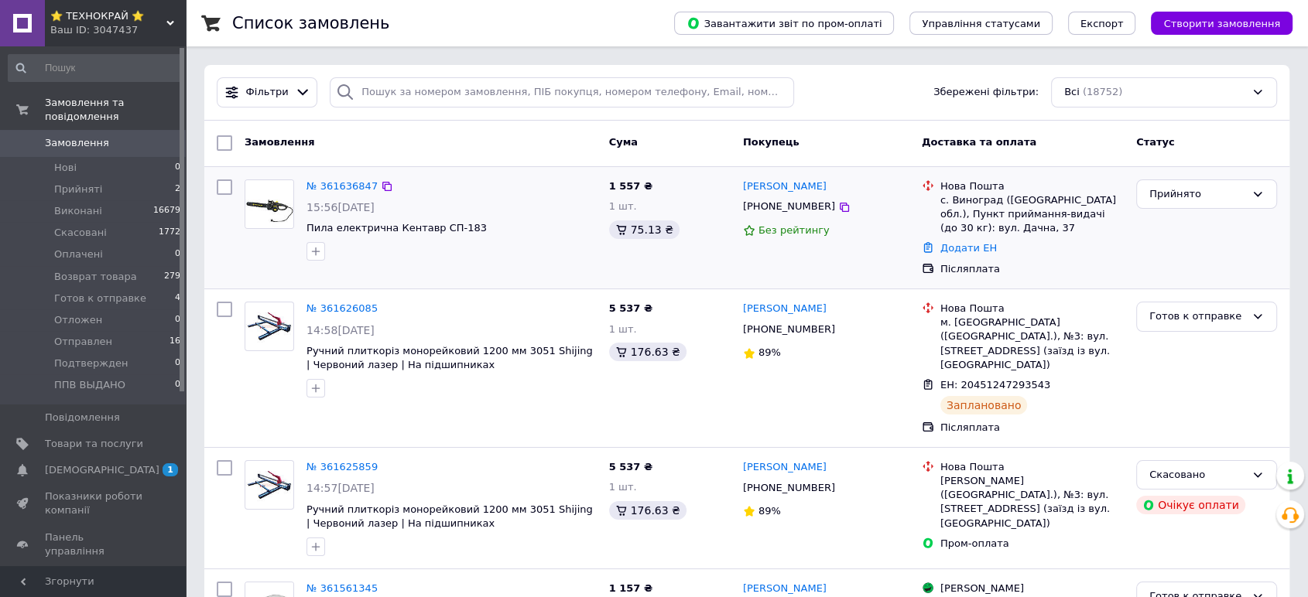
drag, startPoint x: 334, startPoint y: 186, endPoint x: 346, endPoint y: 194, distance: 14.4
click at [346, 194] on div "№ 361636847" at bounding box center [342, 187] width 74 height 18
click at [106, 23] on div "Ваш ID: 3047437" at bounding box center [117, 30] width 135 height 14
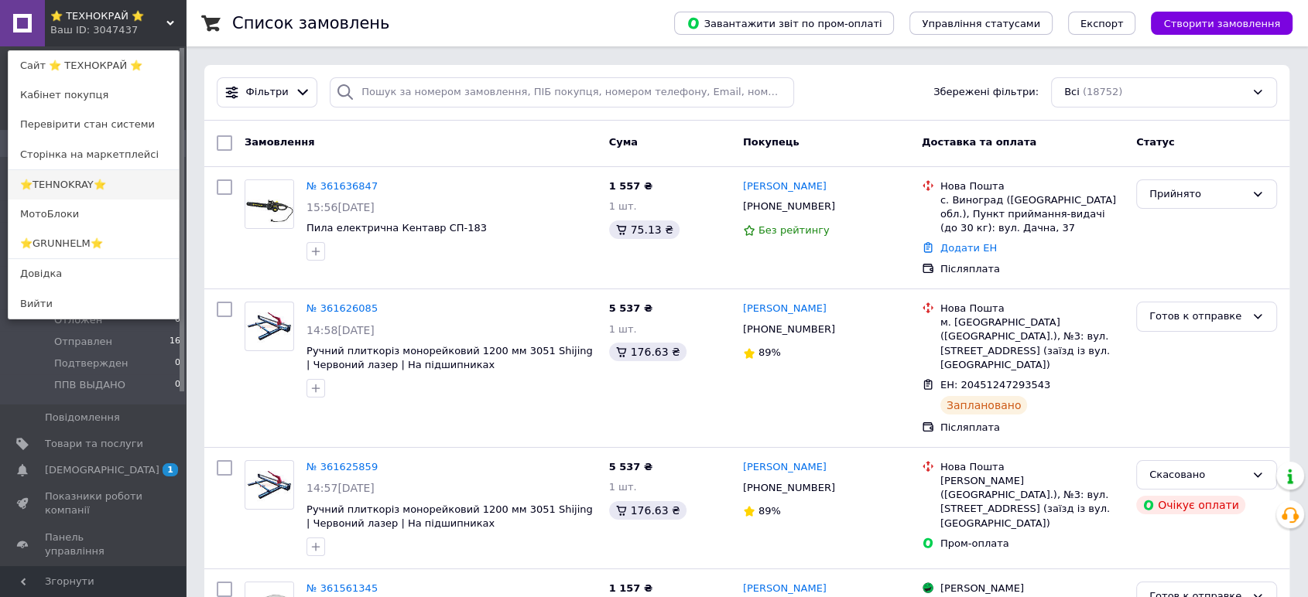
click at [81, 181] on link "⭐TEHNOKRAY⭐" at bounding box center [94, 184] width 170 height 29
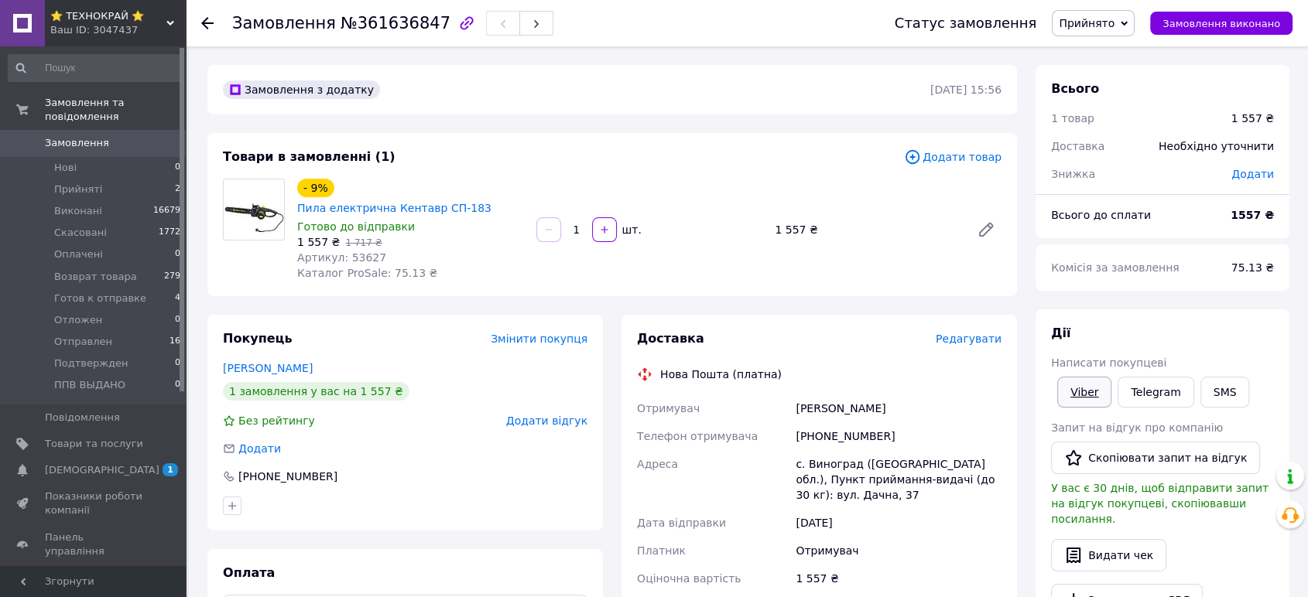
click at [1083, 392] on link "Viber" at bounding box center [1084, 392] width 54 height 31
click at [707, 187] on div "- 9% Пила електрична Кентавр СП-183 Готово до відправки 1 557 ₴   1 717 ₴ Артик…" at bounding box center [649, 230] width 717 height 108
click at [1111, 19] on span "Прийнято" at bounding box center [1087, 23] width 56 height 12
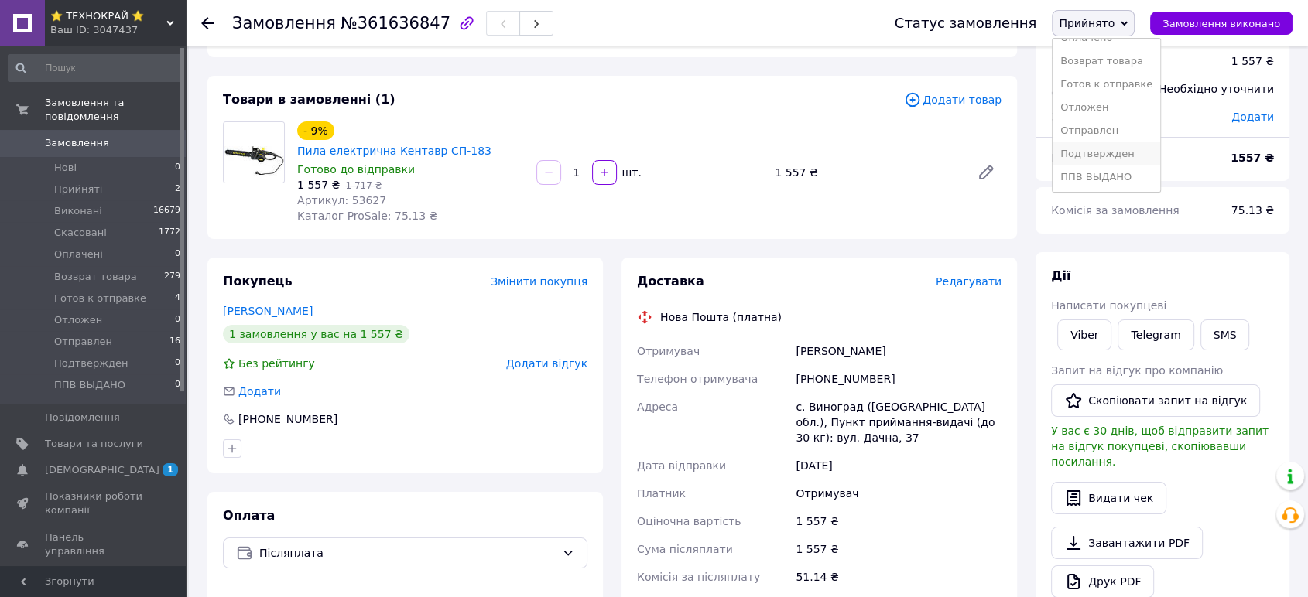
scroll to position [86, 0]
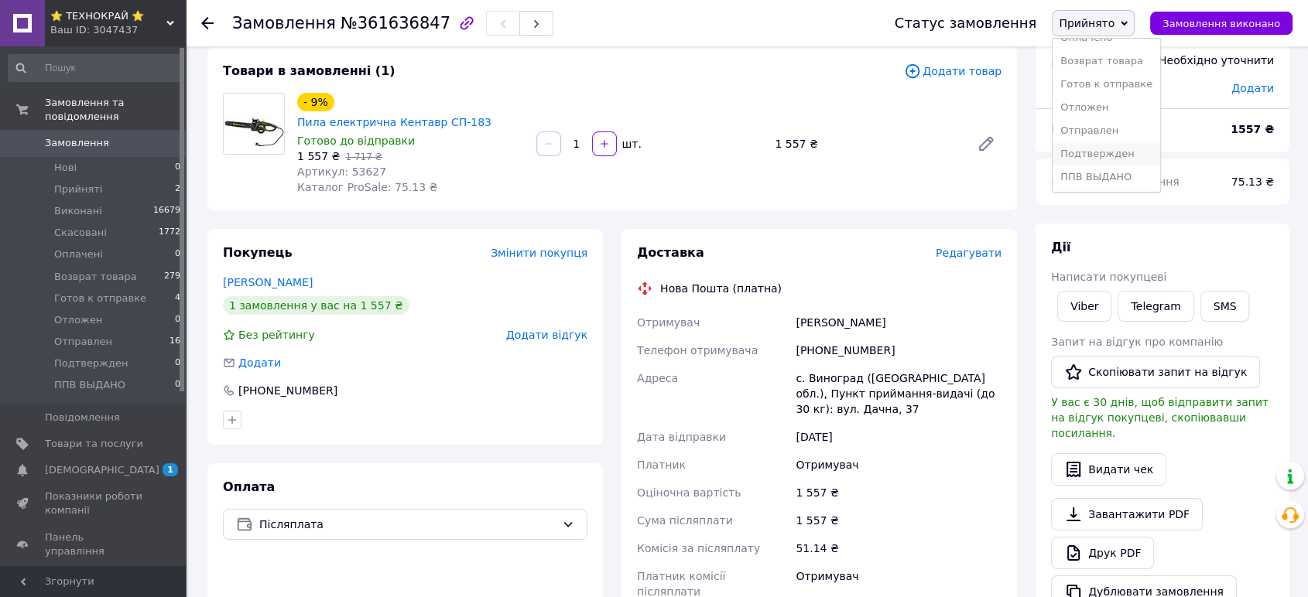
click at [1096, 152] on li "Подтвержден" at bounding box center [1106, 153] width 108 height 23
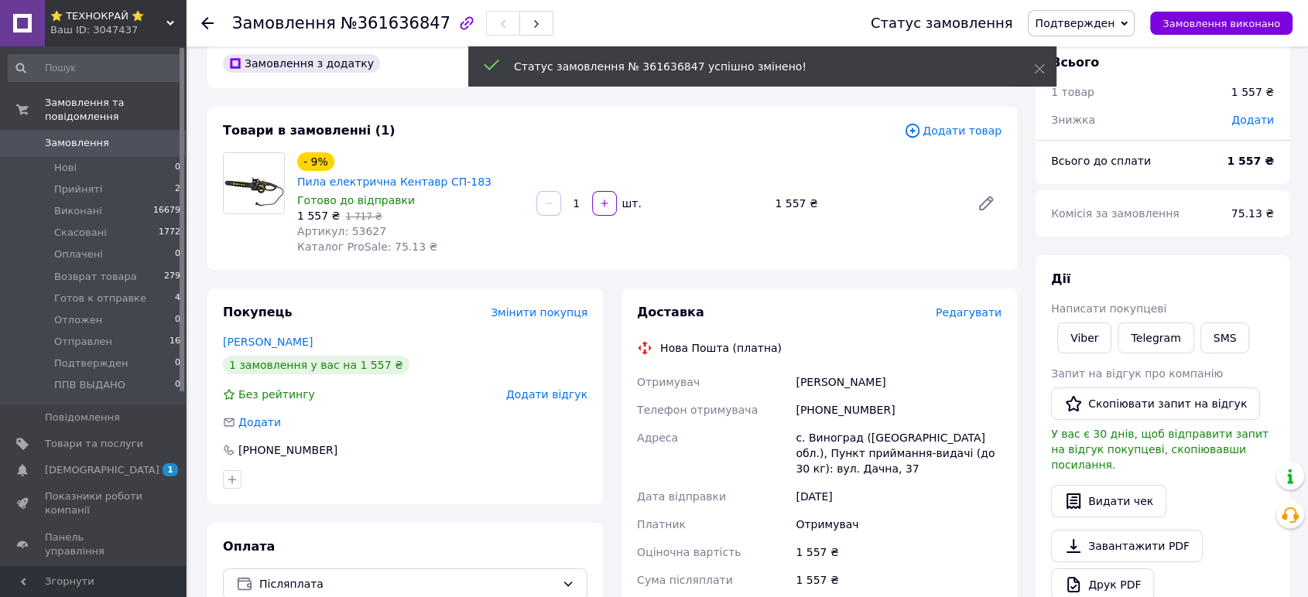
scroll to position [0, 0]
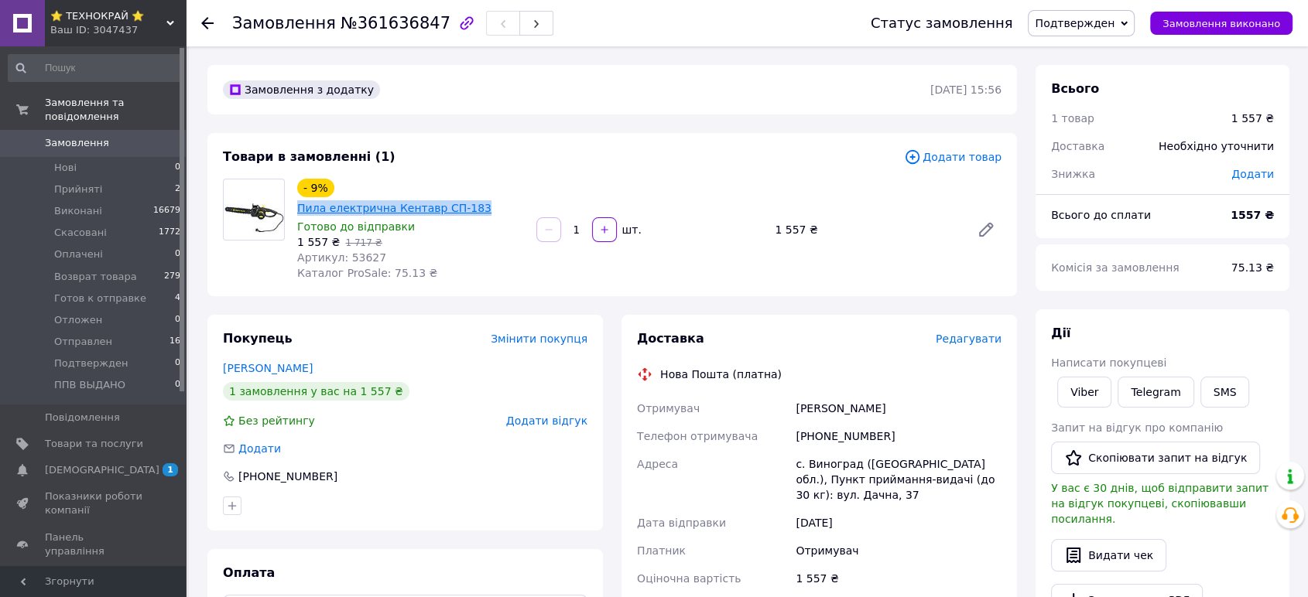
drag, startPoint x: 505, startPoint y: 185, endPoint x: 335, endPoint y: 184, distance: 170.3
click at [335, 184] on div "- 9% Пила електрична Кентавр СП-183" at bounding box center [411, 197] width 230 height 40
copy link "Пила електрична Кентавр СП-183"
click at [412, 202] on link "Пила електрична Кентавр СП-183" at bounding box center [394, 208] width 194 height 12
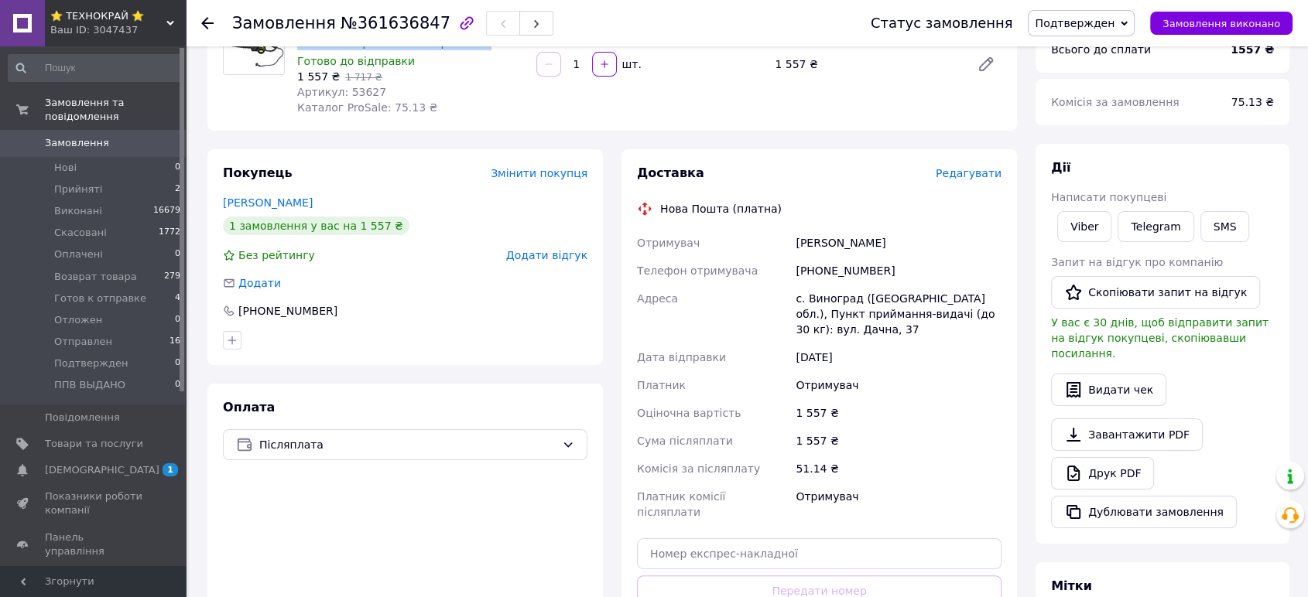
scroll to position [172, 0]
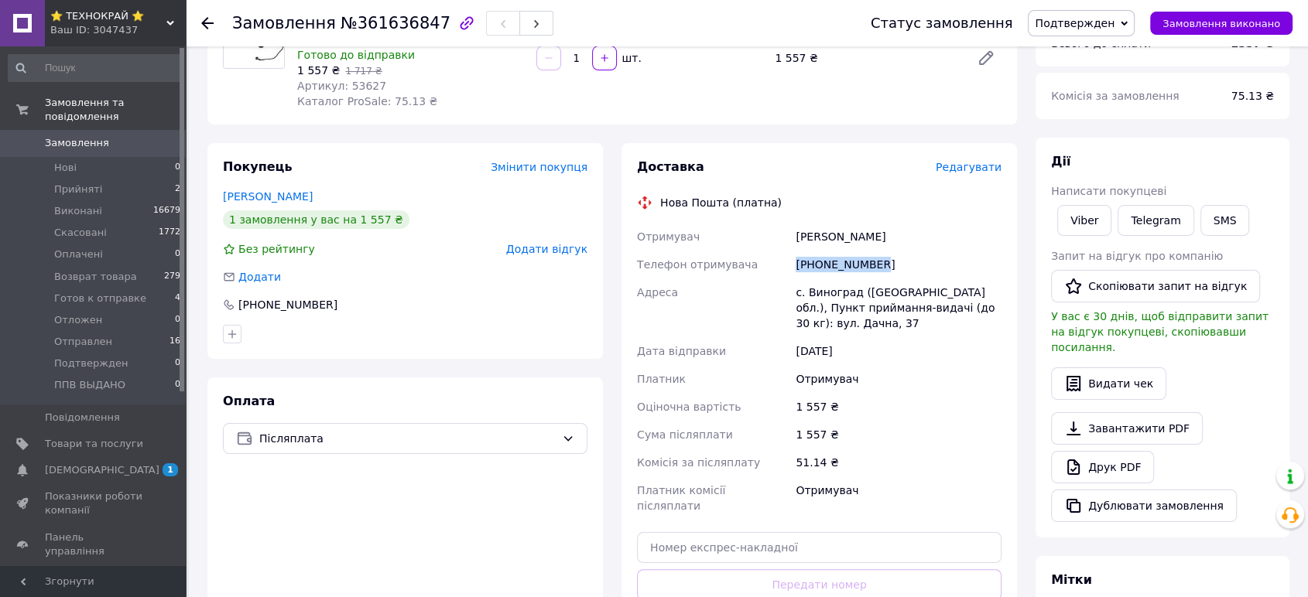
drag, startPoint x: 879, startPoint y: 252, endPoint x: 765, endPoint y: 255, distance: 113.8
click at [765, 255] on div "Отримувач Сердюкова Ольга Телефон отримувача +380981272331 Адреса с. Виноград (…" at bounding box center [819, 371] width 371 height 297
copy div "Телефон отримувача +380981272331"
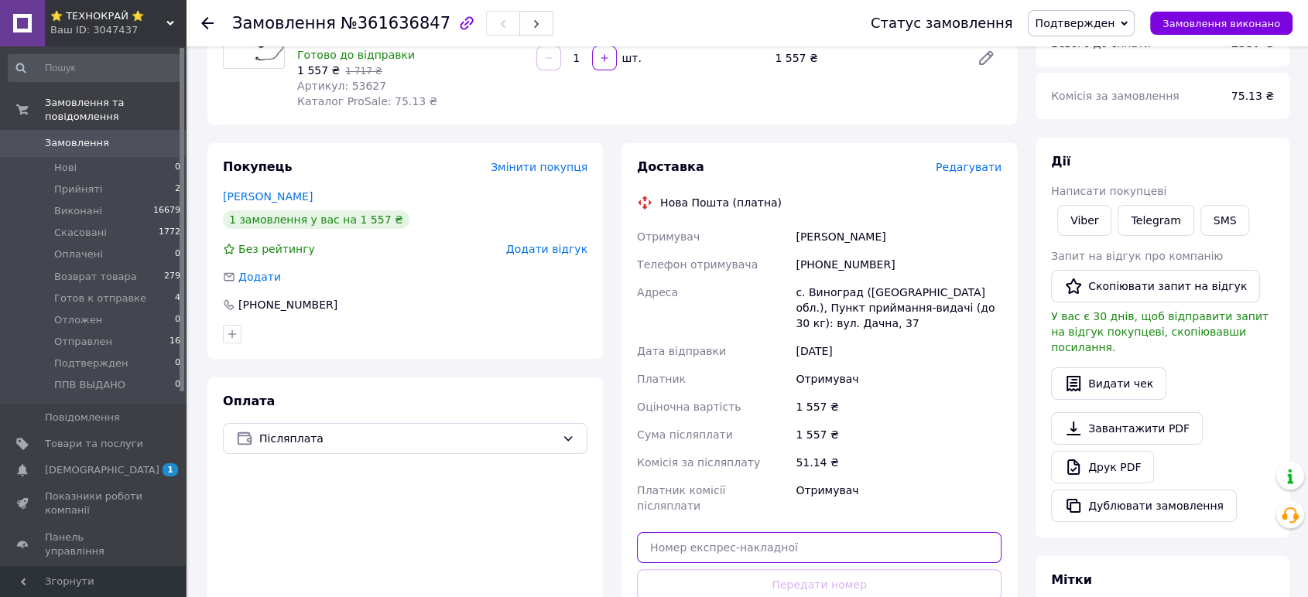
paste input "20451247324880"
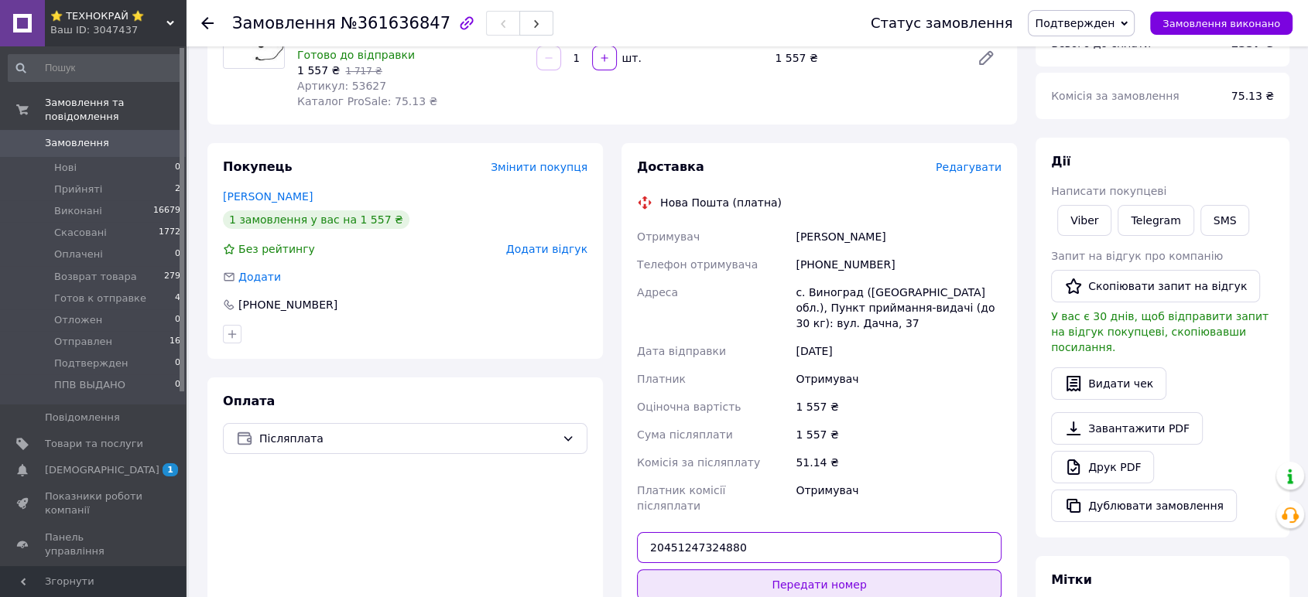
type input "20451247324880"
click at [772, 570] on button "Передати номер" at bounding box center [819, 585] width 364 height 31
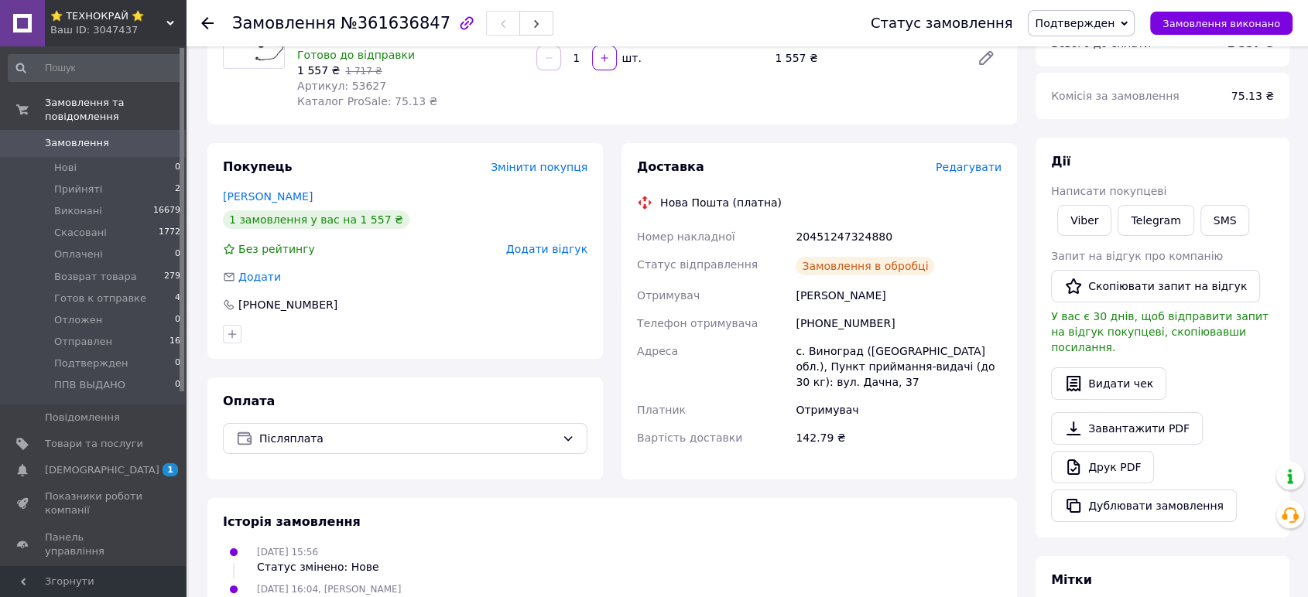
click at [1093, 26] on span "Подтвержден" at bounding box center [1075, 23] width 80 height 12
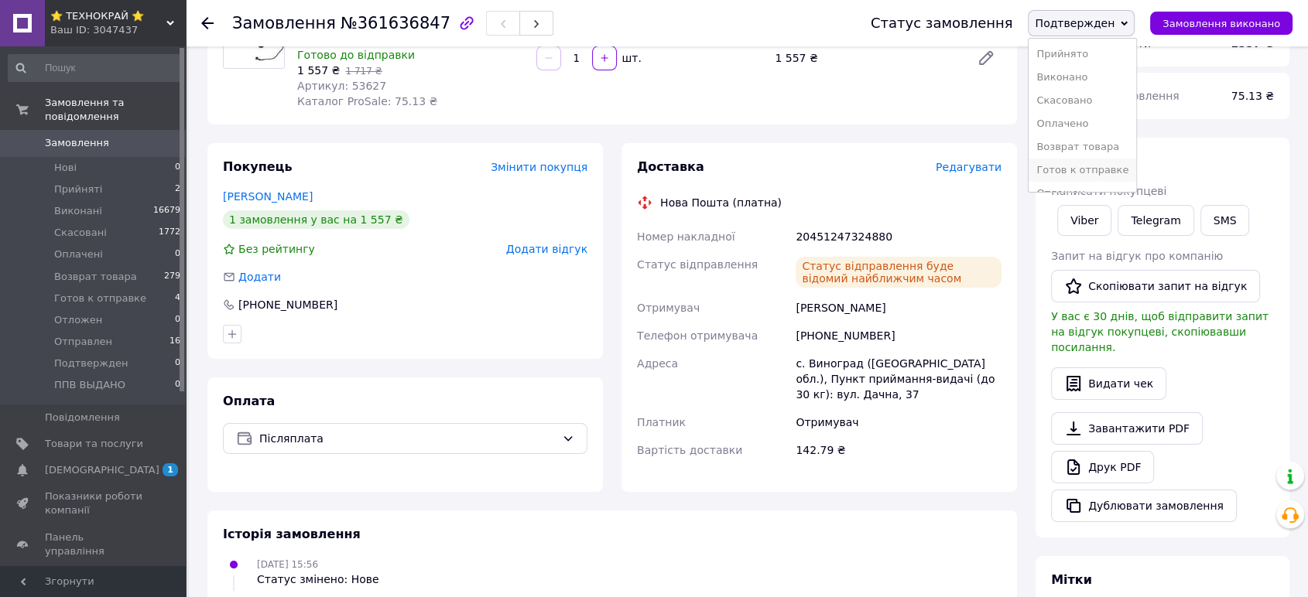
click at [1097, 169] on li "Готов к отправке" at bounding box center [1082, 170] width 108 height 23
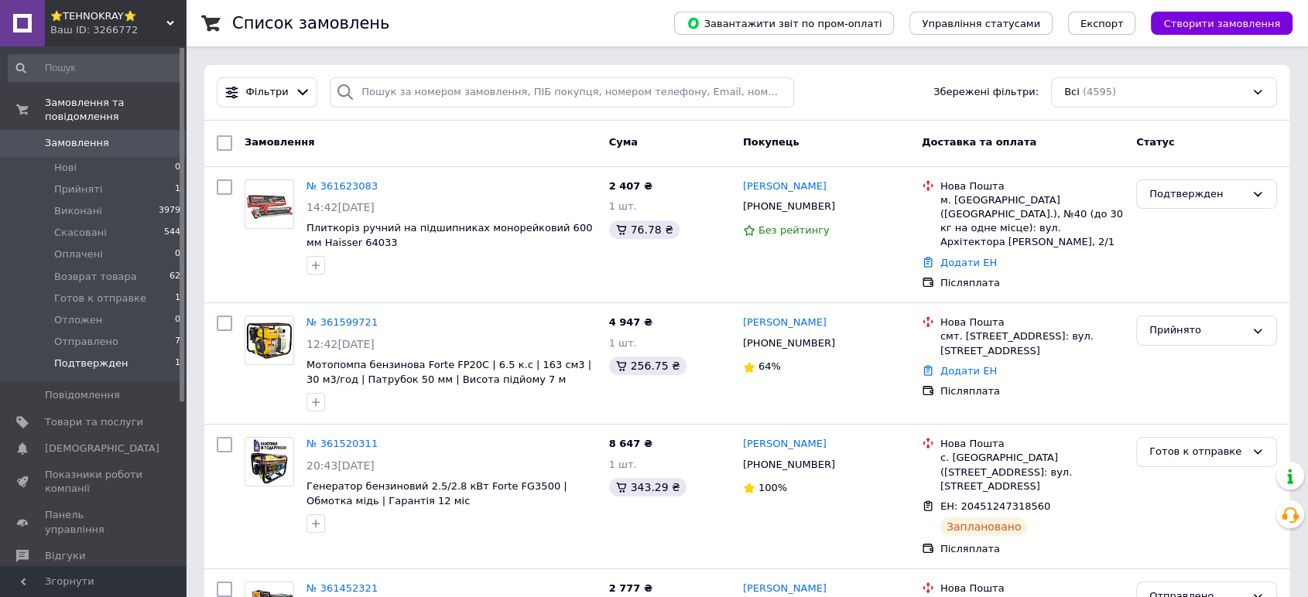
click at [103, 357] on span "Подтвержден" at bounding box center [91, 364] width 74 height 14
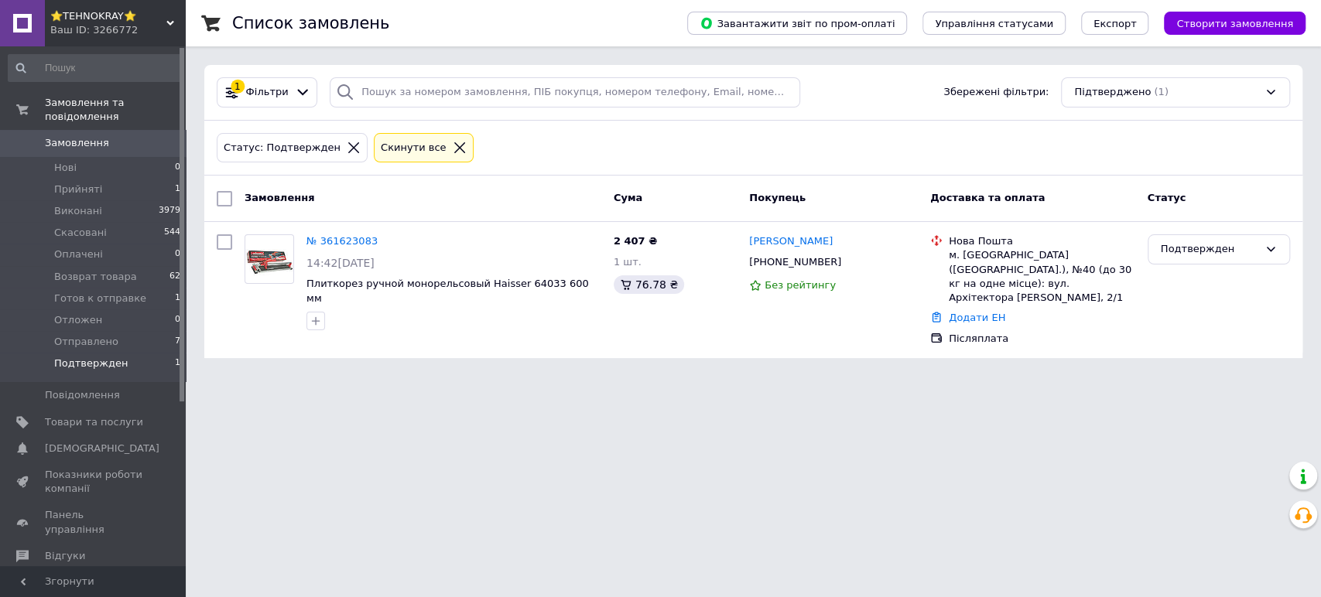
click at [93, 19] on span "⭐TEHNOKRAY⭐" at bounding box center [108, 16] width 116 height 14
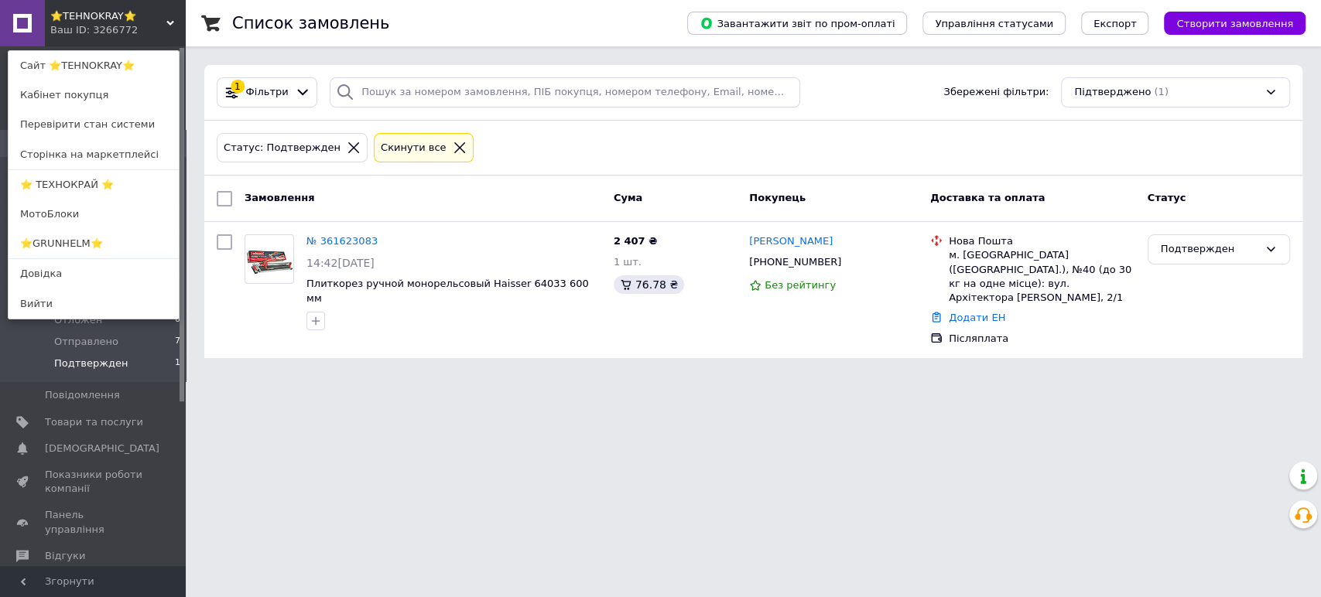
click at [80, 237] on link "⭐GRUNHELM⭐" at bounding box center [94, 243] width 170 height 29
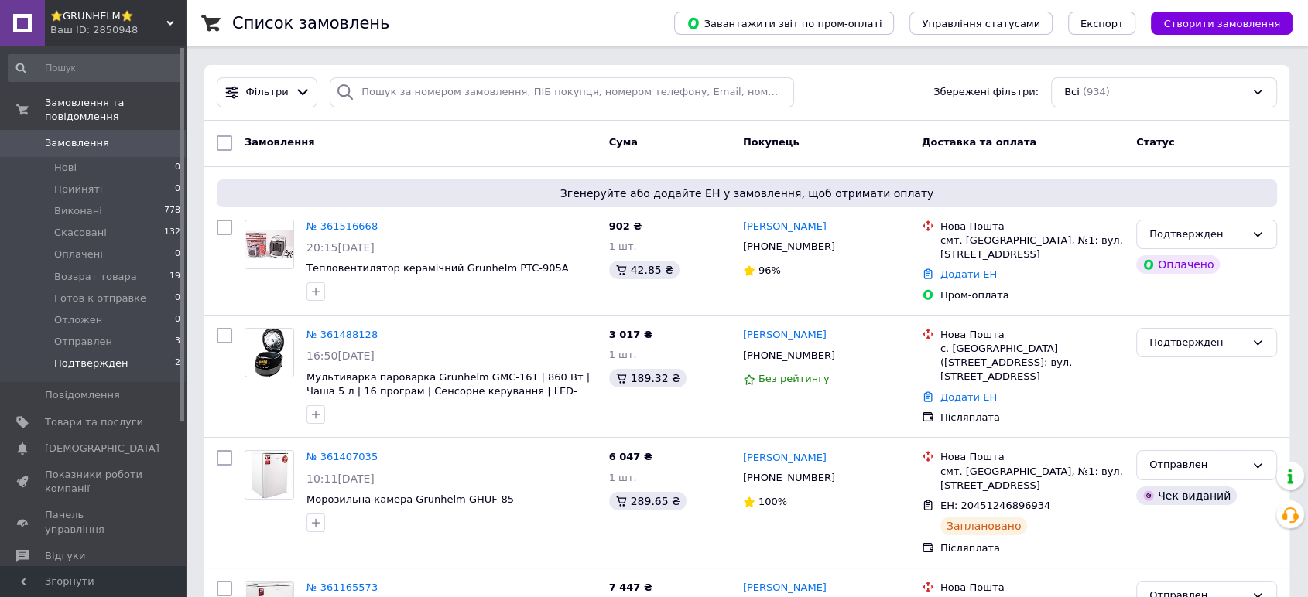
click at [94, 357] on span "Подтвержден" at bounding box center [91, 364] width 74 height 14
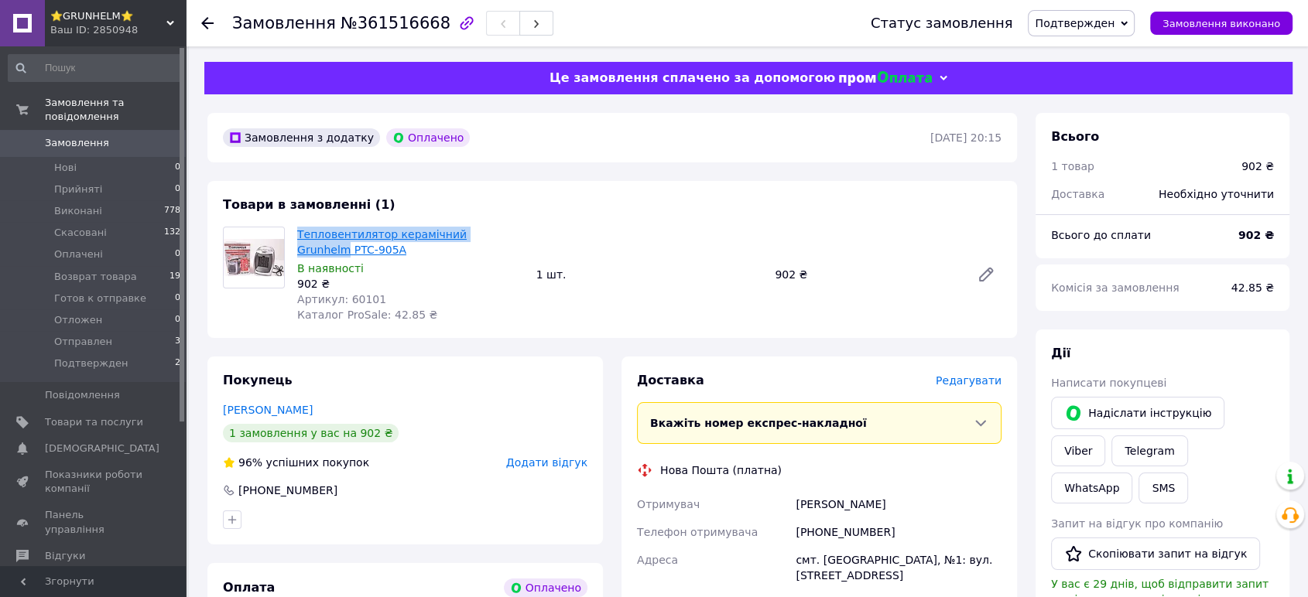
drag, startPoint x: 296, startPoint y: 230, endPoint x: 493, endPoint y: 234, distance: 196.6
click at [493, 234] on div "Тепловентилятор керамічний Grunhelm PTC-905A В наявності 902 ₴ Артикул: 60101 К…" at bounding box center [410, 275] width 239 height 102
copy link "Тепловентилятор керамічний Grunhelm"
click at [467, 239] on link "Тепловентилятор керамічний Grunhelm PTC-905A" at bounding box center [381, 242] width 169 height 28
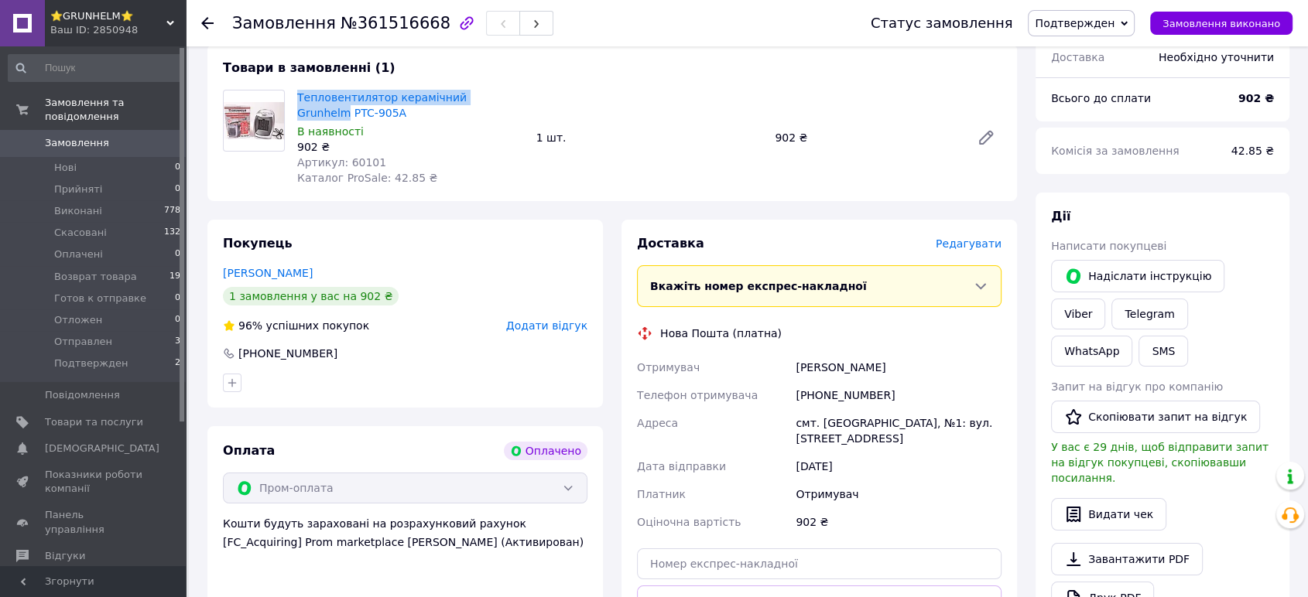
scroll to position [172, 0]
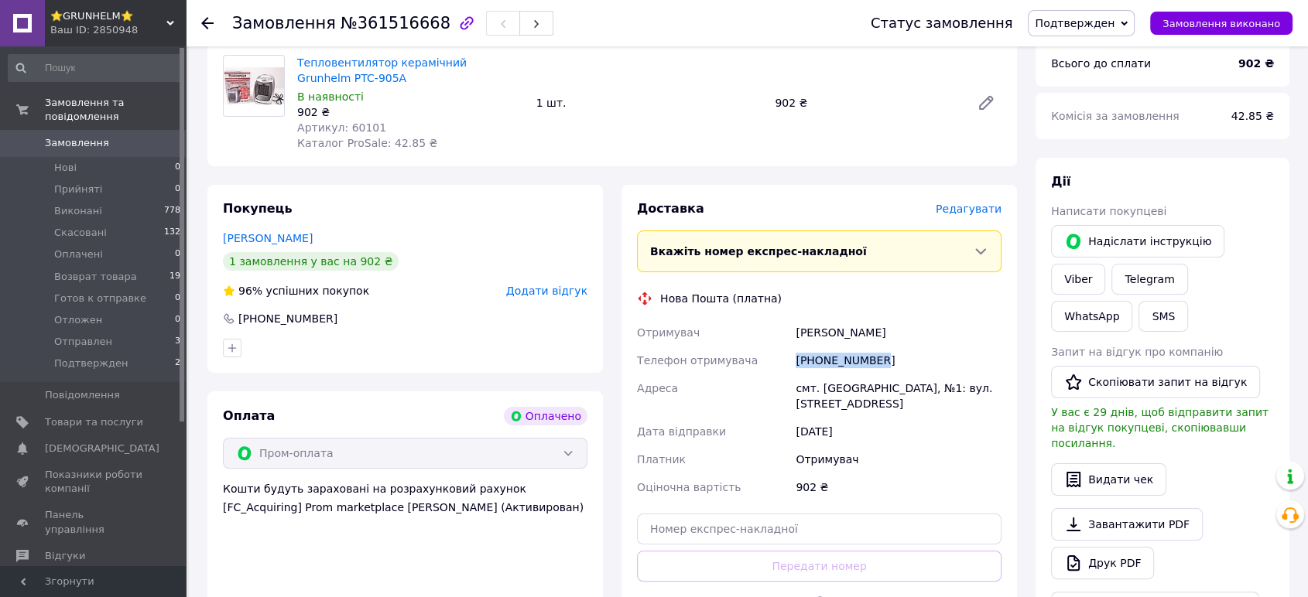
drag, startPoint x: 878, startPoint y: 361, endPoint x: 775, endPoint y: 364, distance: 102.2
click at [775, 364] on div "Отримувач [PERSON_NAME] Телефон отримувача [PHONE_NUMBER] [GEOGRAPHIC_DATA] смт…" at bounding box center [819, 410] width 371 height 183
copy div "Телефон отримувача [PHONE_NUMBER]"
paste input "20451247327314"
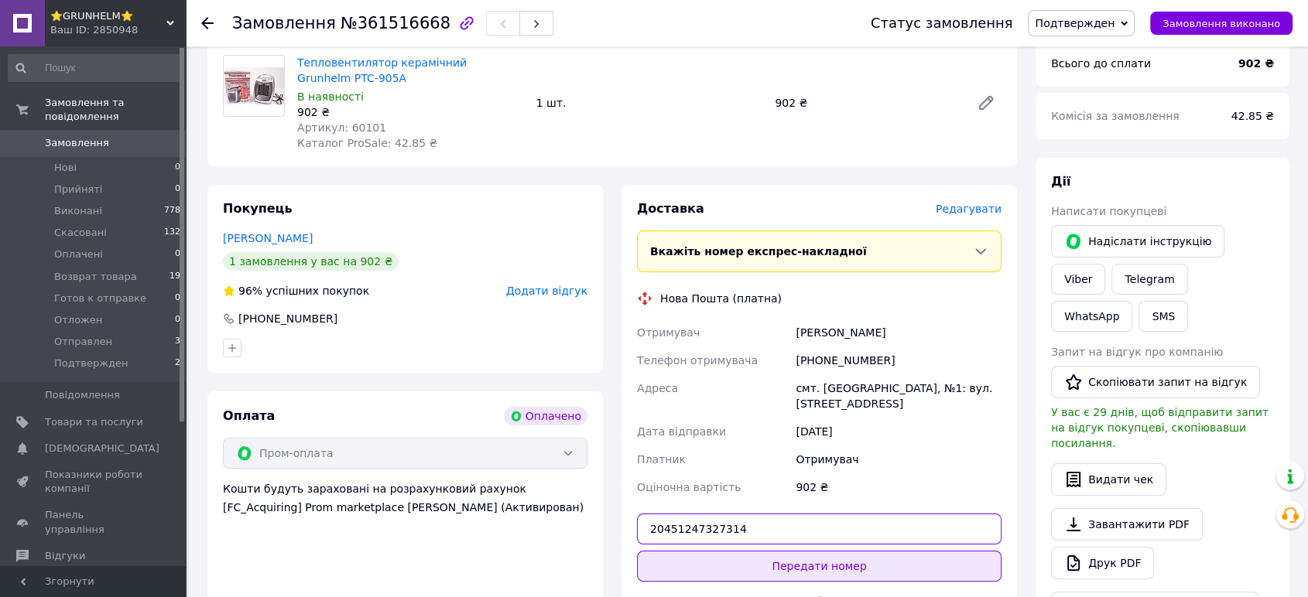
type input "20451247327314"
click at [764, 551] on button "Передати номер" at bounding box center [819, 566] width 364 height 31
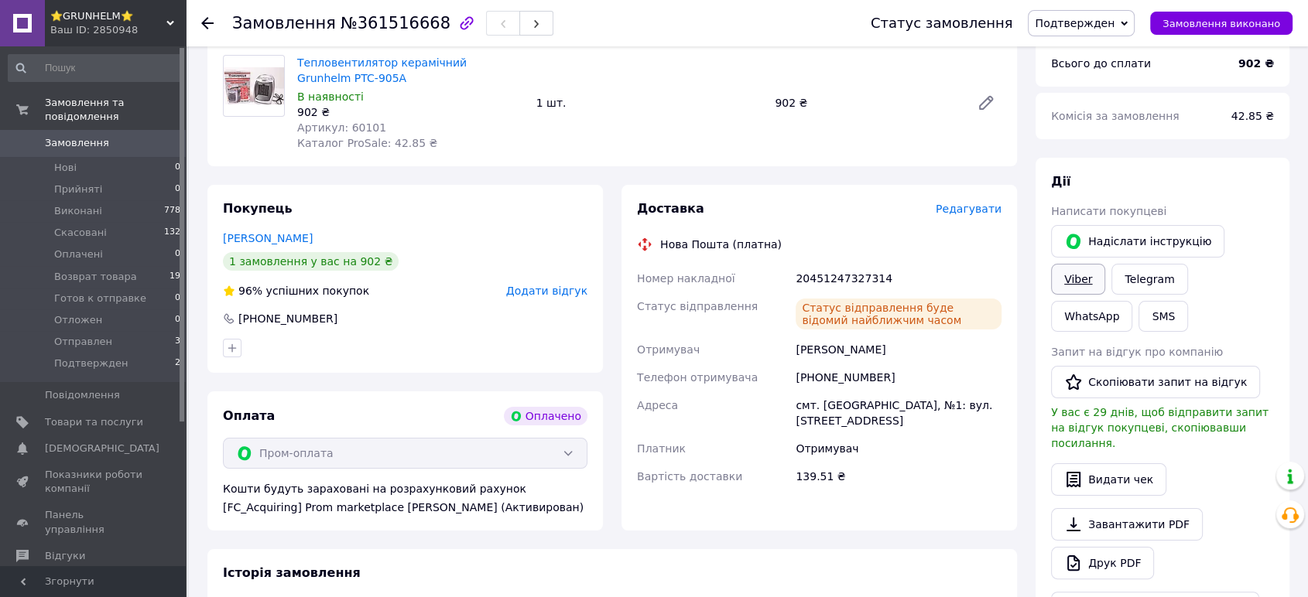
click at [1105, 264] on link "Viber" at bounding box center [1078, 279] width 54 height 31
click at [1077, 22] on span "Подтвержден" at bounding box center [1075, 23] width 80 height 12
click at [1076, 169] on li "Готов к отправке" at bounding box center [1082, 170] width 108 height 23
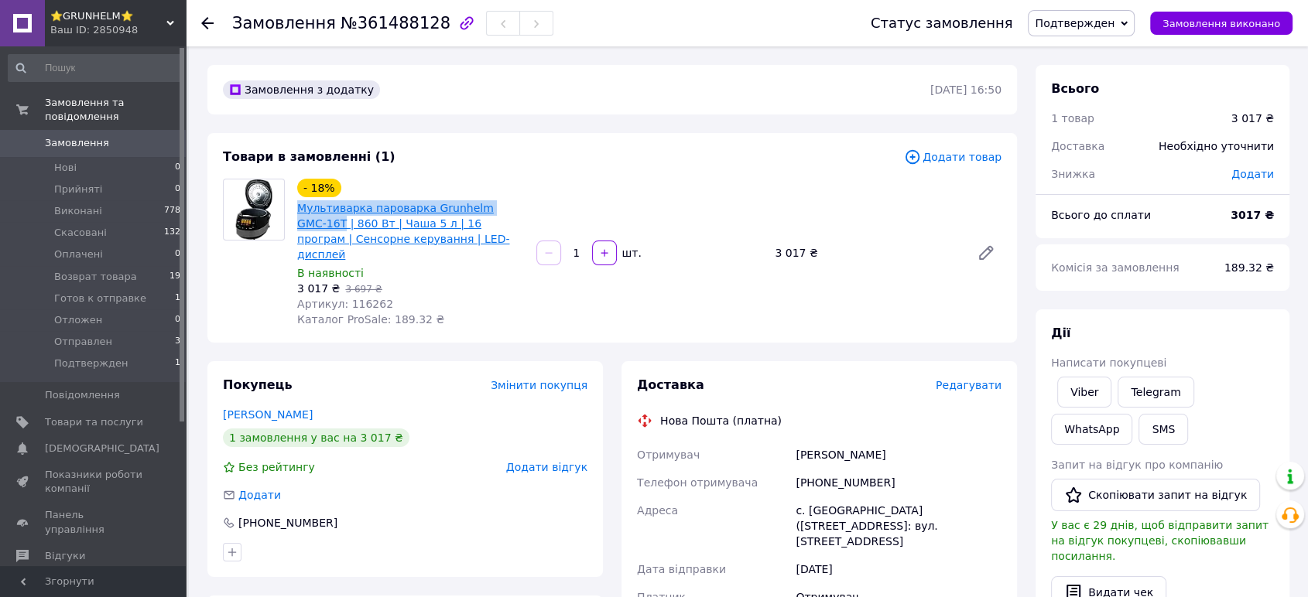
drag, startPoint x: 295, startPoint y: 207, endPoint x: 515, endPoint y: 200, distance: 220.7
click at [515, 209] on div "Мультиварка пароварка Grunhelm GMC-16T | 860 Вт | Чаша 5 л | 16 програм | Сенсо…" at bounding box center [411, 231] width 230 height 65
copy link "Мультиварка пароварка Grunhelm GMC-16T"
click at [416, 215] on link "Мультиварка пароварка Grunhelm GMC-16T | 860 Вт | Чаша 5 л | 16 програм | Сенсо…" at bounding box center [403, 231] width 212 height 59
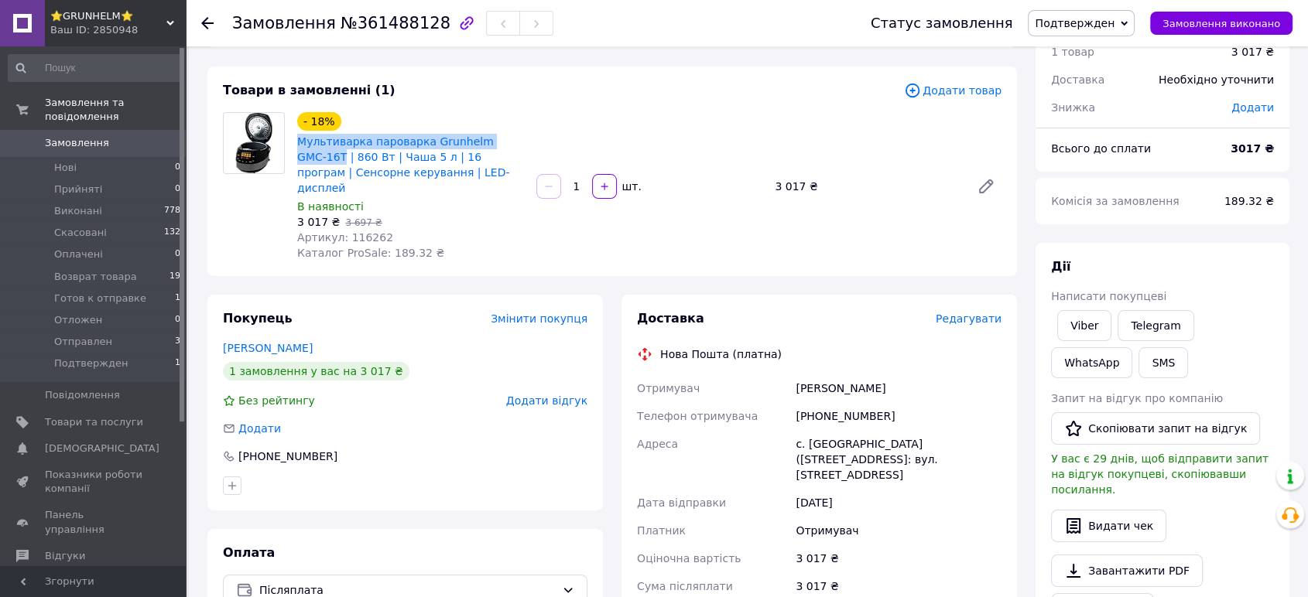
scroll to position [172, 0]
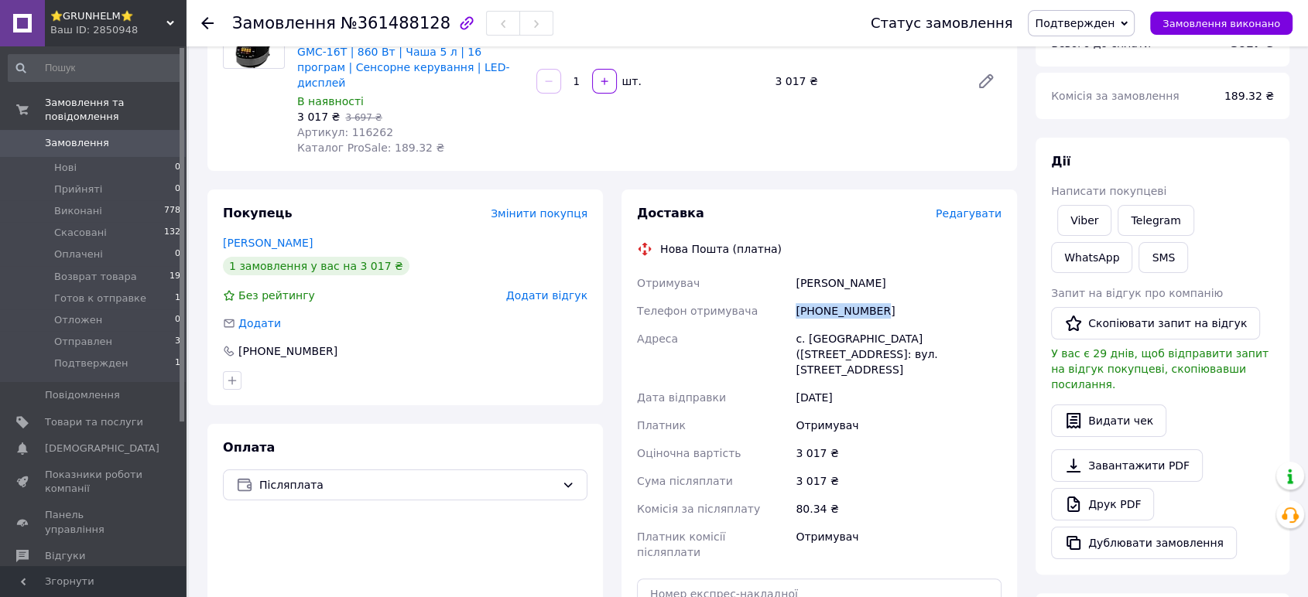
drag, startPoint x: 879, startPoint y: 294, endPoint x: 792, endPoint y: 295, distance: 86.7
click at [792, 297] on div "[PHONE_NUMBER]" at bounding box center [898, 311] width 212 height 28
copy div "[PHONE_NUMBER]"
paste input "20451247358092"
type input "20451247358092"
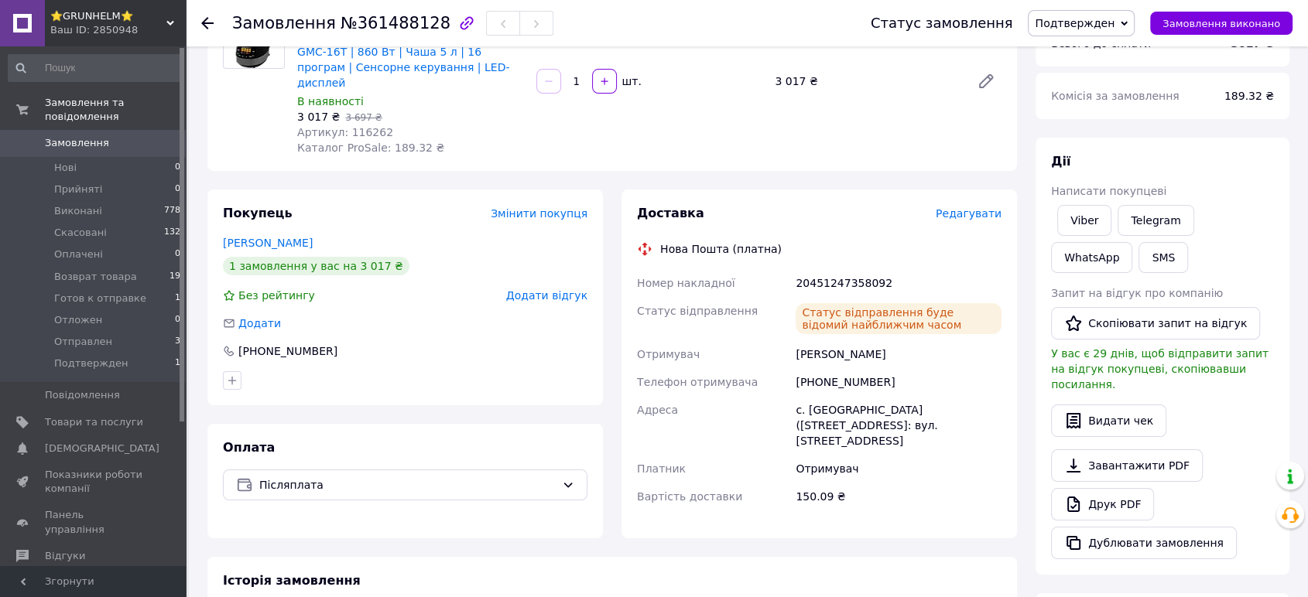
click at [1108, 19] on span "Подтвержден" at bounding box center [1075, 23] width 80 height 12
click at [1104, 163] on li "Готов к отправке" at bounding box center [1082, 170] width 108 height 23
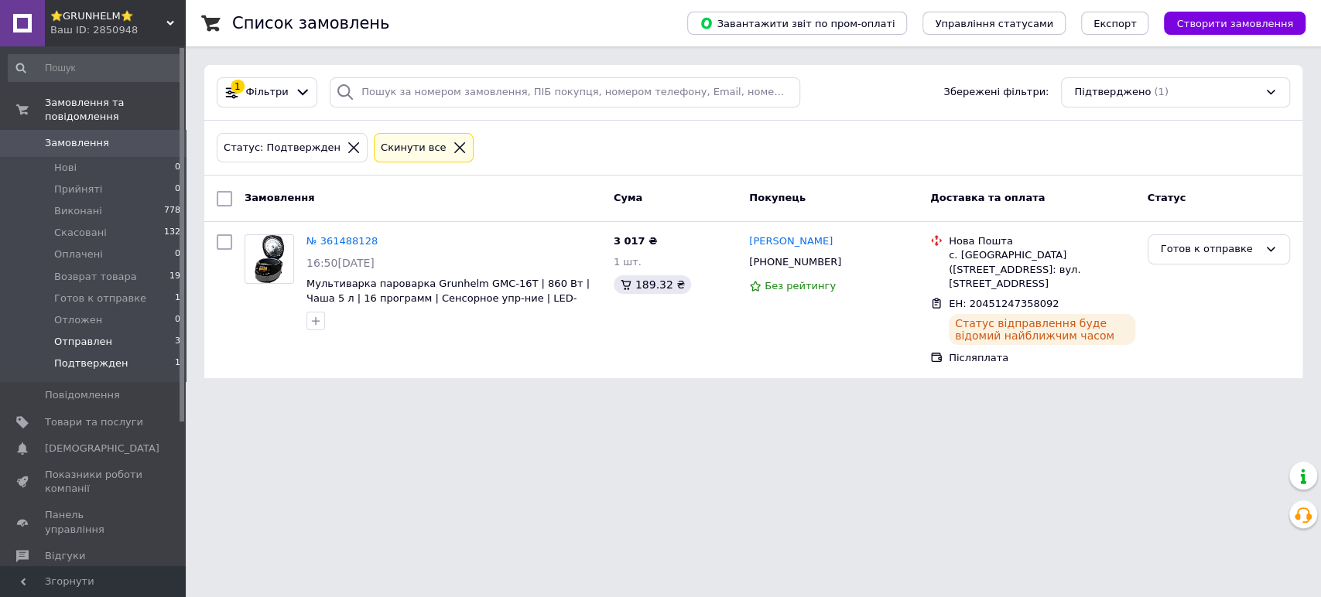
click at [56, 335] on span "Отправлен" at bounding box center [83, 342] width 58 height 14
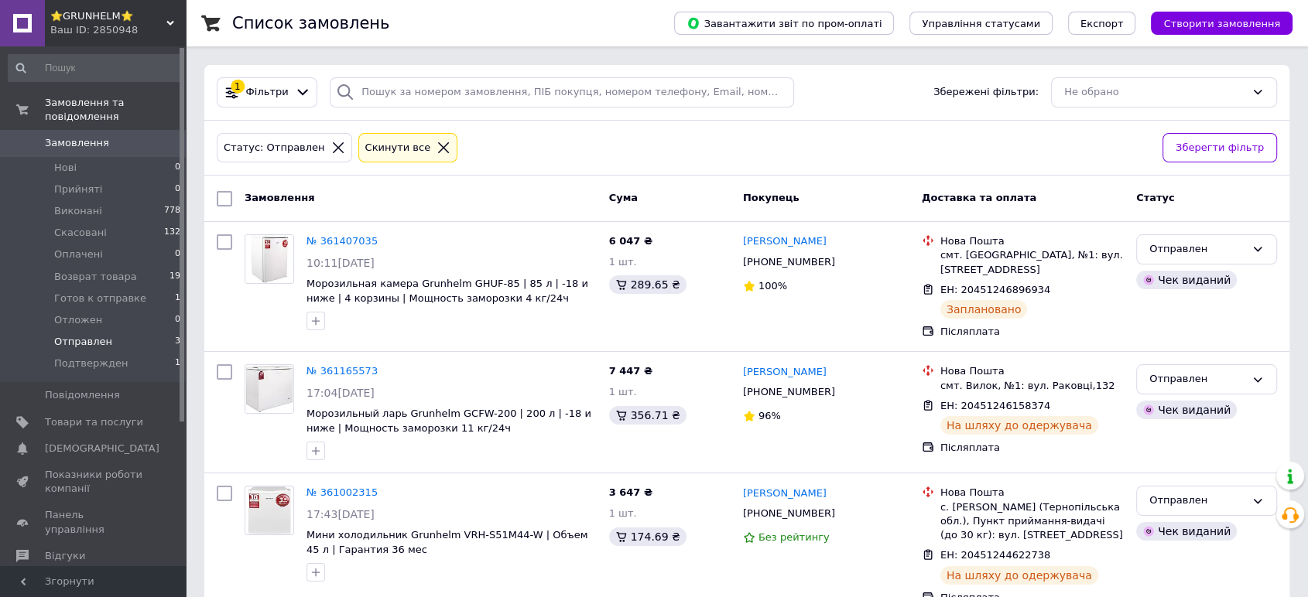
scroll to position [28, 0]
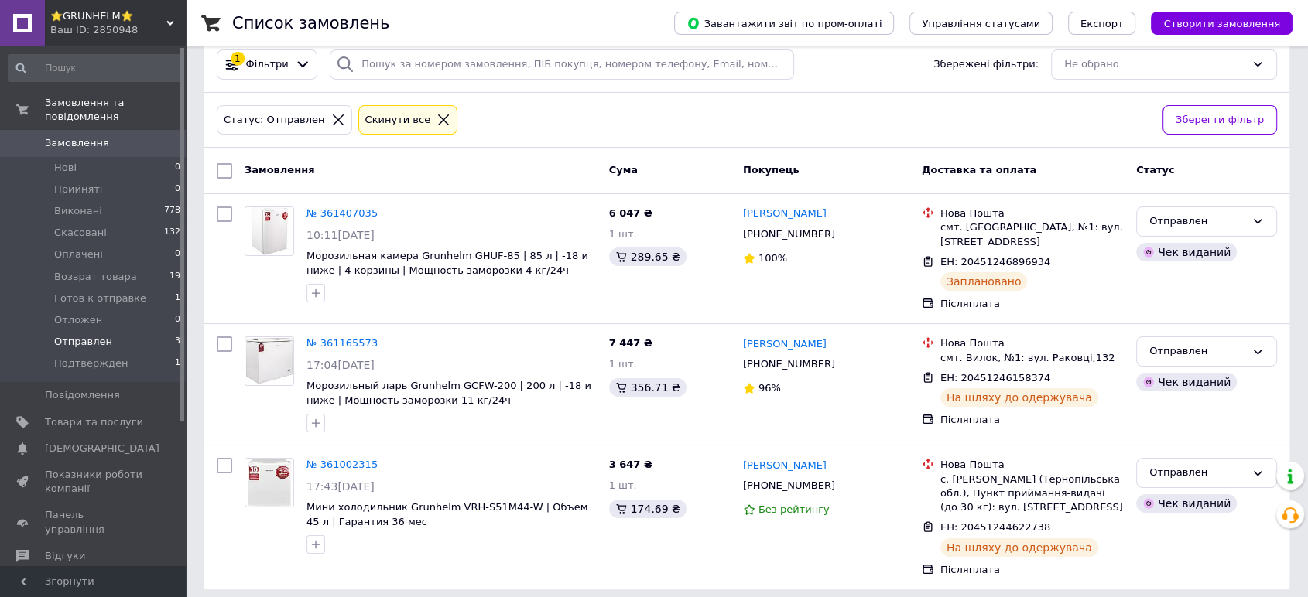
click at [97, 26] on div "Ваш ID: 2850948" at bounding box center [117, 30] width 135 height 14
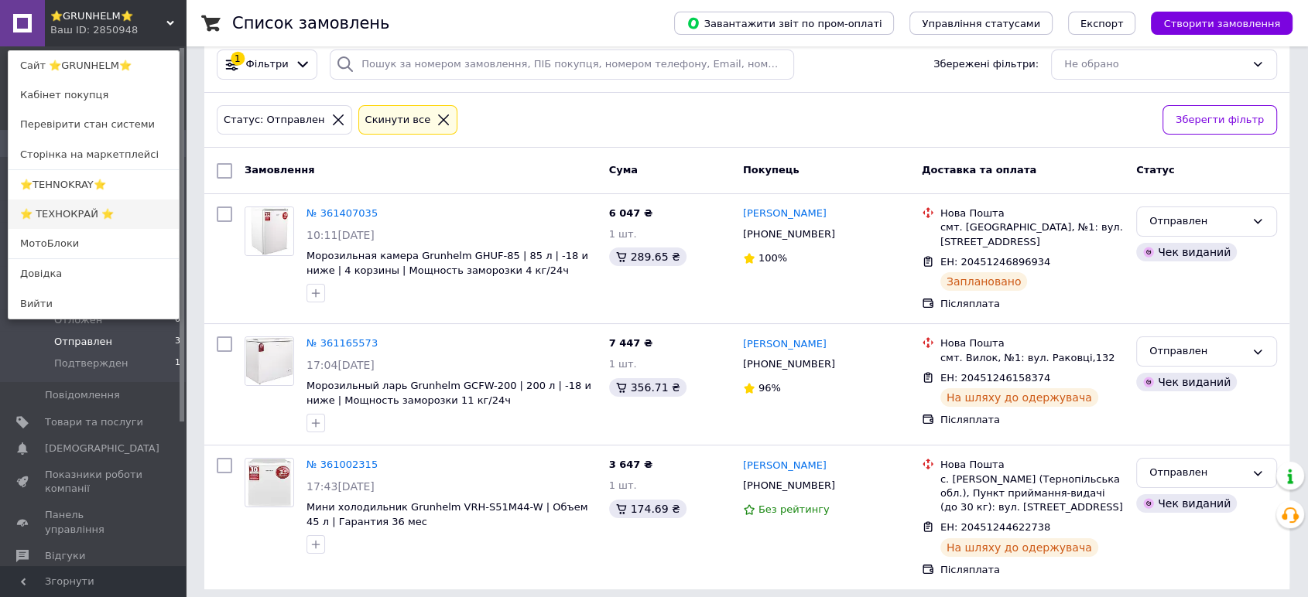
click at [32, 209] on link "⭐ ТЕХНОКРАЙ ⭐" at bounding box center [94, 214] width 170 height 29
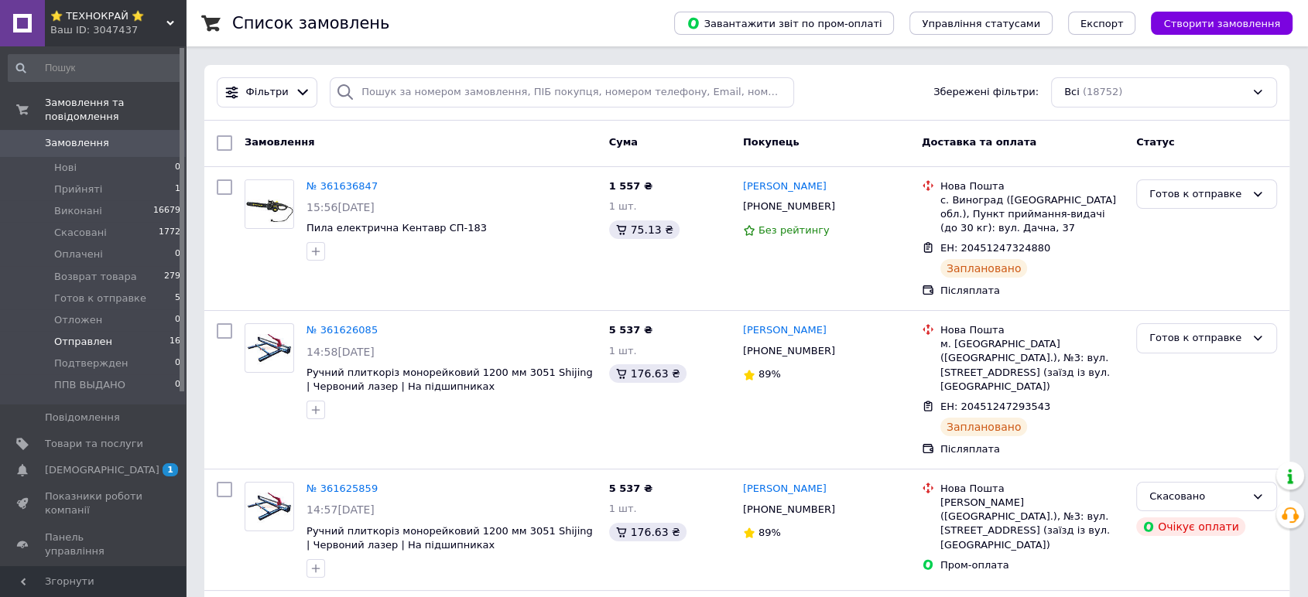
click at [74, 335] on span "Отправлен" at bounding box center [83, 342] width 58 height 14
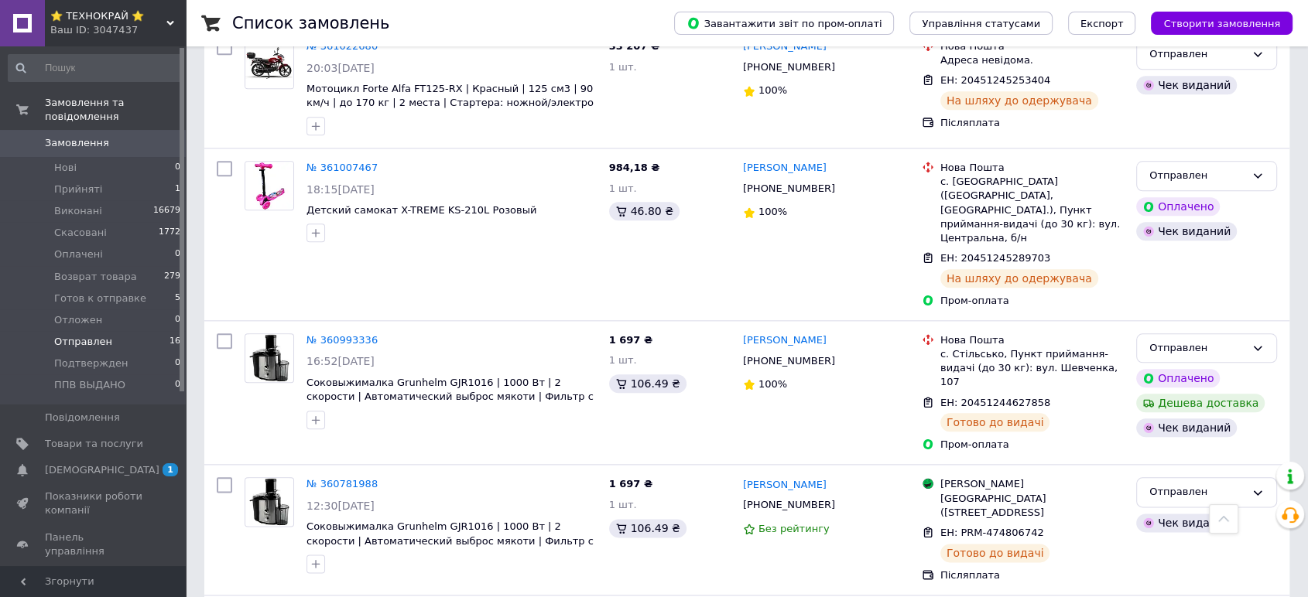
scroll to position [1736, 0]
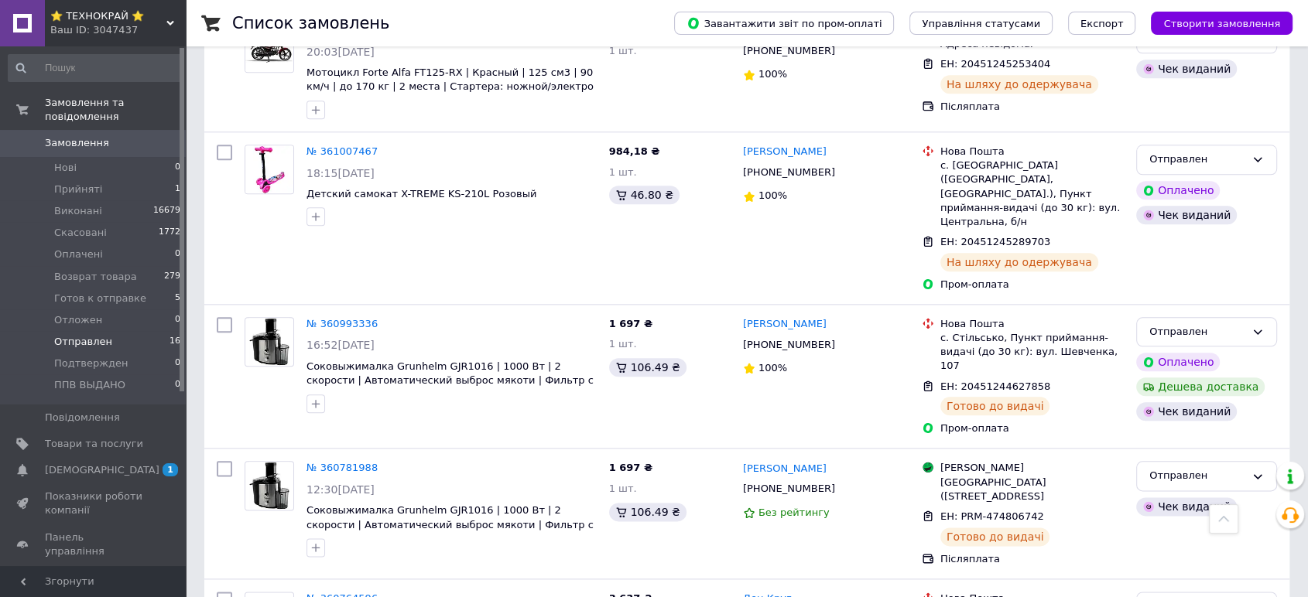
click at [124, 22] on div "⭐ ТЕХНОКРАЙ ⭐ Ваш ID: 3047437" at bounding box center [115, 23] width 141 height 46
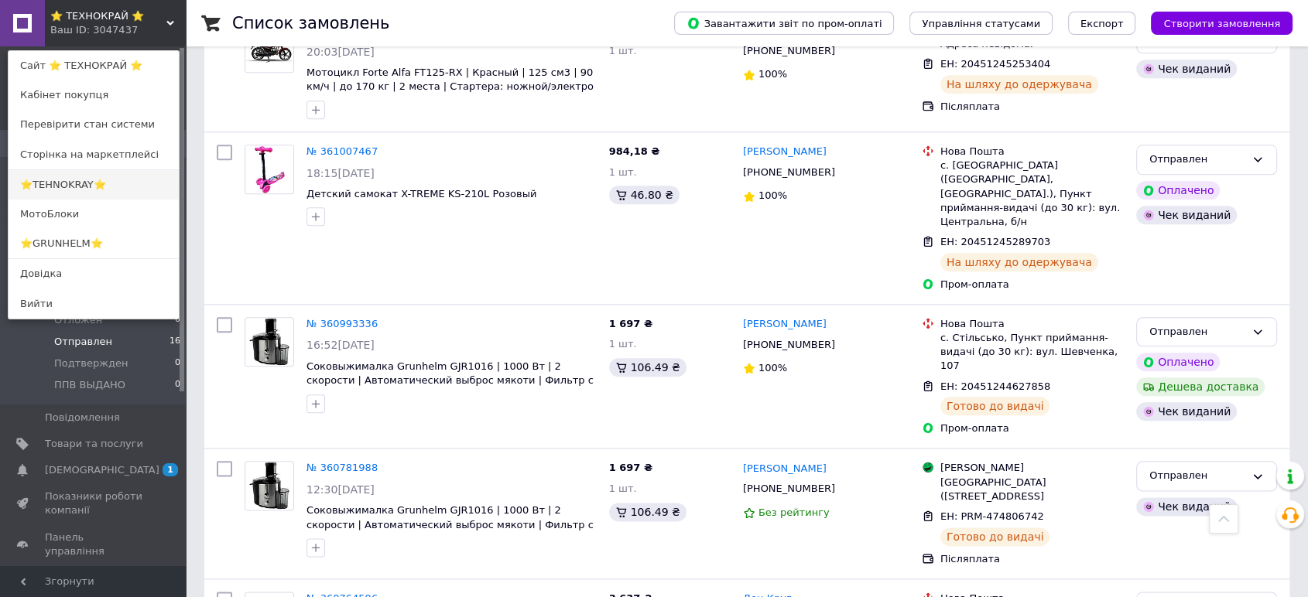
click at [62, 187] on link "⭐TEHNOKRAY⭐" at bounding box center [94, 184] width 170 height 29
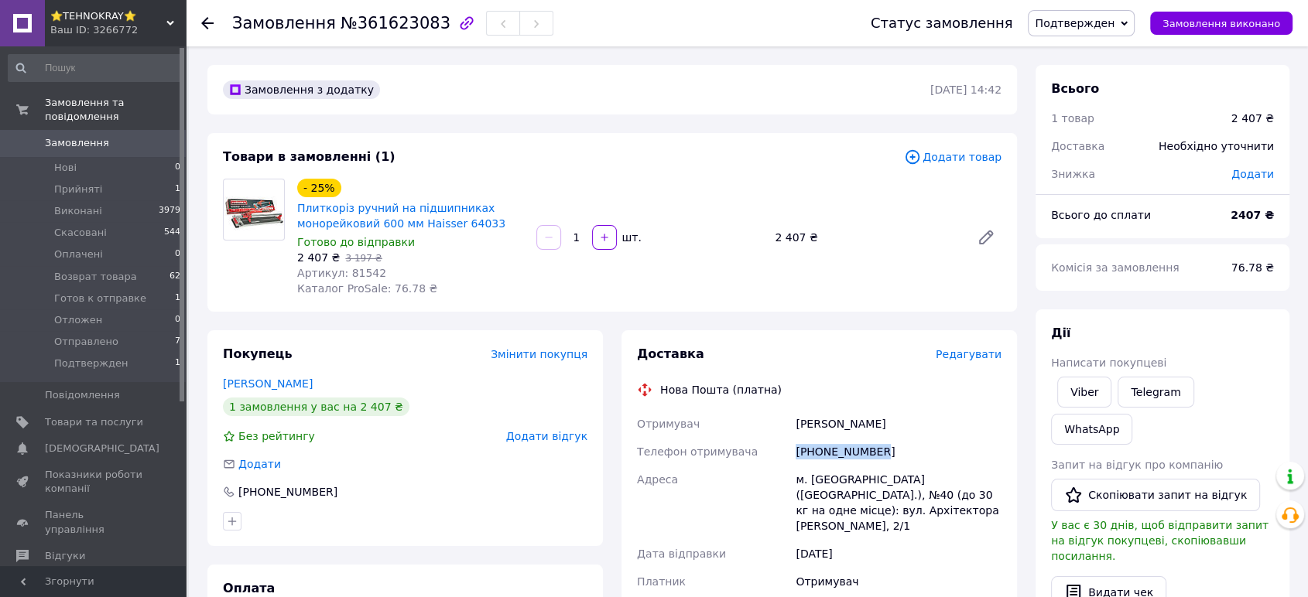
drag, startPoint x: 873, startPoint y: 448, endPoint x: 786, endPoint y: 447, distance: 86.7
click at [786, 447] on div "Отримувач [PERSON_NAME] Телефон отримувача [PHONE_NUMBER] Адреса м. [GEOGRAPHIC…" at bounding box center [819, 566] width 371 height 313
copy div "Телефон отримувача [PHONE_NUMBER]"
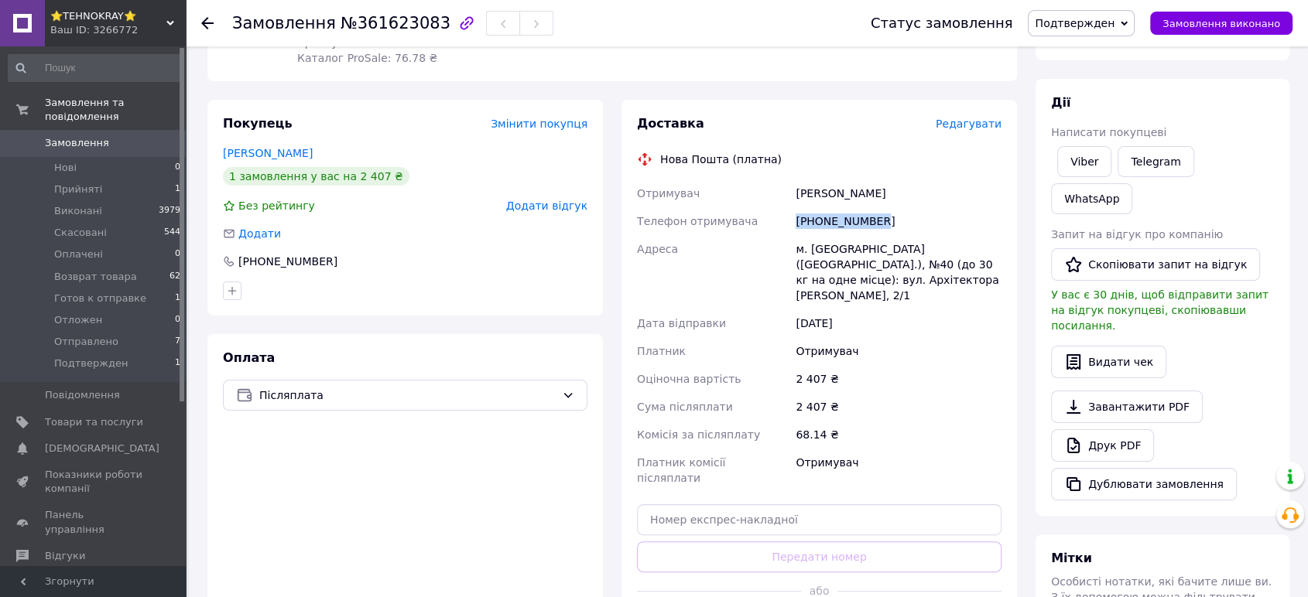
scroll to position [258, 0]
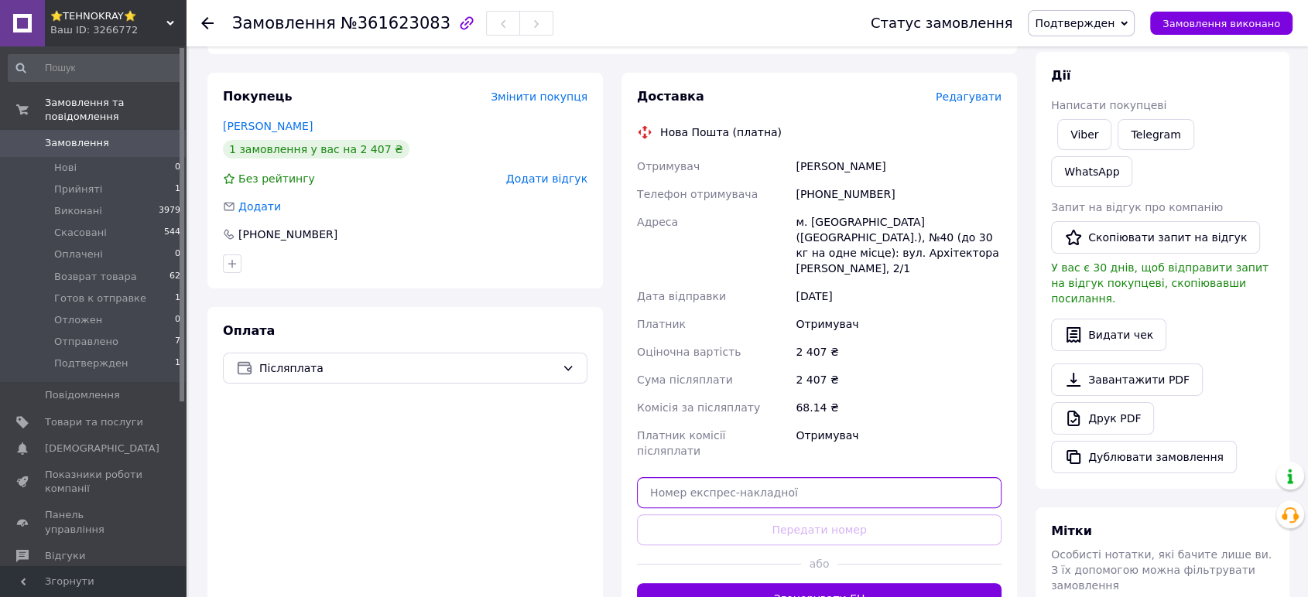
paste input "20451247363114"
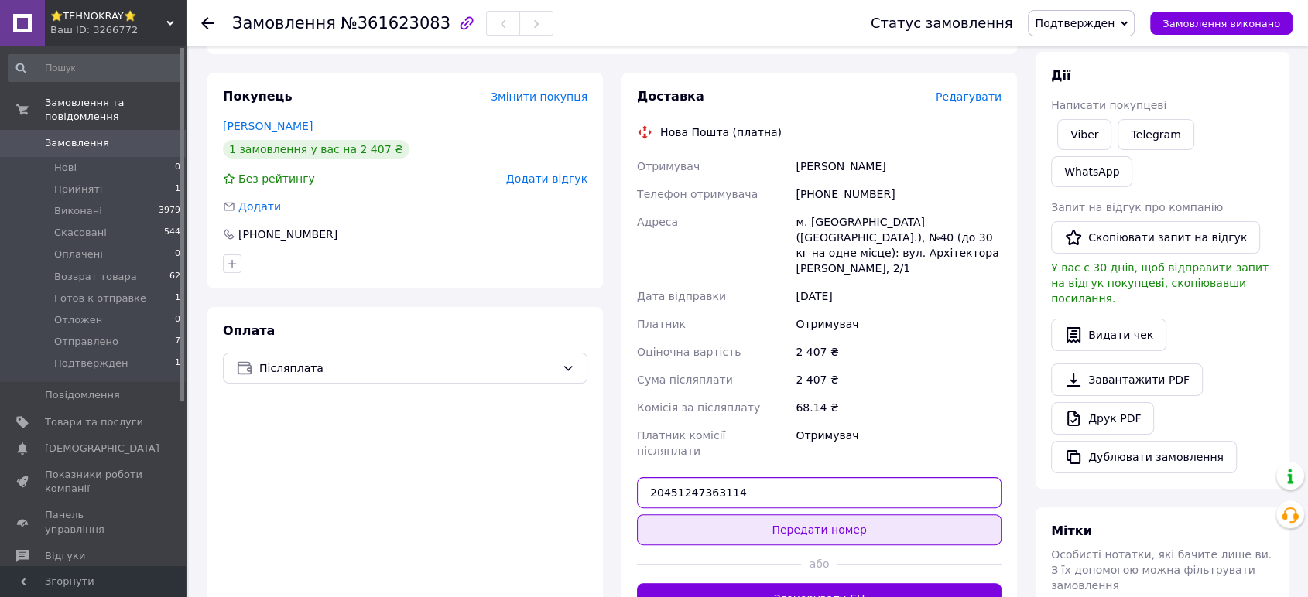
type input "20451247363114"
click at [787, 515] on button "Передати номер" at bounding box center [819, 530] width 364 height 31
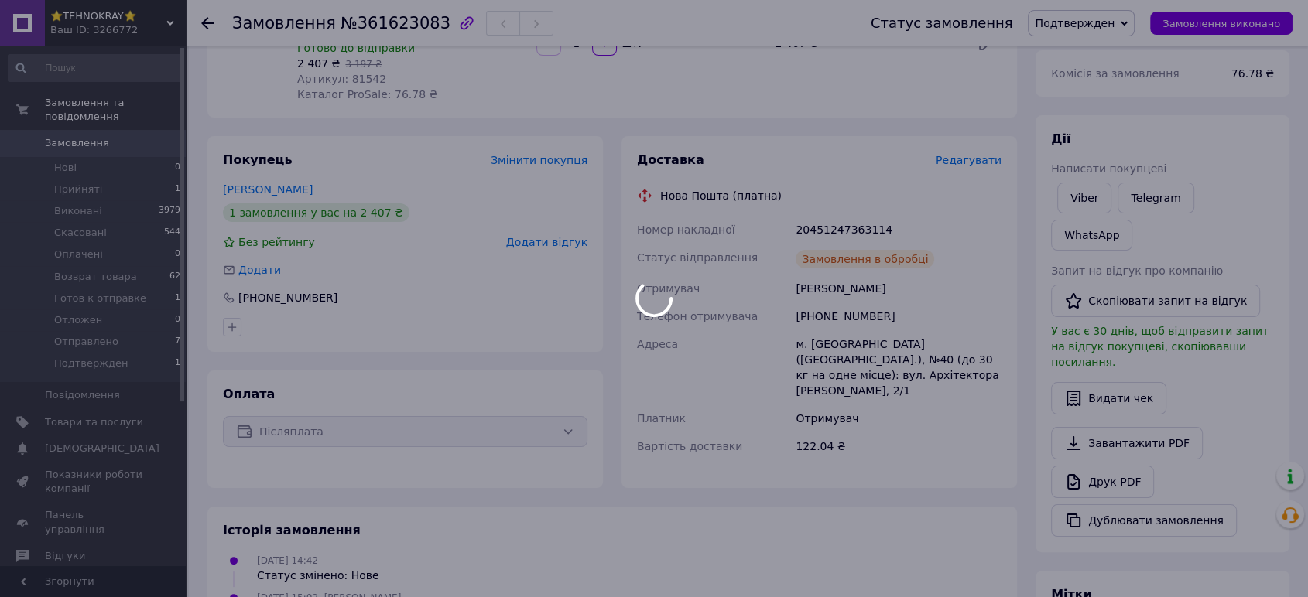
scroll to position [0, 0]
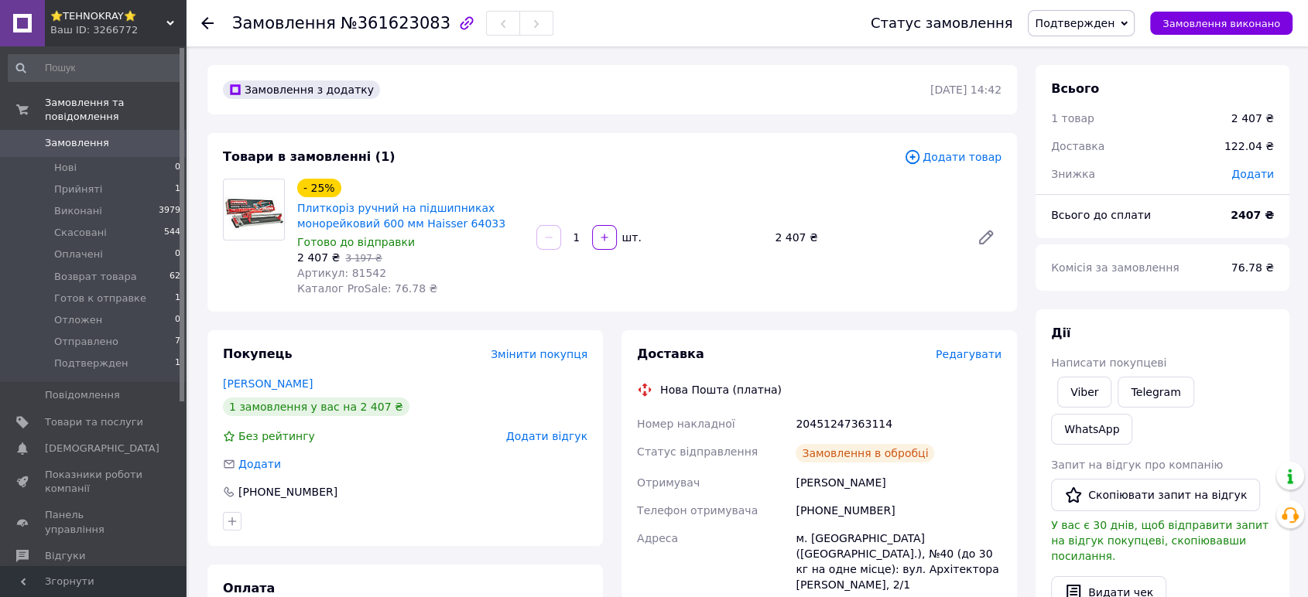
click at [1096, 20] on span "Подтвержден" at bounding box center [1075, 23] width 80 height 12
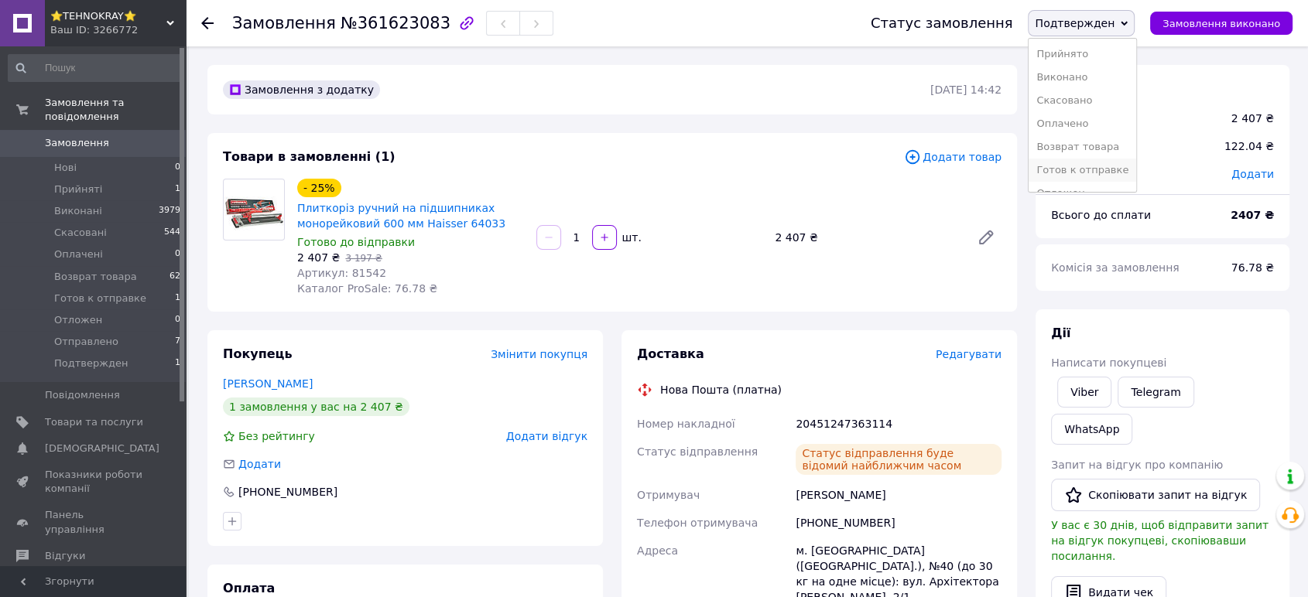
click at [1093, 168] on li "Готов к отправке" at bounding box center [1082, 170] width 108 height 23
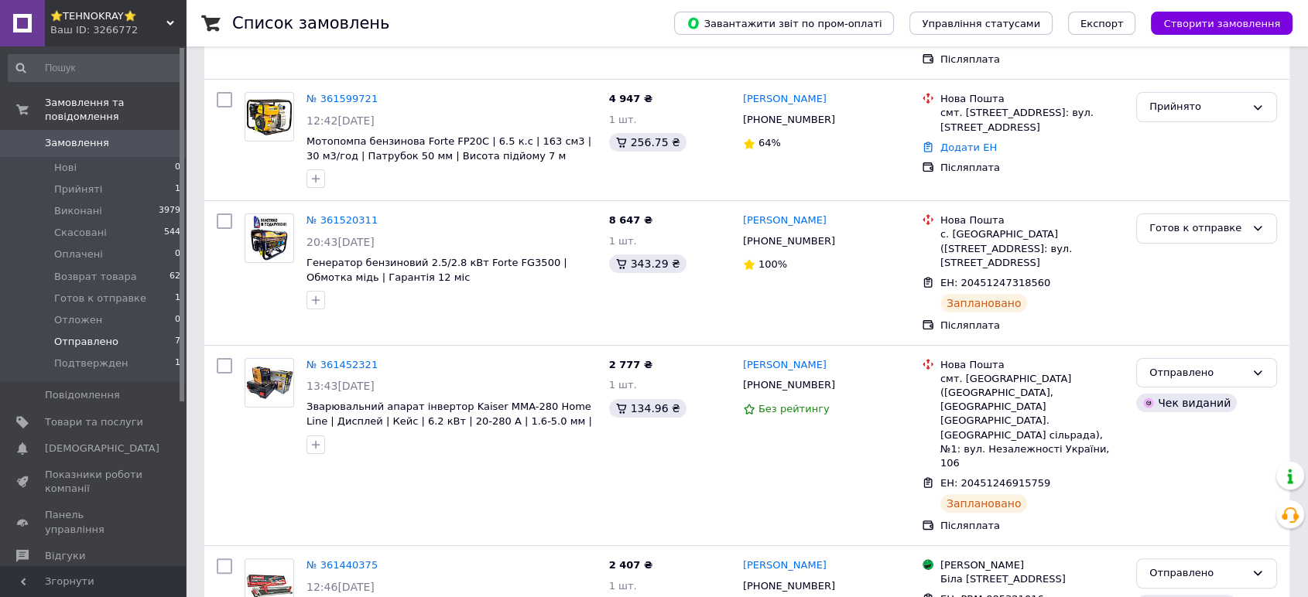
click at [93, 335] on span "Отправлено" at bounding box center [86, 342] width 64 height 14
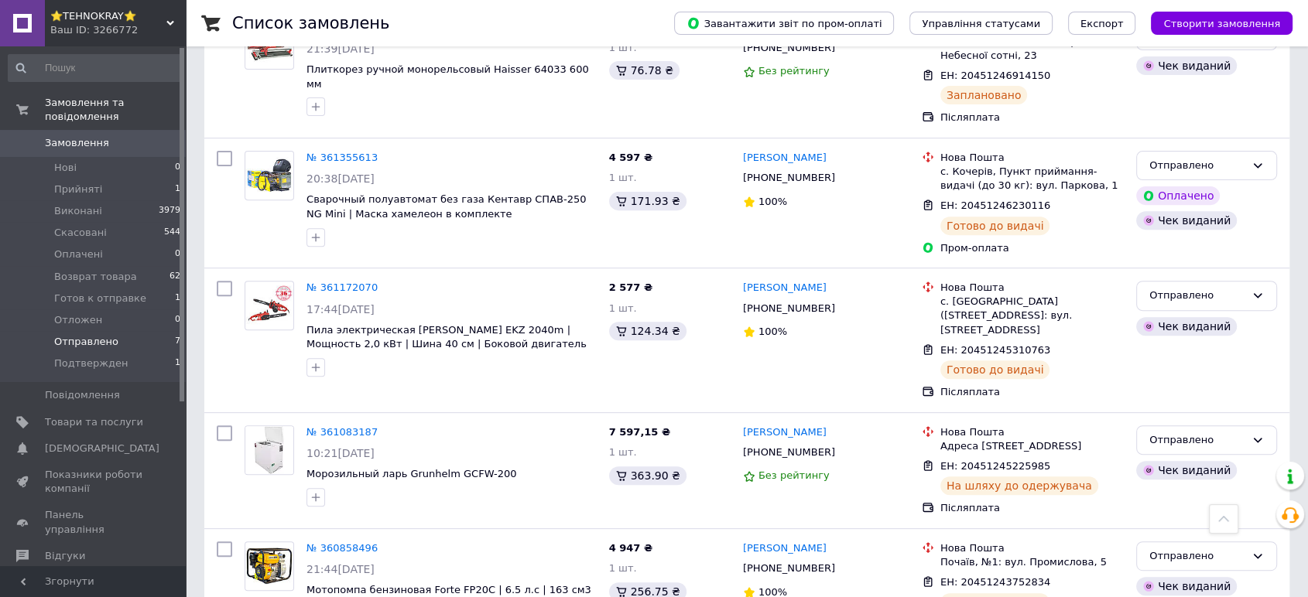
scroll to position [587, 0]
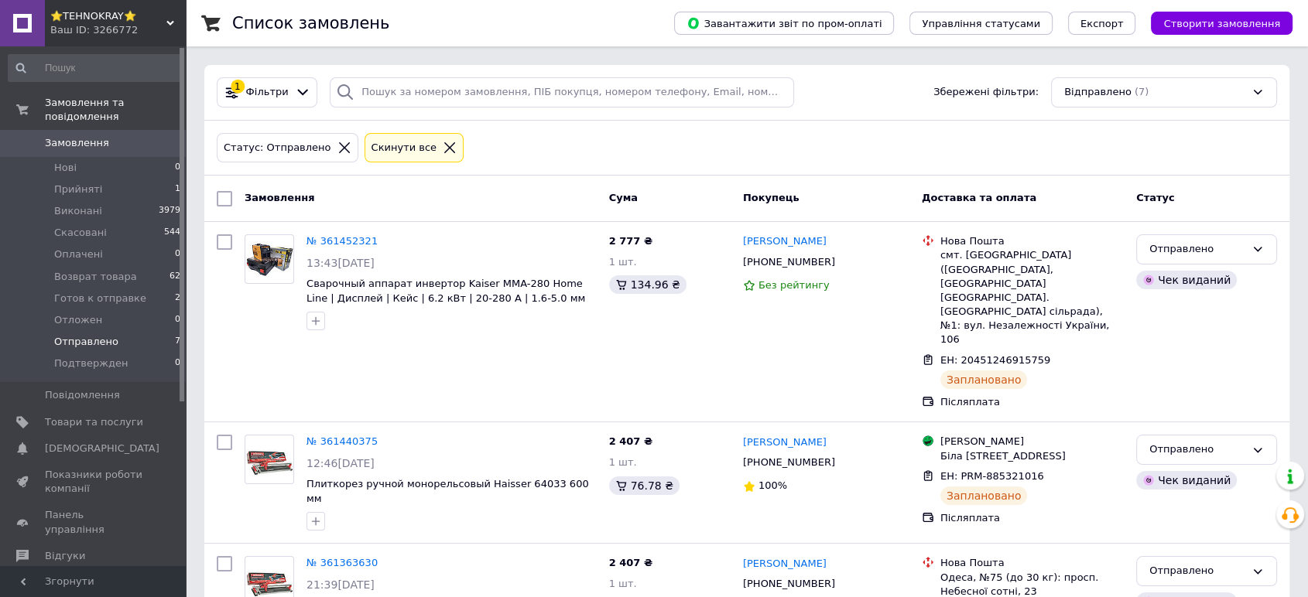
click at [92, 15] on span "⭐TEHNOKRAY⭐" at bounding box center [108, 16] width 116 height 14
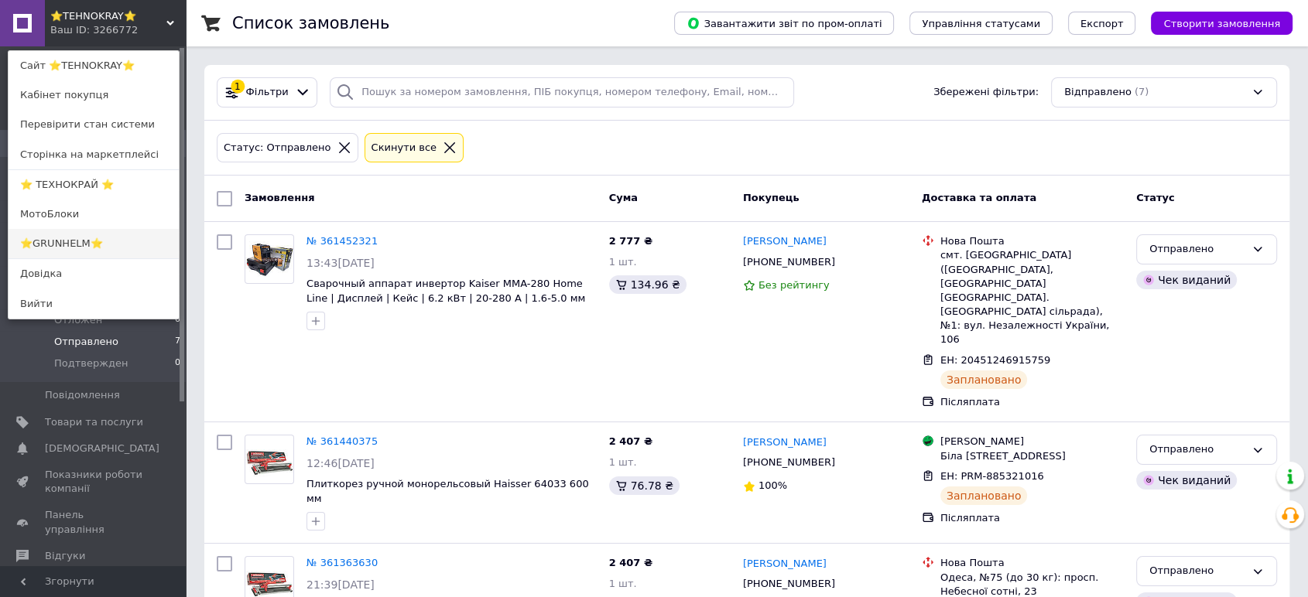
click at [51, 239] on link "⭐GRUNHELM⭐" at bounding box center [94, 243] width 170 height 29
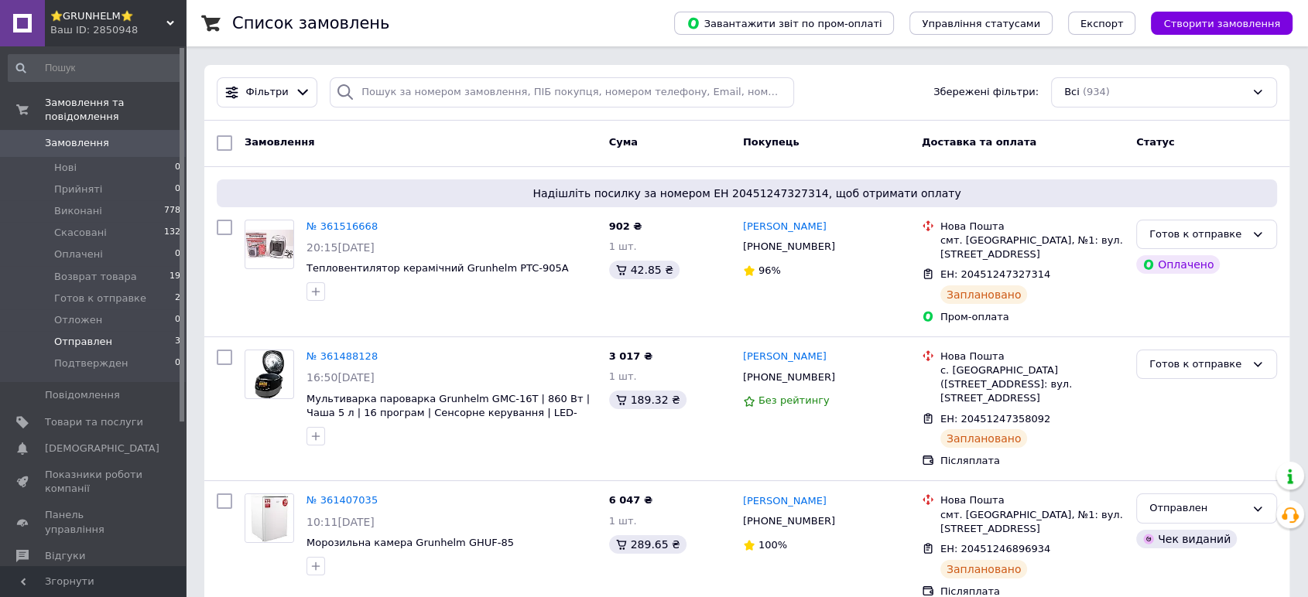
click at [78, 335] on span "Отправлен" at bounding box center [83, 342] width 58 height 14
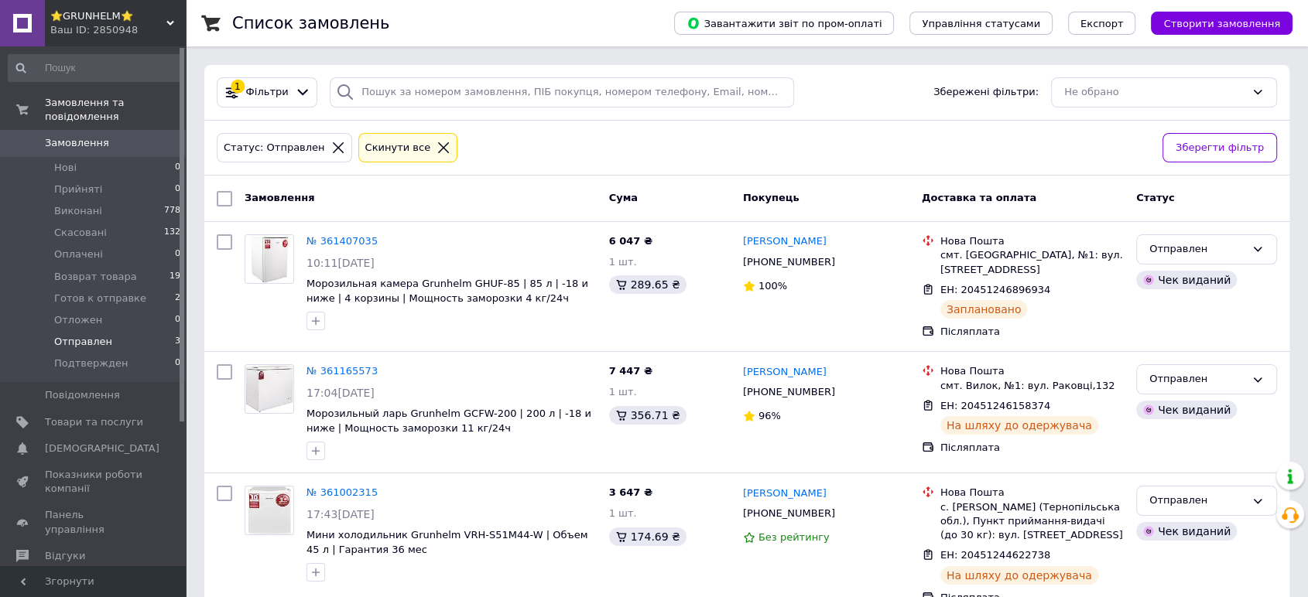
scroll to position [28, 0]
